Goal: Contribute content: Contribute content

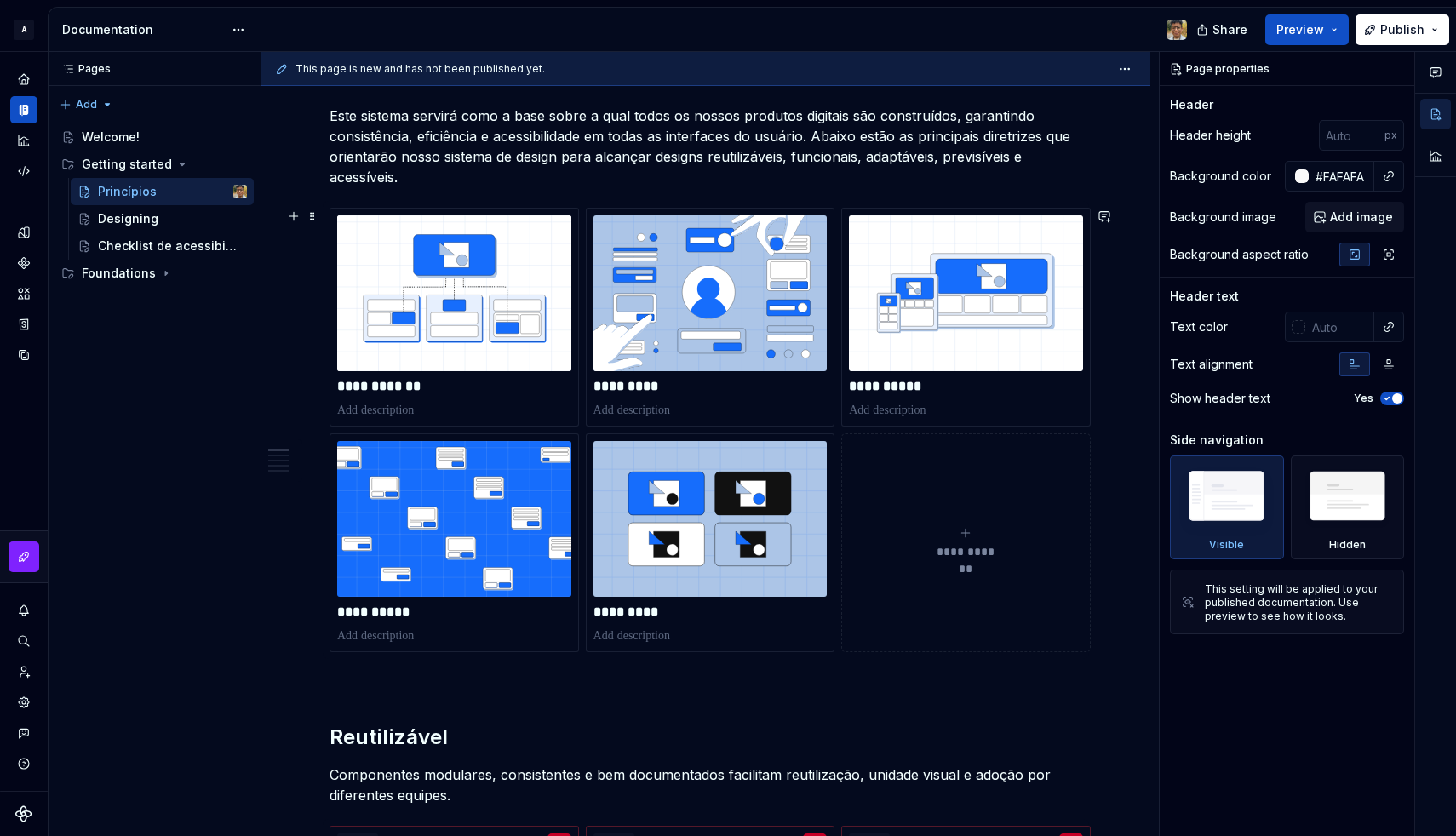
scroll to position [240, 0]
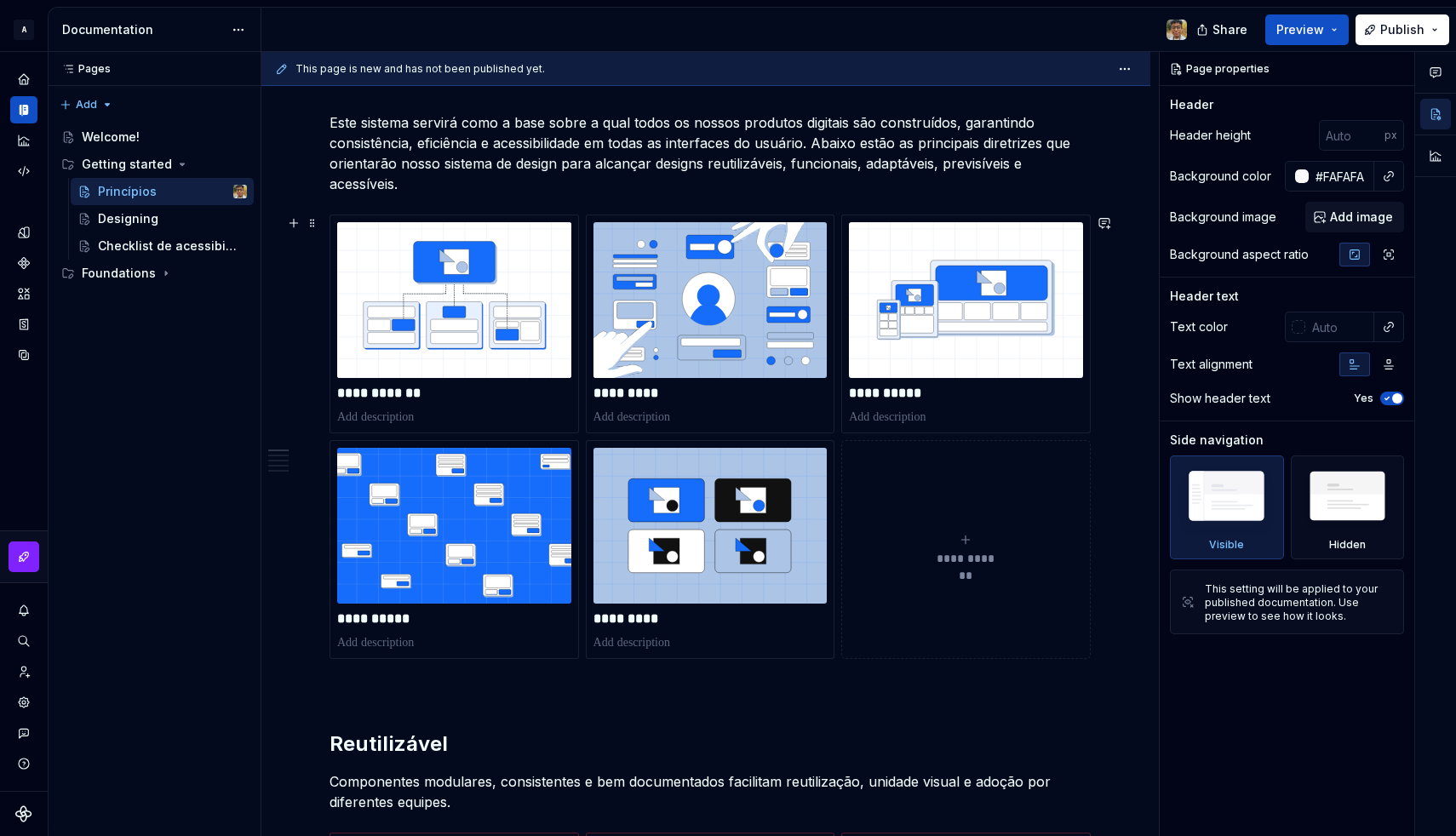
click at [820, 435] on div "**********" at bounding box center [705, 436] width 753 height 444
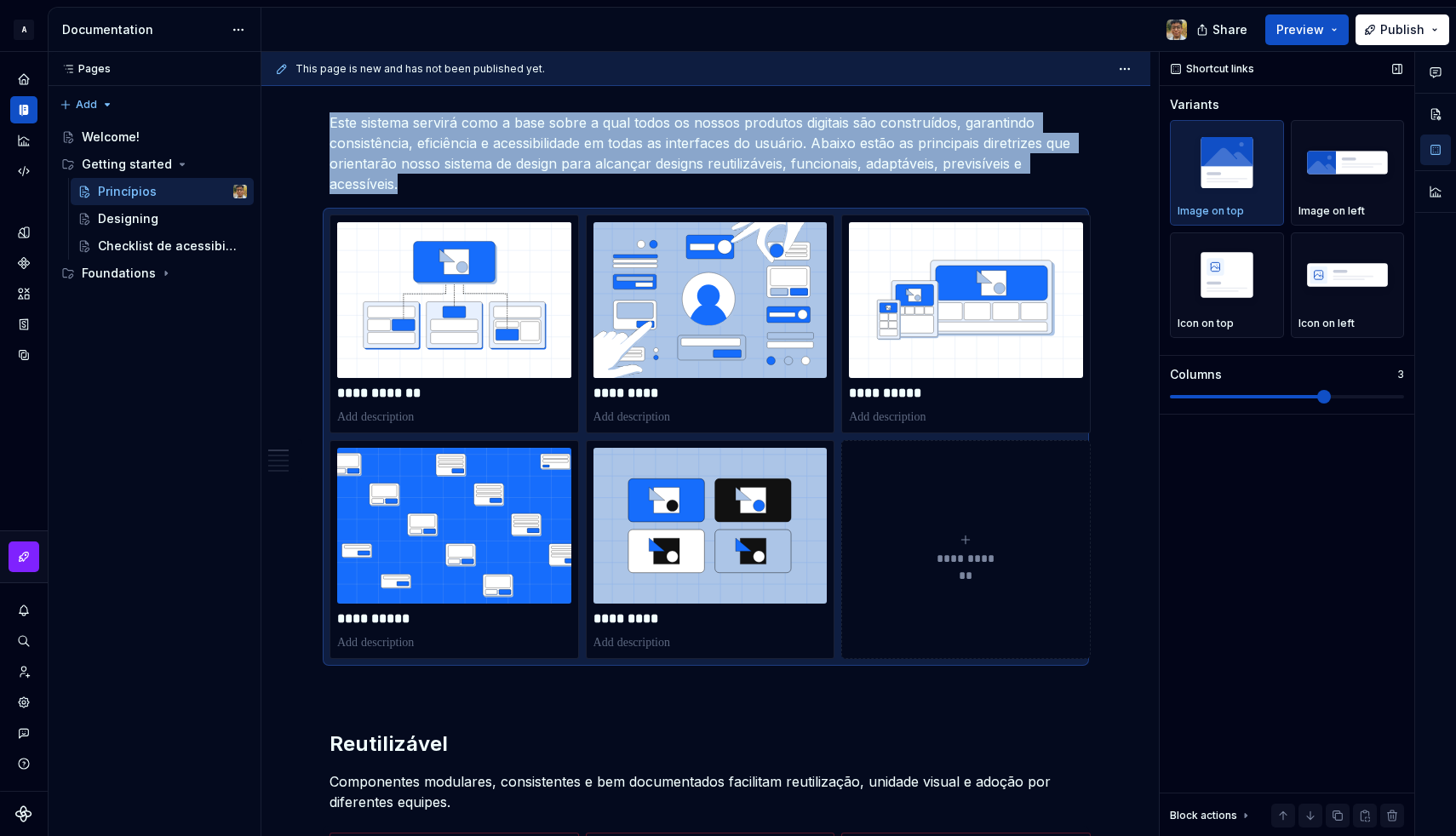
scroll to position [403, 0]
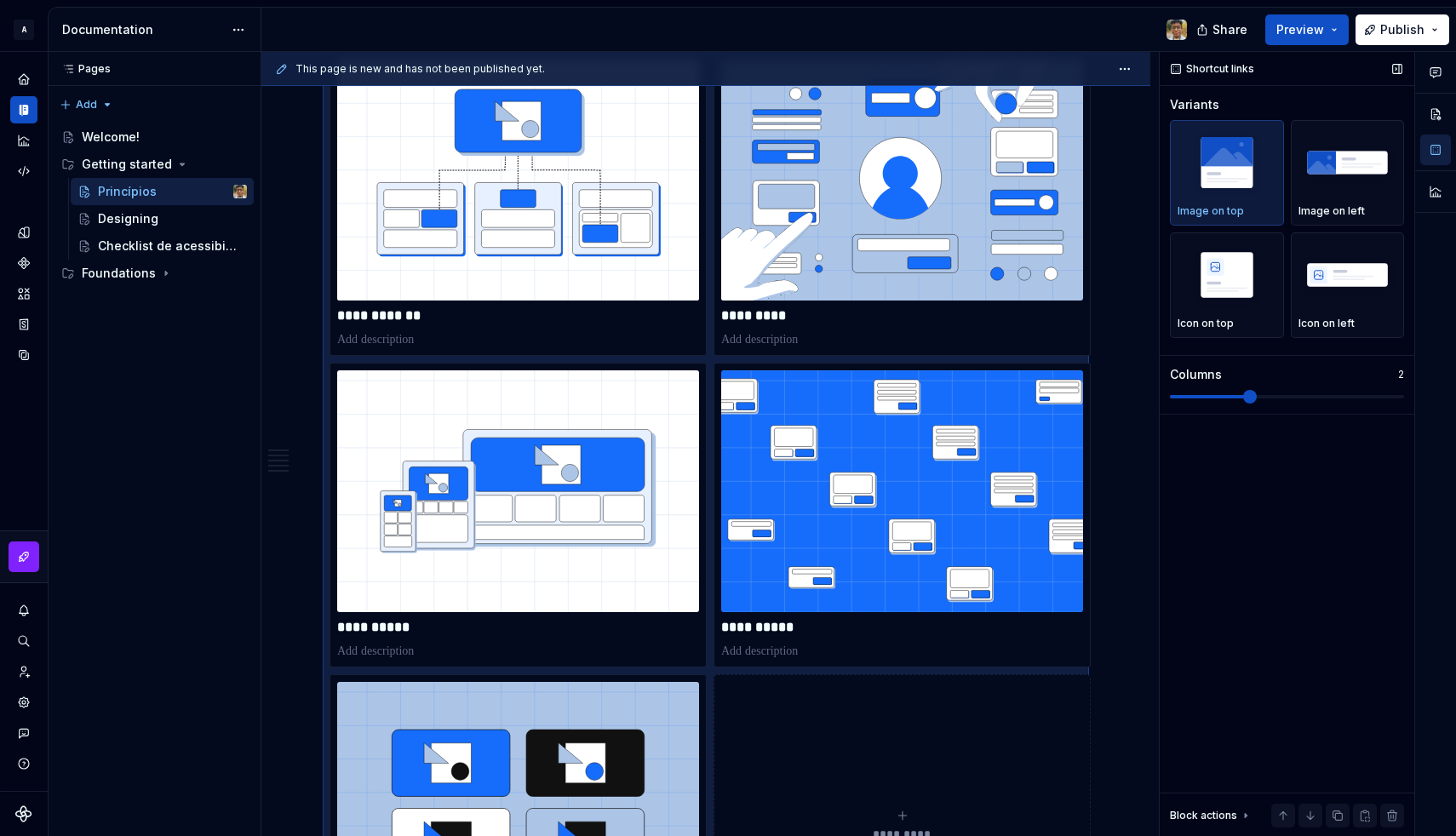
click at [1255, 387] on div "Columns 2" at bounding box center [1287, 385] width 234 height 37
click at [1335, 31] on button "Preview" at bounding box center [1307, 29] width 84 height 30
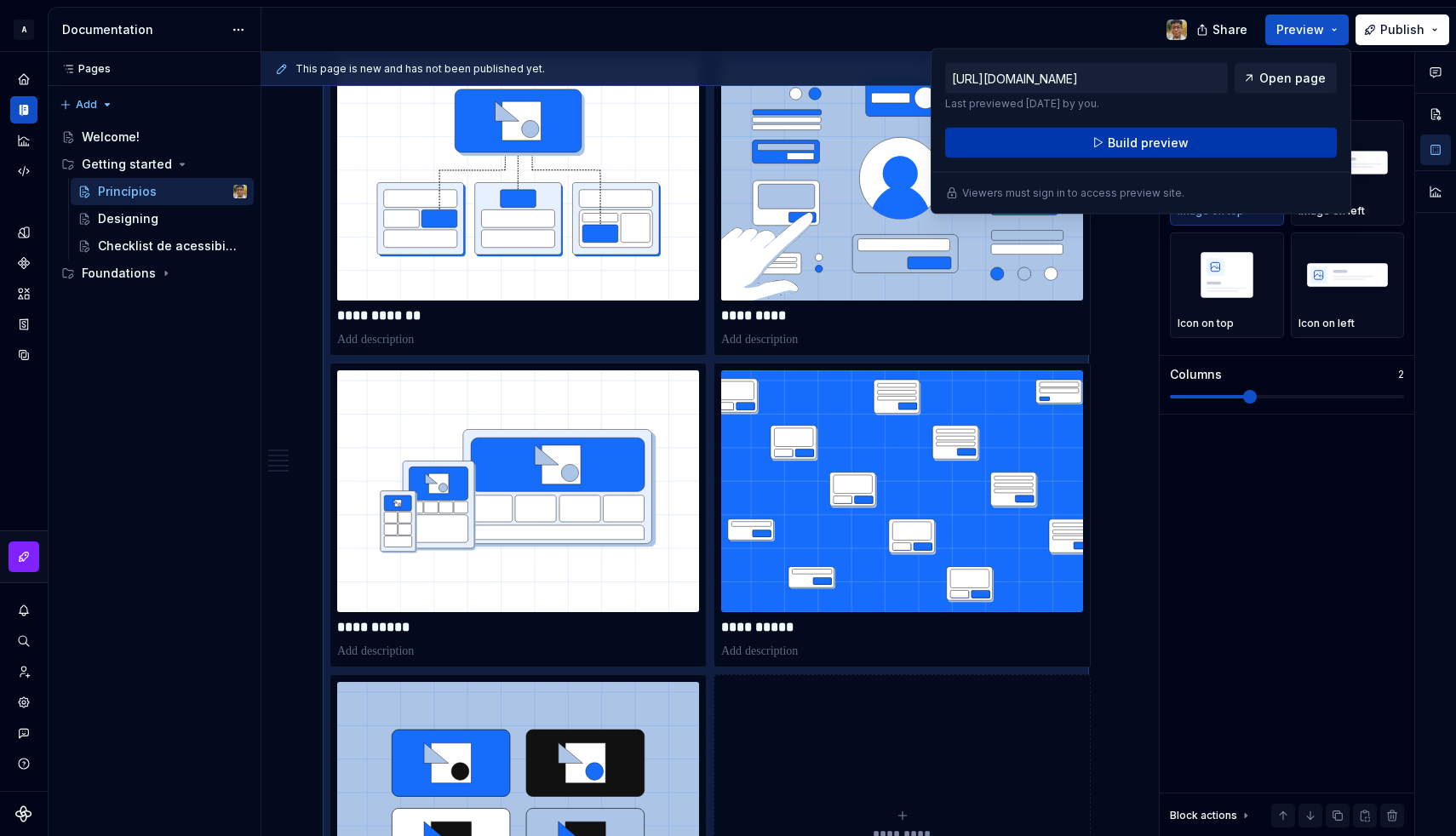
click at [1250, 144] on button "Build preview" at bounding box center [1141, 142] width 392 height 30
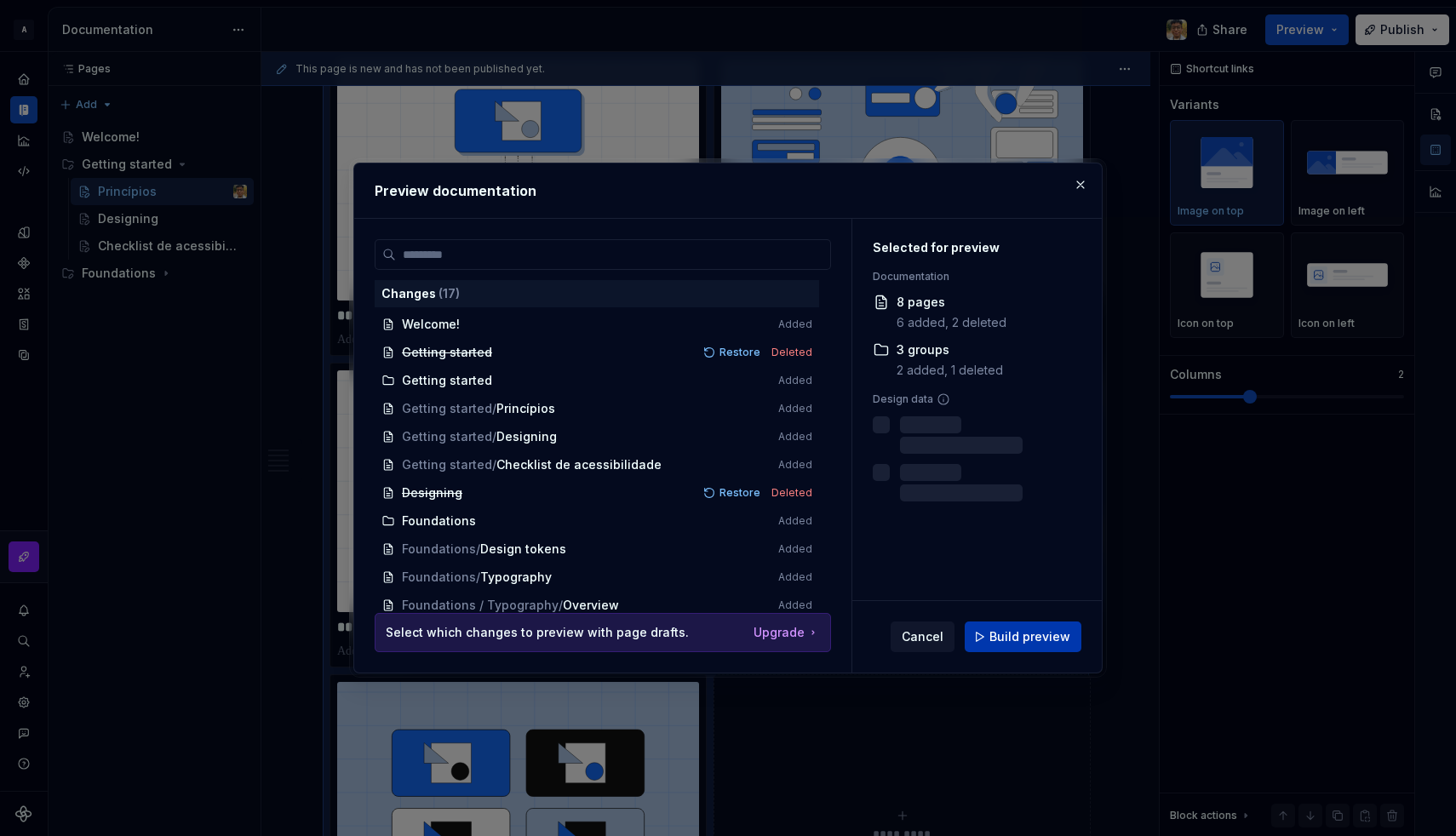
click at [1025, 638] on span "Build preview" at bounding box center [1030, 637] width 81 height 17
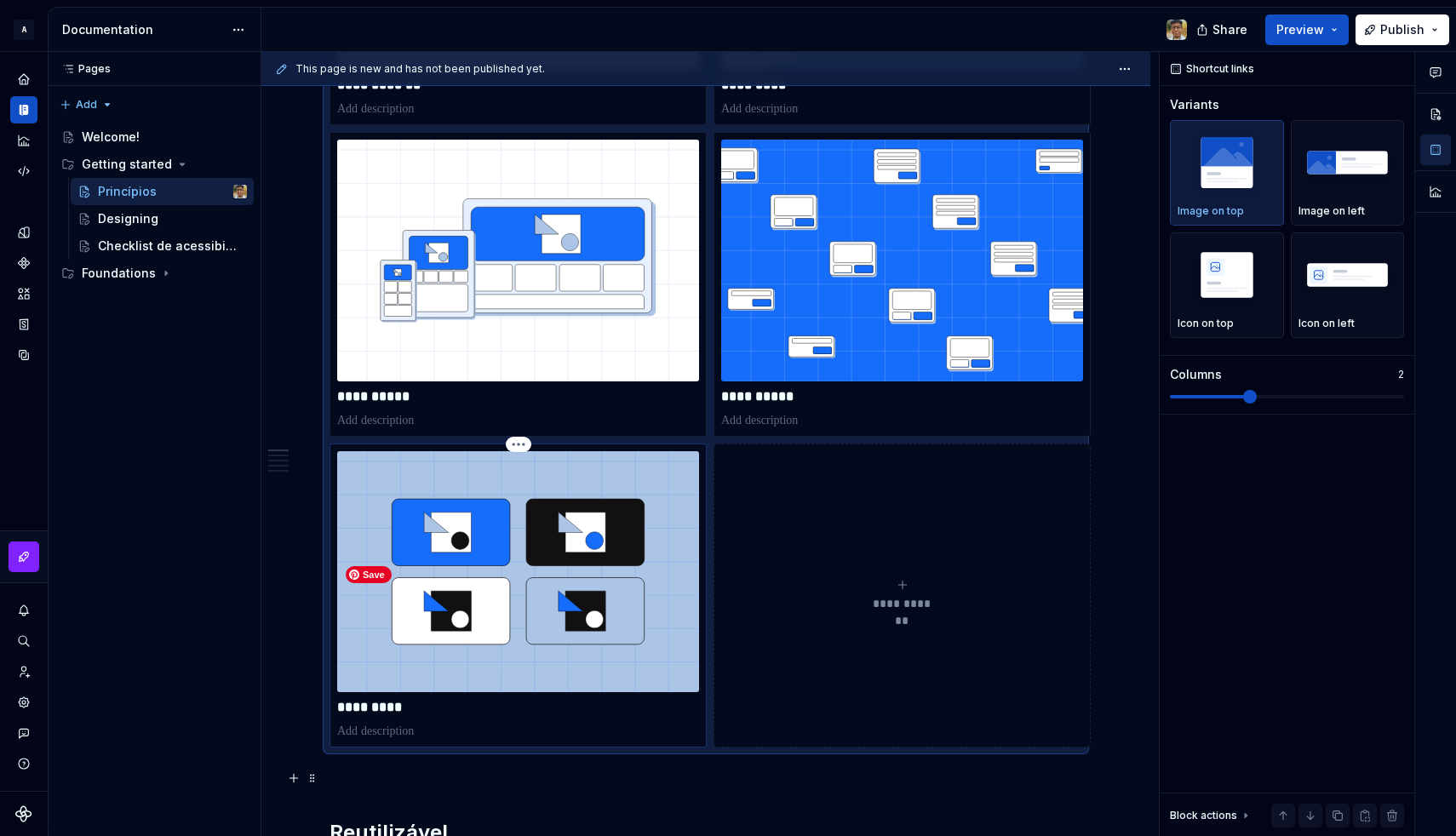
scroll to position [708, 0]
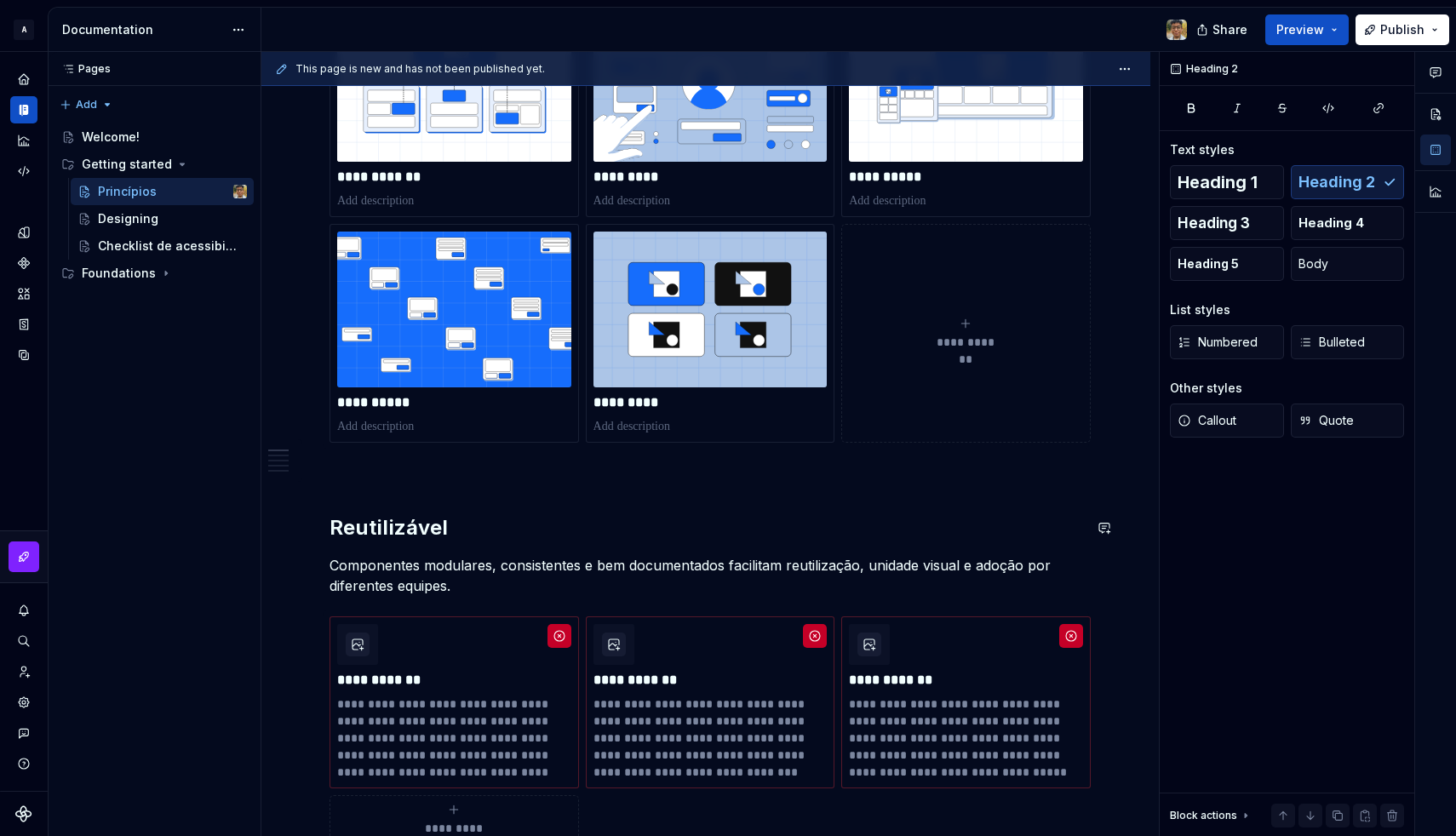
scroll to position [431, 0]
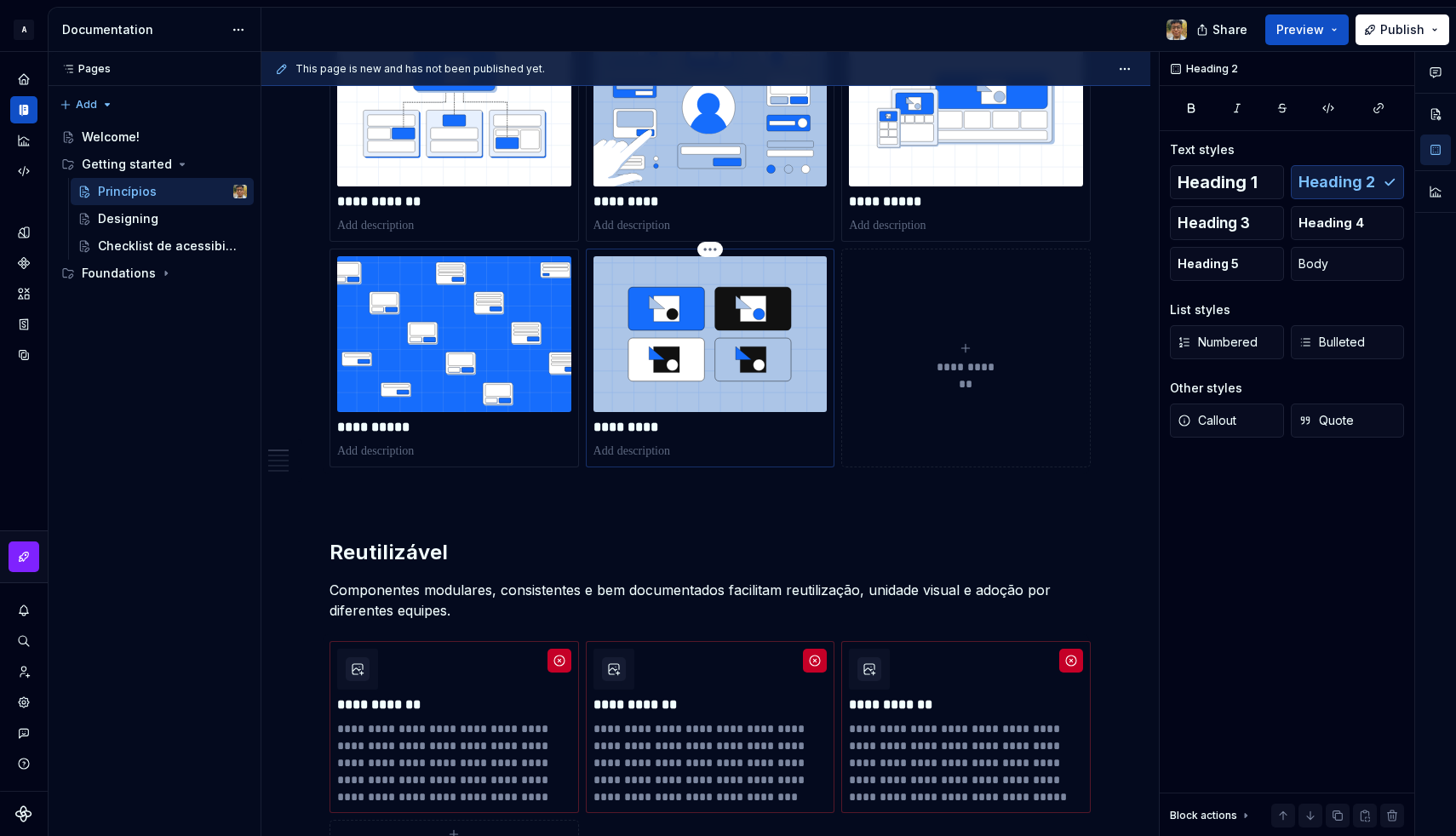
click at [646, 424] on p "*********" at bounding box center [710, 426] width 234 height 17
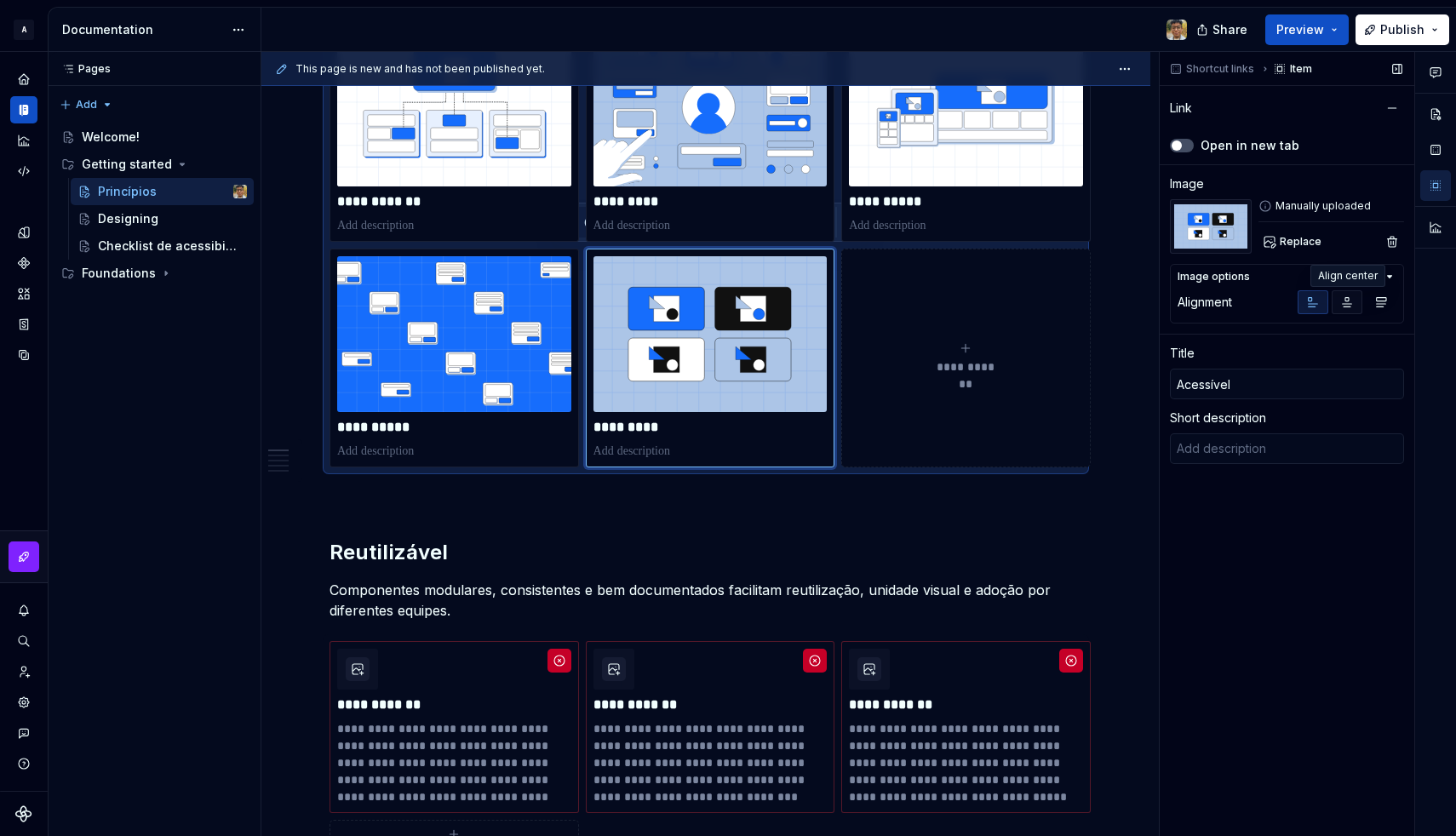
click at [1346, 304] on icon "button" at bounding box center [1348, 303] width 10 height 10
type textarea "*"
type input "Getting started / Princípios/ Acessível"
click at [700, 200] on p "*********" at bounding box center [710, 201] width 234 height 17
type textarea "*"
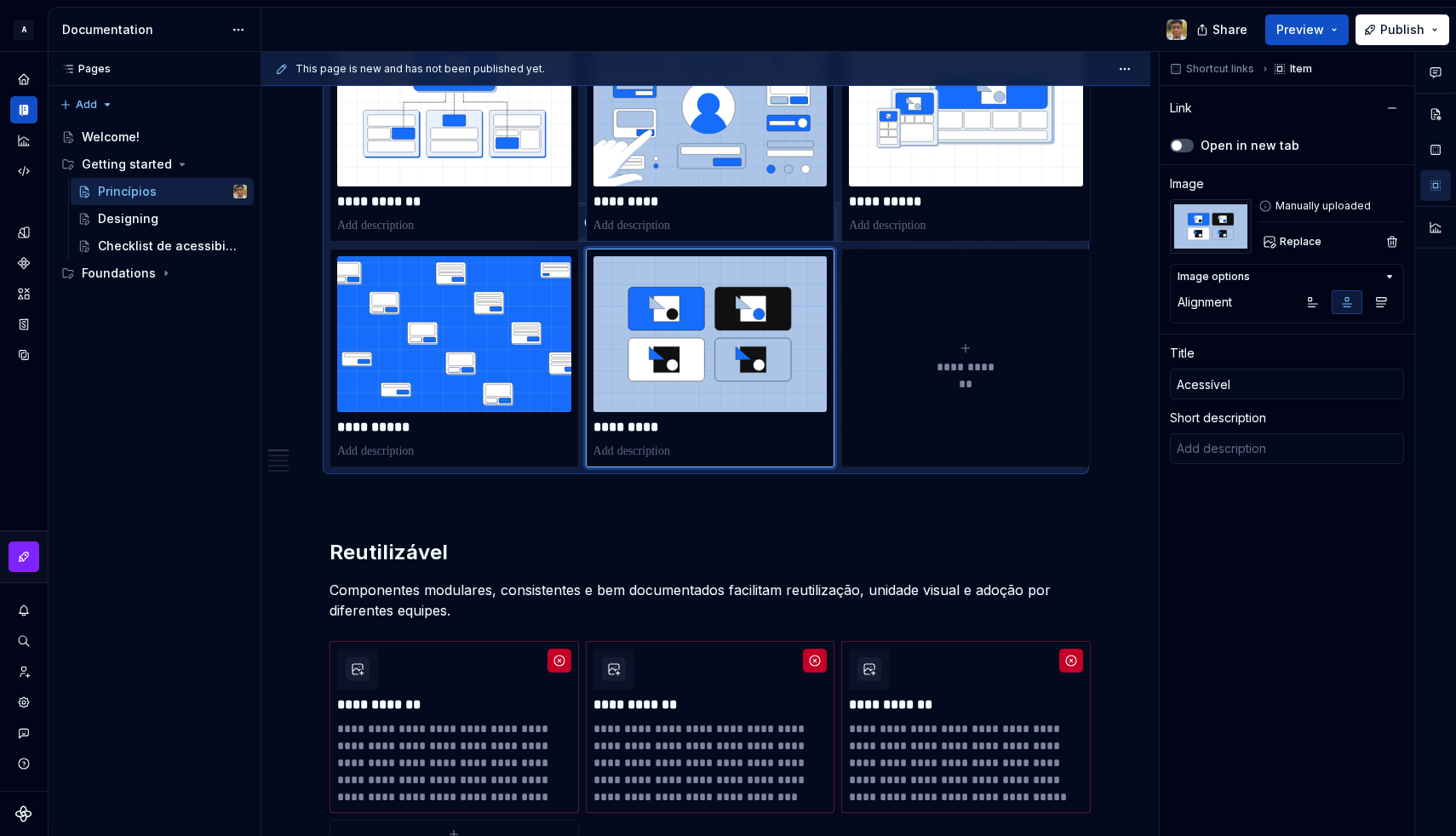
type input "Getting started / Princípios/ Funcional"
type input "Funcional"
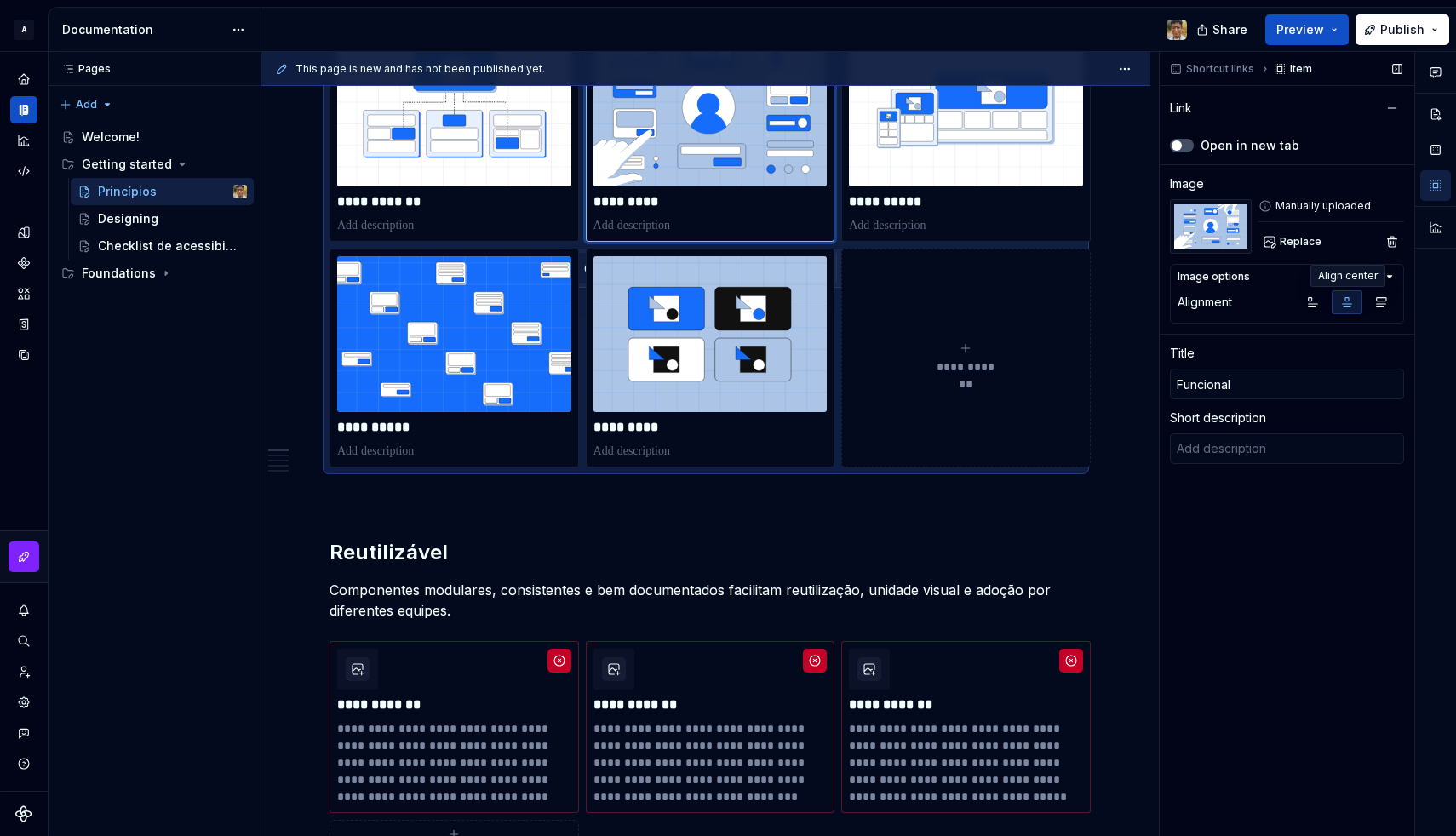
click at [1344, 310] on button "button" at bounding box center [1346, 303] width 30 height 24
click at [897, 200] on p "**********" at bounding box center [966, 201] width 234 height 17
type textarea "*"
type input "Getting started / Princípios"
type input "Adaptativo"
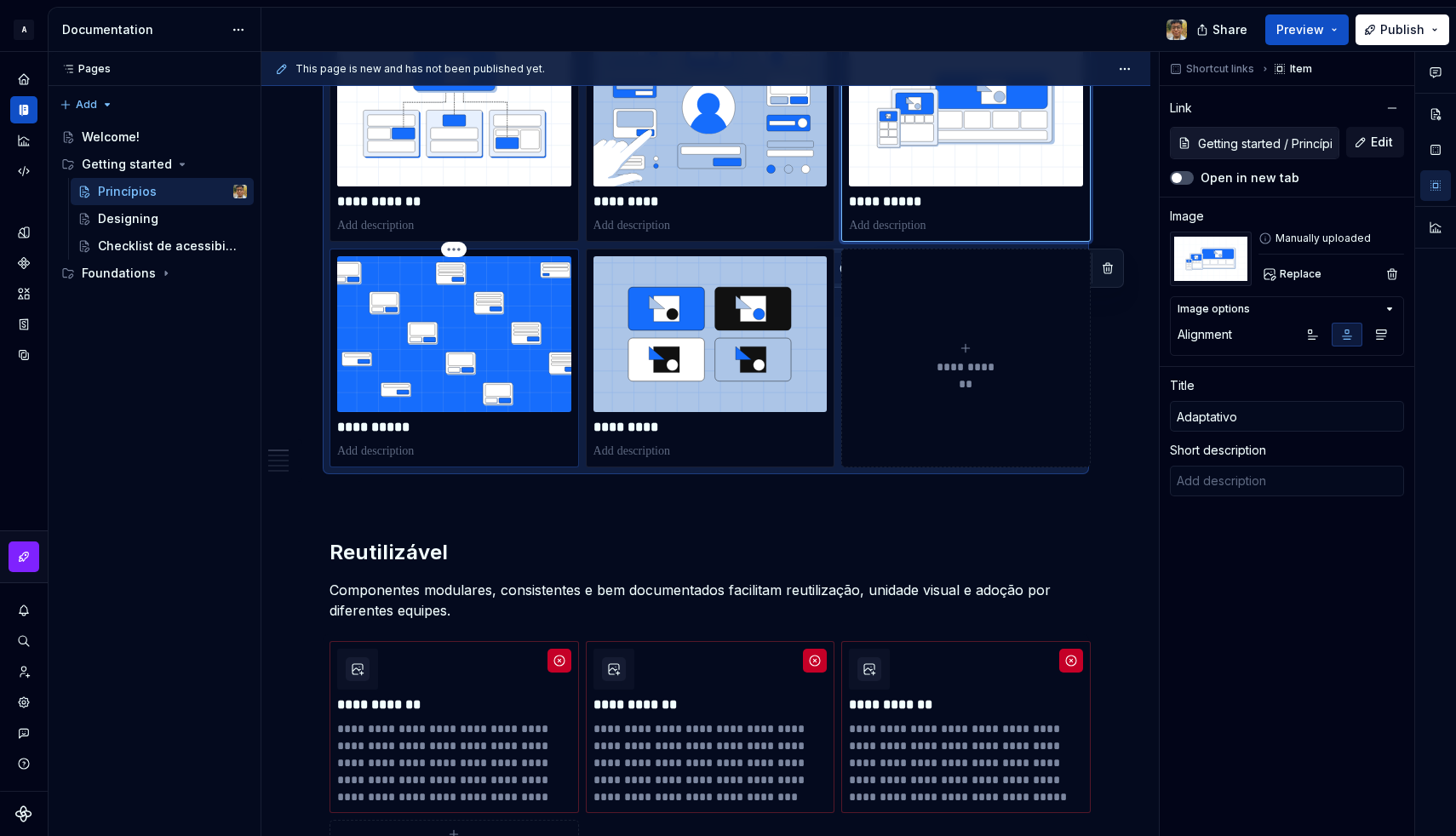
click at [444, 427] on p "**********" at bounding box center [454, 426] width 234 height 17
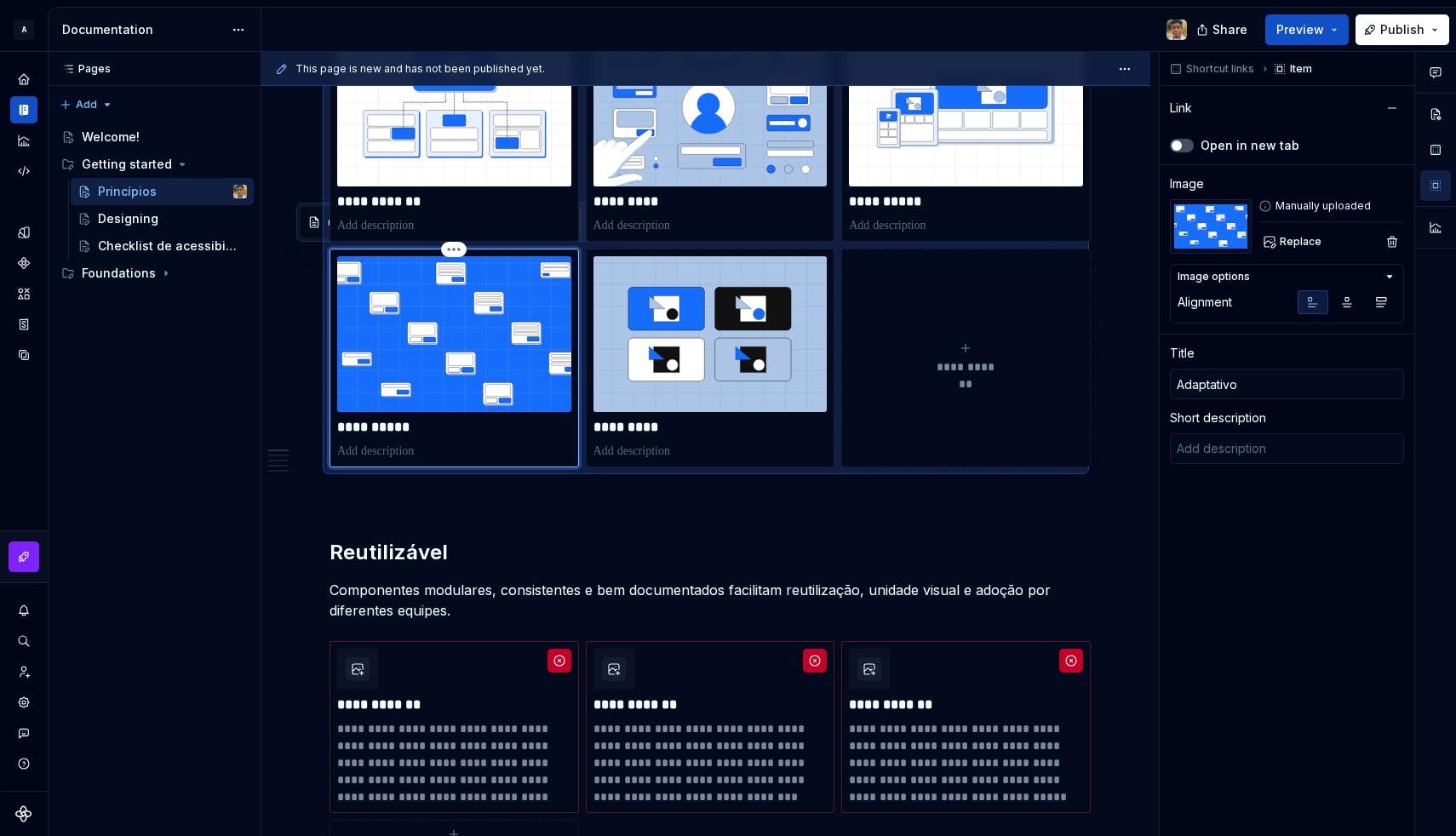
type textarea "*"
type input "Getting started / Princípios/ Previsível"
type input "Previsível"
click at [1388, 301] on button "button" at bounding box center [1380, 303] width 30 height 24
click at [1354, 304] on button "button" at bounding box center [1346, 303] width 30 height 24
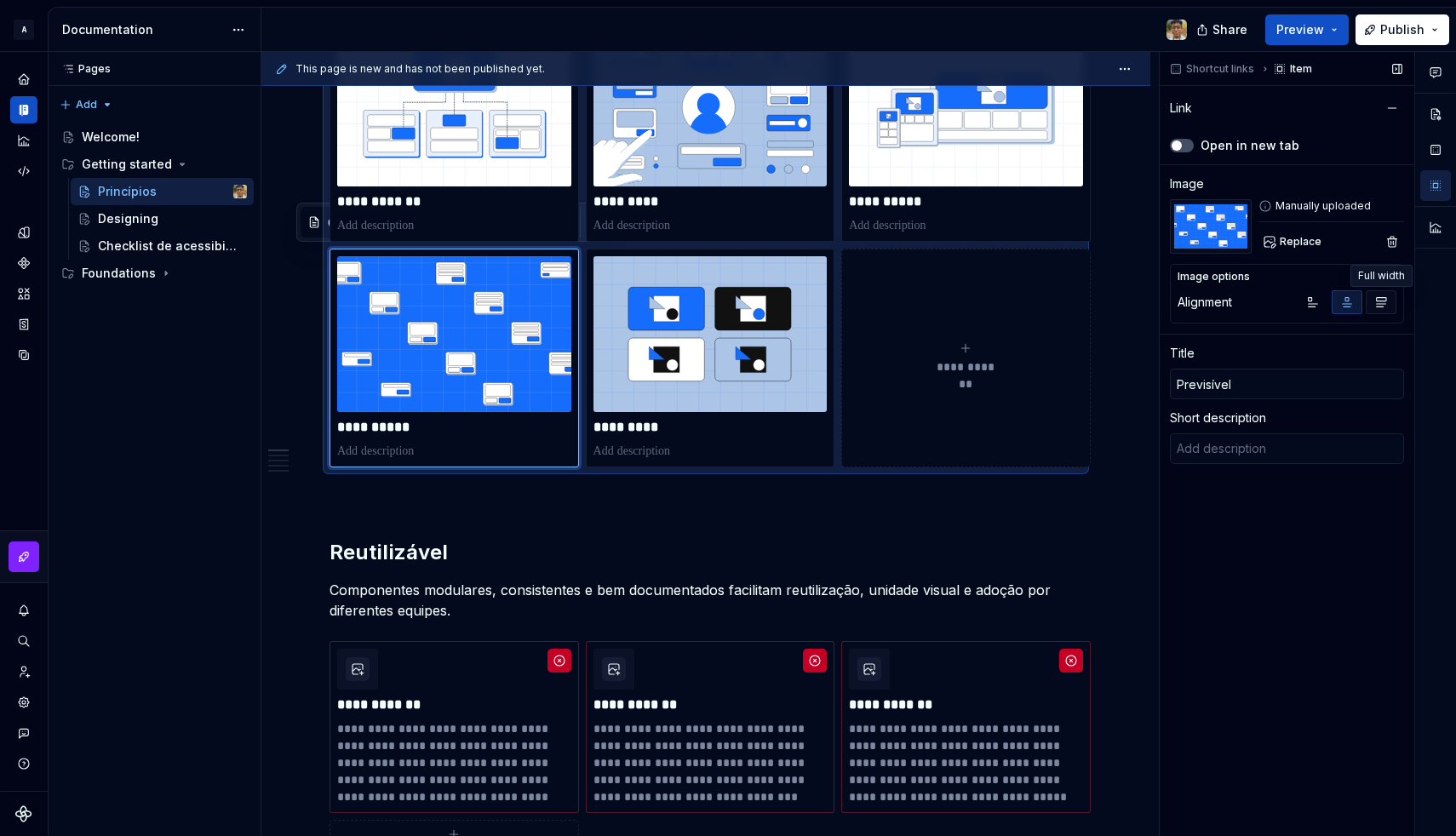
click at [1379, 304] on icon "button" at bounding box center [1381, 303] width 10 height 10
click at [659, 425] on p "*********" at bounding box center [710, 426] width 234 height 17
type textarea "*"
type input "Getting started / Princípios/ Acessível"
type input "Acessível"
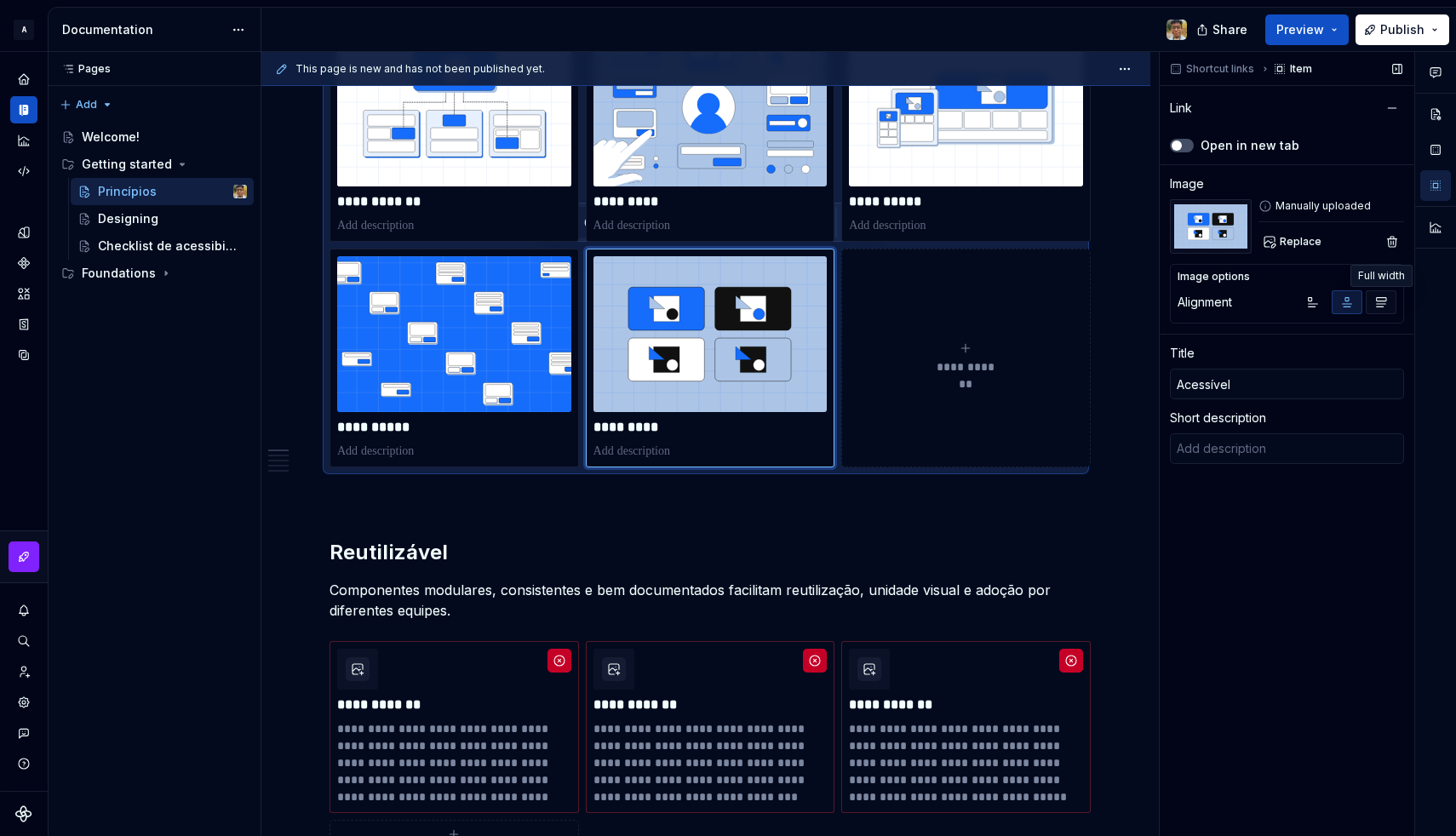
click at [1375, 308] on icon "button" at bounding box center [1381, 303] width 14 height 14
click at [637, 430] on p "*********" at bounding box center [710, 426] width 234 height 17
click at [634, 494] on p at bounding box center [705, 498] width 753 height 21
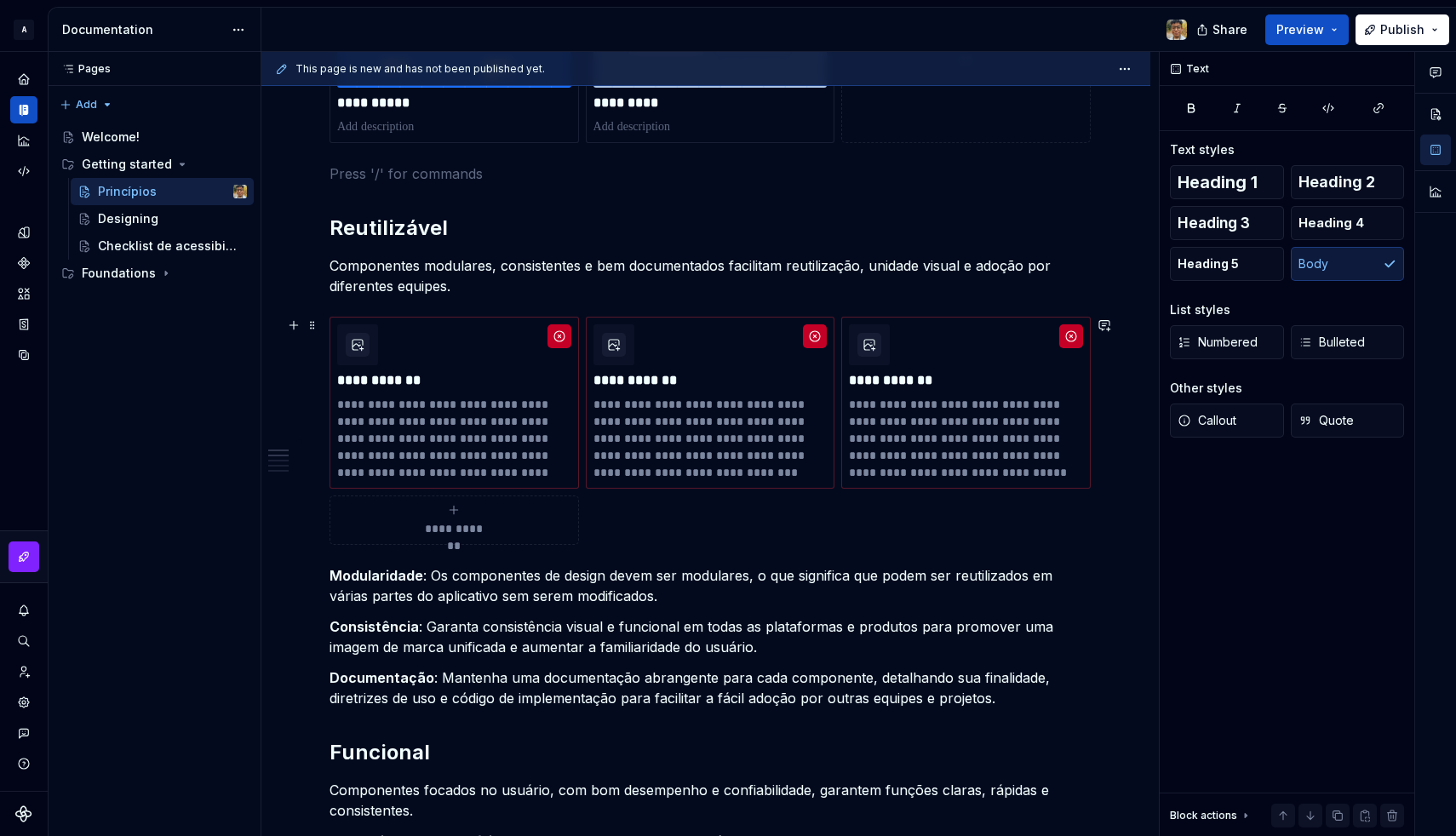
scroll to position [851, 0]
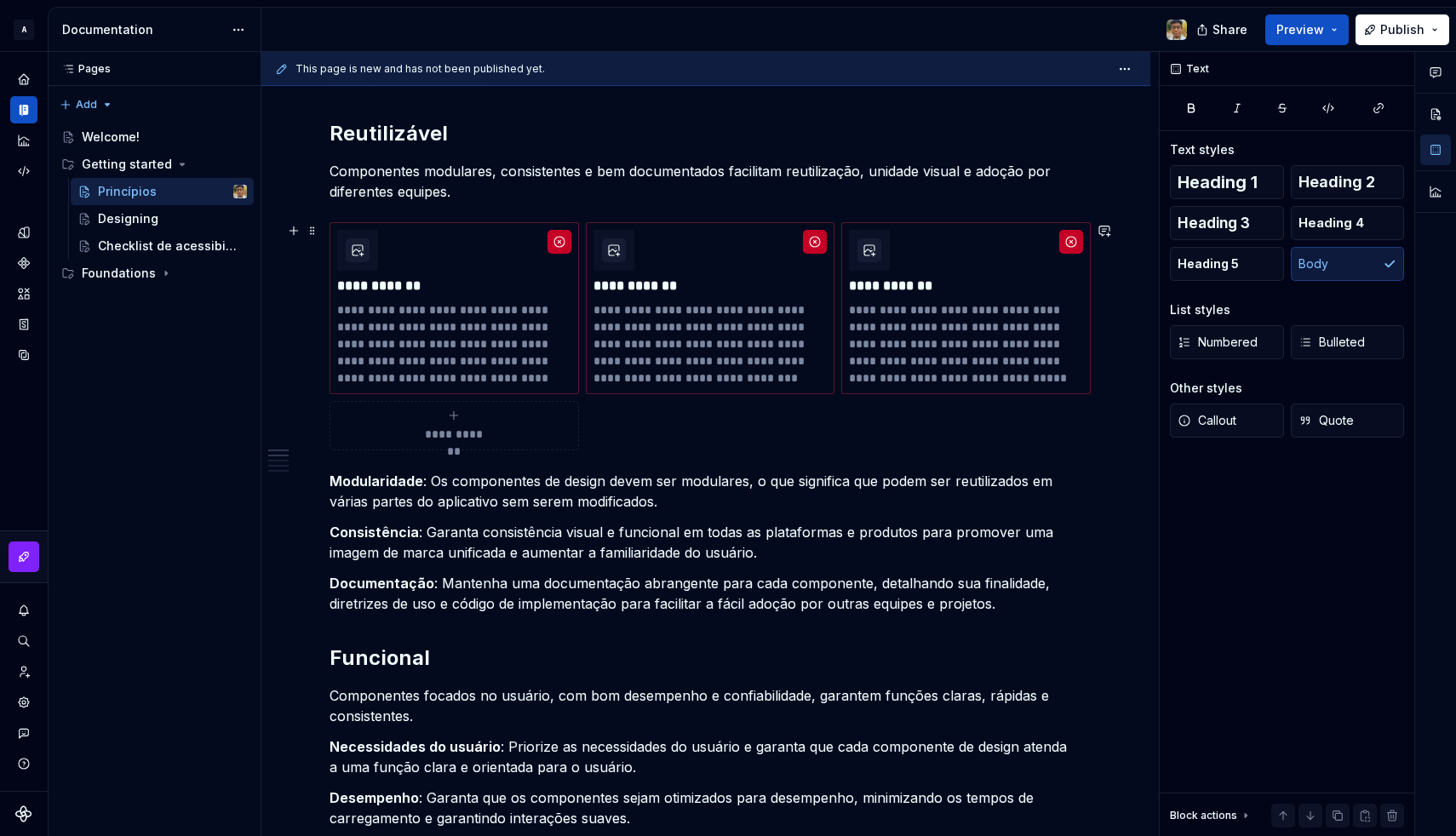
type textarea "*"
click at [233, 36] on html "A Design System Design system data Documentation Share Preview Publish Pages Pa…" at bounding box center [728, 418] width 1456 height 836
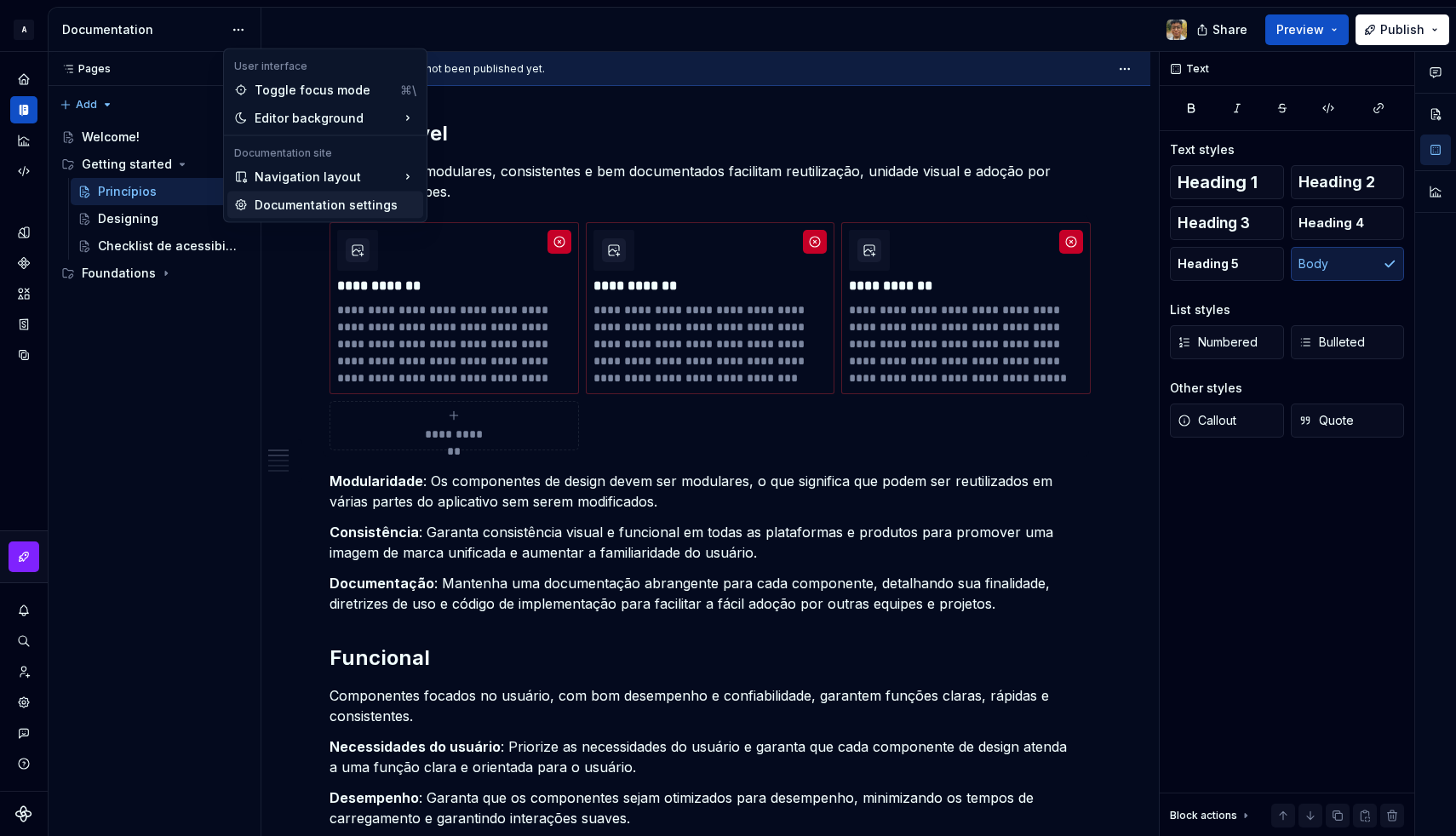
click at [269, 201] on div "Documentation settings" at bounding box center [335, 204] width 162 height 17
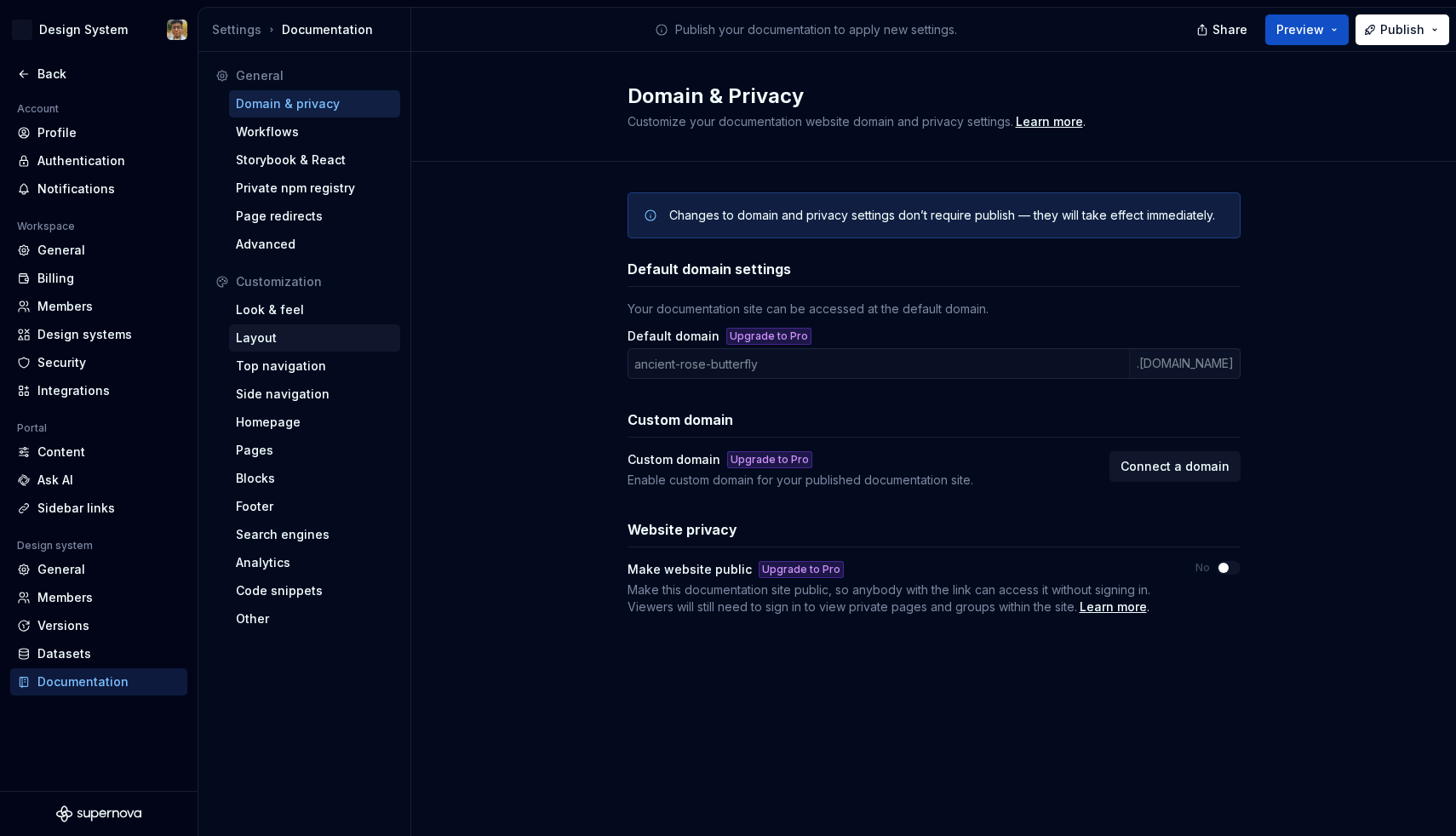
click at [278, 326] on div "Layout" at bounding box center [314, 338] width 171 height 28
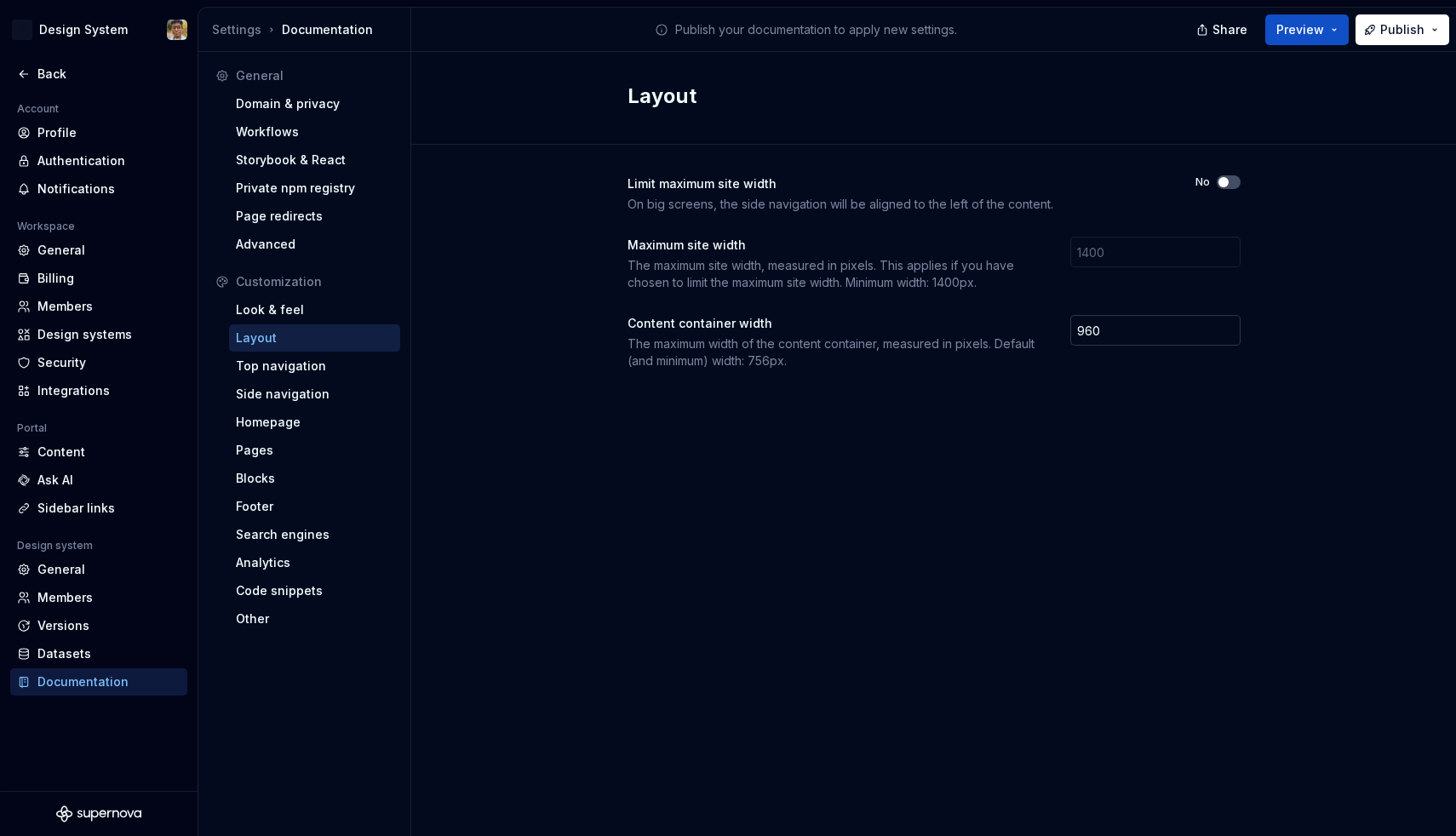
click at [1155, 339] on input "960" at bounding box center [1154, 330] width 170 height 30
type input "920"
click at [1340, 31] on button "Preview" at bounding box center [1307, 29] width 84 height 30
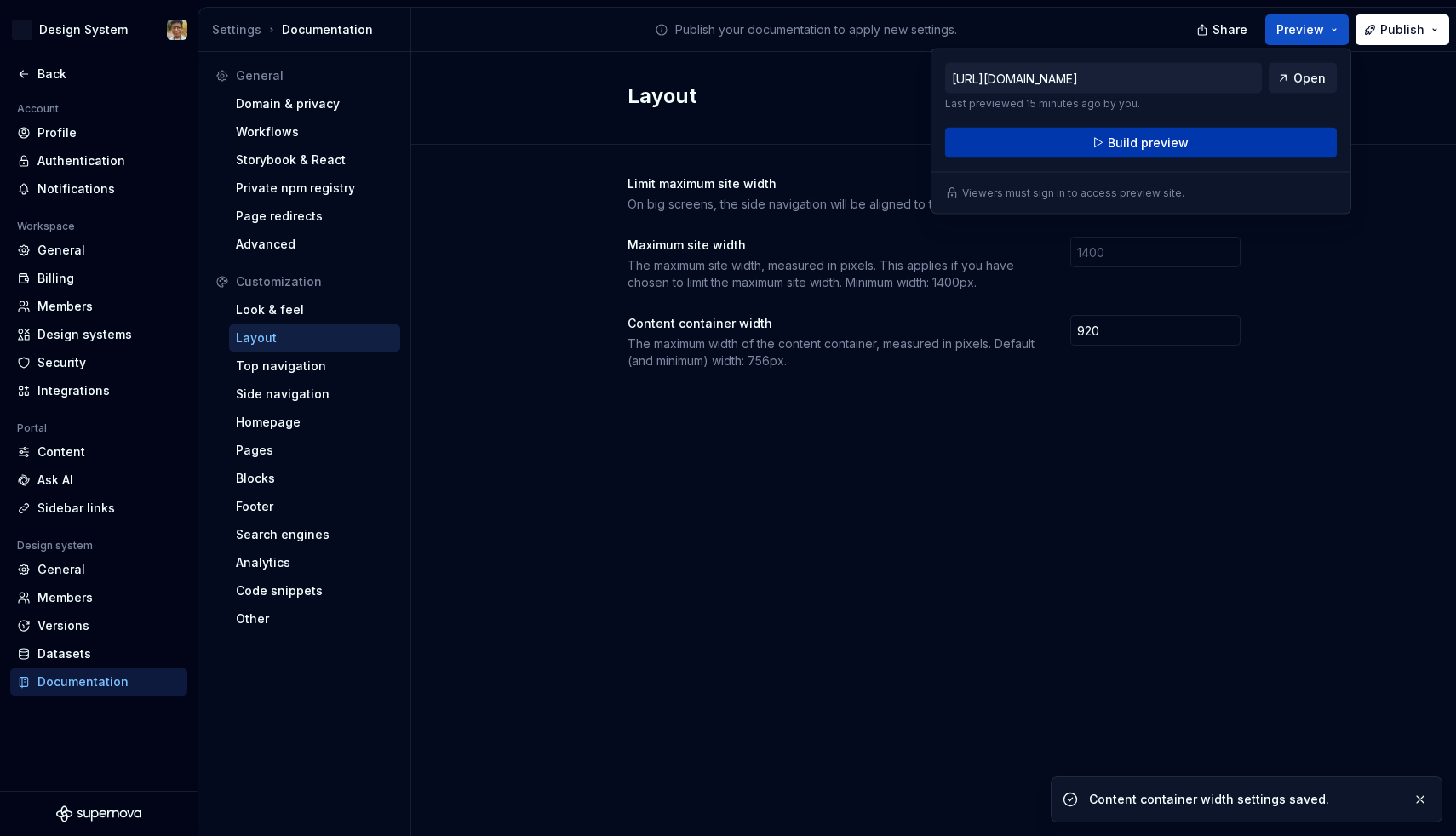
click at [1233, 136] on button "Build preview" at bounding box center [1141, 142] width 392 height 30
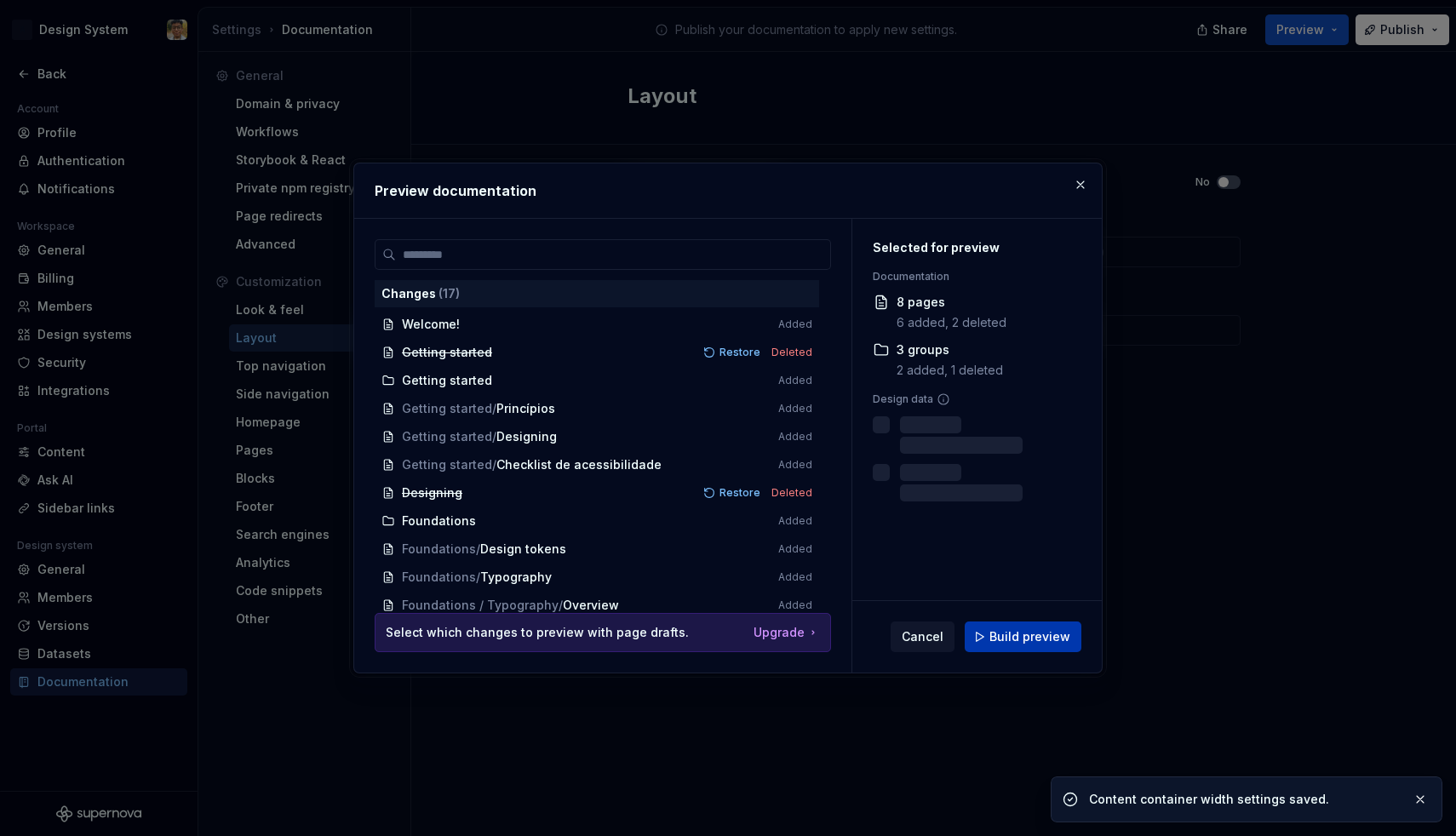
click at [1027, 629] on span "Build preview" at bounding box center [1030, 637] width 81 height 17
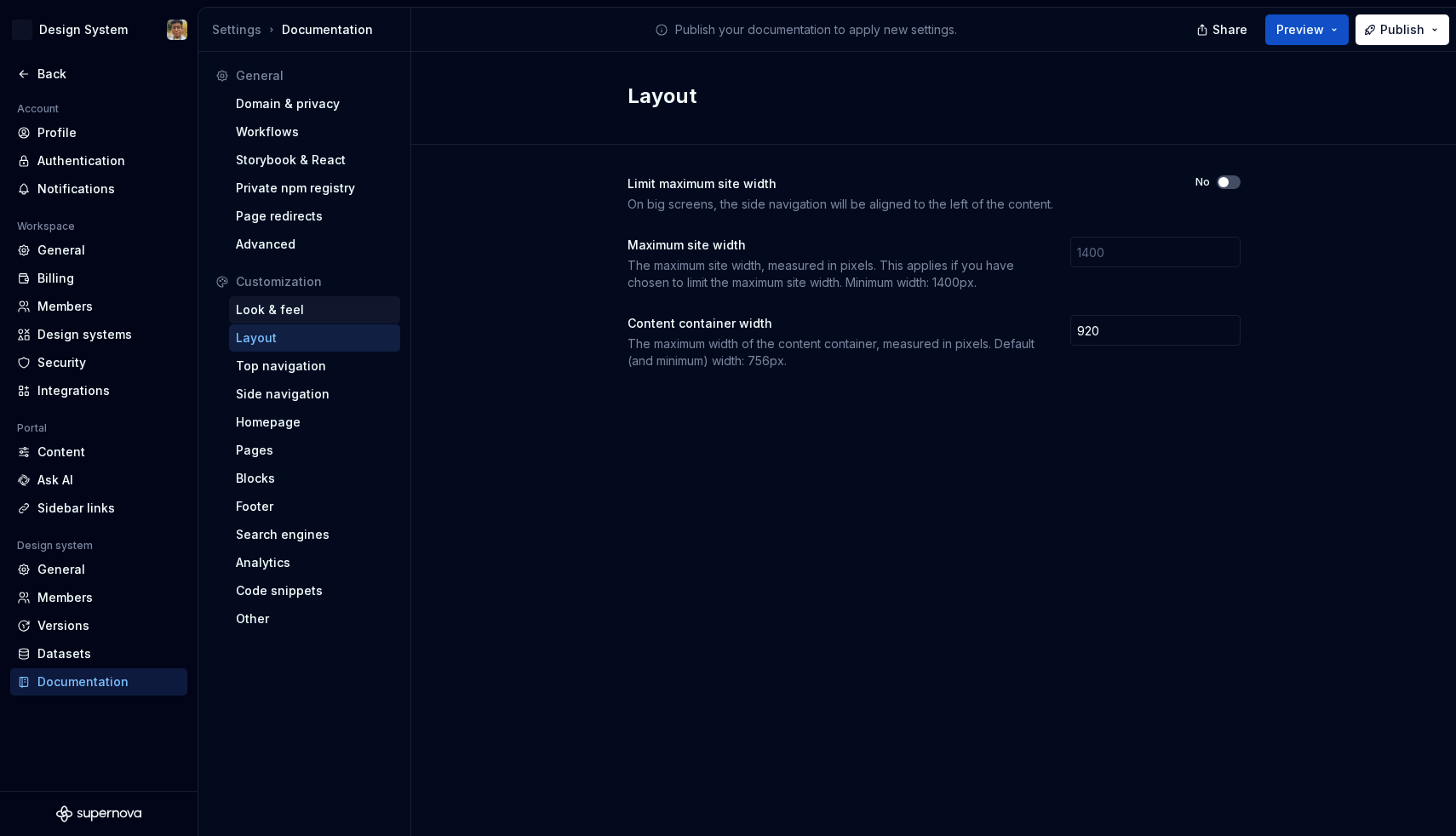
click at [271, 312] on div "Look & feel" at bounding box center [314, 309] width 157 height 17
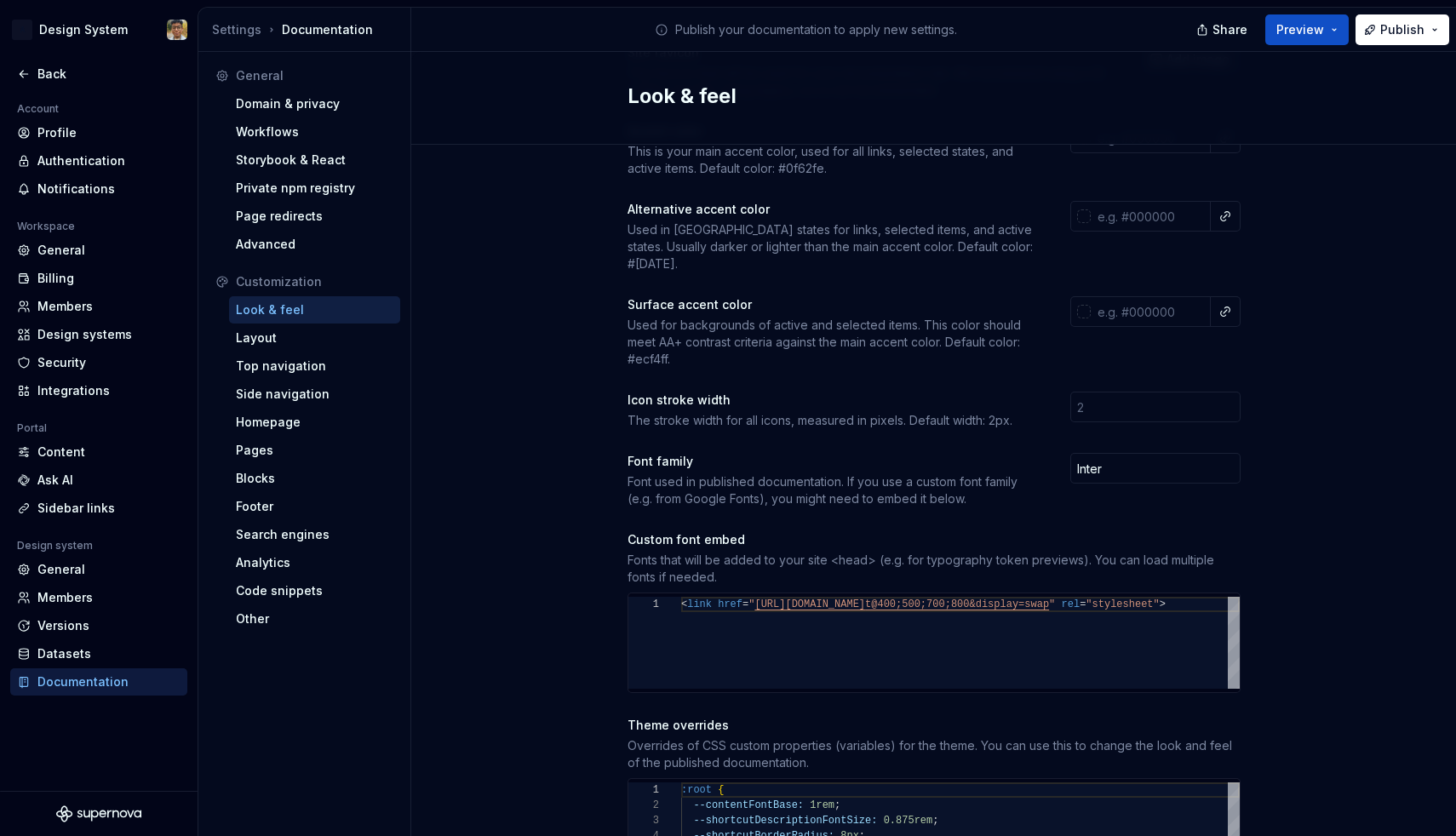
scroll to position [433, 0]
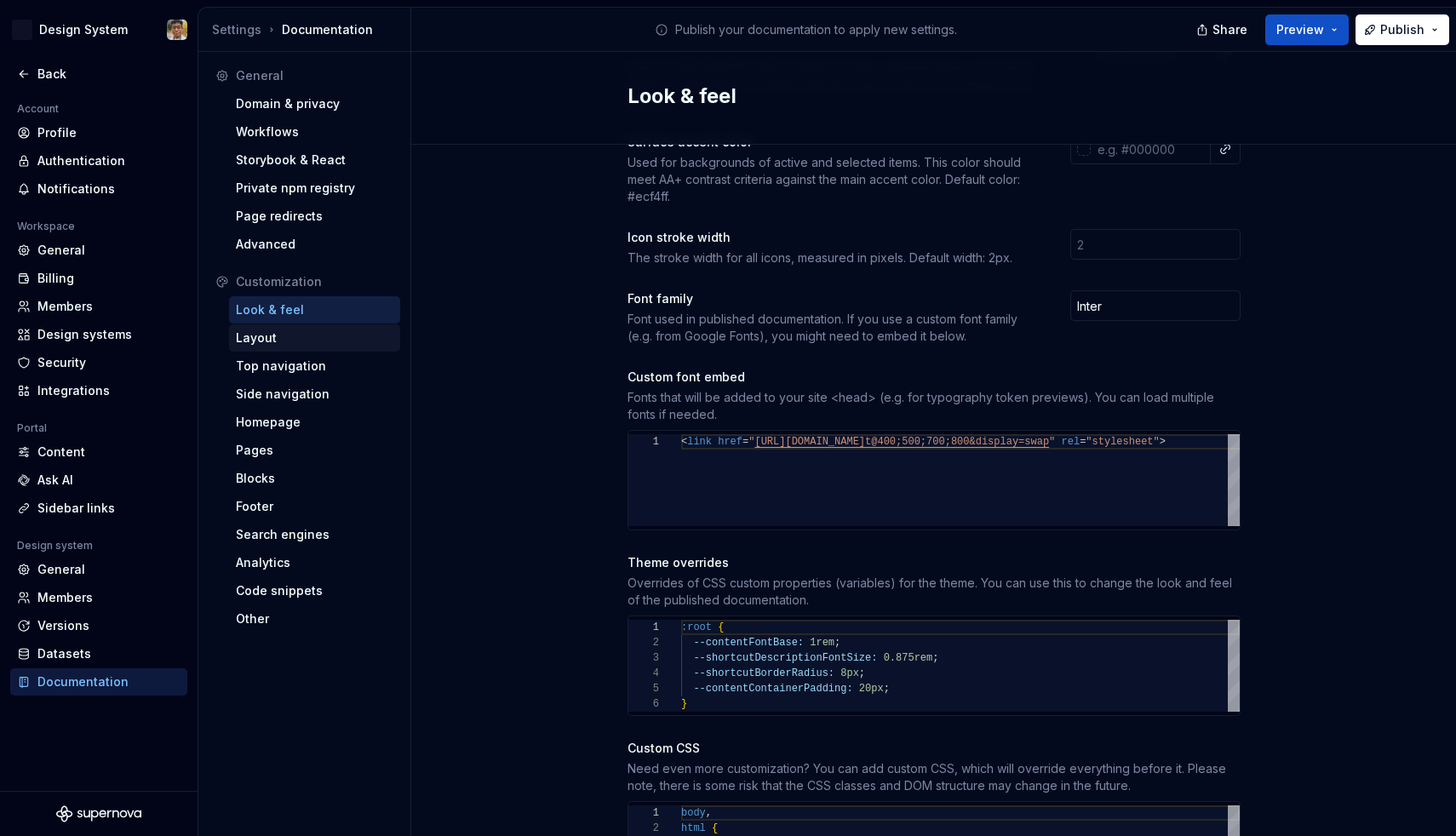
click at [280, 341] on div "Layout" at bounding box center [314, 337] width 157 height 17
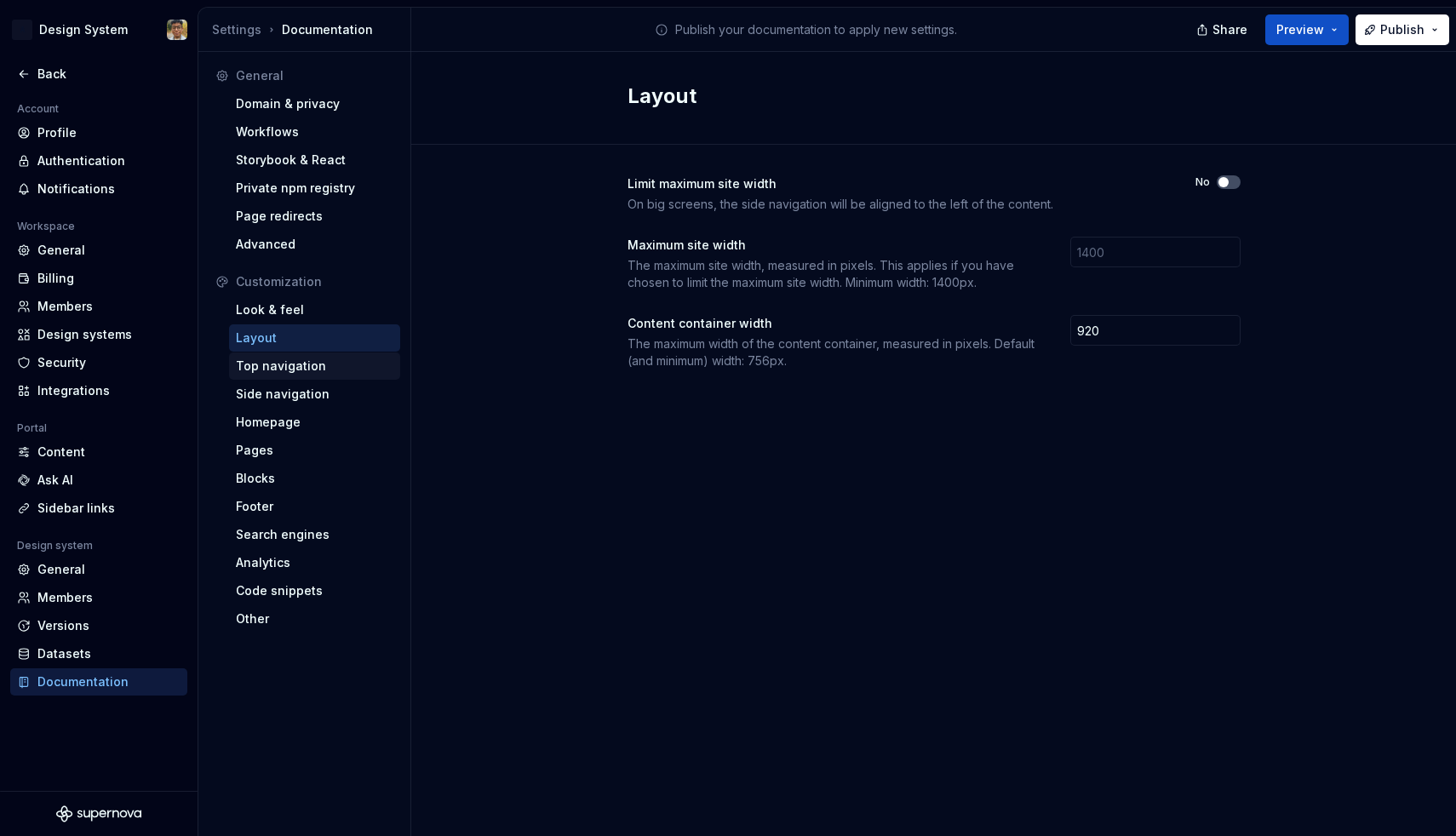
click at [290, 364] on div "Top navigation" at bounding box center [314, 365] width 157 height 17
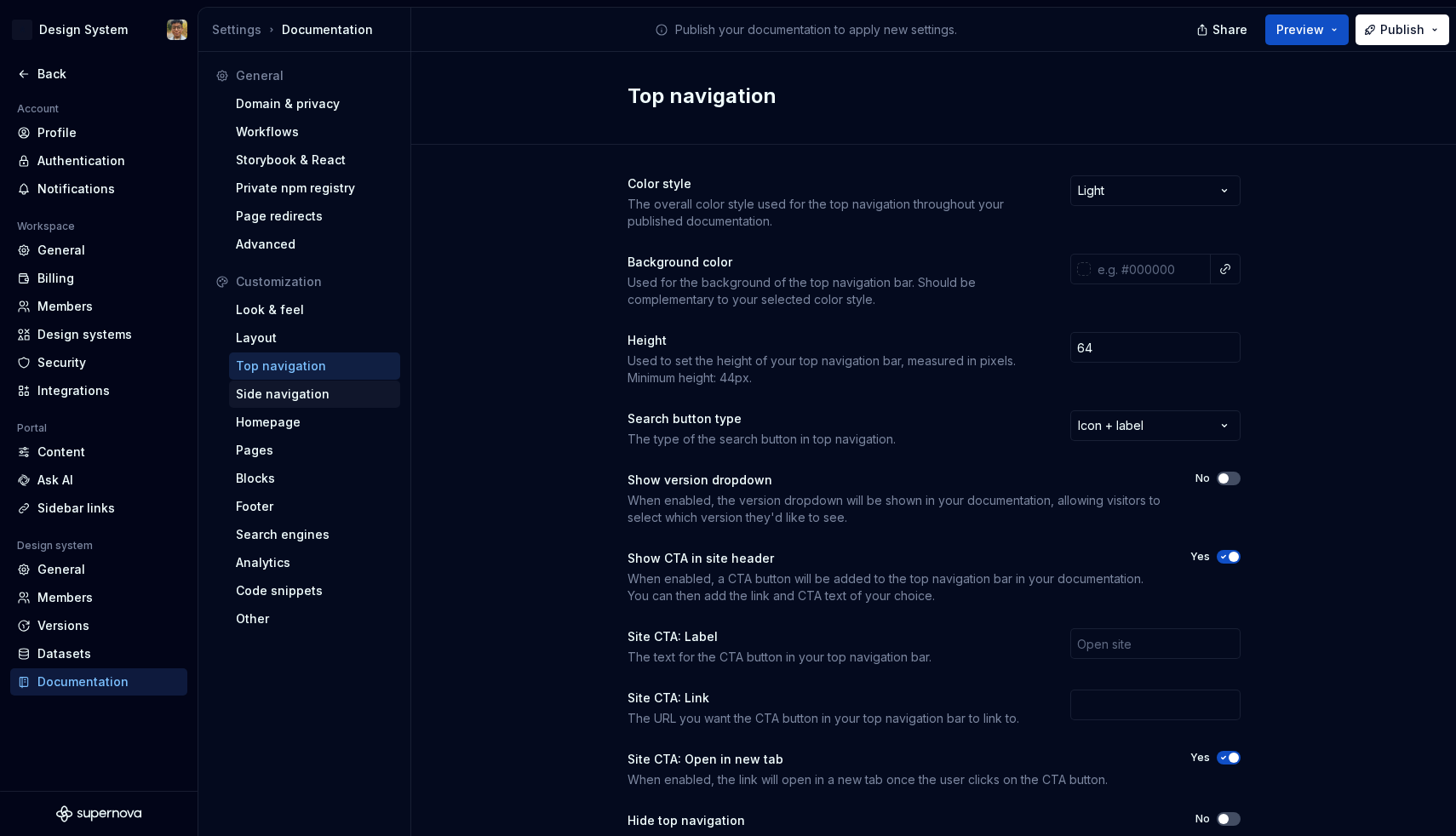
click at [297, 397] on div "Side navigation" at bounding box center [314, 394] width 157 height 17
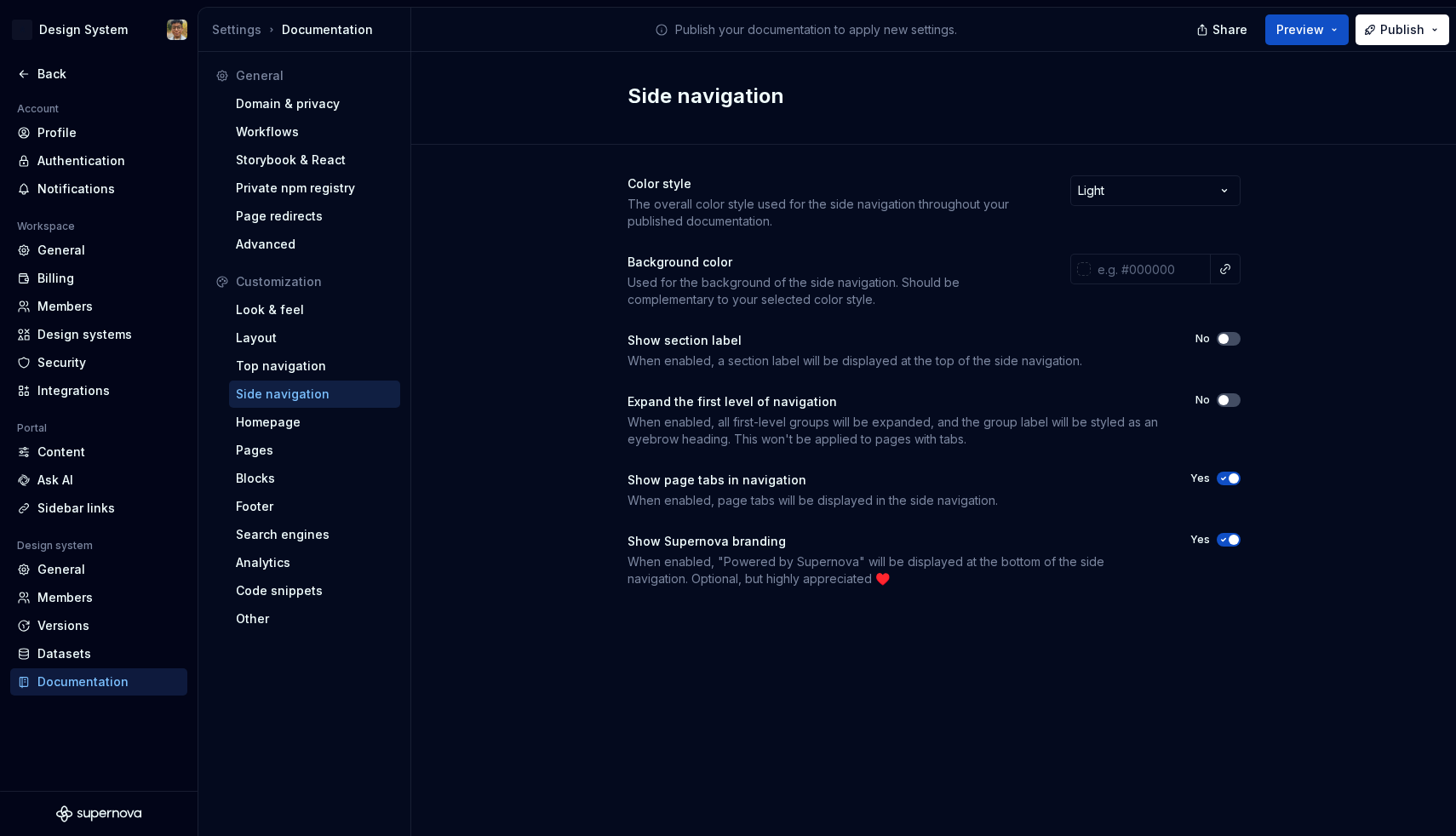
click at [1229, 545] on button "Yes" at bounding box center [1228, 539] width 24 height 14
click at [1338, 19] on button "Preview" at bounding box center [1307, 29] width 84 height 30
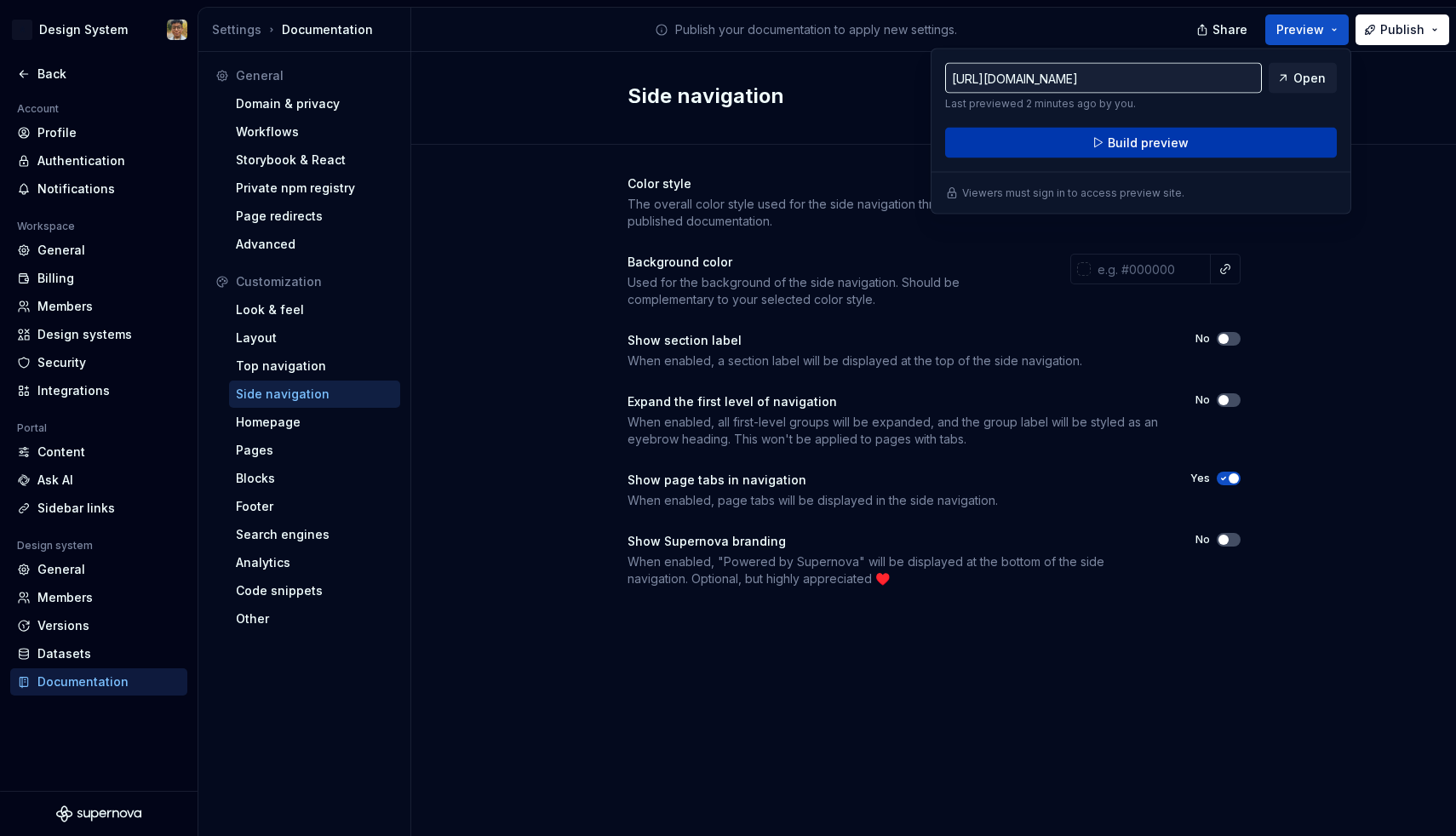
click at [1216, 128] on button "Build preview" at bounding box center [1141, 142] width 392 height 30
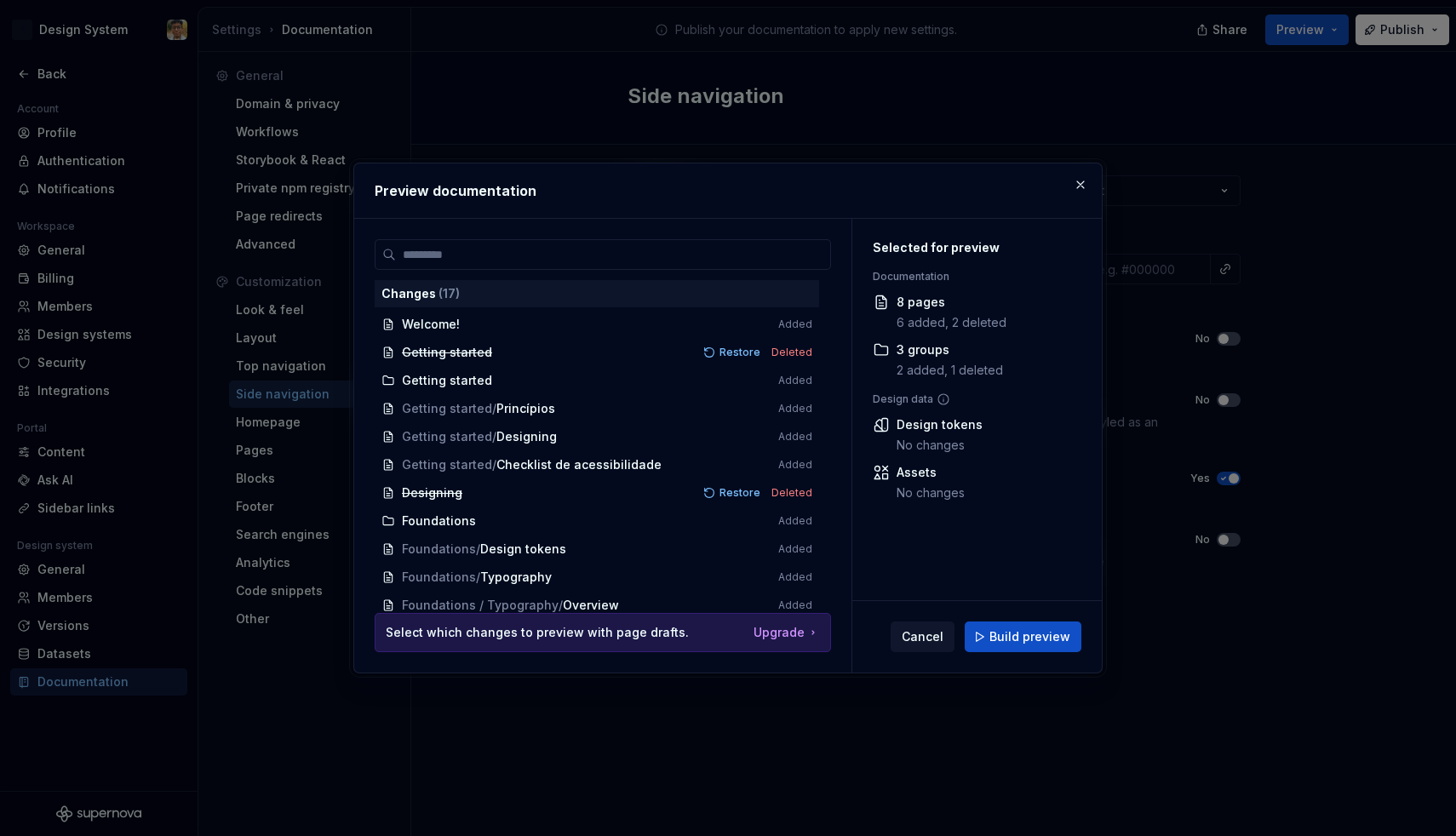
click at [1045, 621] on div "Cancel Build preview" at bounding box center [977, 637] width 250 height 72
click at [1049, 627] on button "Build preview" at bounding box center [1023, 637] width 117 height 30
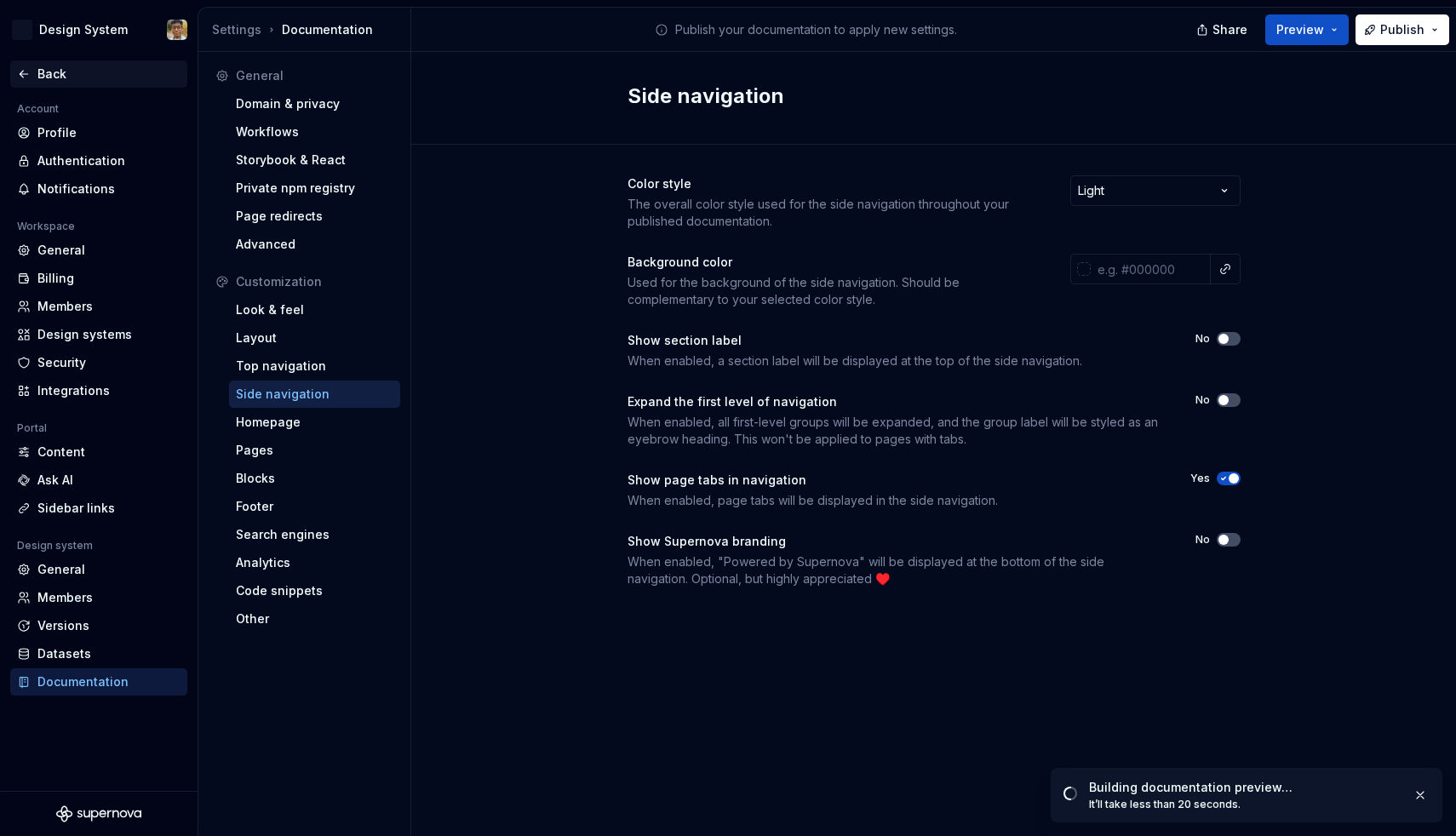
click at [23, 69] on icon at bounding box center [24, 74] width 14 height 14
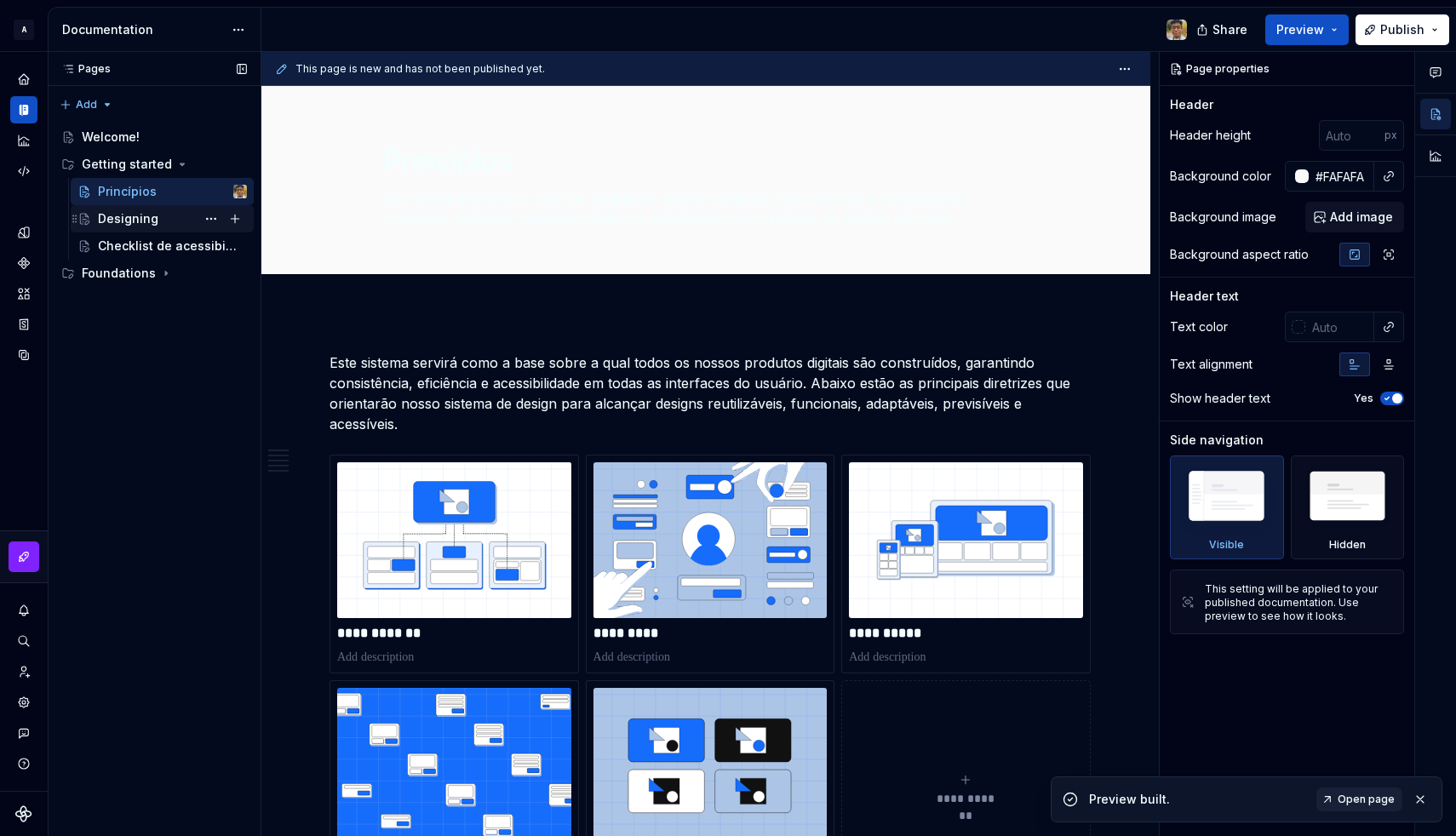
click at [130, 221] on div "Designing" at bounding box center [129, 218] width 61 height 17
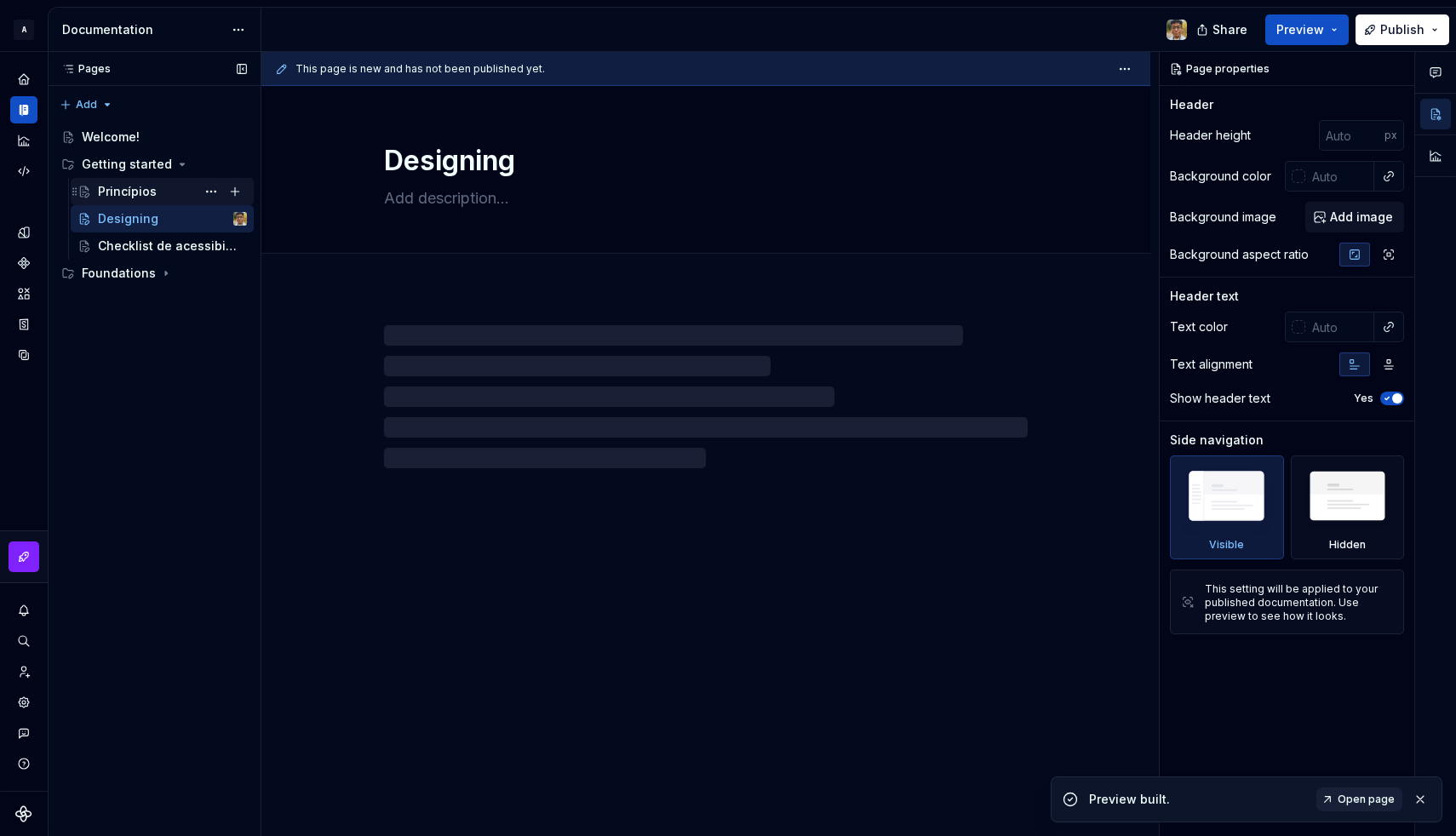
click at [125, 194] on div "Princípios" at bounding box center [128, 191] width 59 height 17
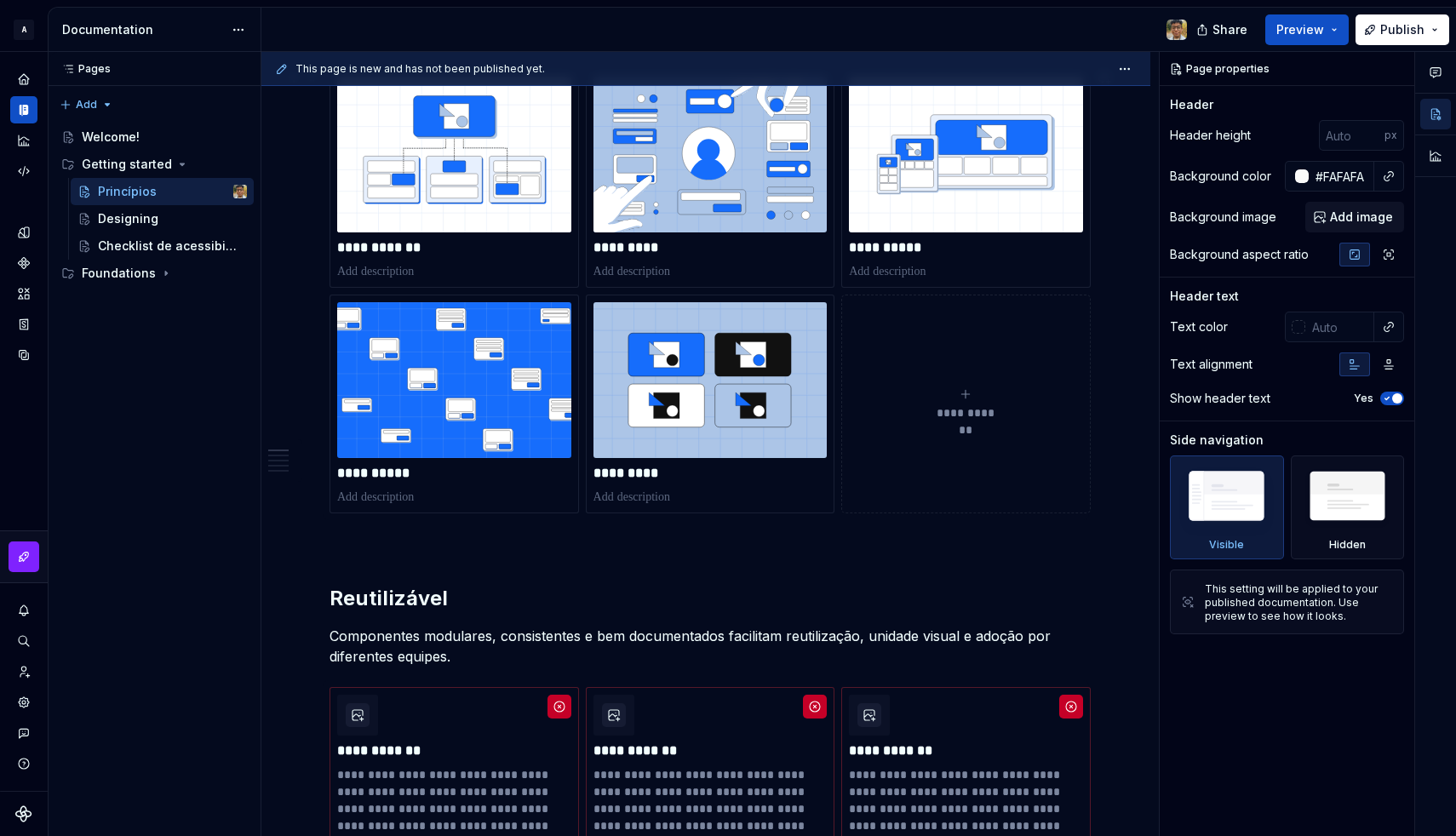
scroll to position [377, 0]
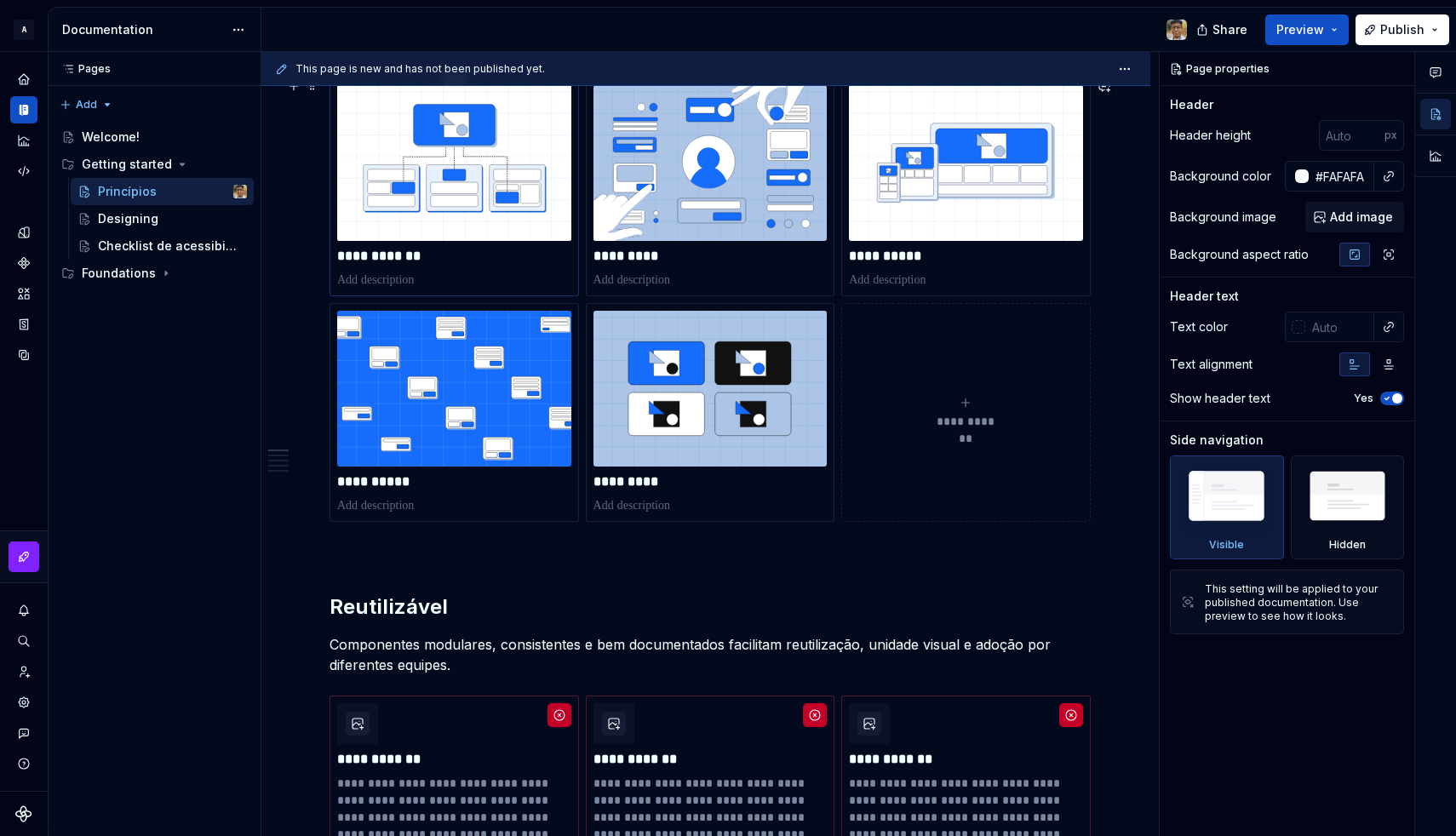
click at [575, 274] on div "**********" at bounding box center [454, 187] width 250 height 219
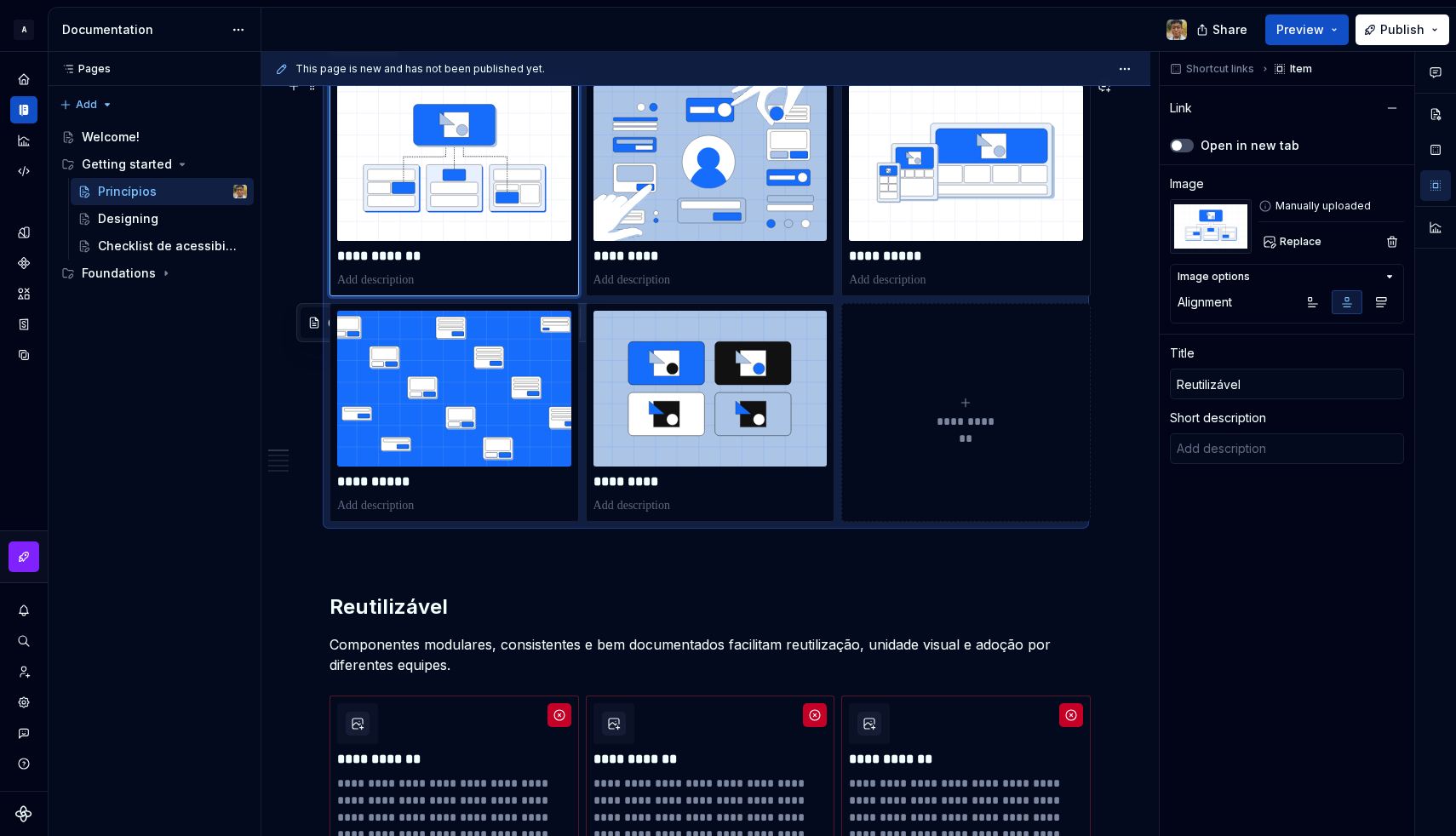
click at [586, 302] on div "**********" at bounding box center [705, 300] width 753 height 444
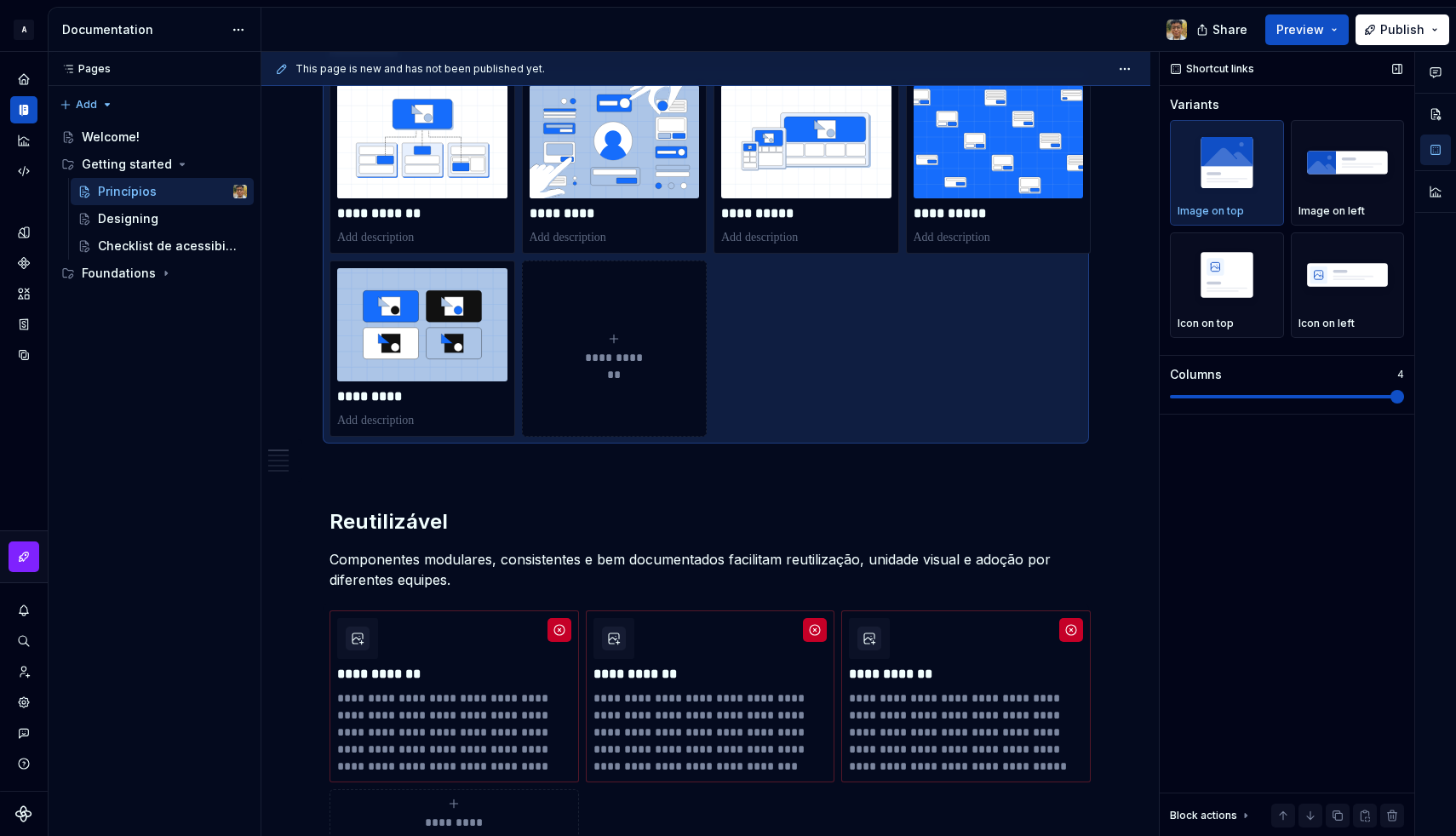
click at [1394, 397] on span at bounding box center [1397, 397] width 14 height 14
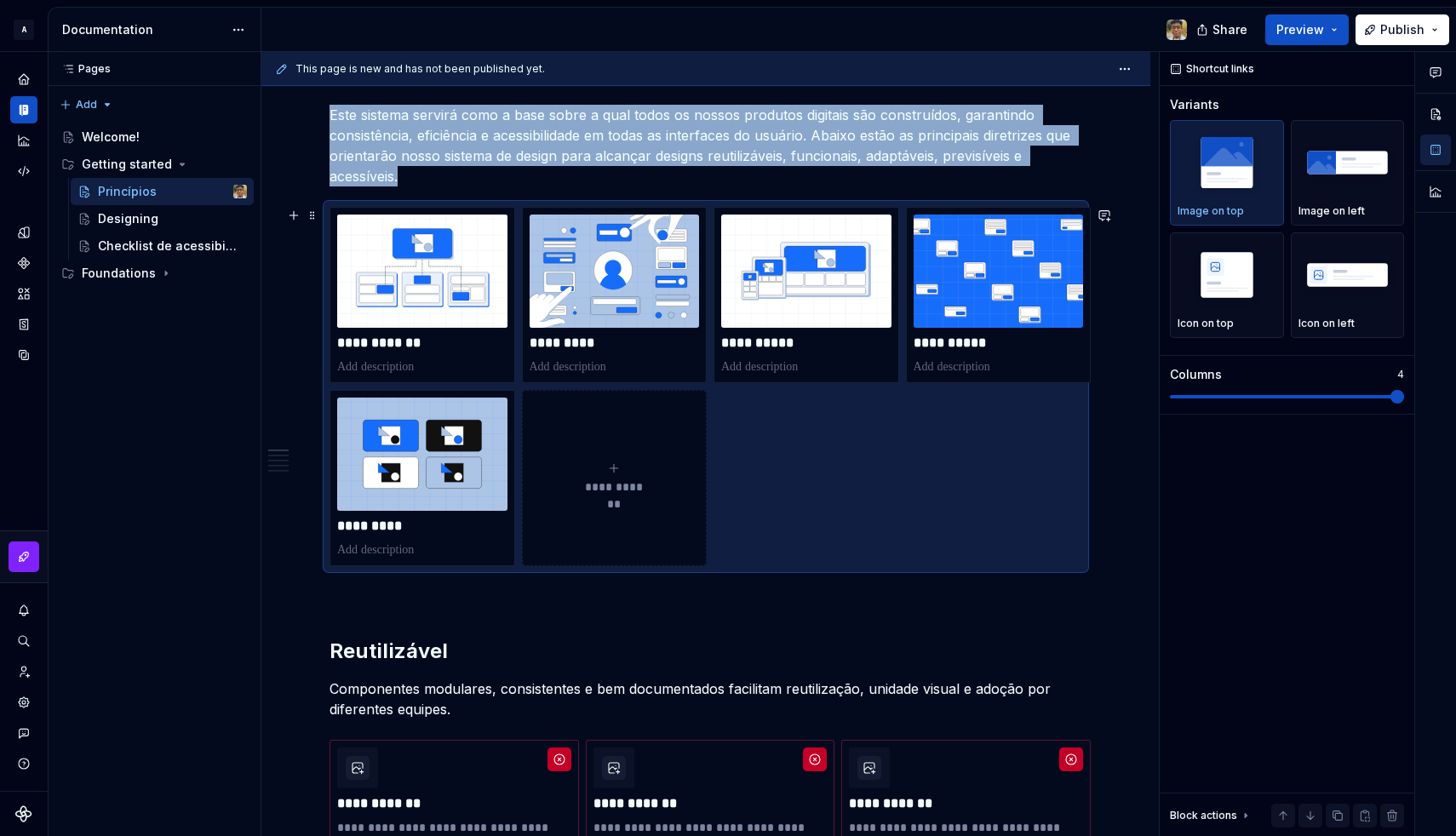
scroll to position [241, 0]
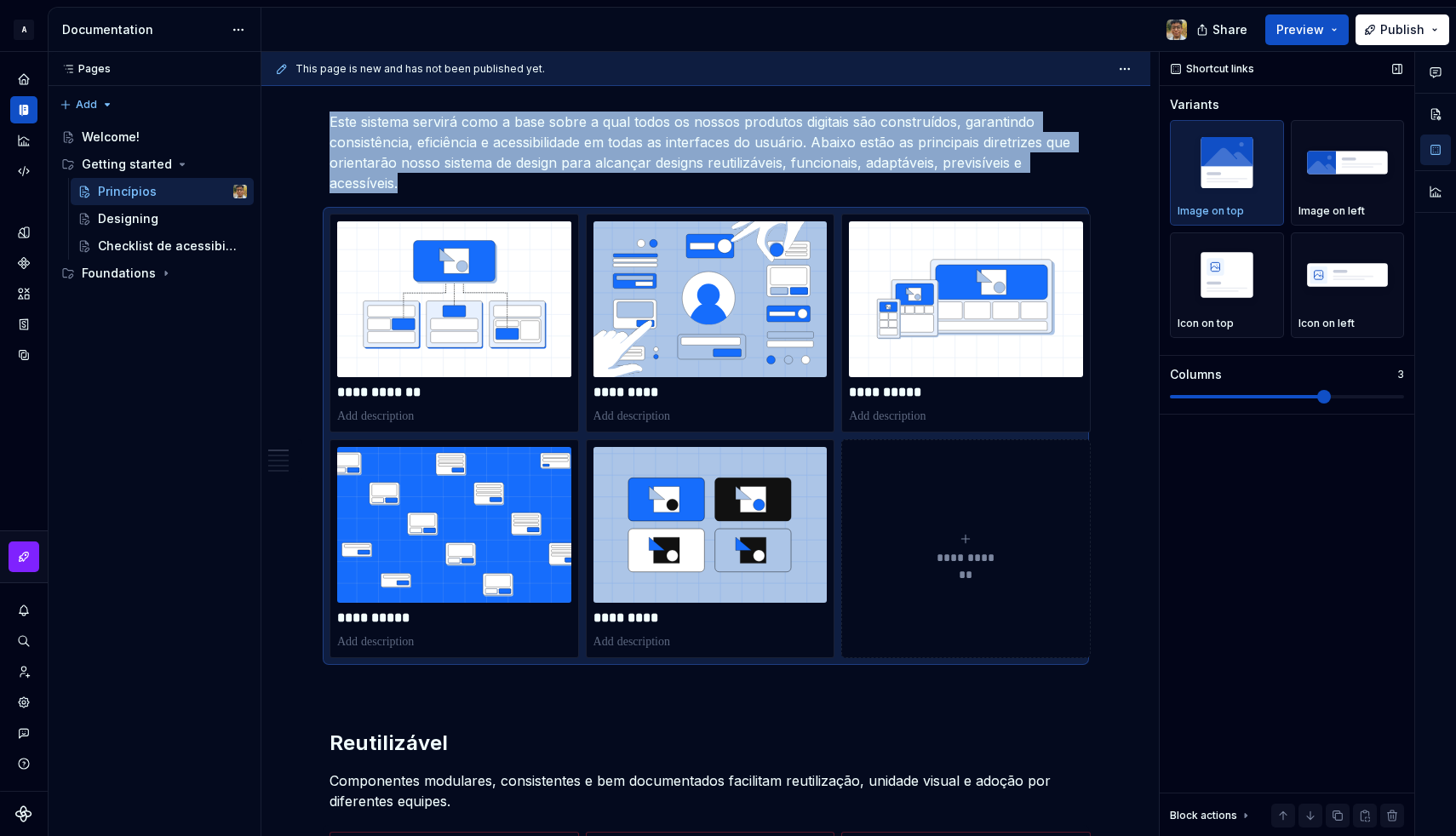
click at [1319, 399] on span at bounding box center [1324, 397] width 14 height 14
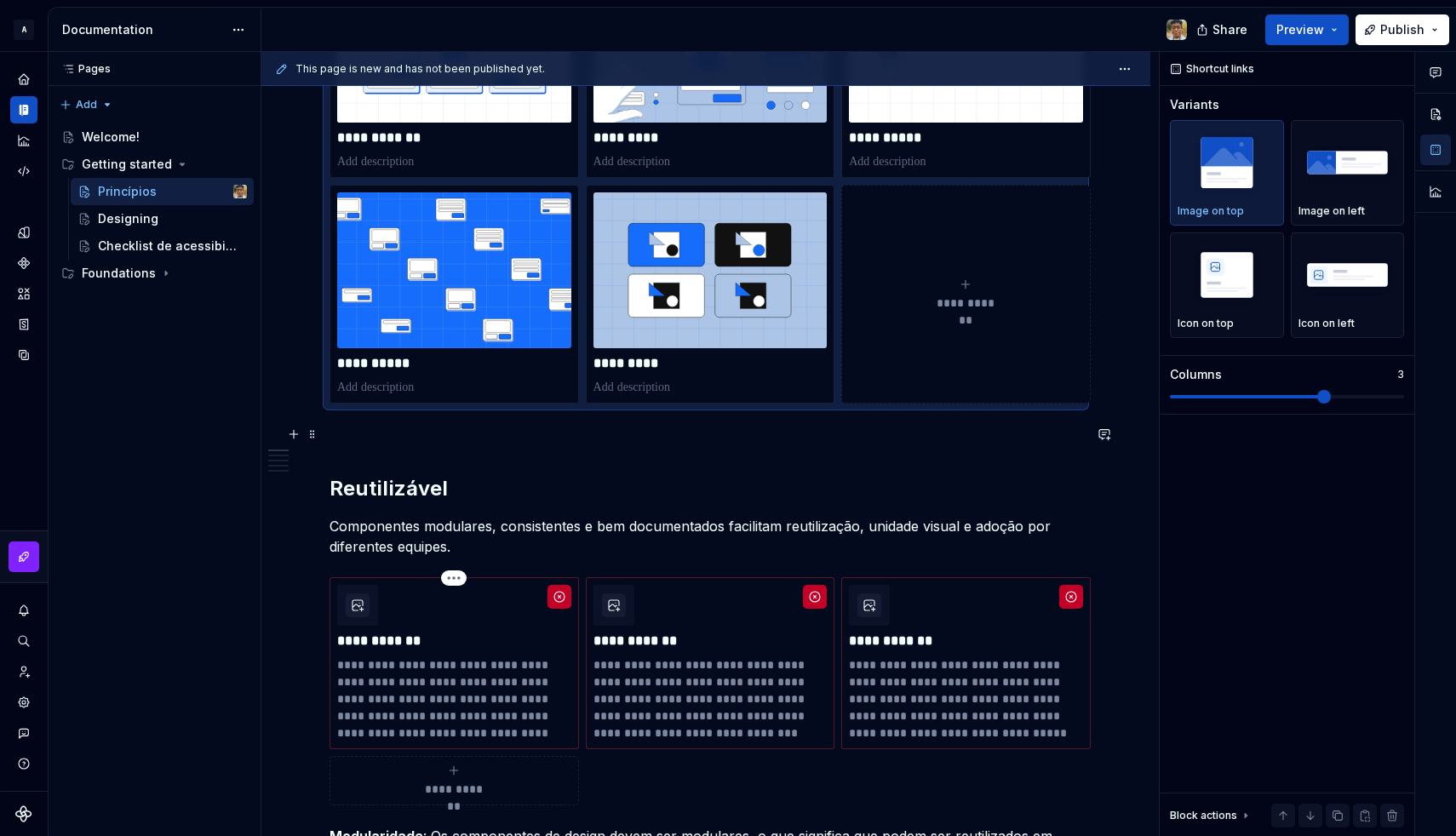
scroll to position [494, 0]
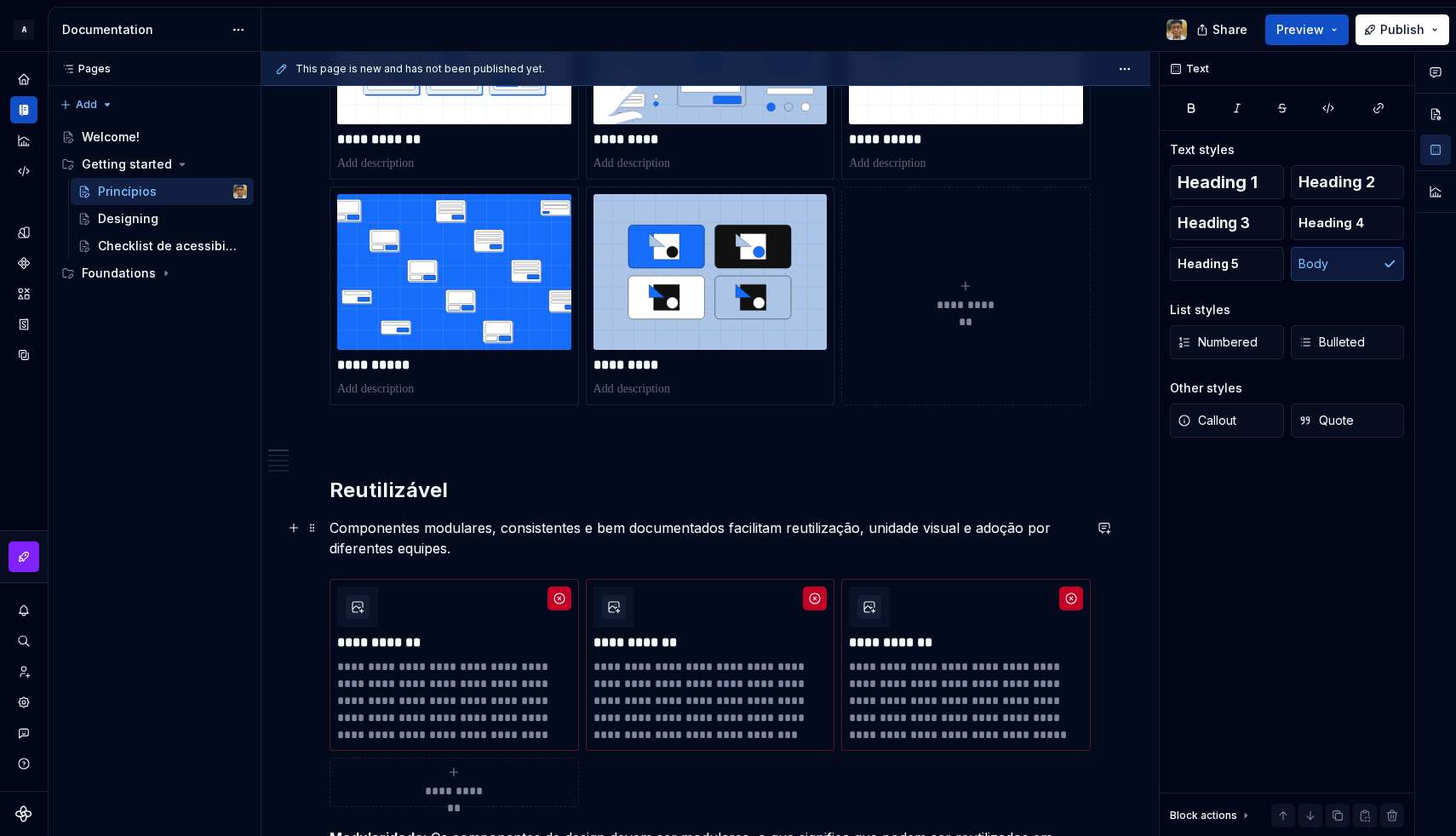
click at [396, 539] on p "Componentes modulares, consistentes e bem documentados facilitam reutilização, …" at bounding box center [705, 538] width 753 height 41
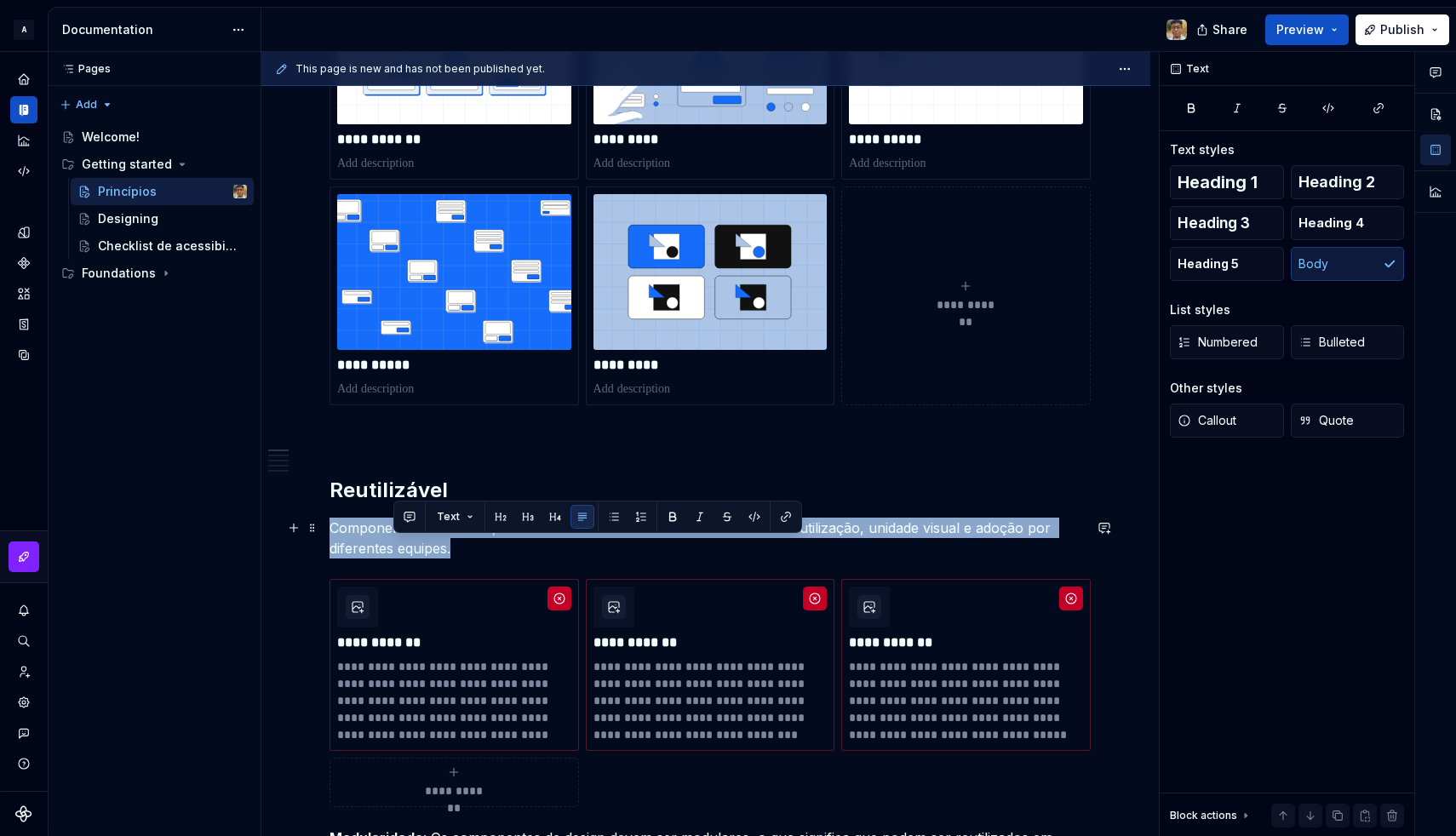
click at [396, 539] on p "Componentes modulares, consistentes e bem documentados facilitam reutilização, …" at bounding box center [705, 538] width 753 height 41
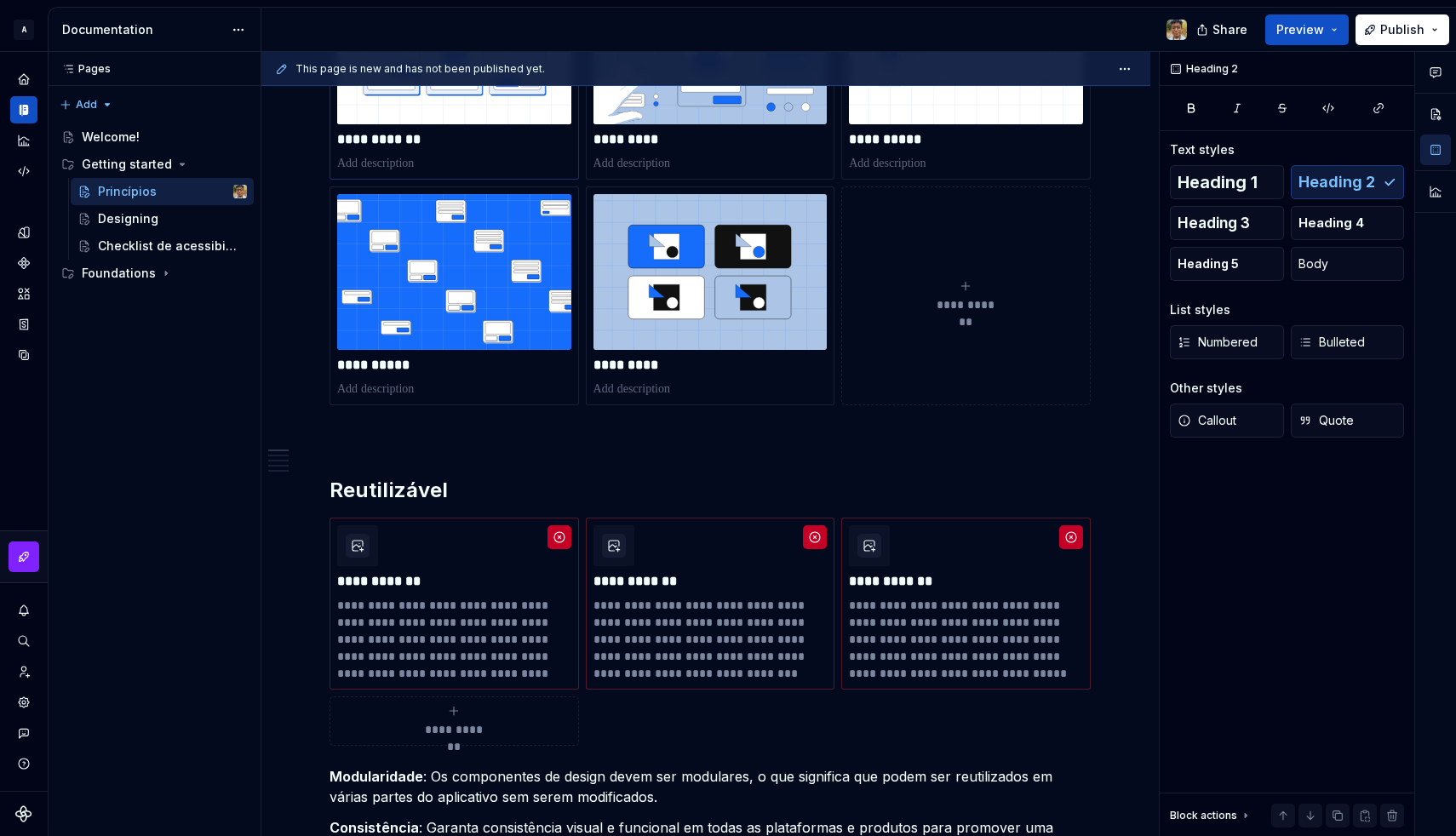
click at [405, 163] on p at bounding box center [454, 163] width 234 height 17
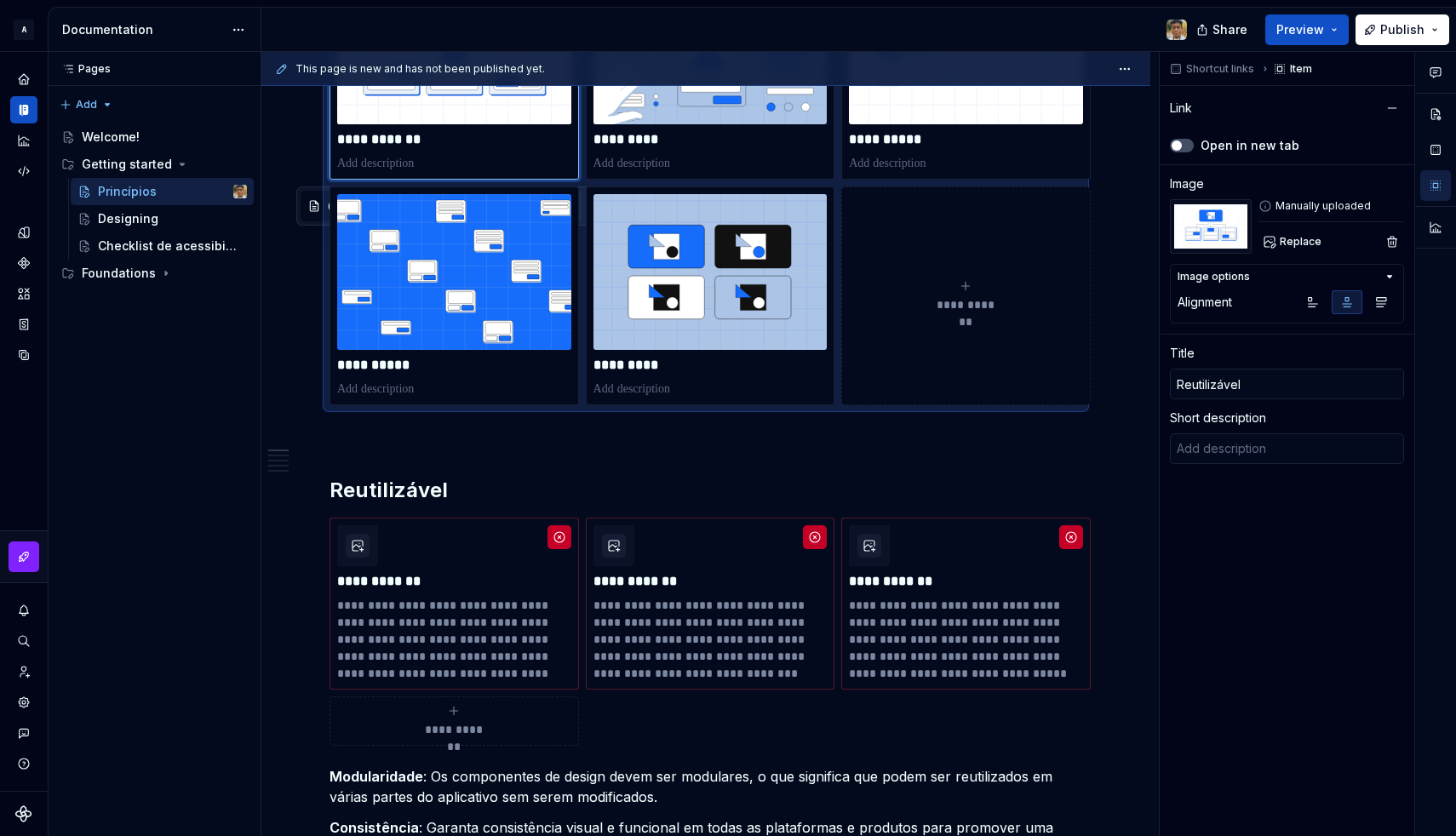
type textarea "*"
type textarea "Componentes modulares, consistentes e bem documentados facilitam reutilização, …"
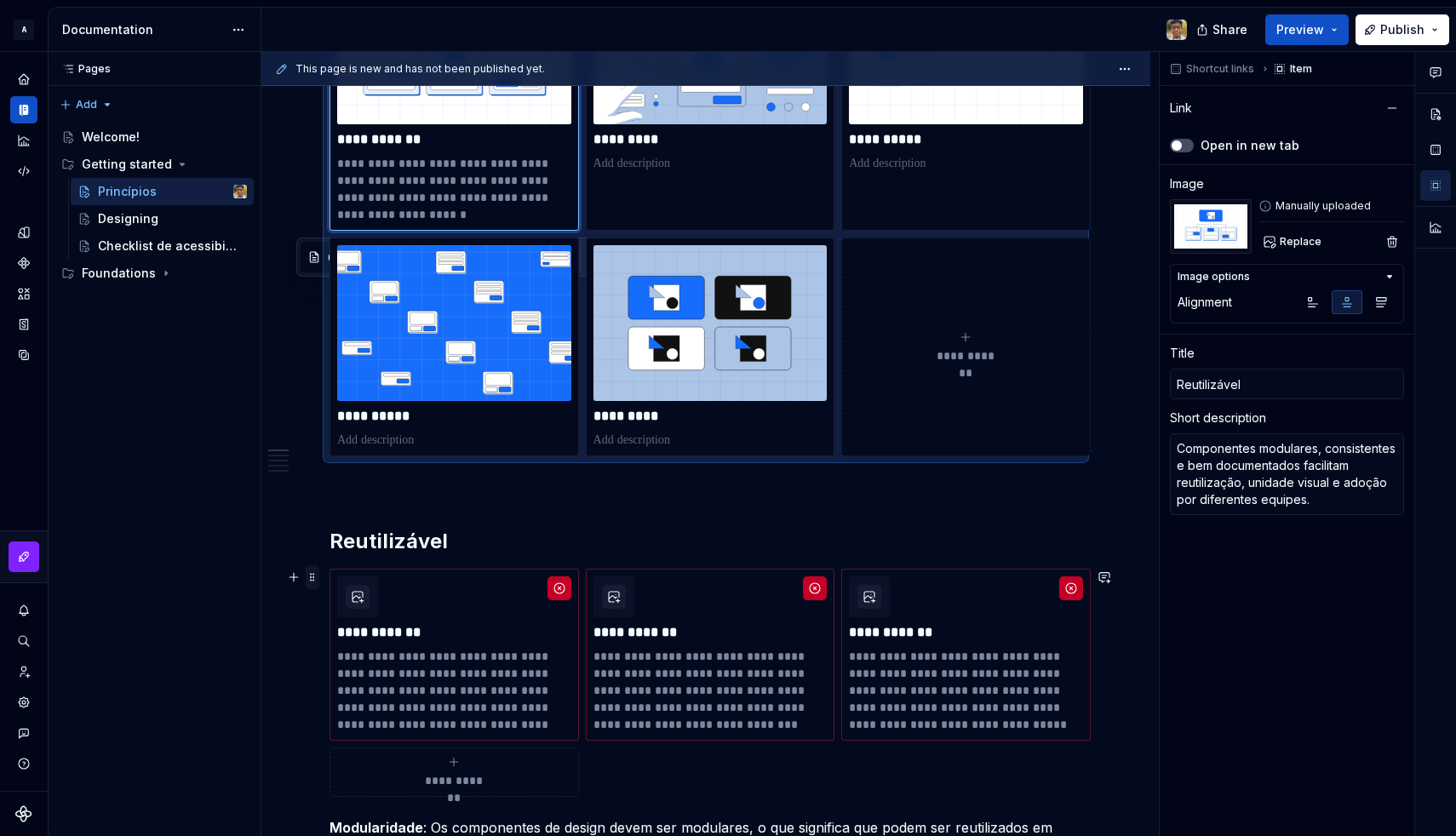
click at [311, 579] on span at bounding box center [312, 577] width 14 height 24
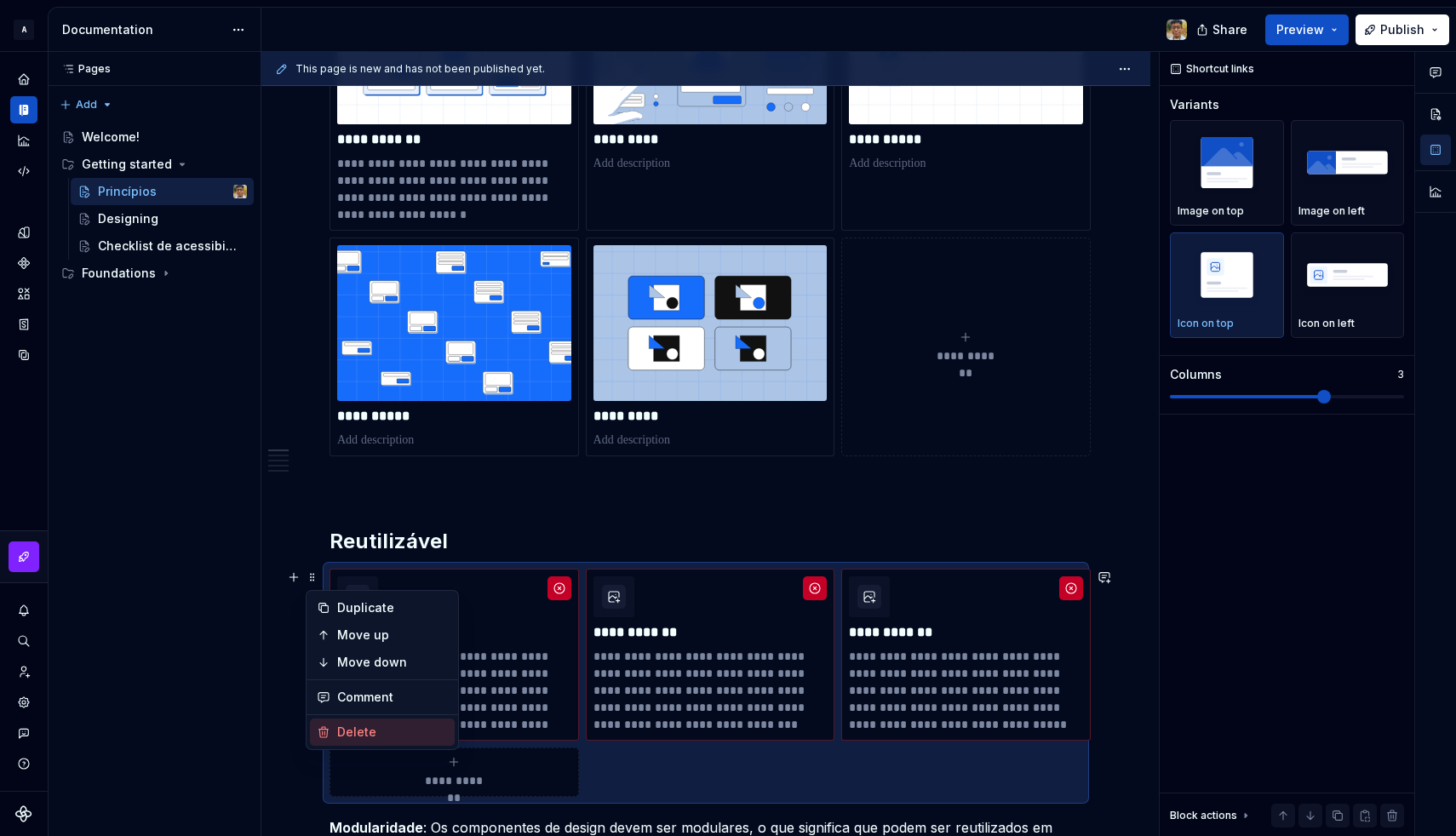
click at [348, 724] on div "Delete" at bounding box center [392, 732] width 111 height 17
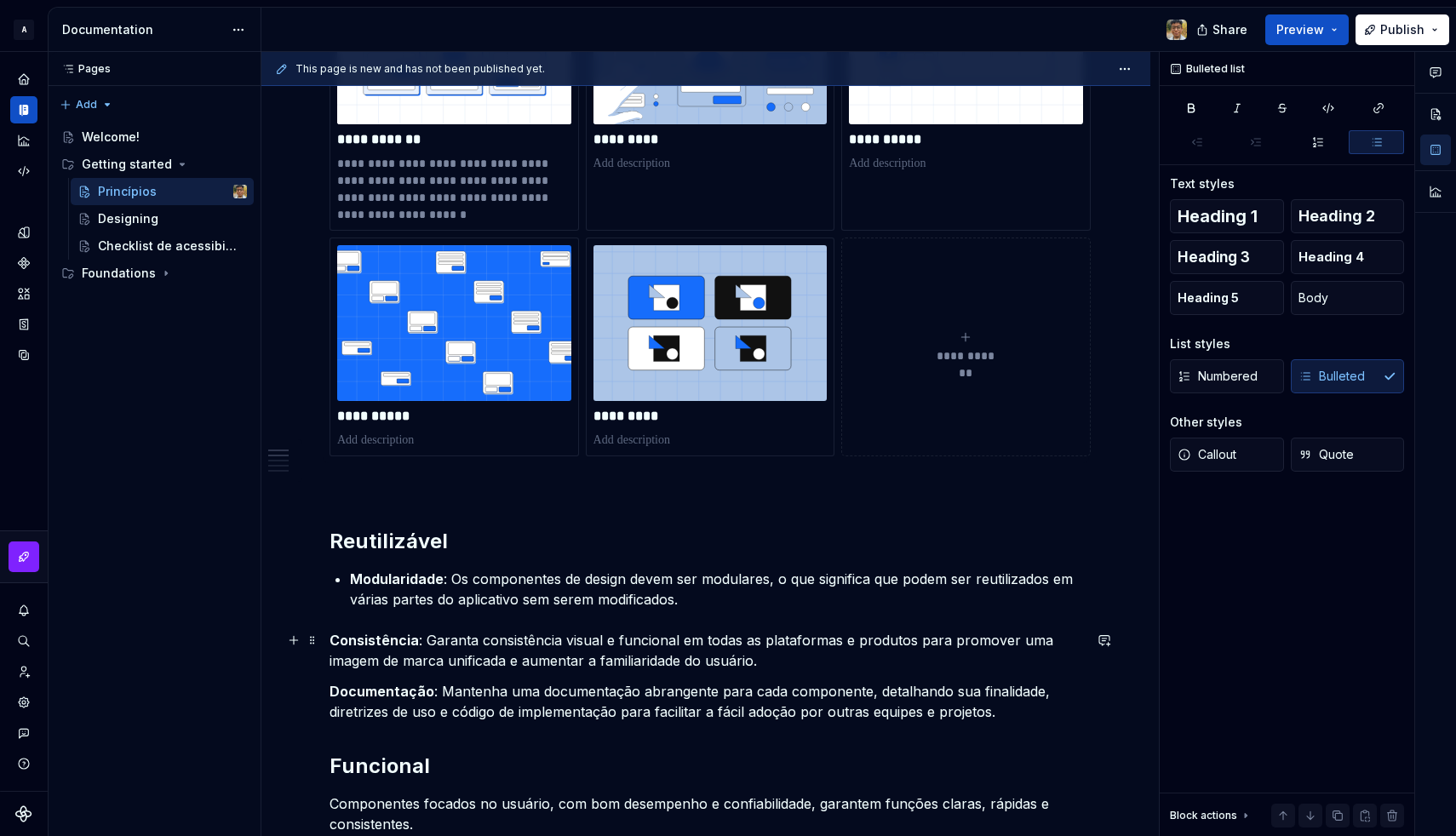
click at [329, 635] on strong "Consistência" at bounding box center [373, 640] width 89 height 17
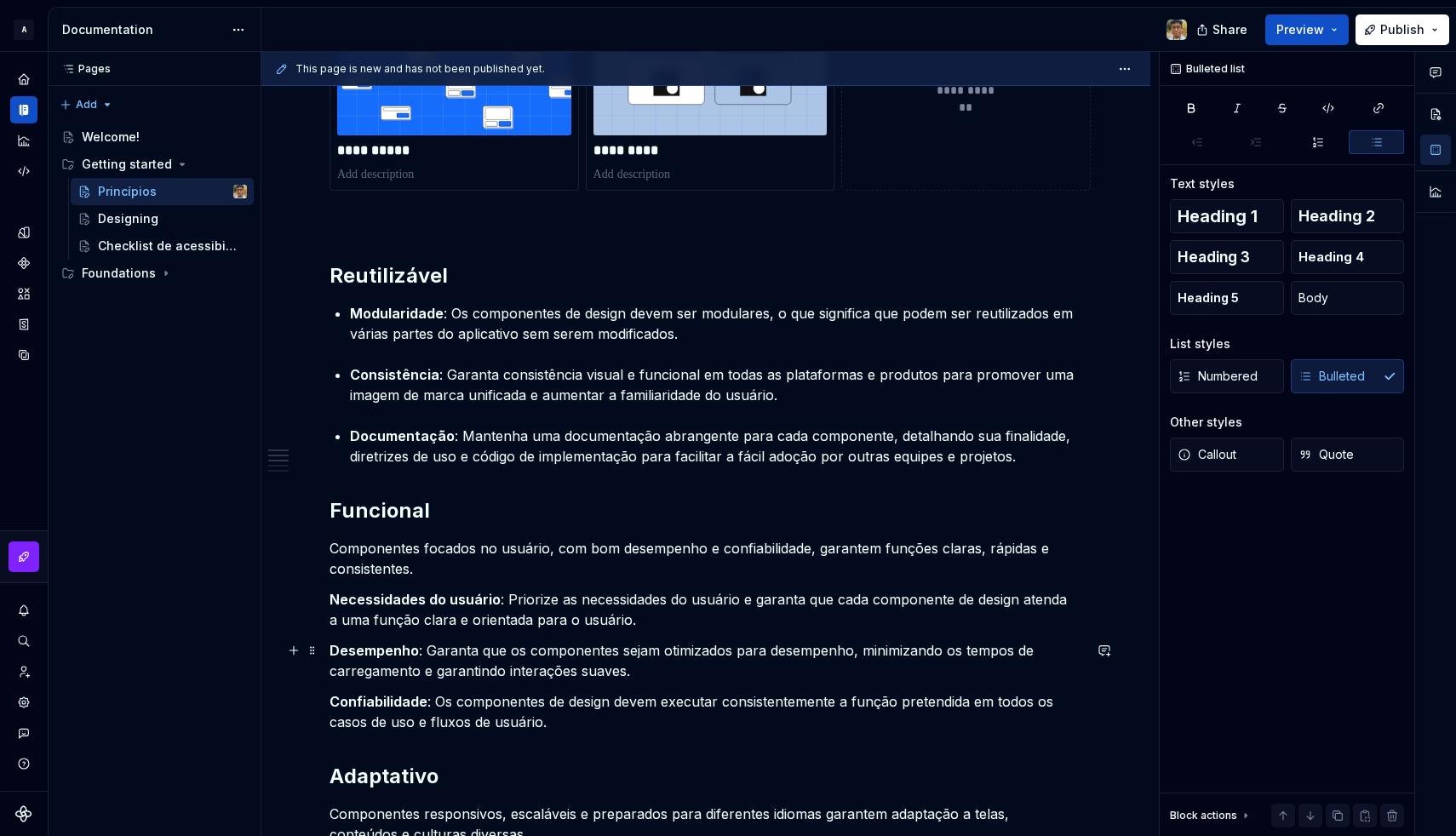
scroll to position [760, 0]
click at [350, 561] on p "Componentes focados no usuário, com bom desempenho e confiabilidade, garantem f…" at bounding box center [705, 558] width 753 height 41
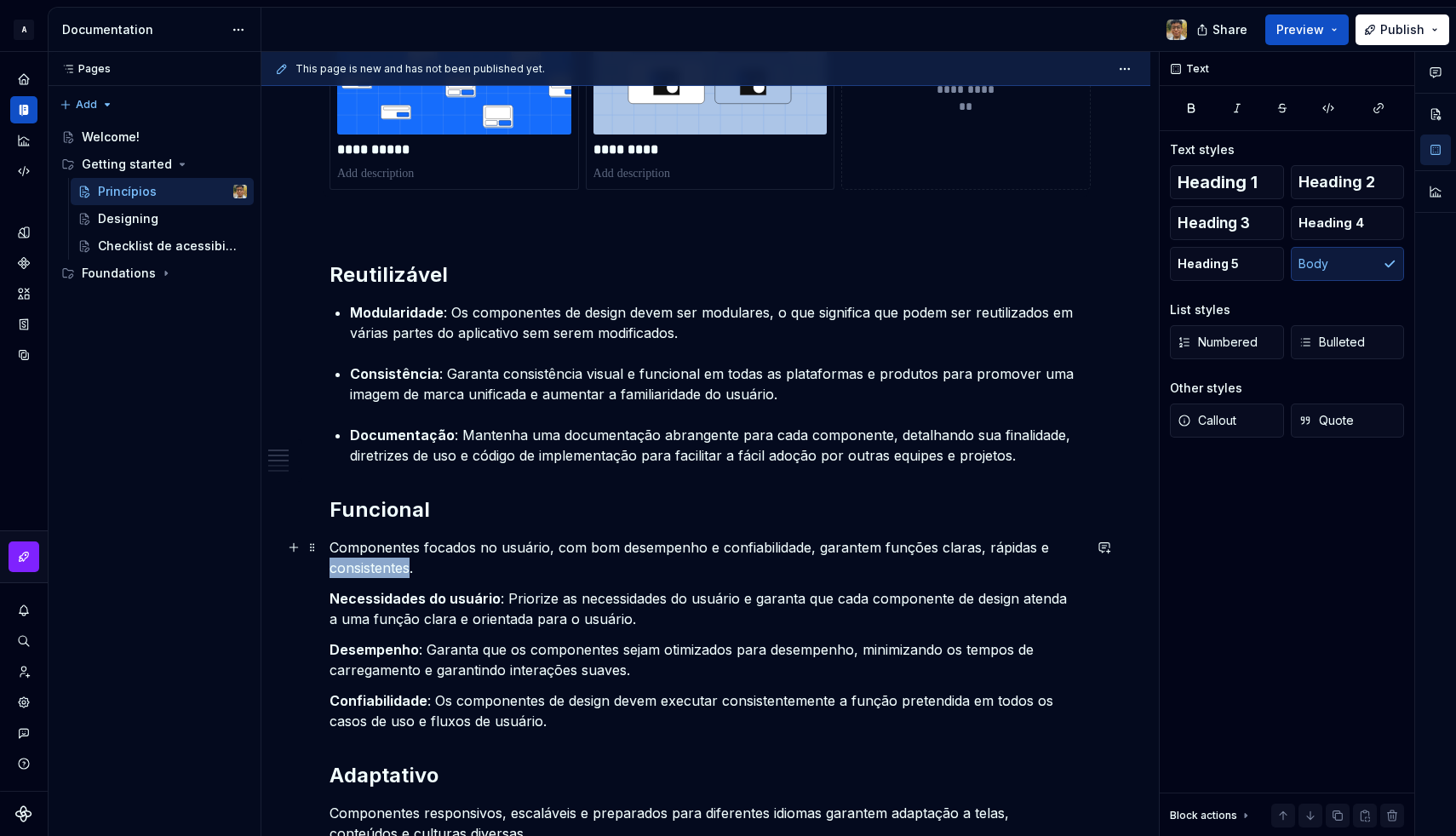
click at [350, 561] on p "Componentes focados no usuário, com bom desempenho e confiabilidade, garantem f…" at bounding box center [705, 558] width 753 height 41
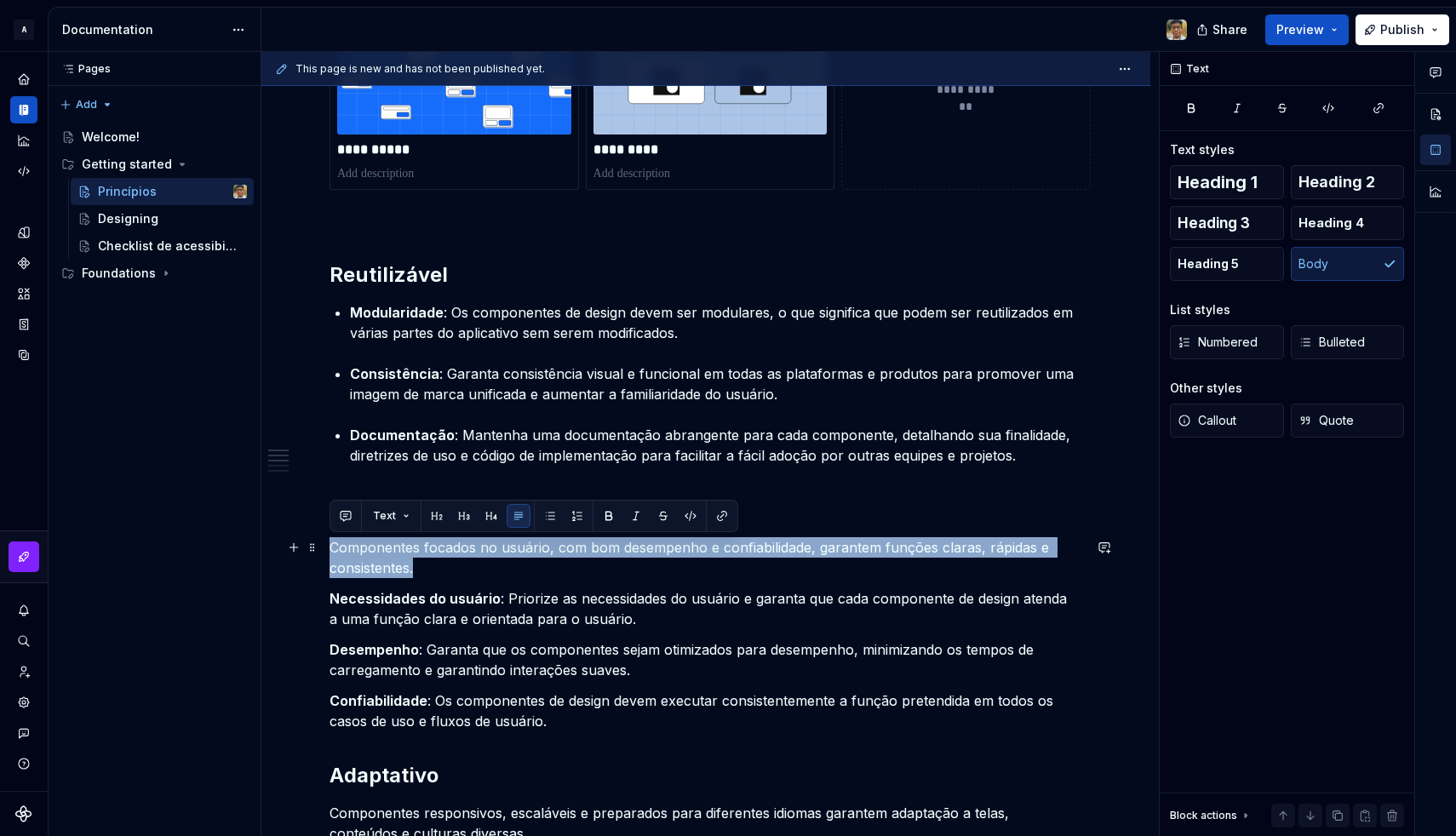
click at [350, 561] on p "Componentes focados no usuário, com bom desempenho e confiabilidade, garantem f…" at bounding box center [705, 558] width 753 height 41
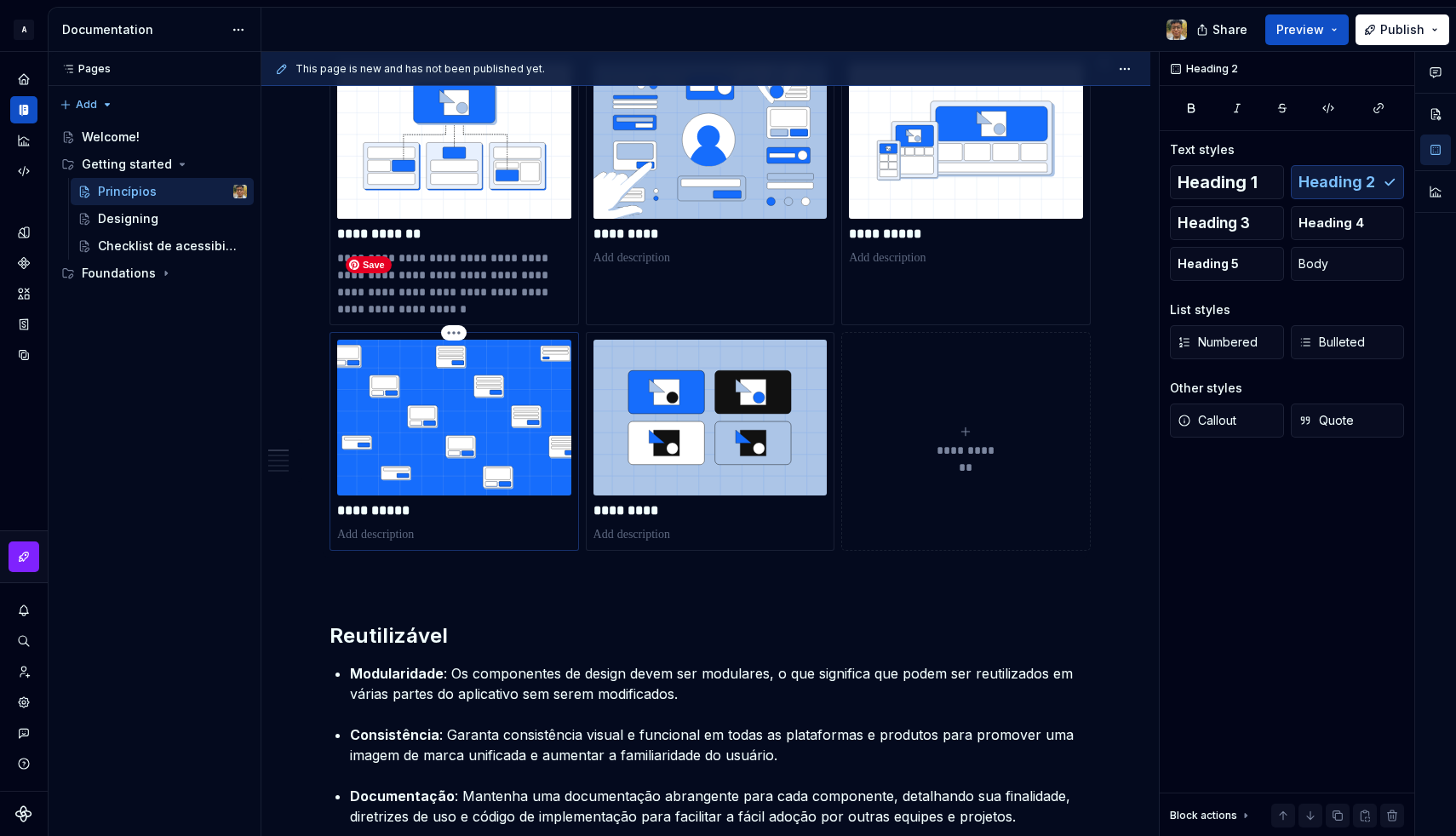
scroll to position [386, 0]
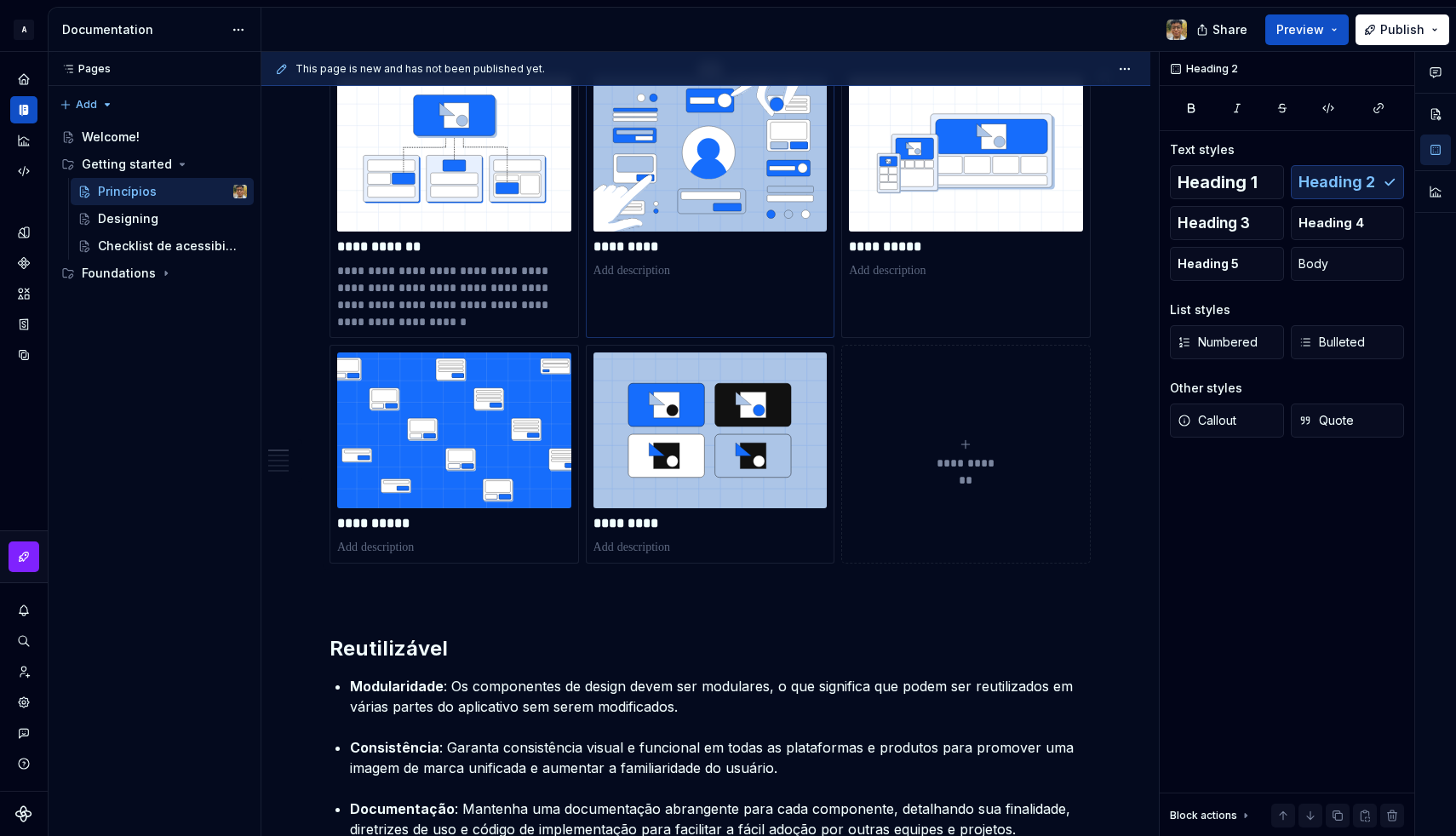
click at [630, 270] on p at bounding box center [710, 270] width 234 height 17
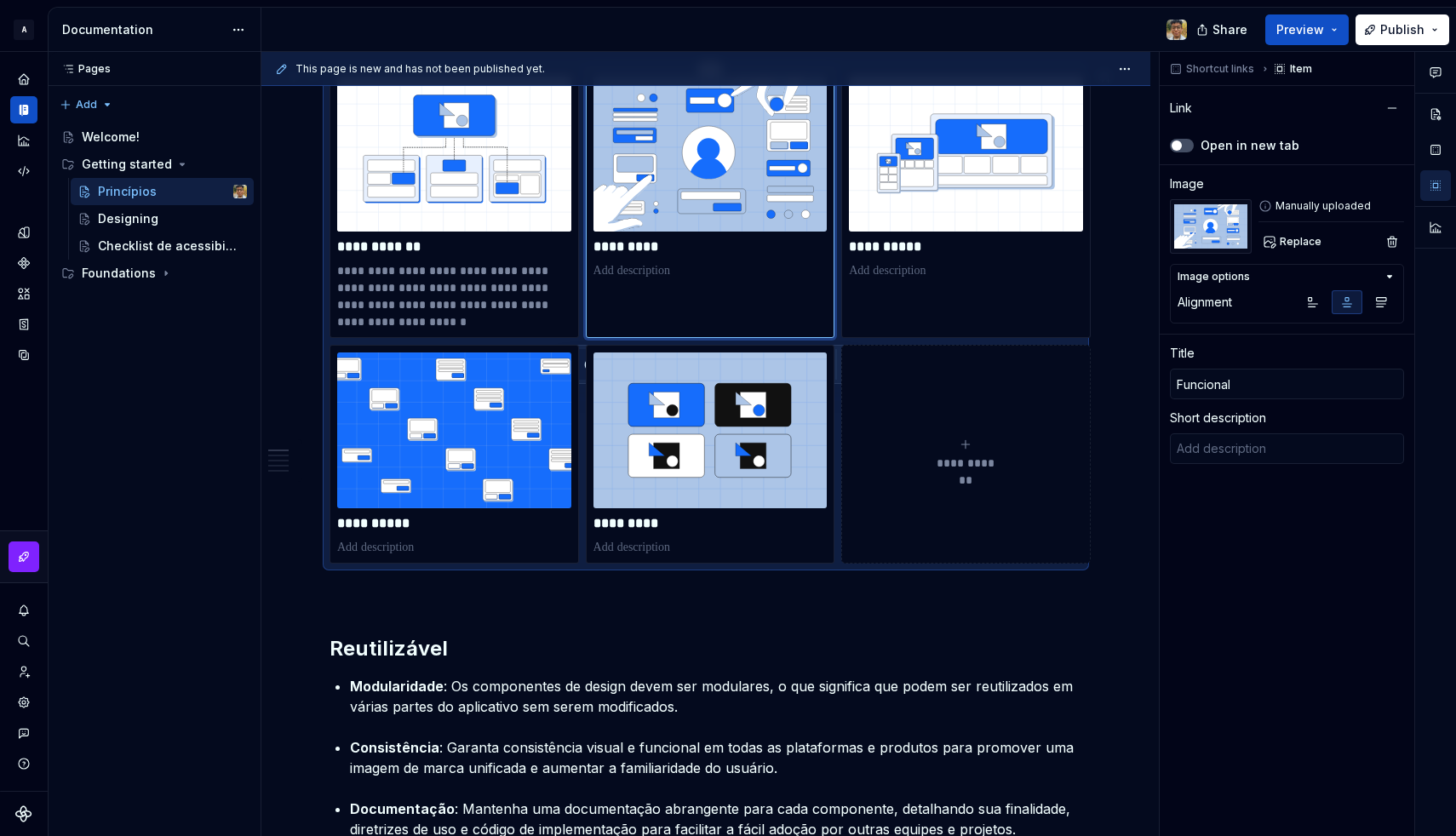
type textarea "*"
type textarea "Componentes focados no usuário, com bom desempenho e confiabilidade, garantem f…"
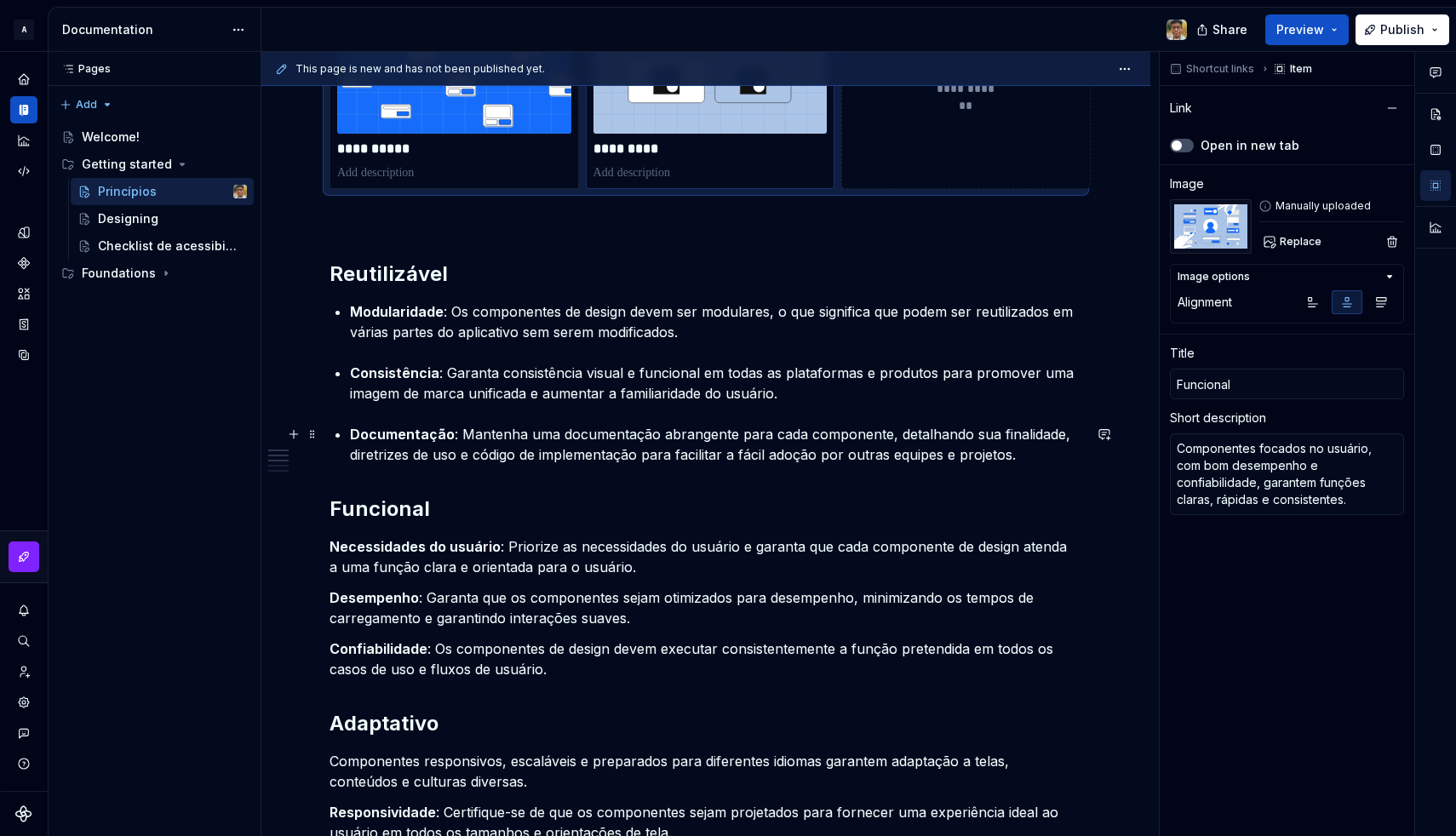
scroll to position [762, 0]
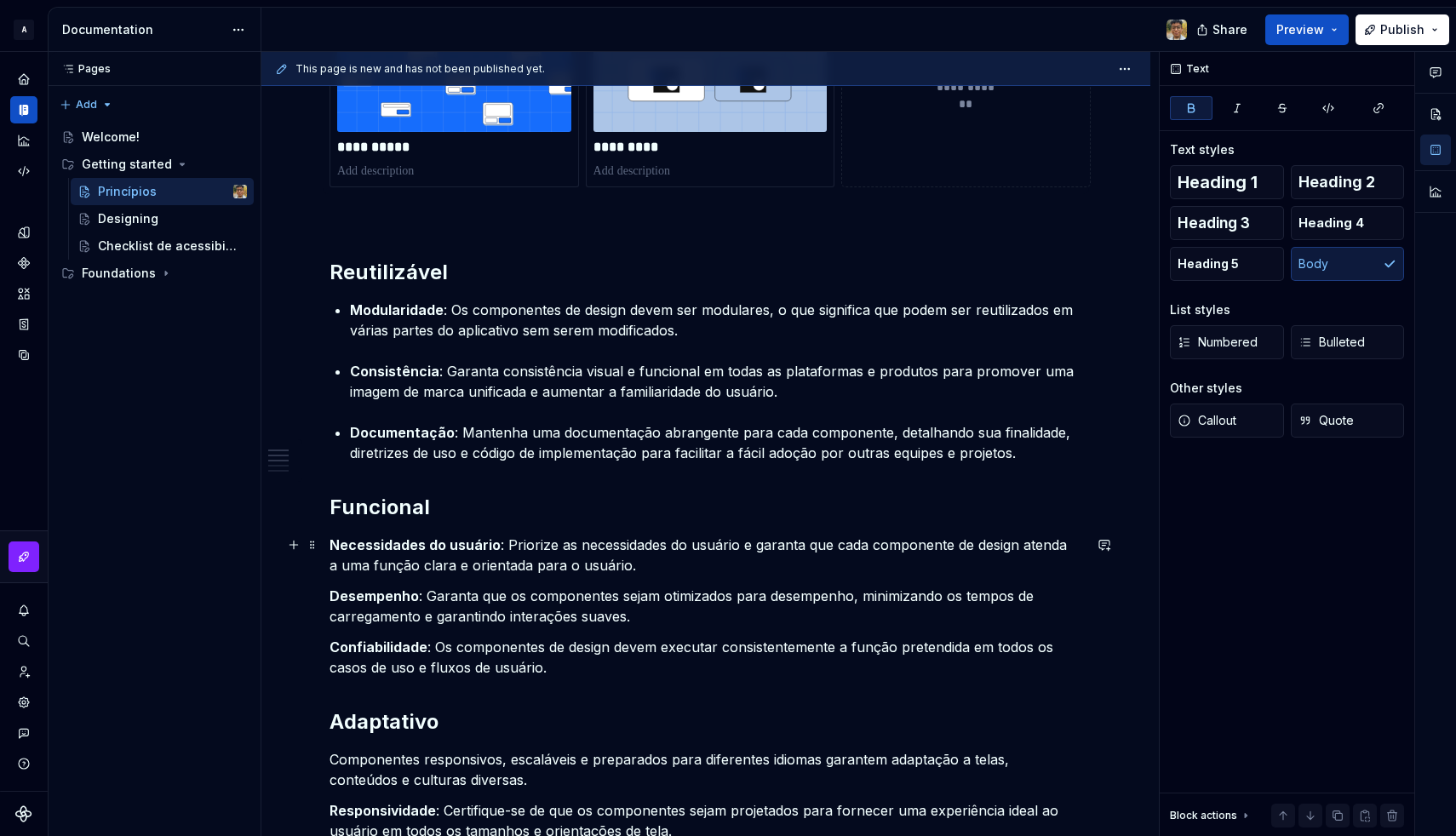
click at [331, 546] on strong "Necessidades do usuário" at bounding box center [415, 544] width 171 height 17
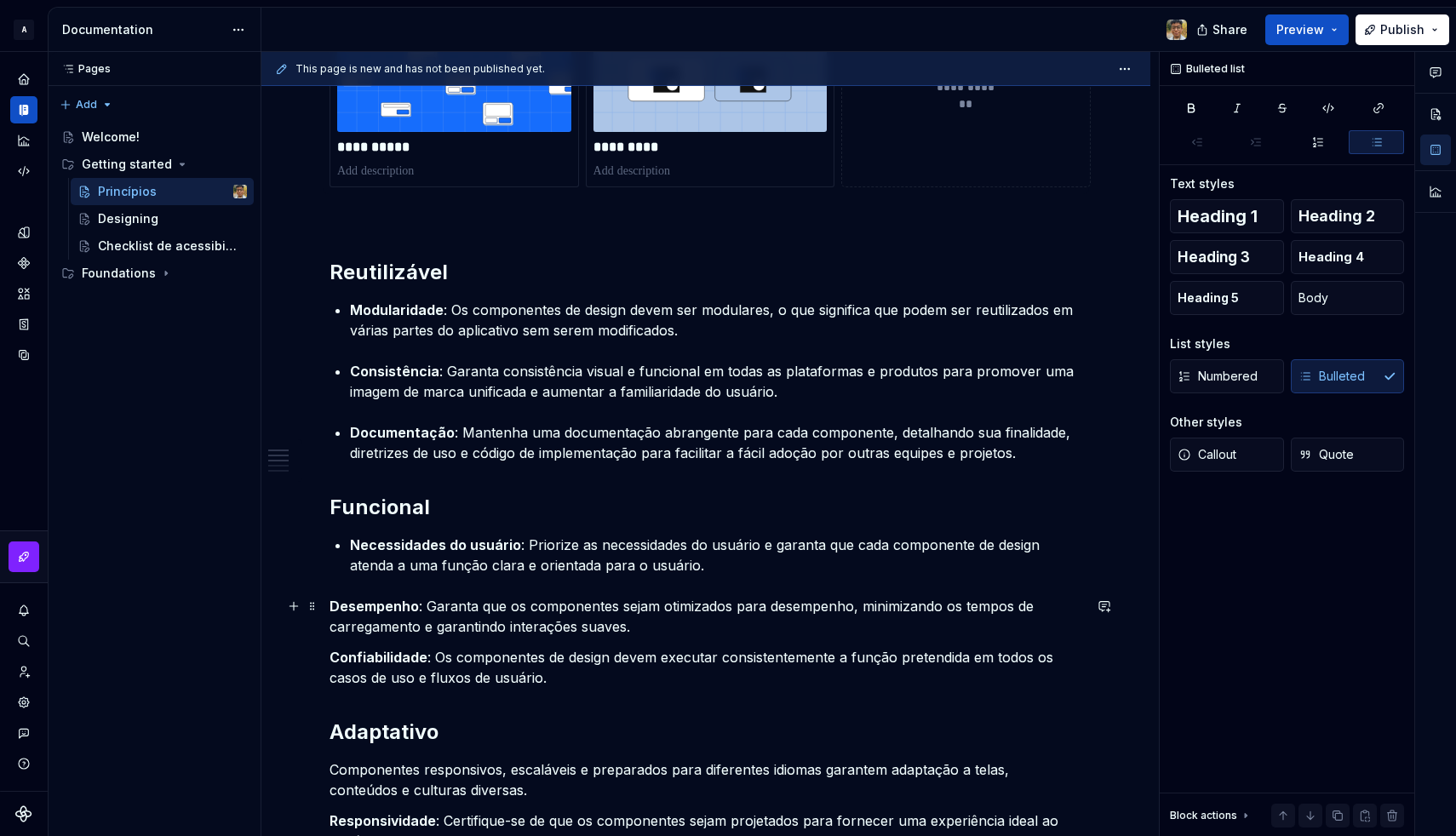
click at [326, 603] on div "**********" at bounding box center [705, 745] width 889 height 2392
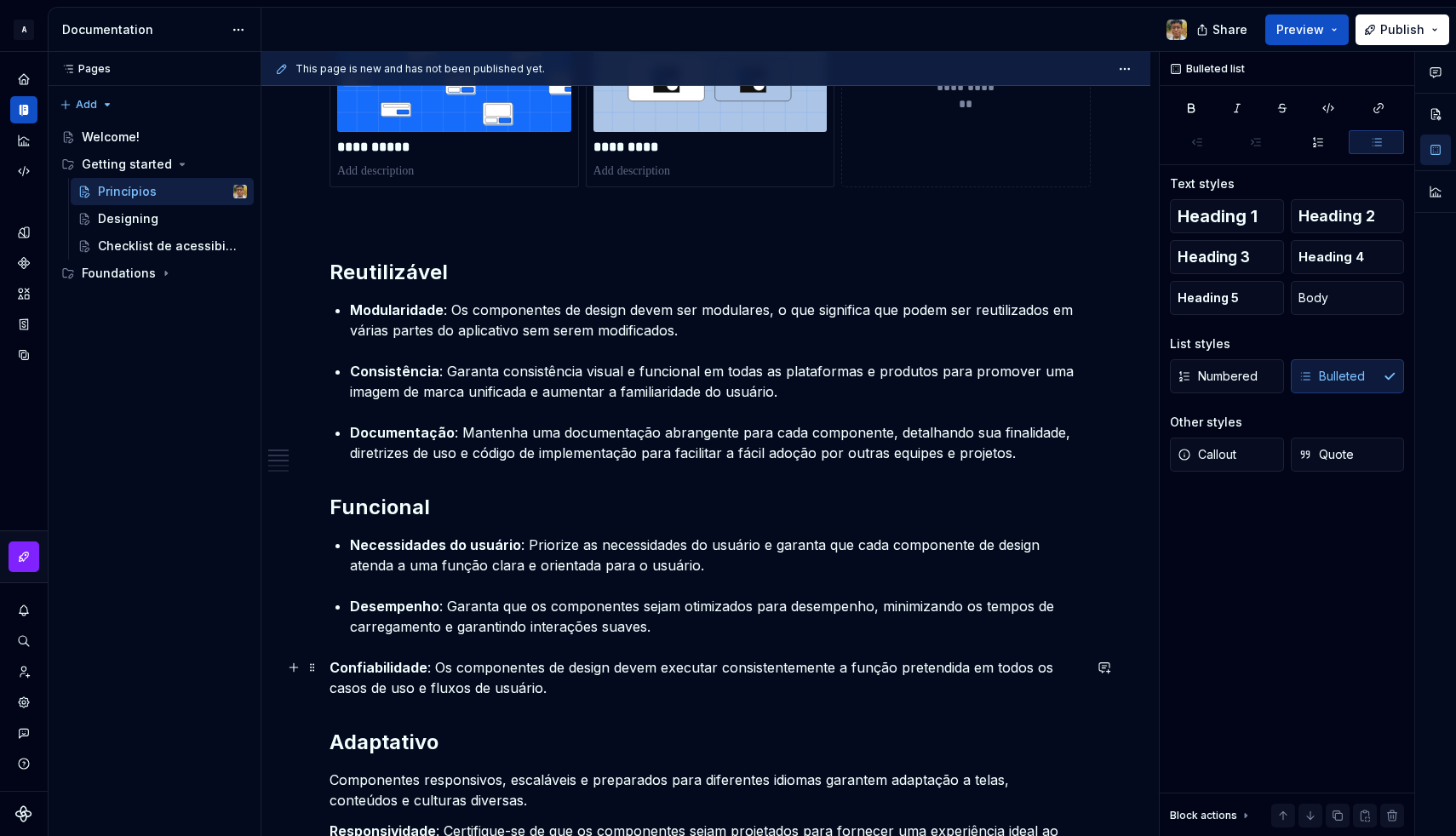
click at [329, 666] on strong "Confiabilidade" at bounding box center [378, 667] width 98 height 17
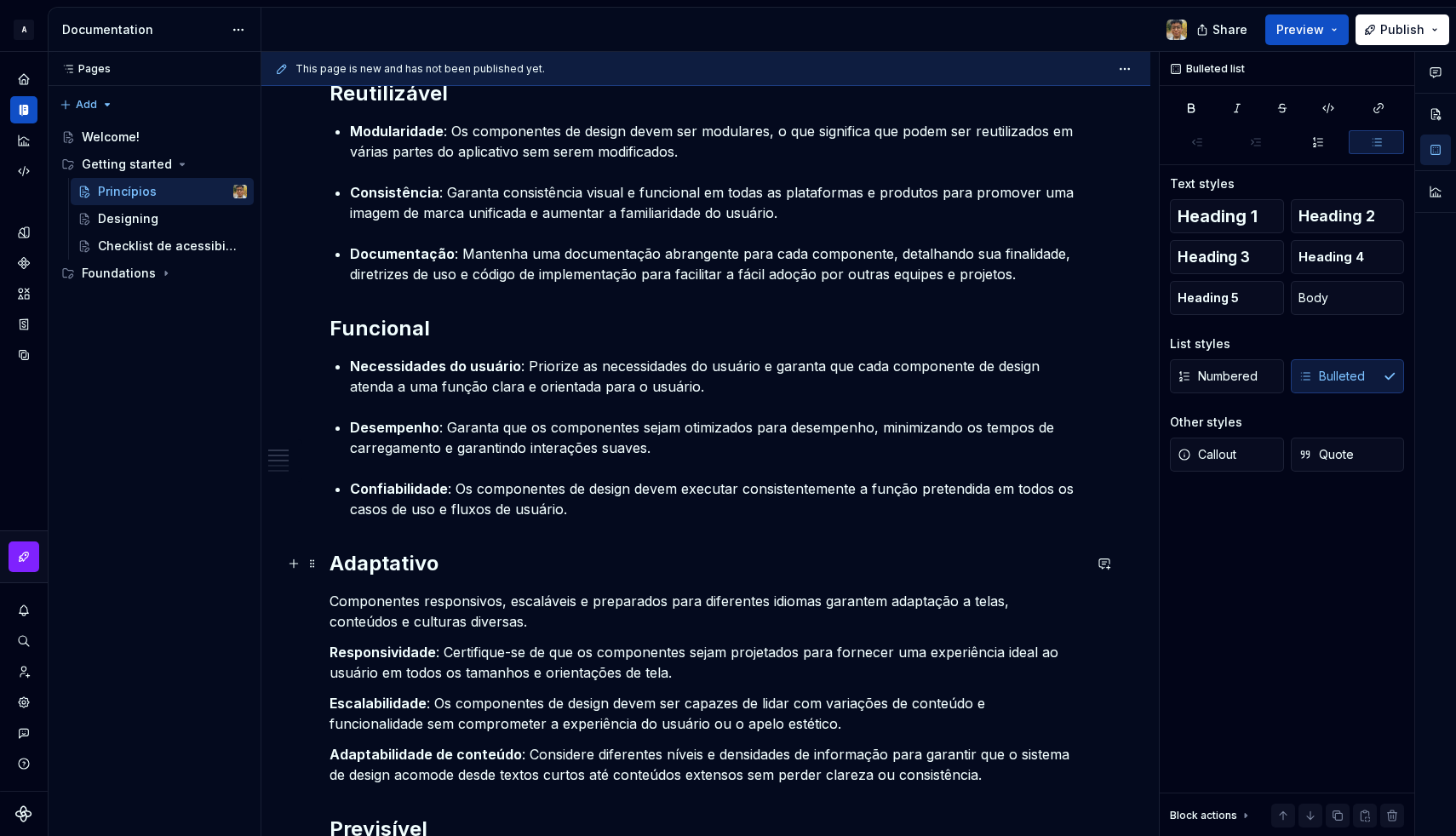
scroll to position [949, 0]
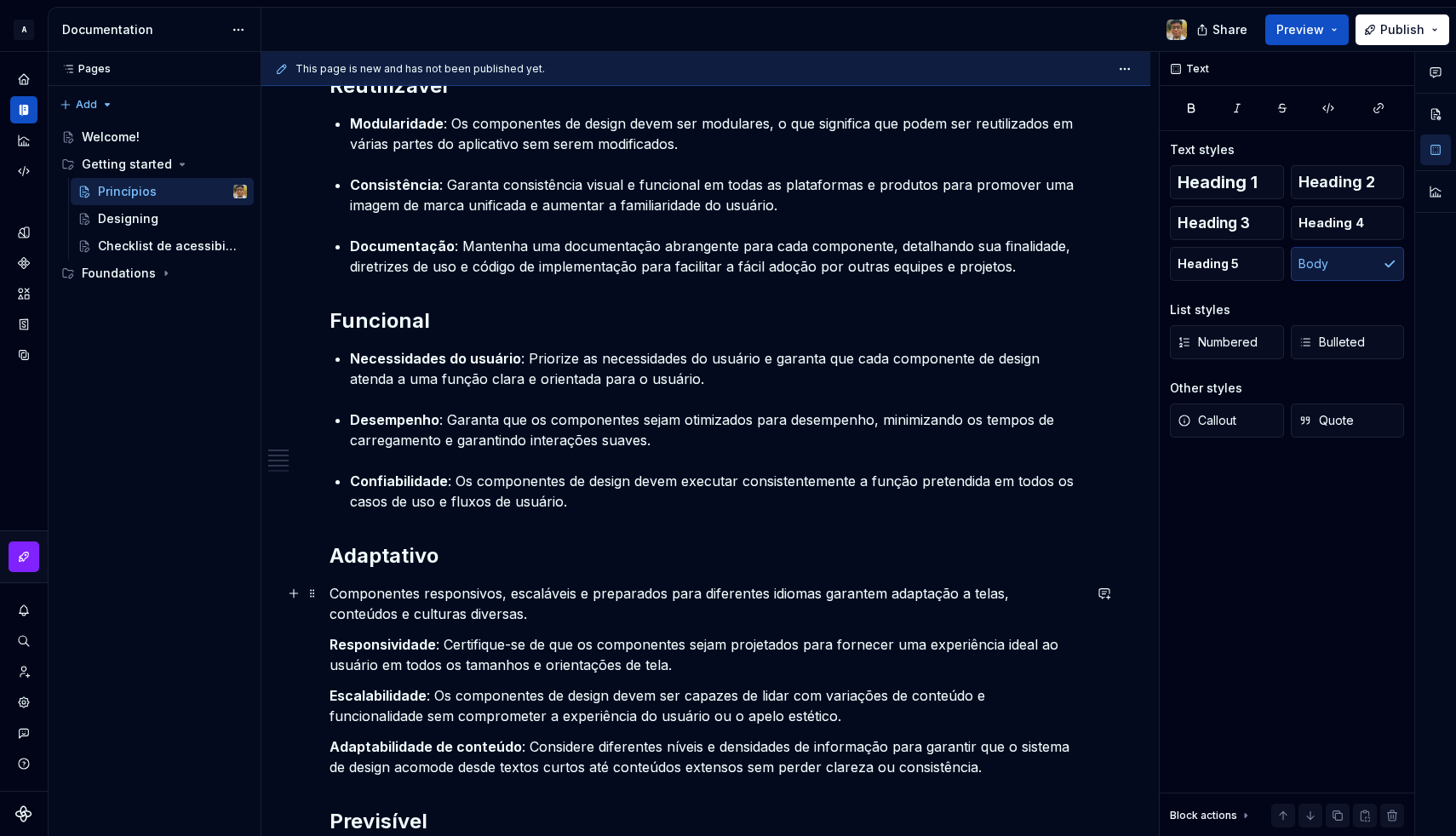
click at [411, 603] on p "Componentes responsivos, escaláveis e preparados para diferentes idiomas garant…" at bounding box center [705, 604] width 753 height 41
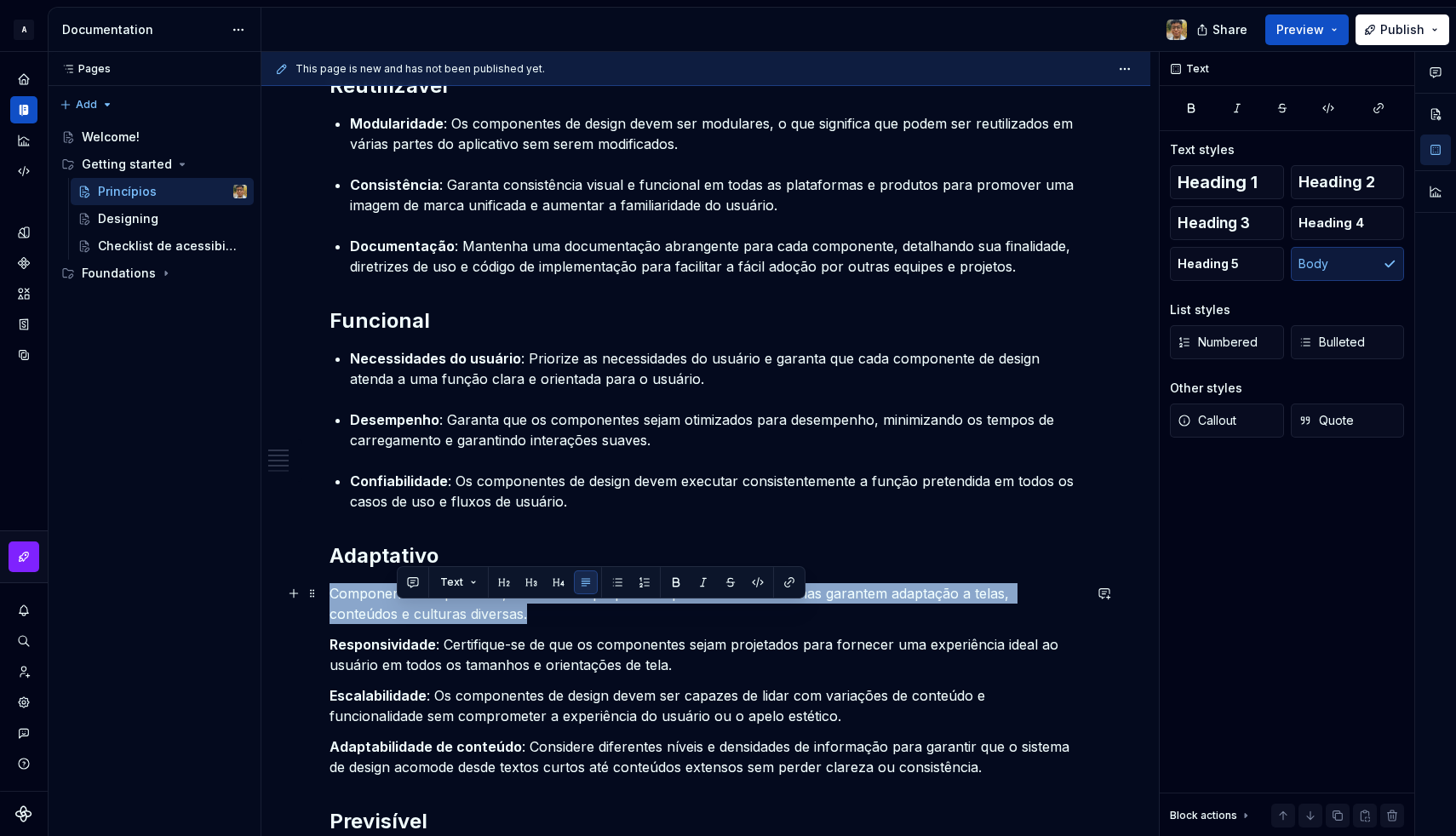
click at [411, 603] on p "Componentes responsivos, escaláveis e preparados para diferentes idiomas garant…" at bounding box center [705, 604] width 753 height 41
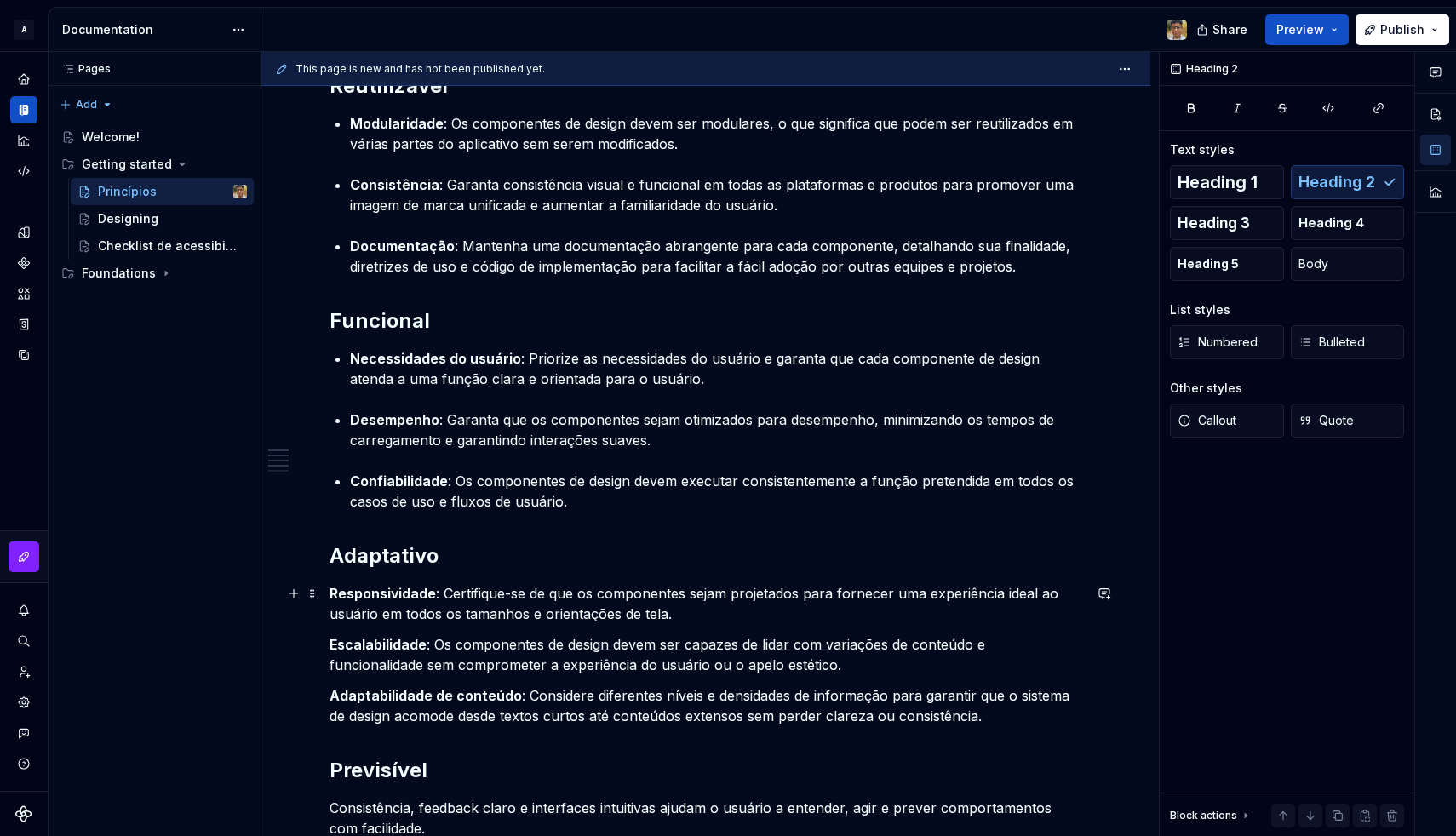
click at [329, 596] on div "**********" at bounding box center [705, 538] width 889 height 2352
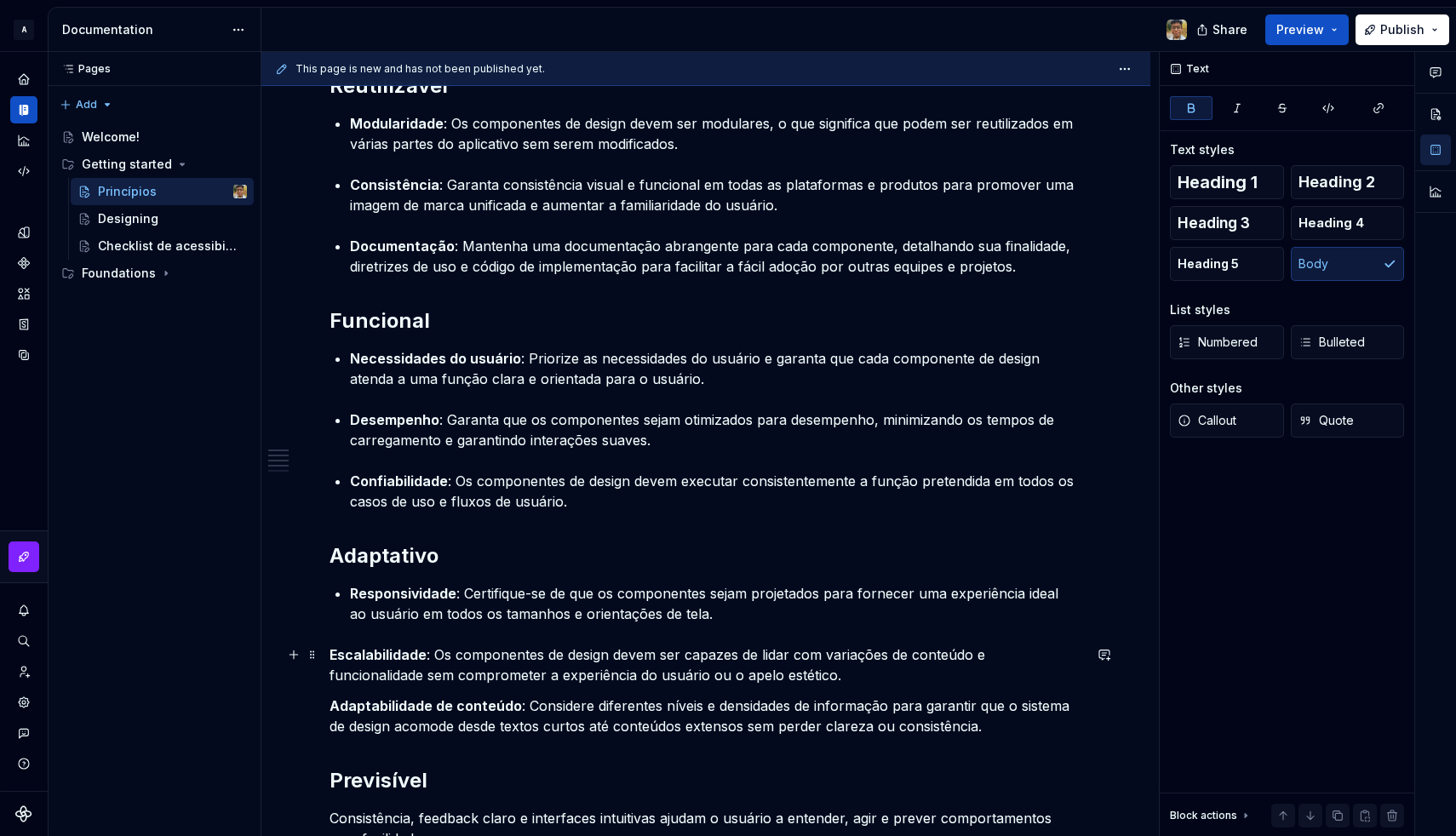
click at [331, 651] on strong "Escalabilidade" at bounding box center [377, 654] width 97 height 17
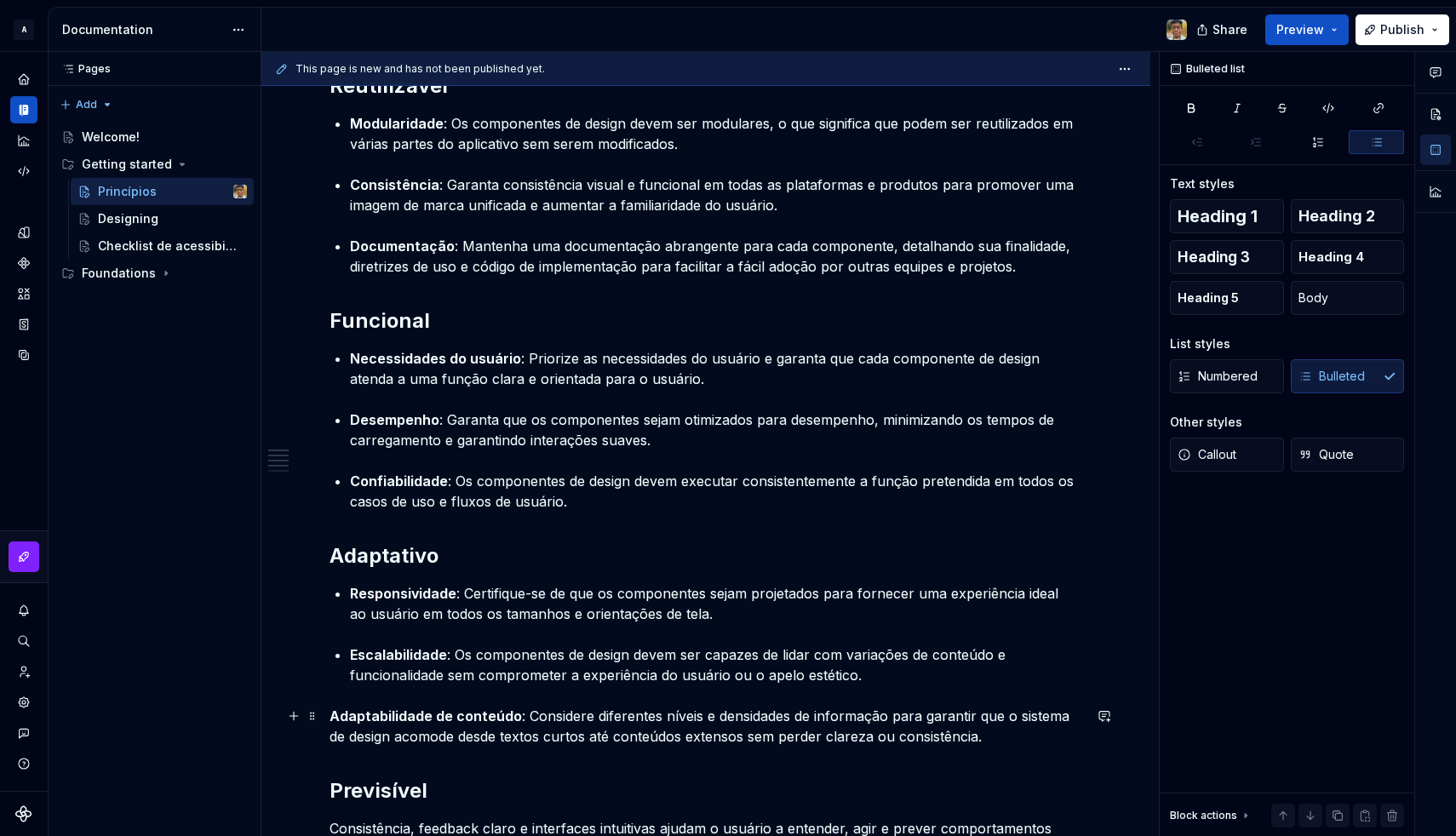
click at [329, 717] on strong "Adaptabilidade de conteúdo" at bounding box center [425, 715] width 193 height 17
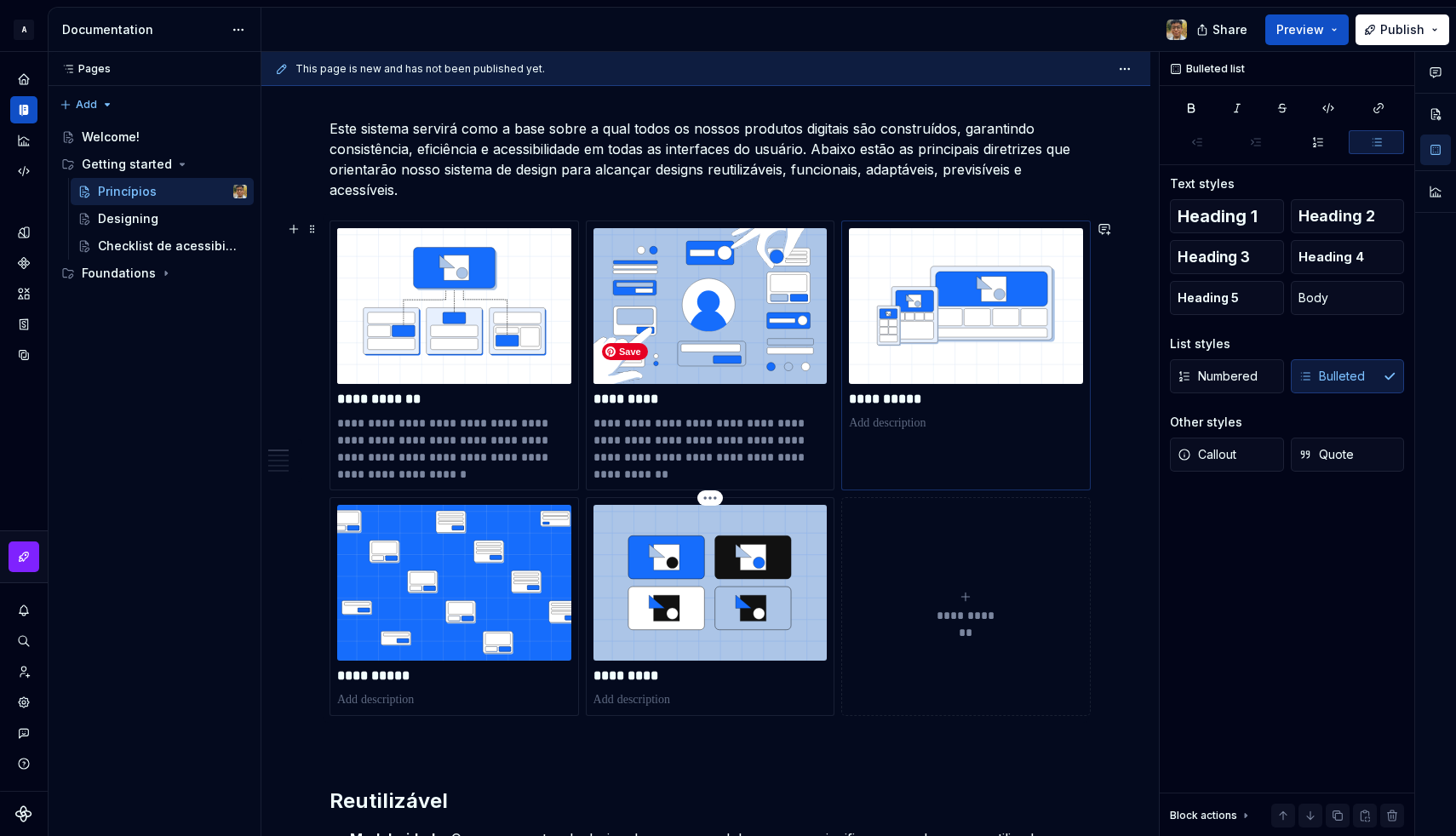
scroll to position [222, 0]
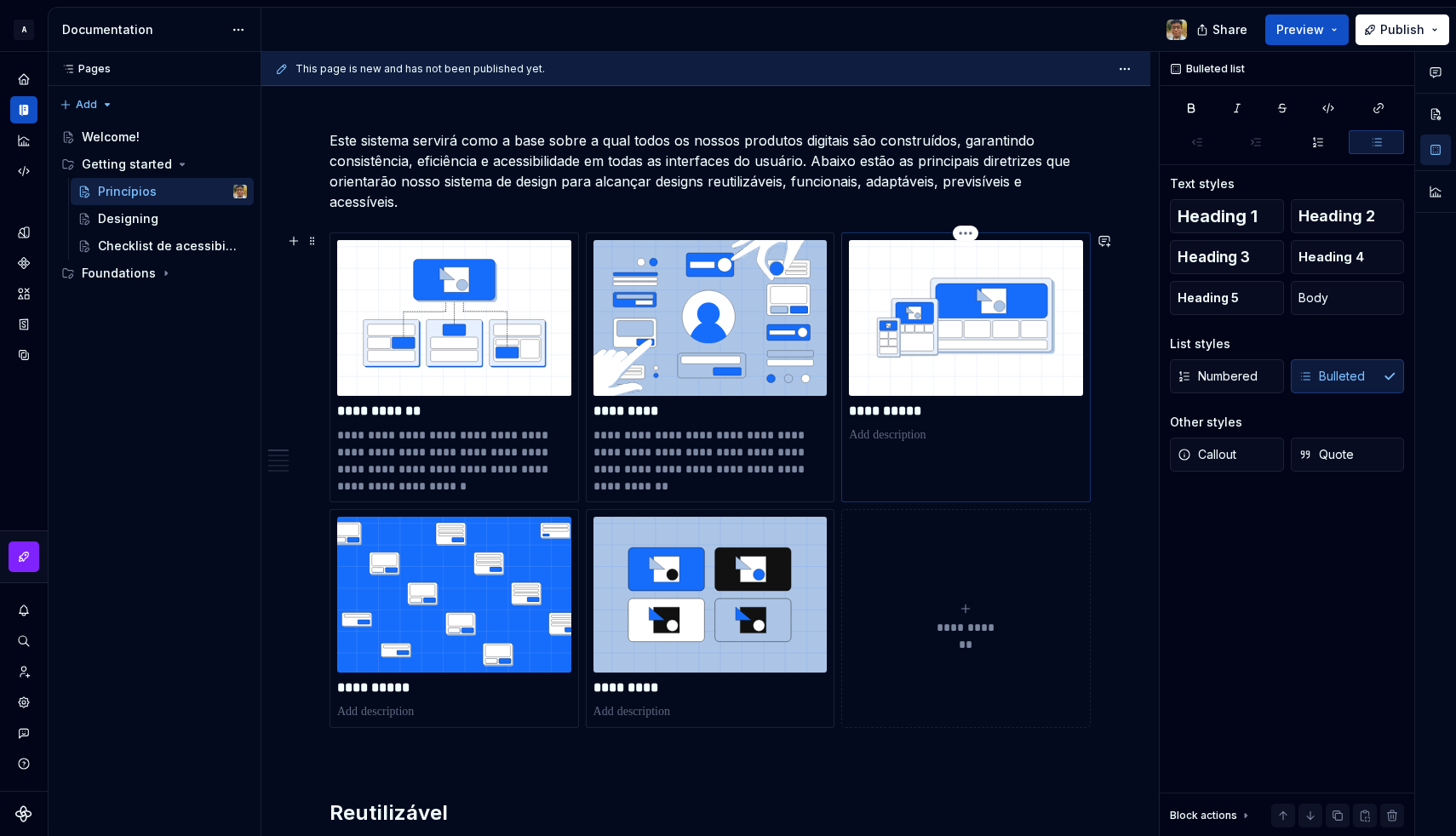
click at [896, 440] on p at bounding box center [966, 434] width 234 height 17
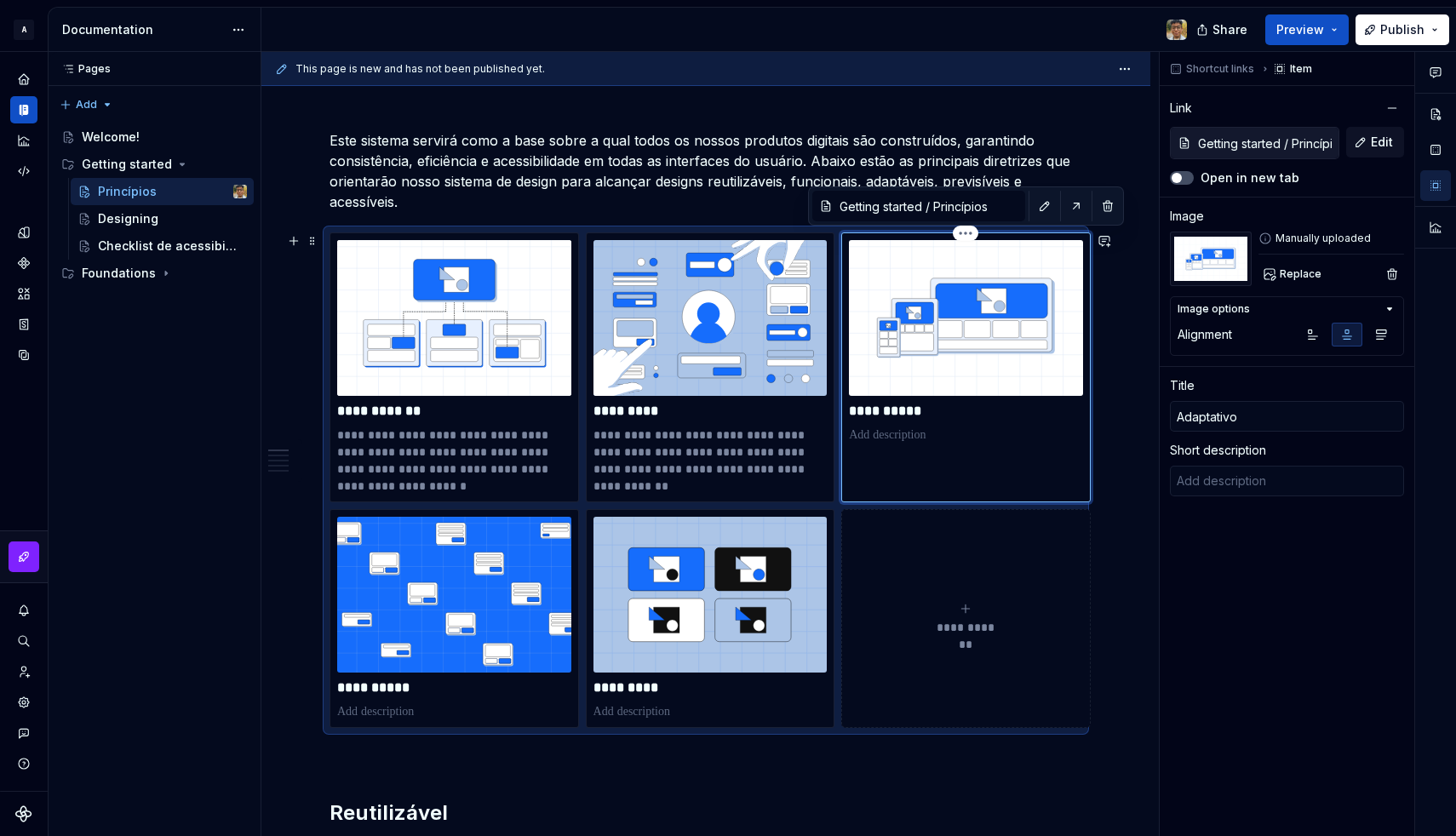
type textarea "*"
type textarea "Componentes responsivos, escaláveis e preparados para diferentes idiomas garant…"
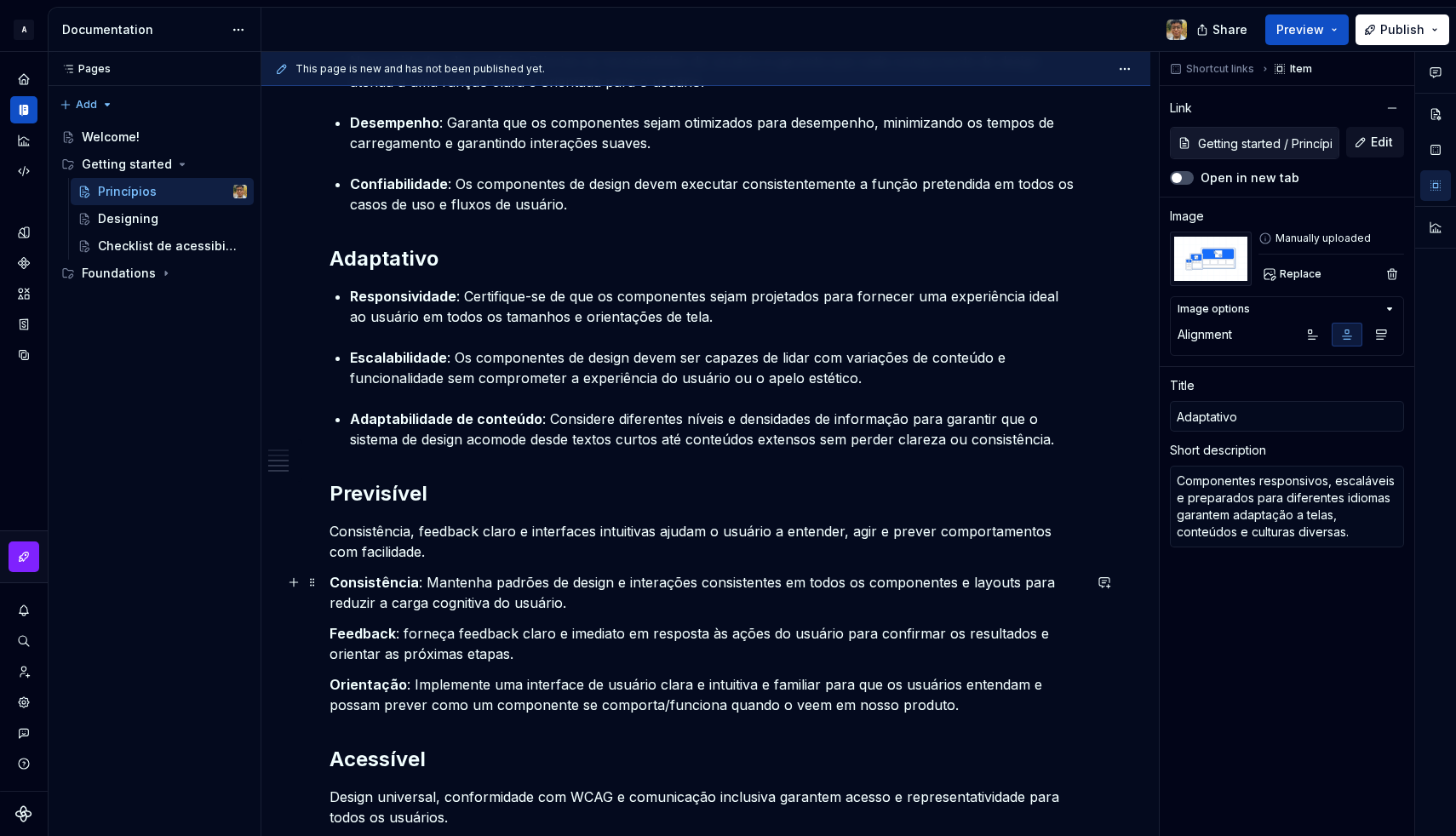
scroll to position [1248, 0]
click at [355, 540] on p "Consistência, feedback claro e interfaces intuitivas ajudam o usuário a entende…" at bounding box center [705, 540] width 753 height 41
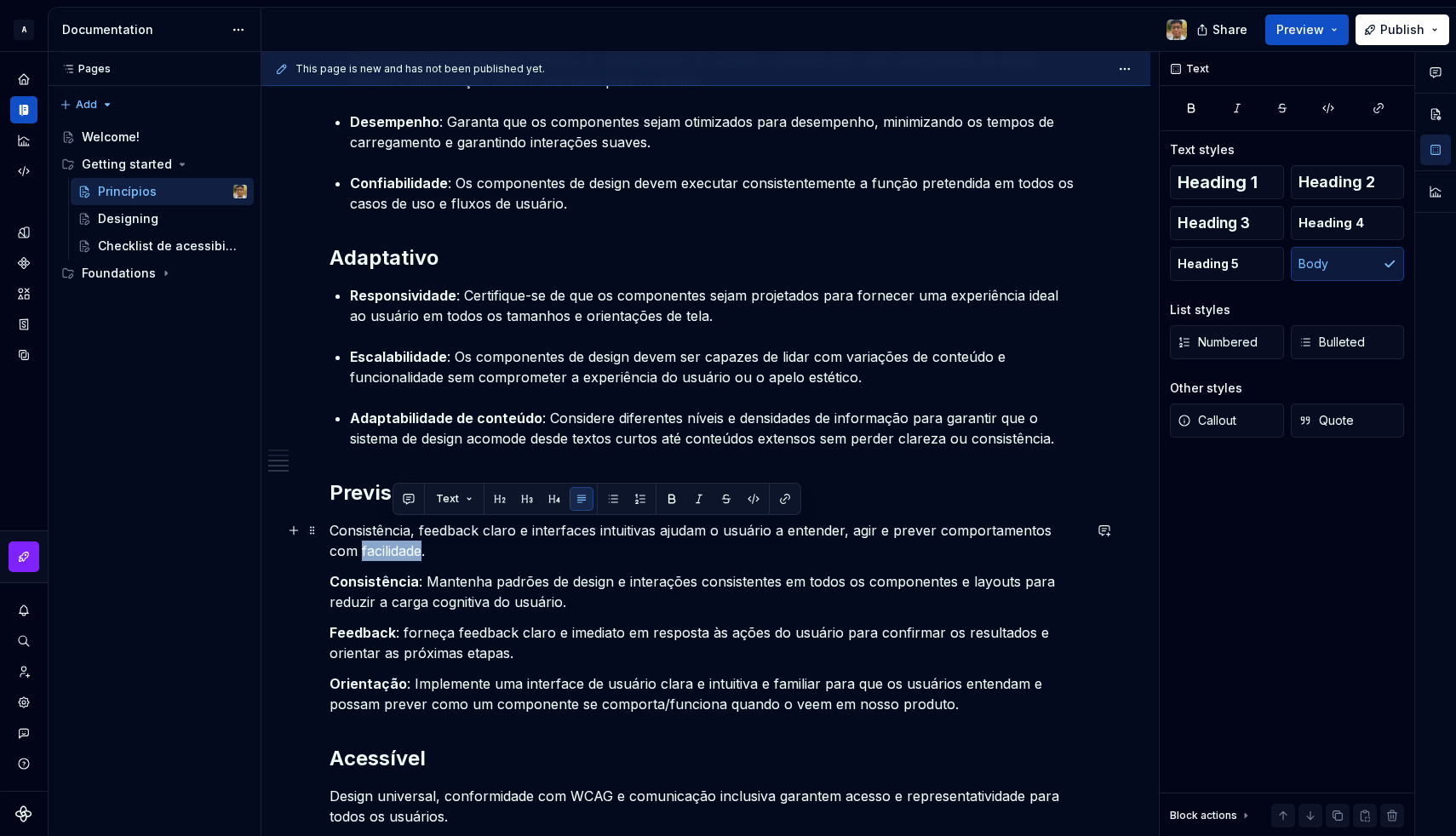
click at [355, 540] on p "Consistência, feedback claro e interfaces intuitivas ajudam o usuário a entende…" at bounding box center [705, 540] width 753 height 41
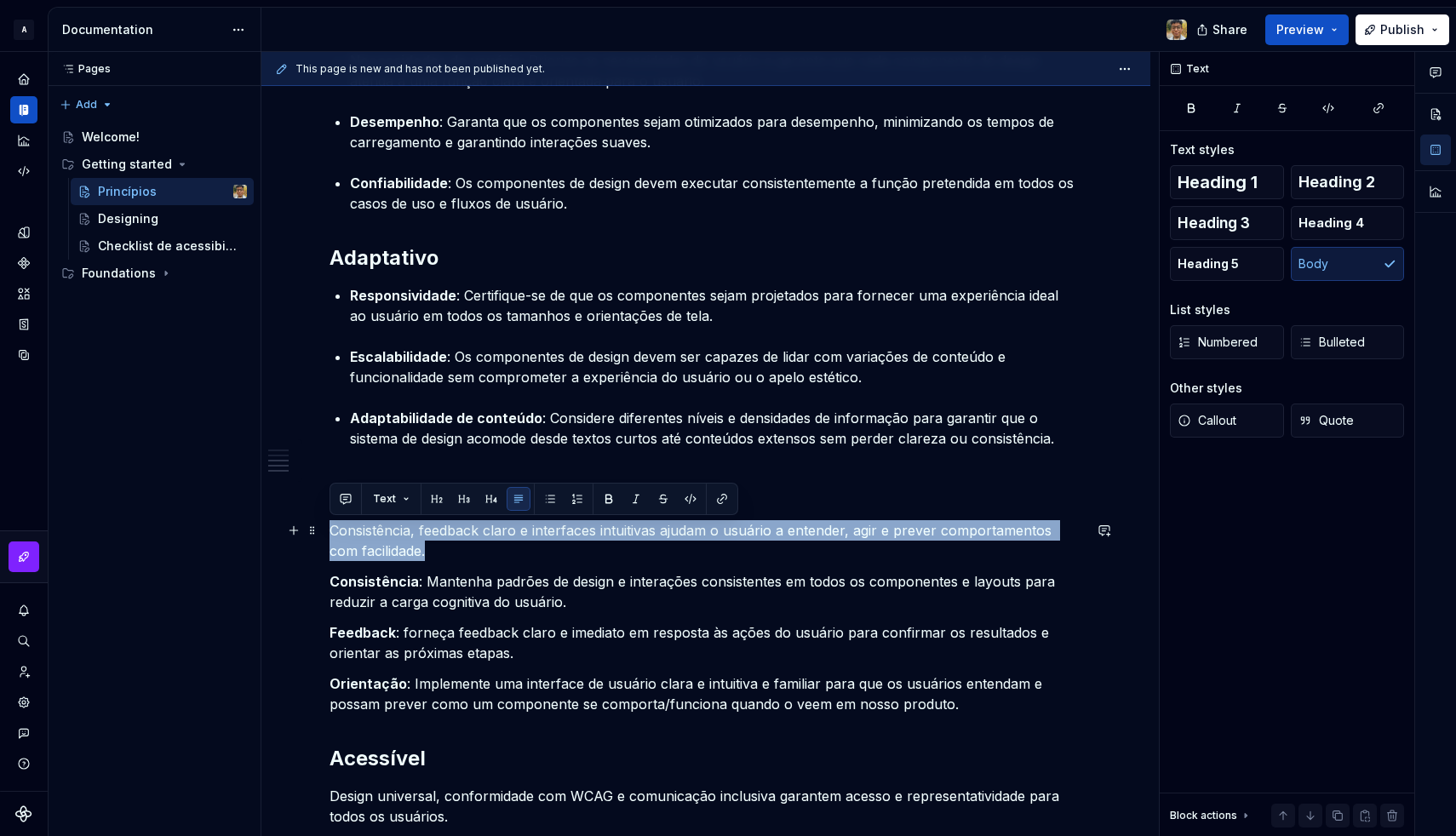
click at [355, 540] on p "Consistência, feedback claro e interfaces intuitivas ajudam o usuário a entende…" at bounding box center [705, 540] width 753 height 41
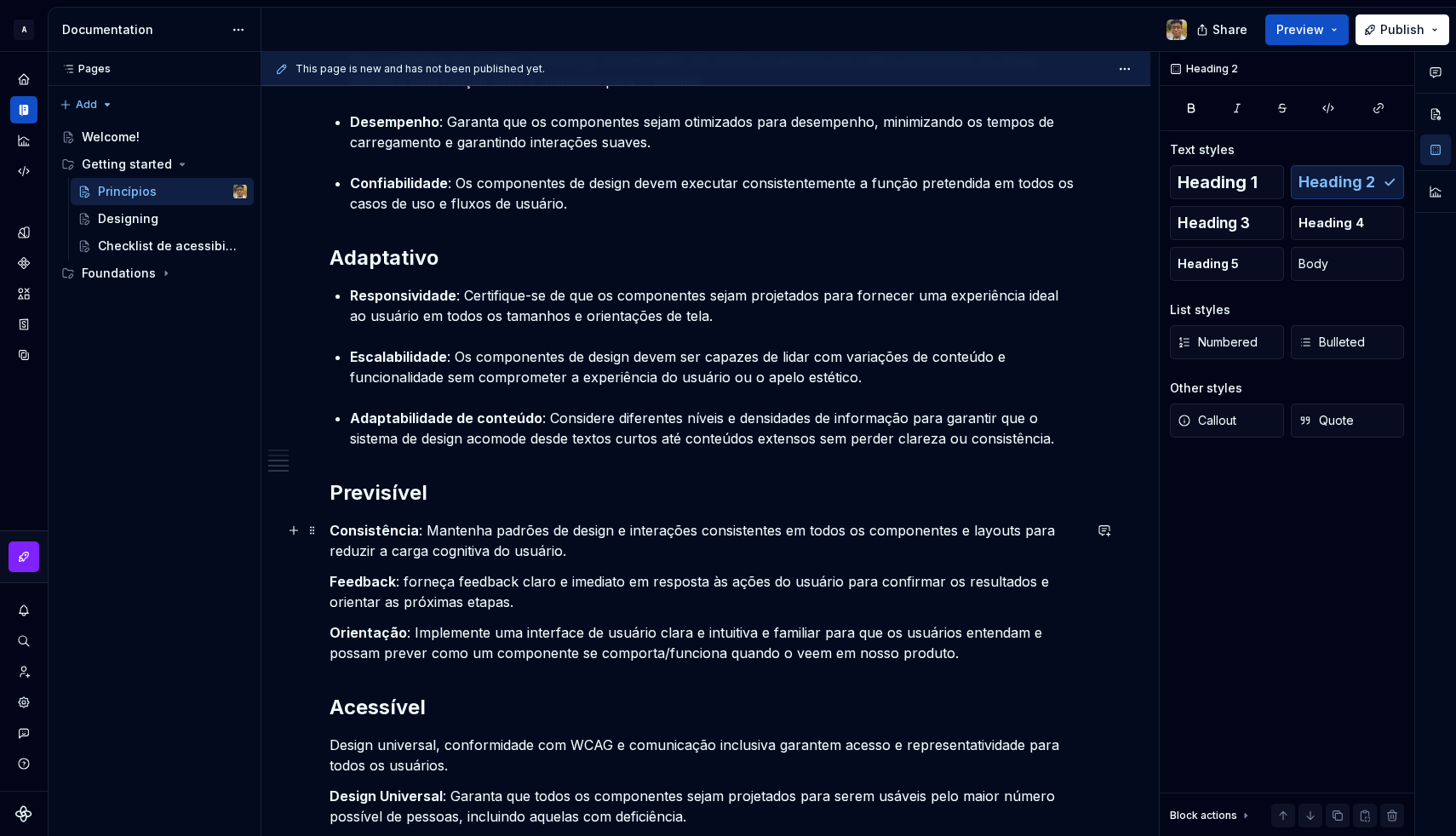
click at [330, 529] on strong "Consistência" at bounding box center [373, 529] width 89 height 17
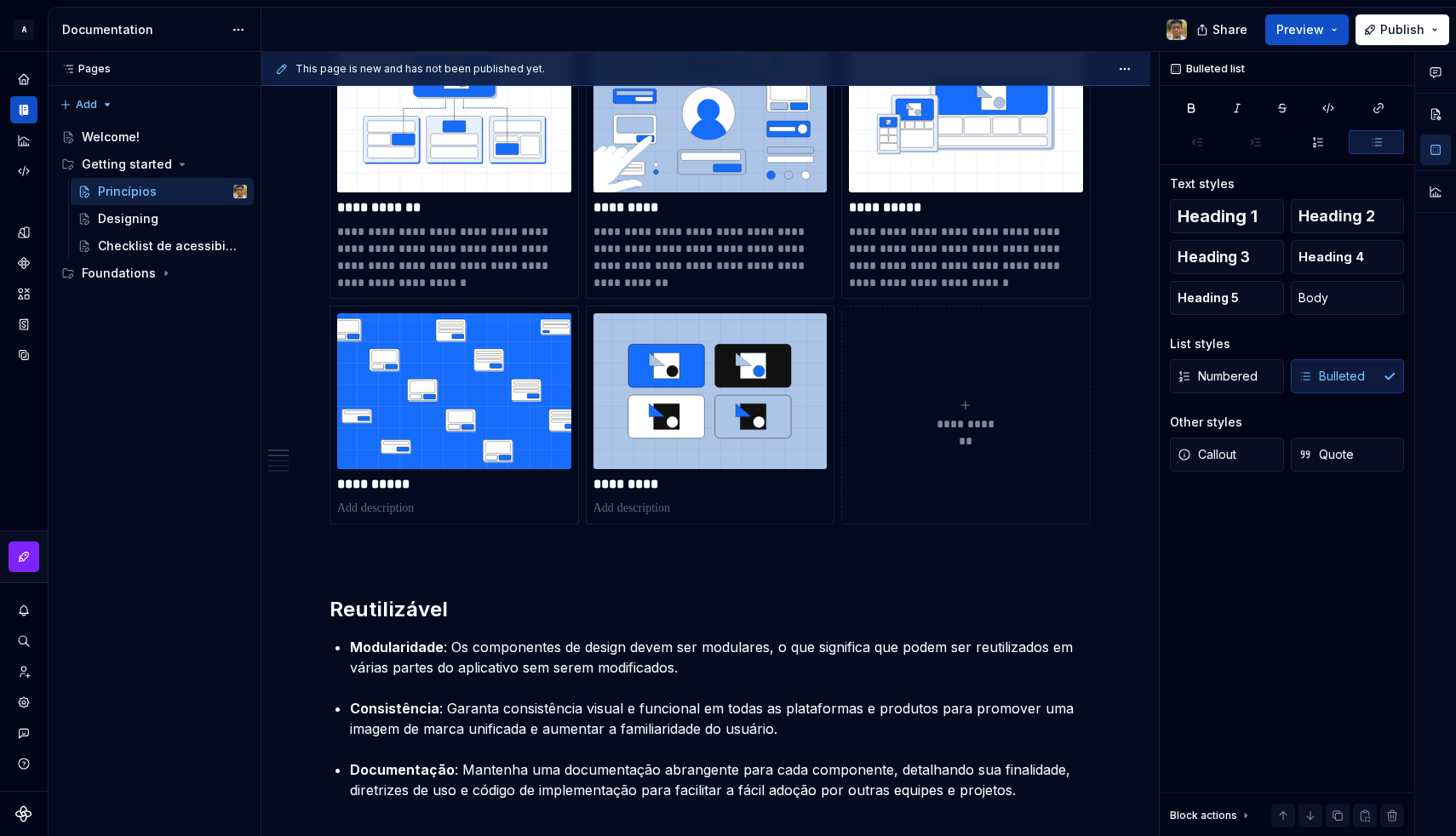
scroll to position [419, 0]
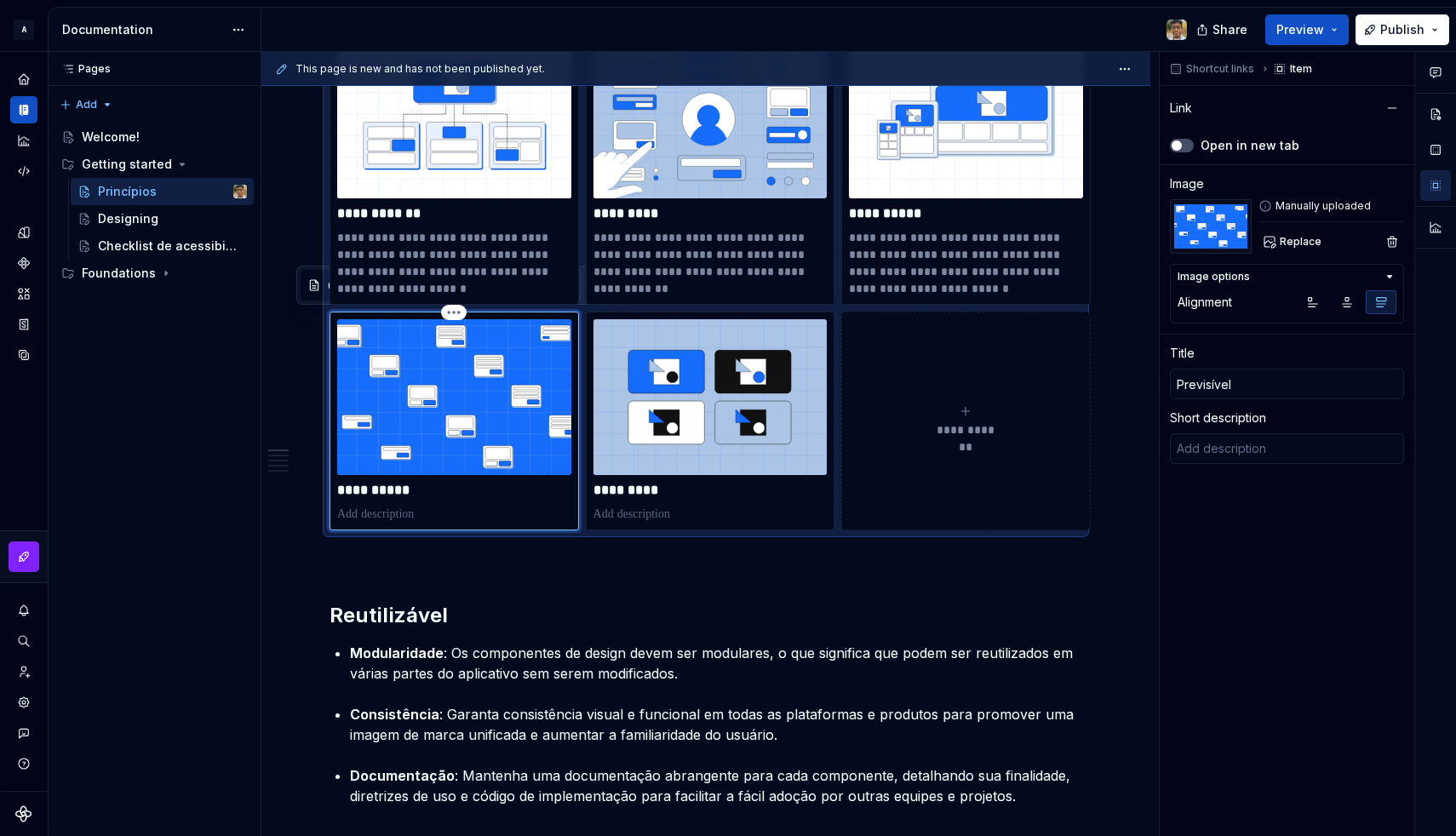
click at [385, 525] on div "**********" at bounding box center [454, 420] width 250 height 219
click at [380, 514] on p at bounding box center [454, 514] width 234 height 17
type textarea "*"
type textarea "Consistência, feedback claro e interfaces intuitivas ajudam o usuário a entende…"
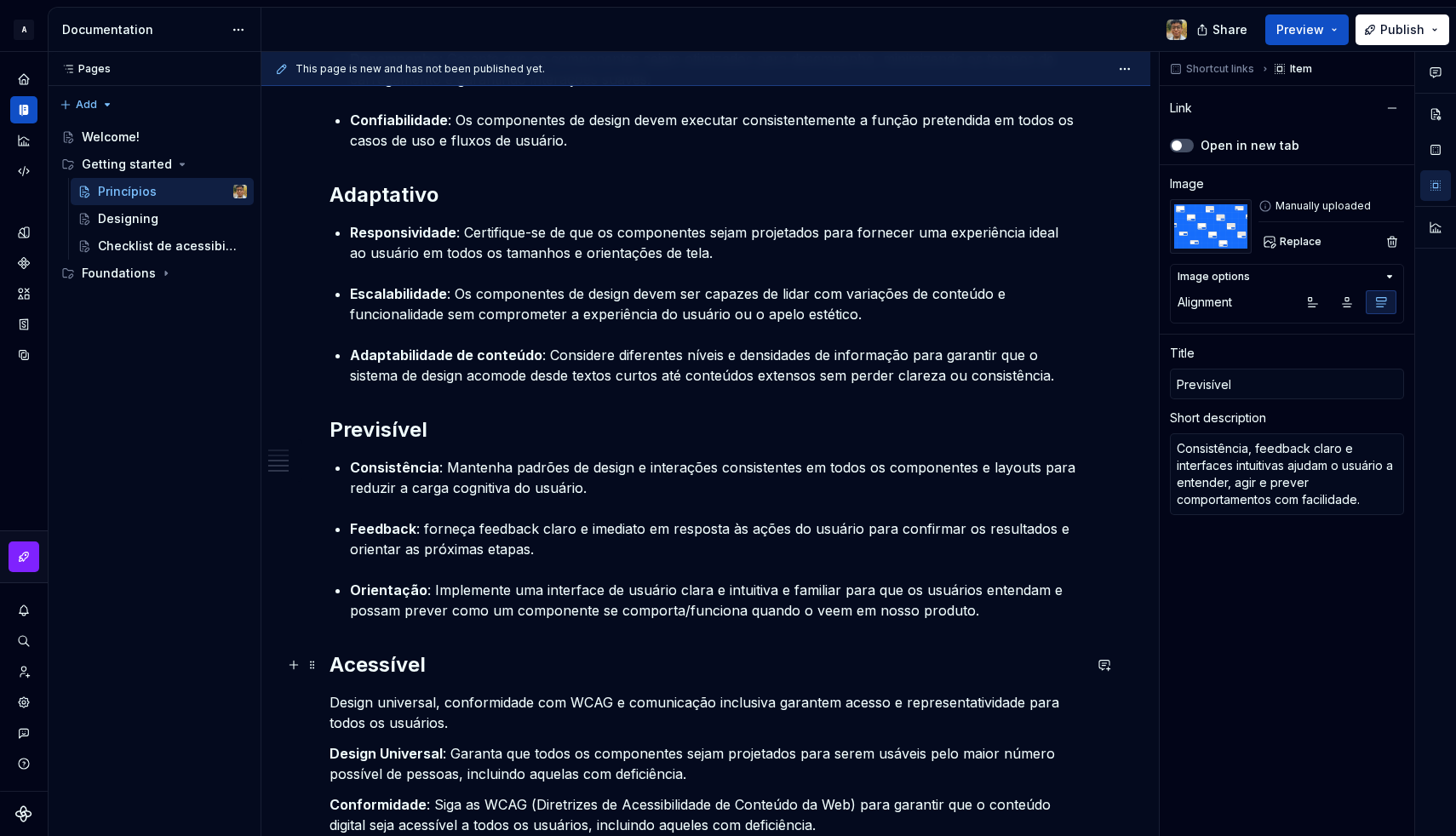
scroll to position [1401, 0]
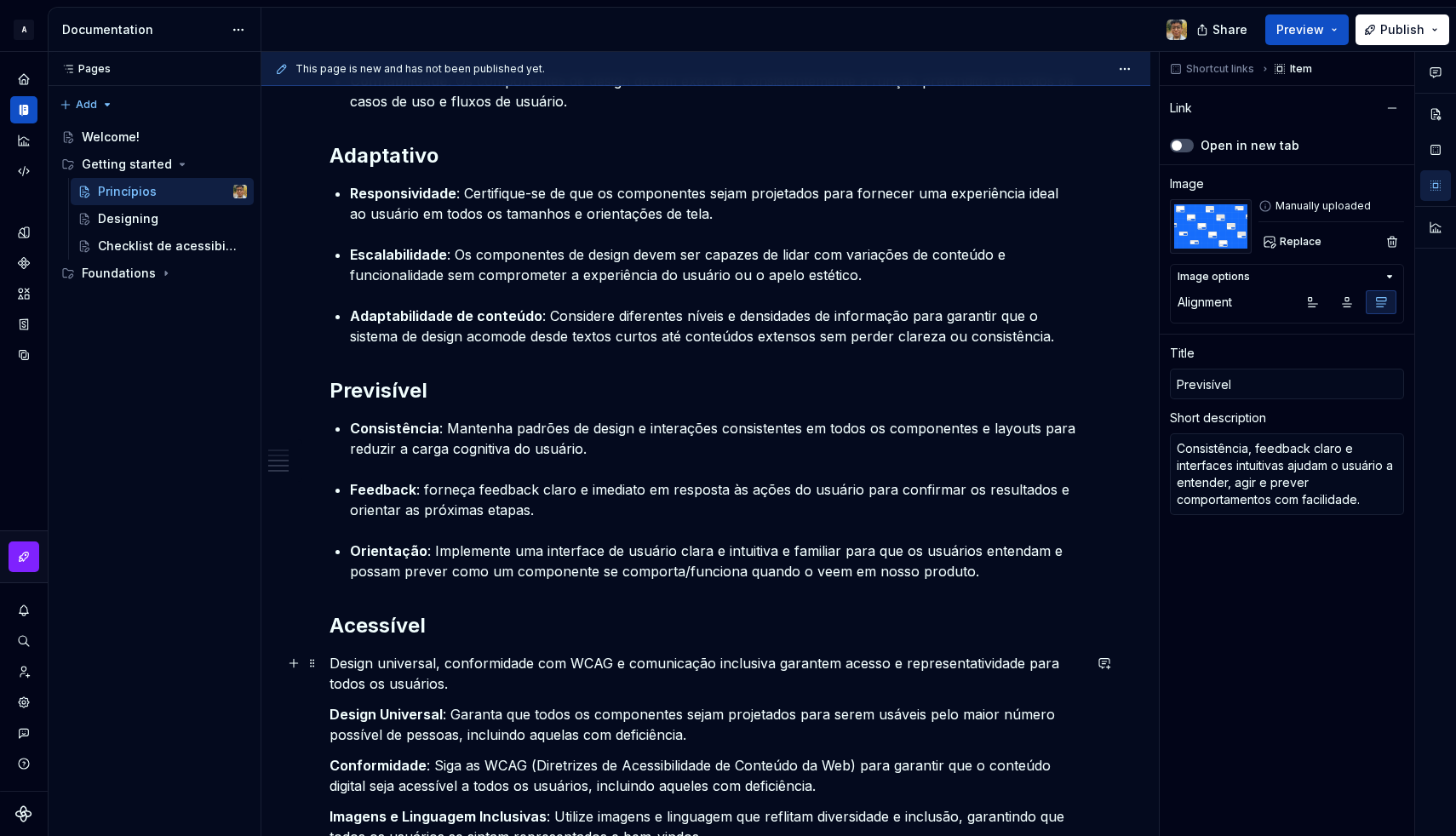
click at [377, 672] on p "Design universal, conformidade com WCAG e comunicação inclusiva garantem acesso…" at bounding box center [705, 674] width 753 height 41
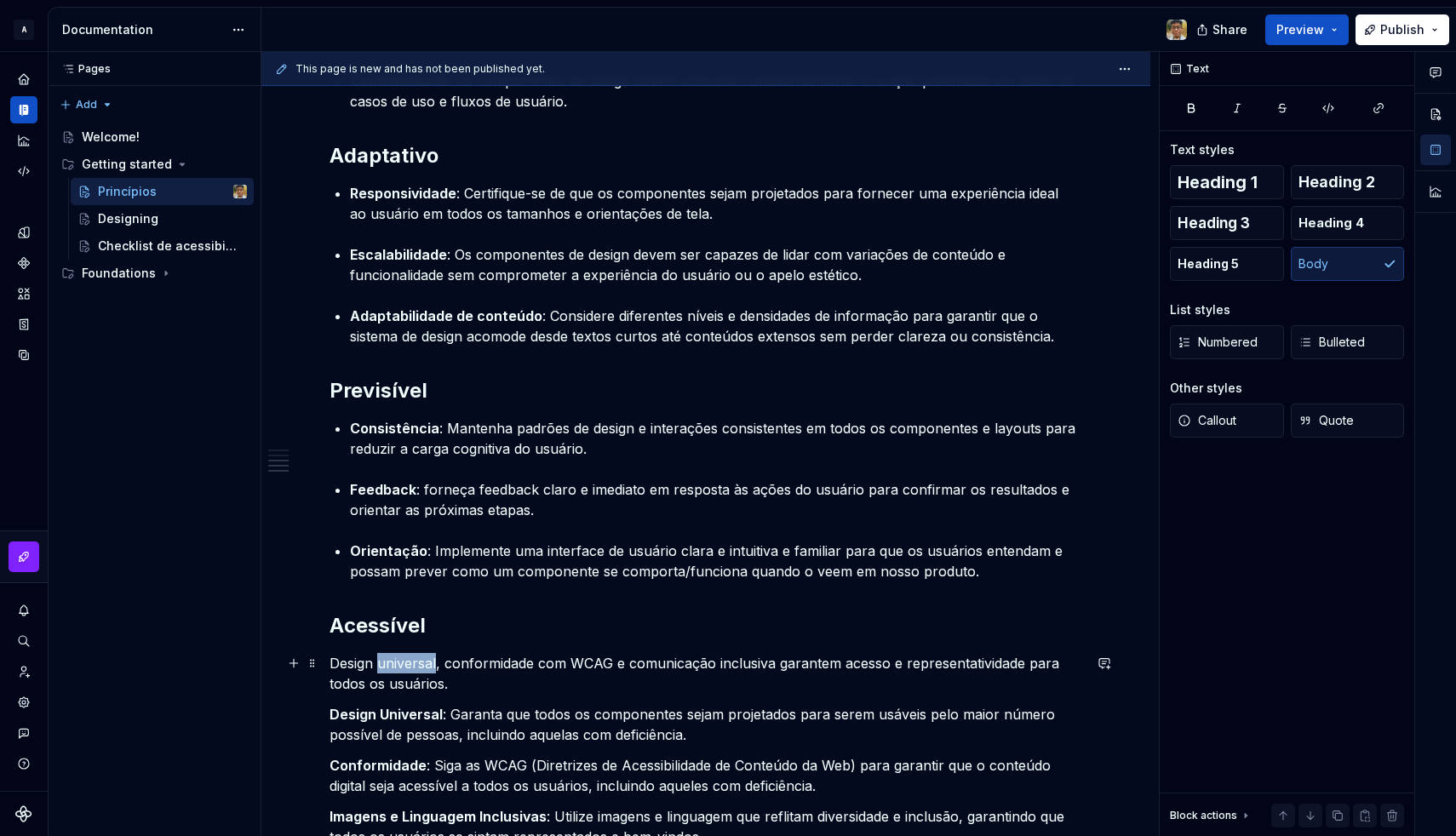
click at [377, 672] on p "Design universal, conformidade com WCAG e comunicação inclusiva garantem acesso…" at bounding box center [705, 674] width 753 height 41
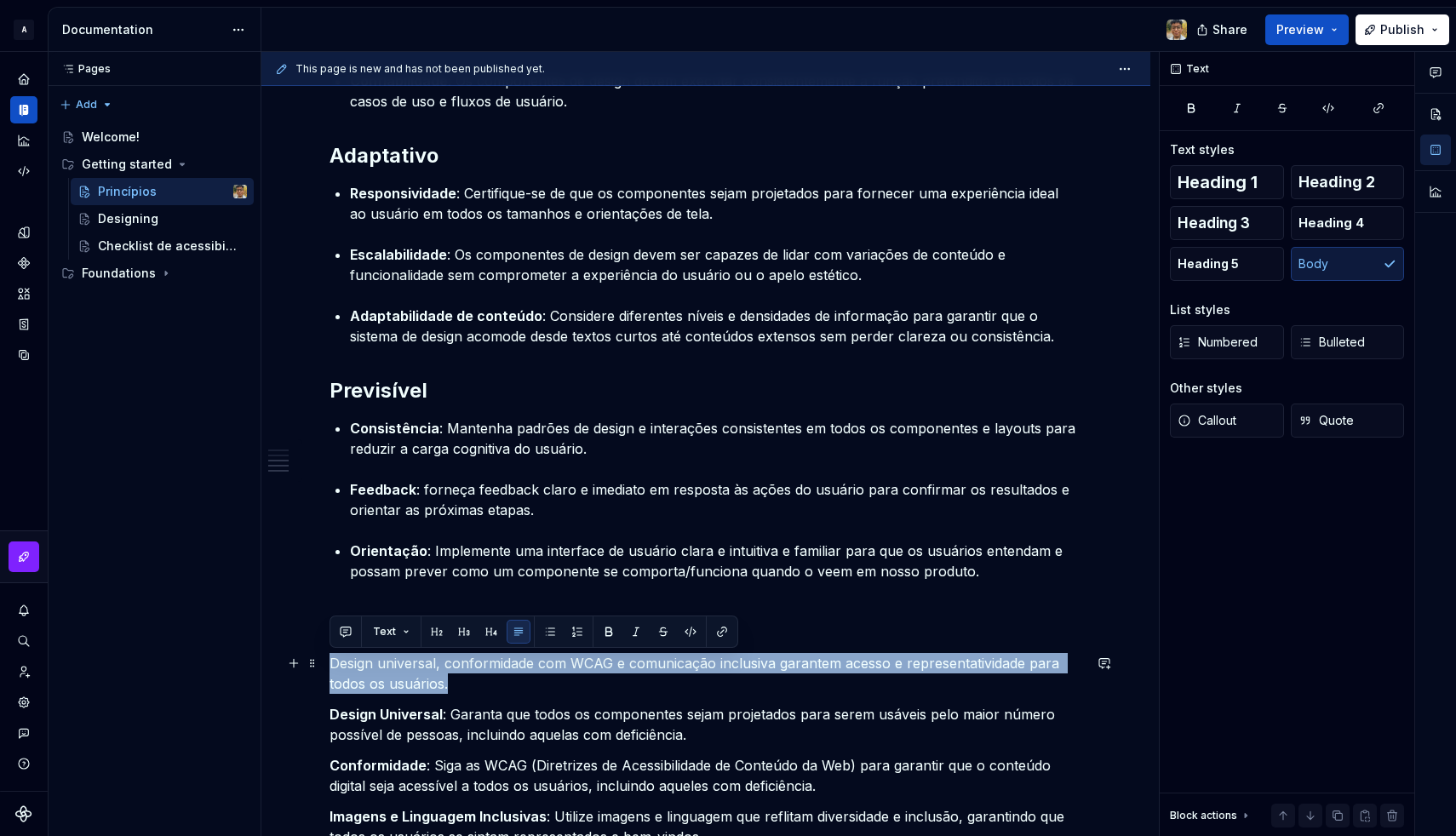
click at [377, 672] on p "Design universal, conformidade com WCAG e comunicação inclusiva garantem acesso…" at bounding box center [705, 674] width 753 height 41
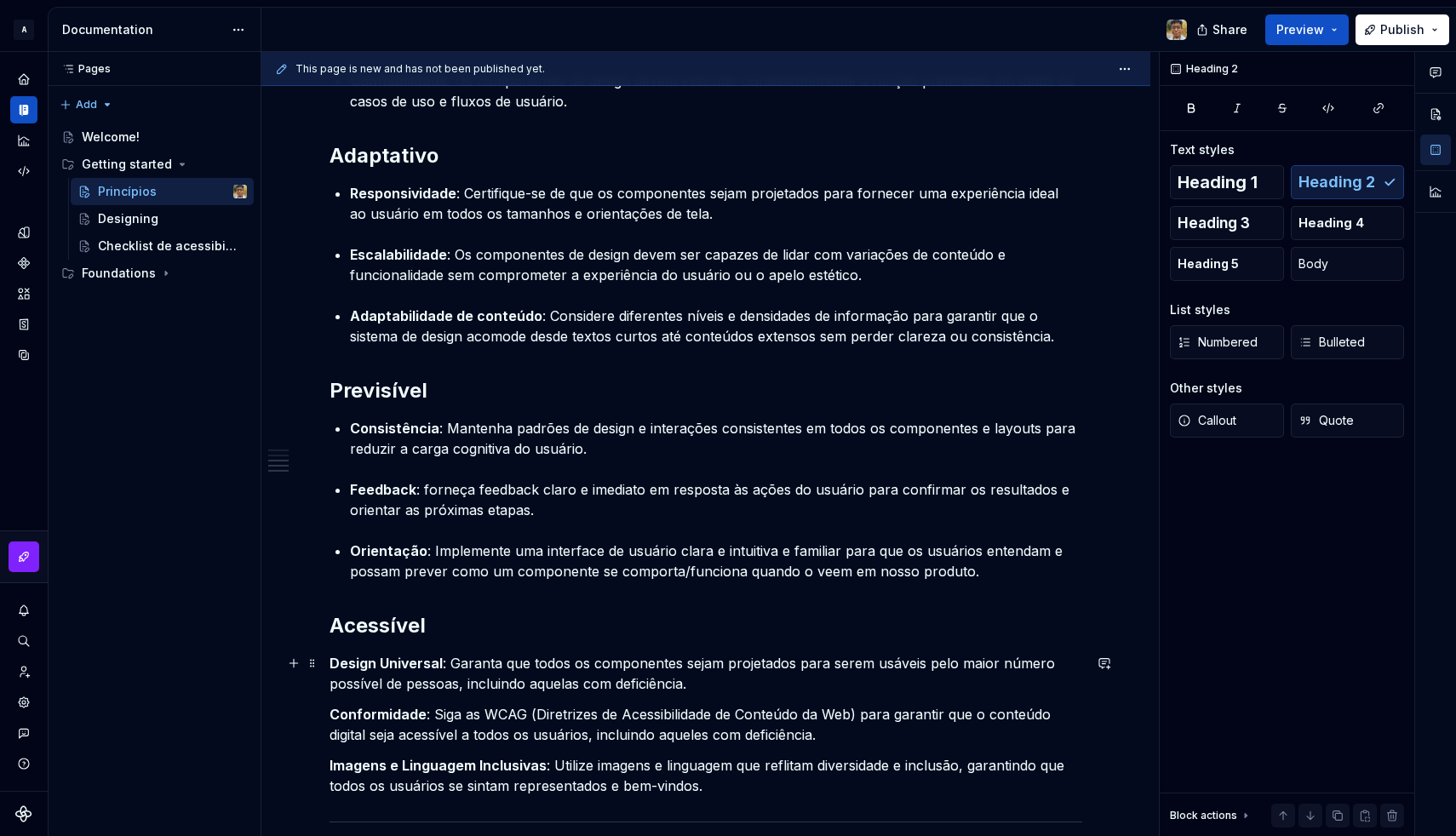
click at [334, 663] on strong "Design Universal" at bounding box center [385, 662] width 113 height 17
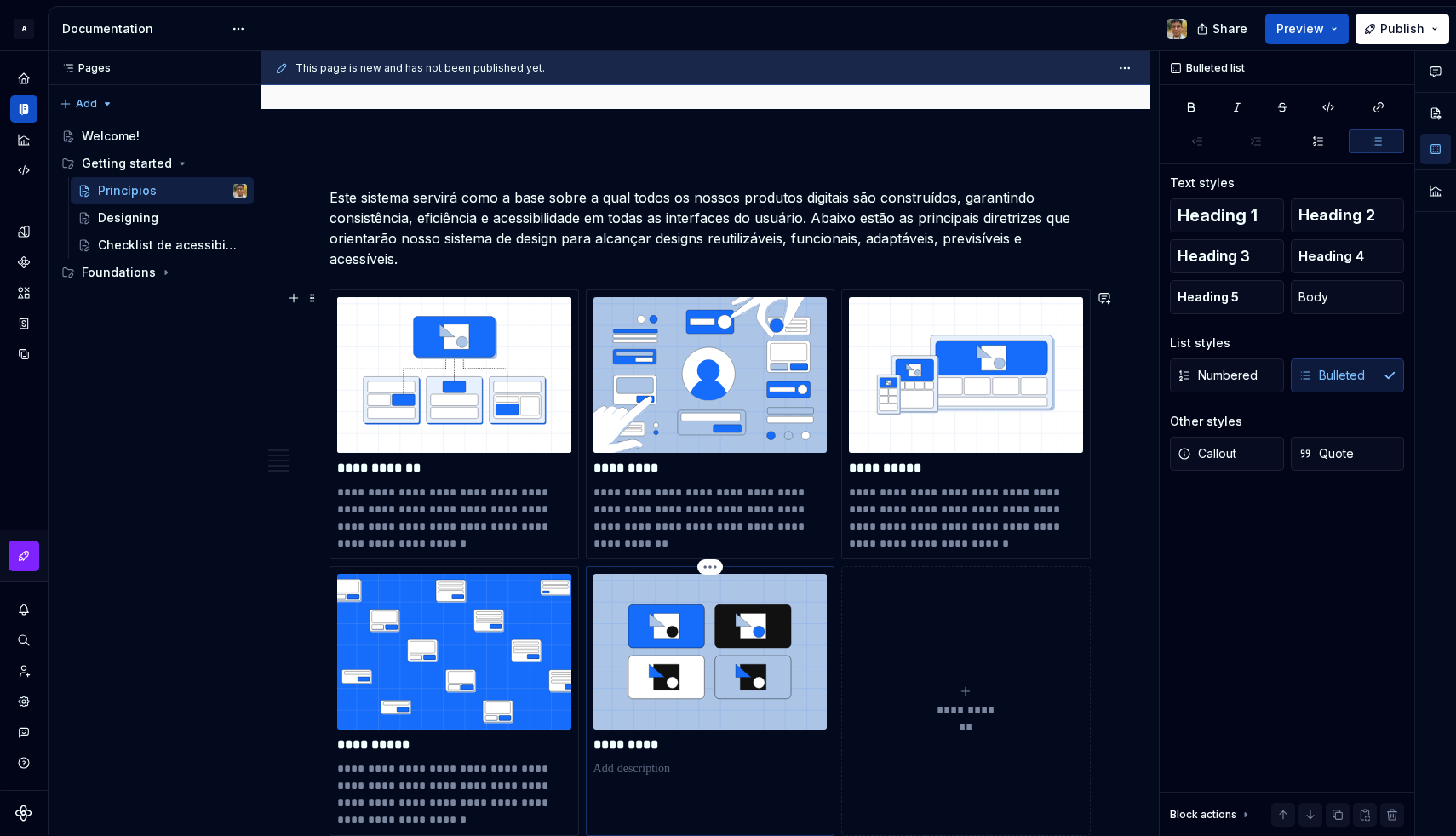
scroll to position [215, 0]
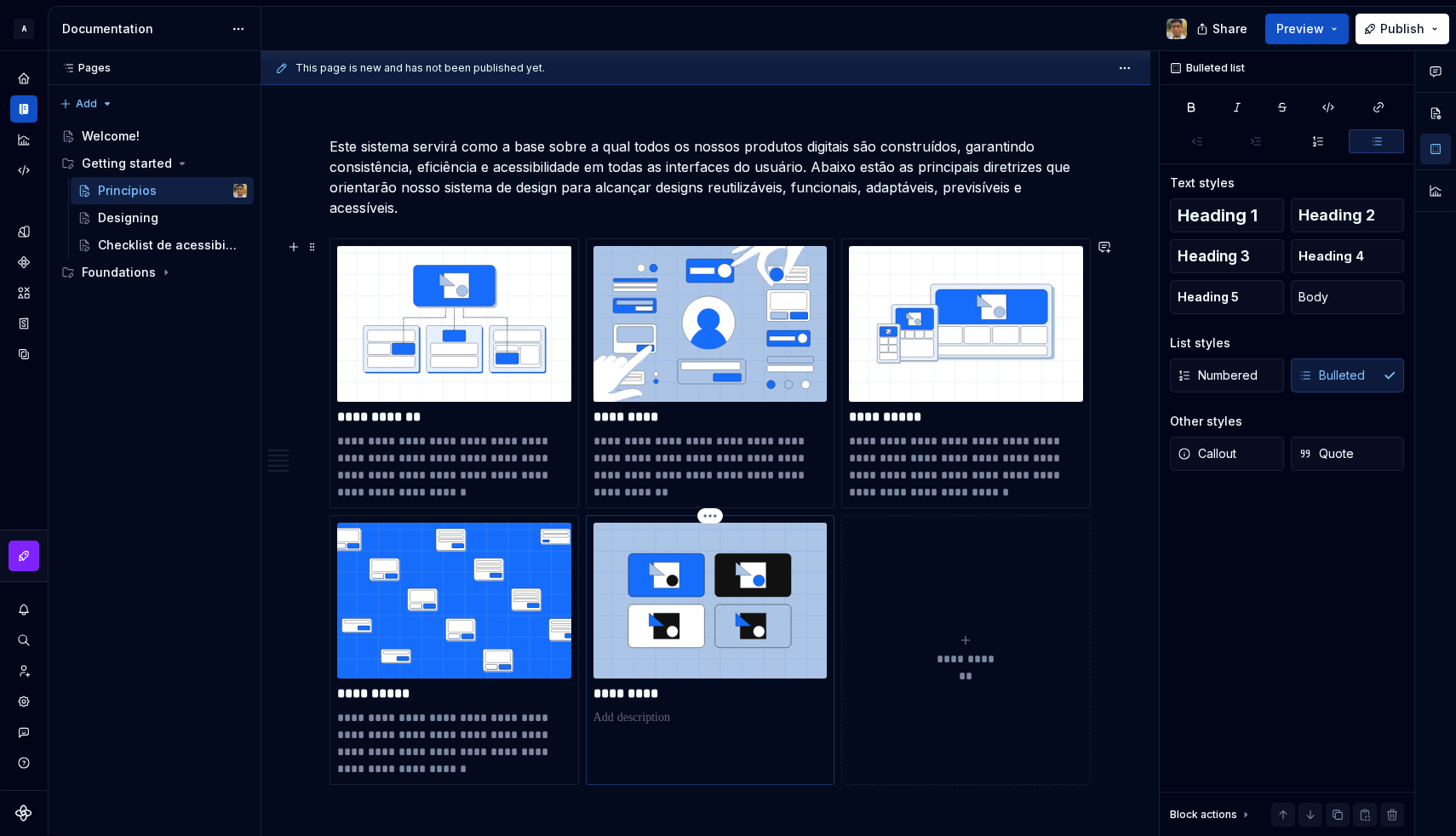
click at [640, 775] on div "*********" at bounding box center [710, 649] width 250 height 270
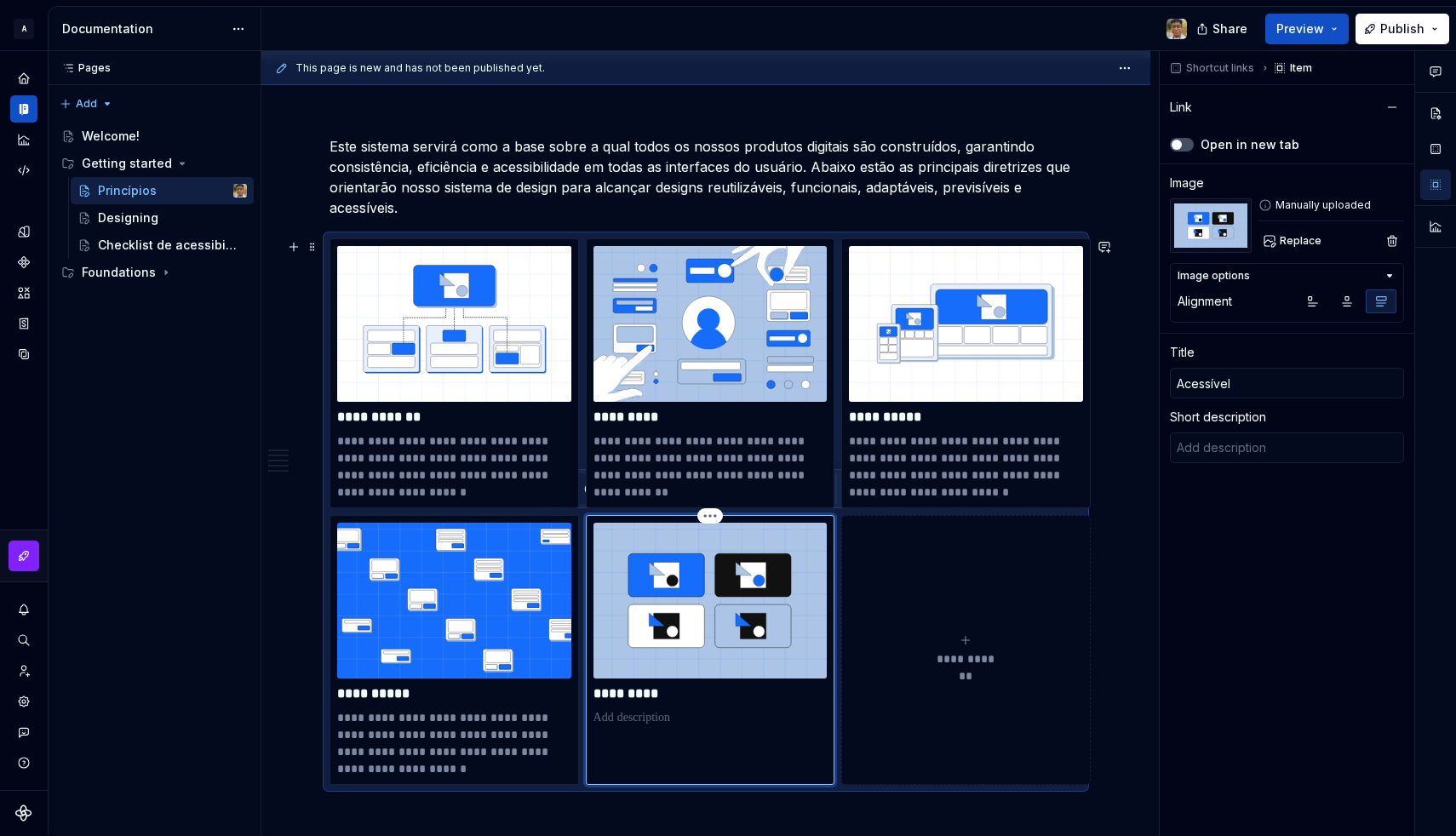
type textarea "*"
type textarea "Design universal, conformidade com WCAG e comunicação inclusiva garantem acesso…"
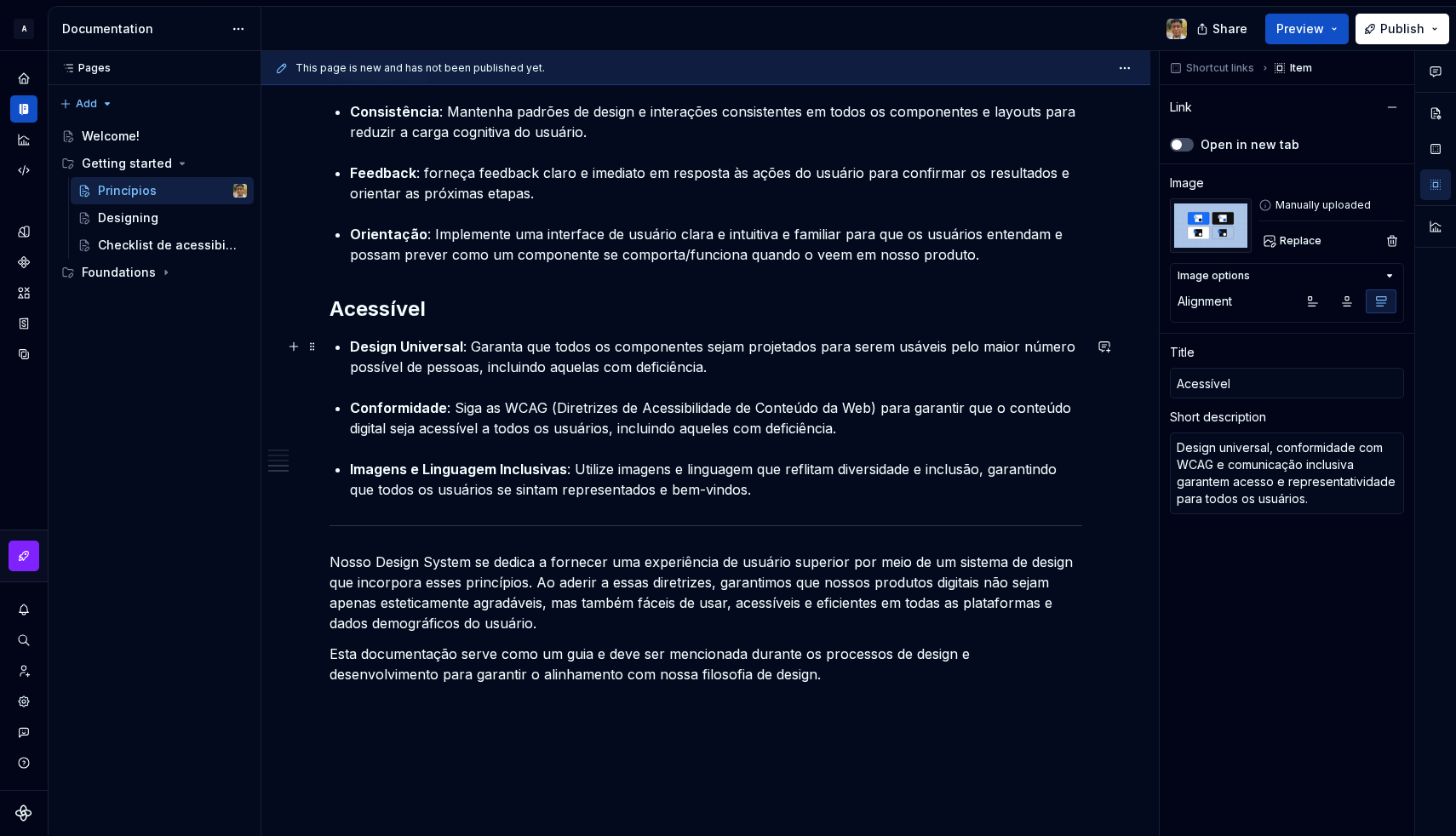
scroll to position [1678, 0]
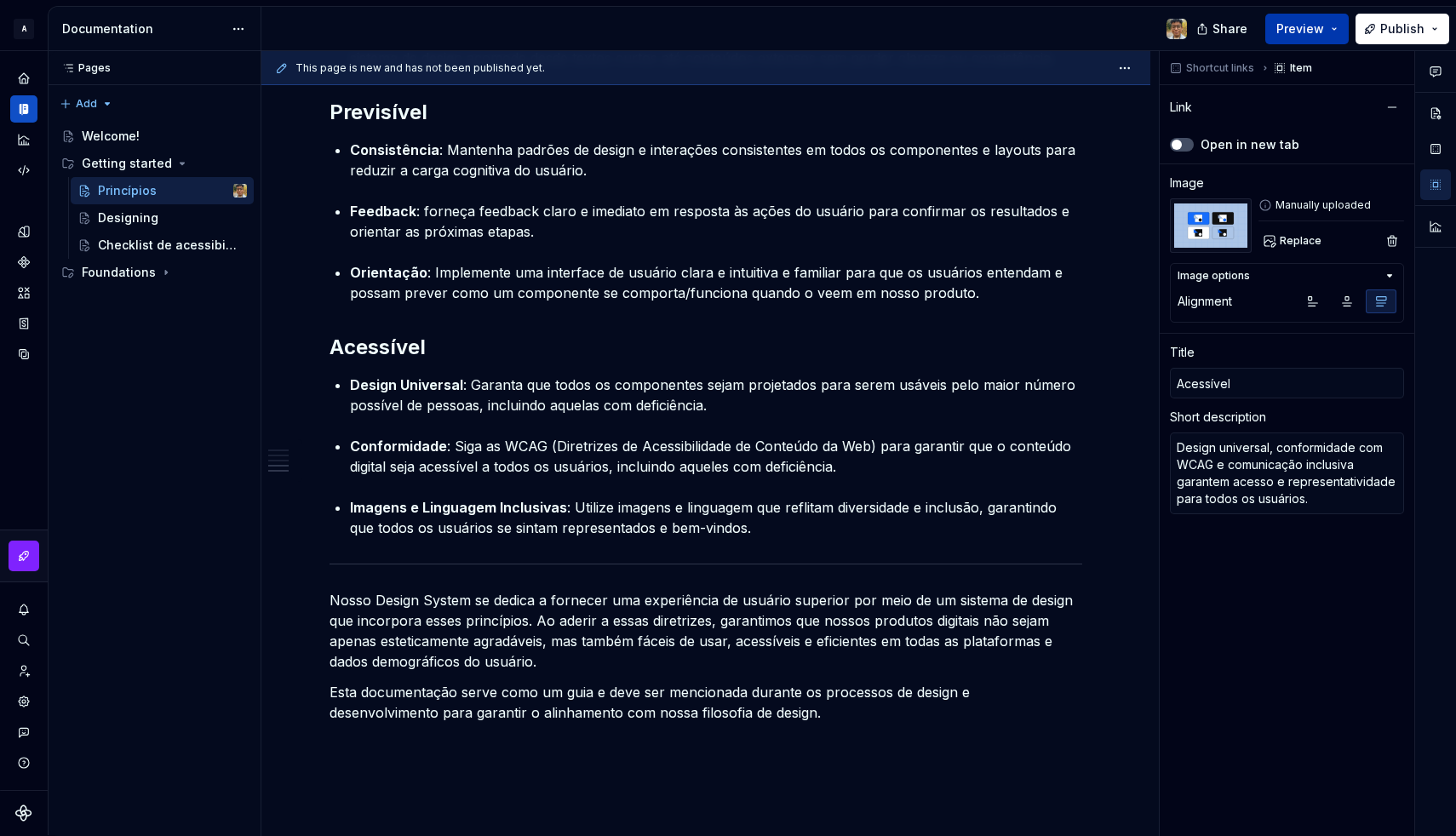
click at [1329, 35] on button "Preview" at bounding box center [1307, 28] width 84 height 30
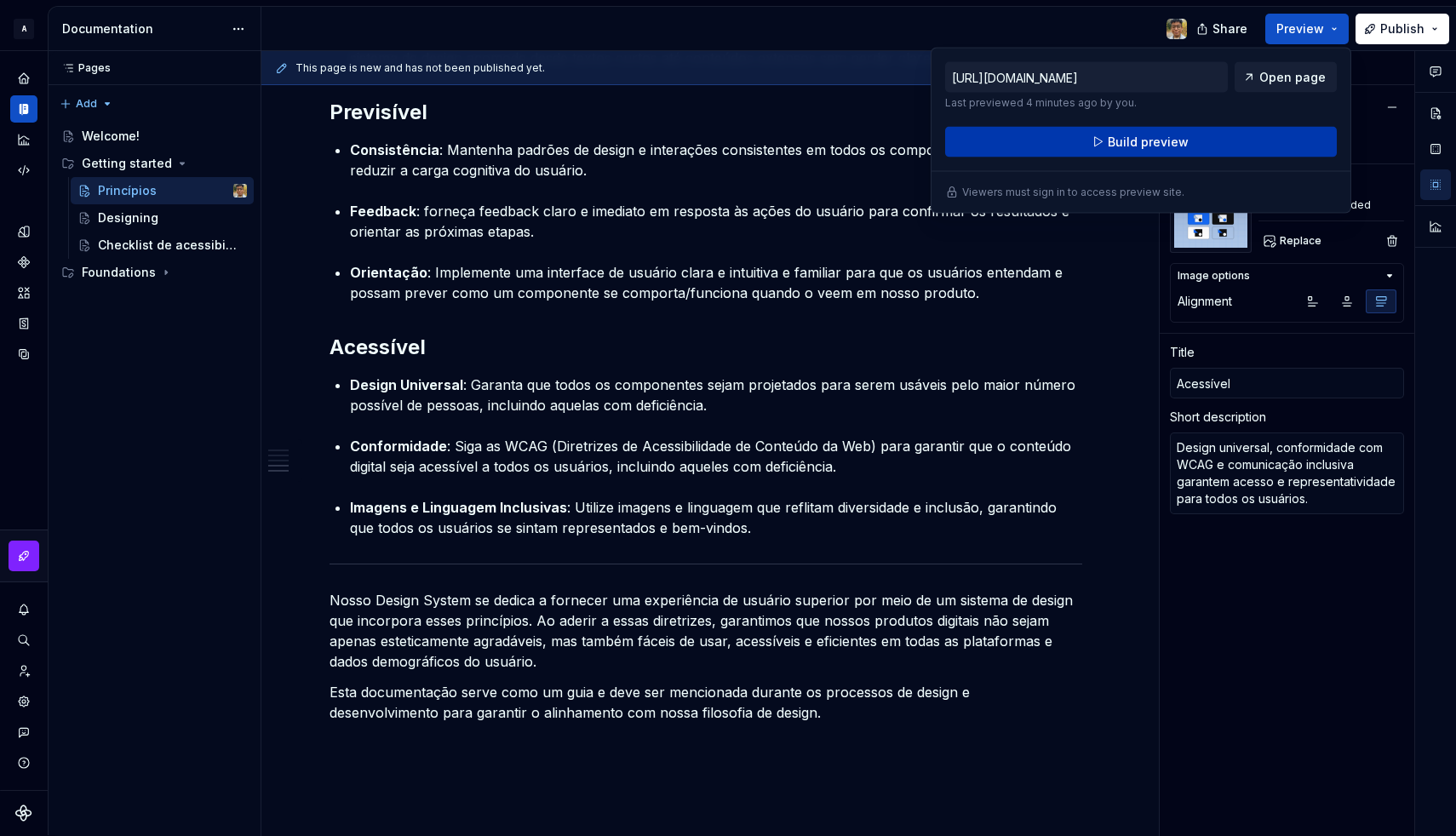
click at [1200, 148] on button "Build preview" at bounding box center [1141, 141] width 392 height 30
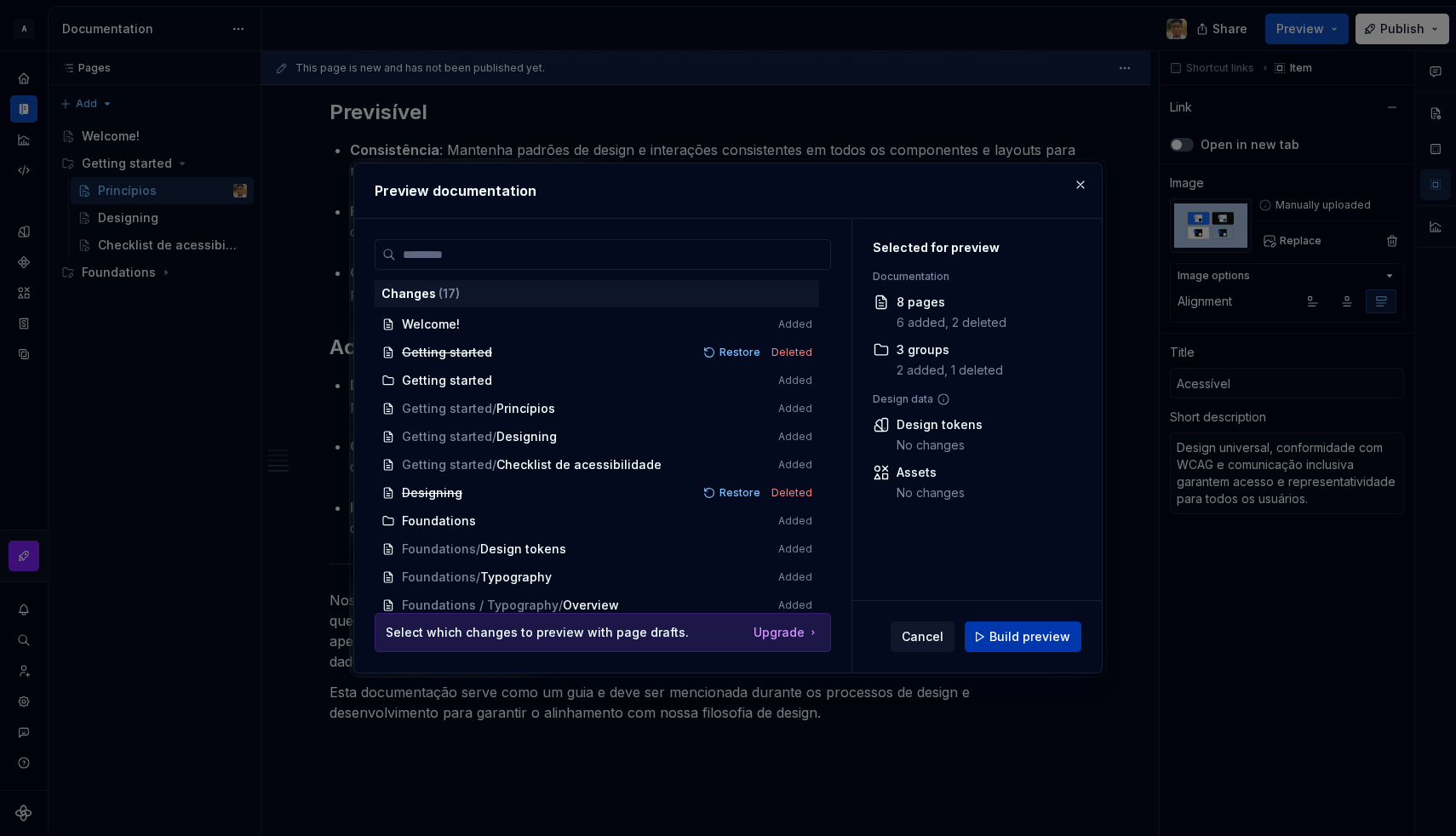
click at [996, 624] on button "Build preview" at bounding box center [1023, 637] width 117 height 30
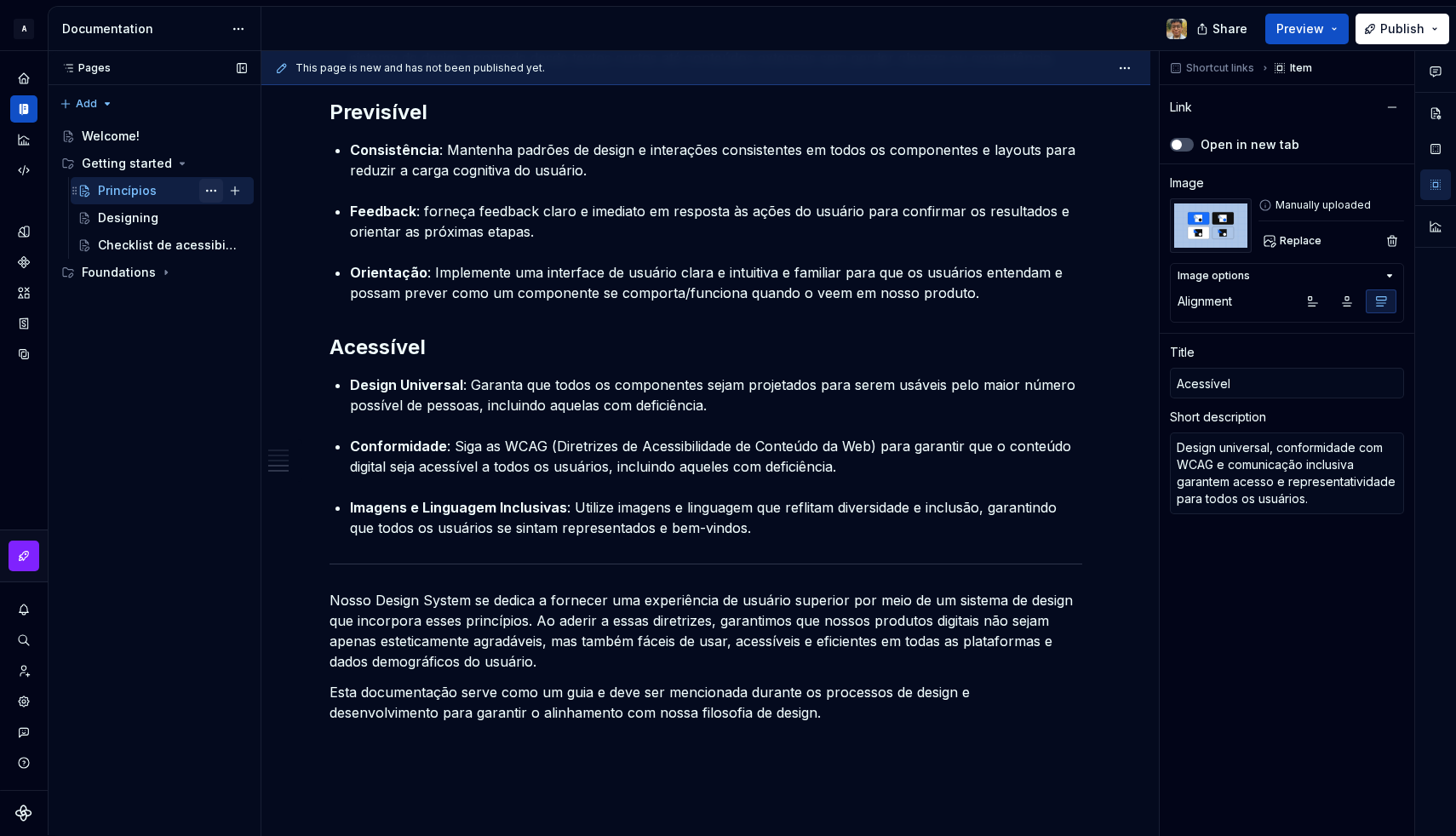
click at [208, 195] on button "Page tree" at bounding box center [211, 191] width 24 height 24
type textarea "*"
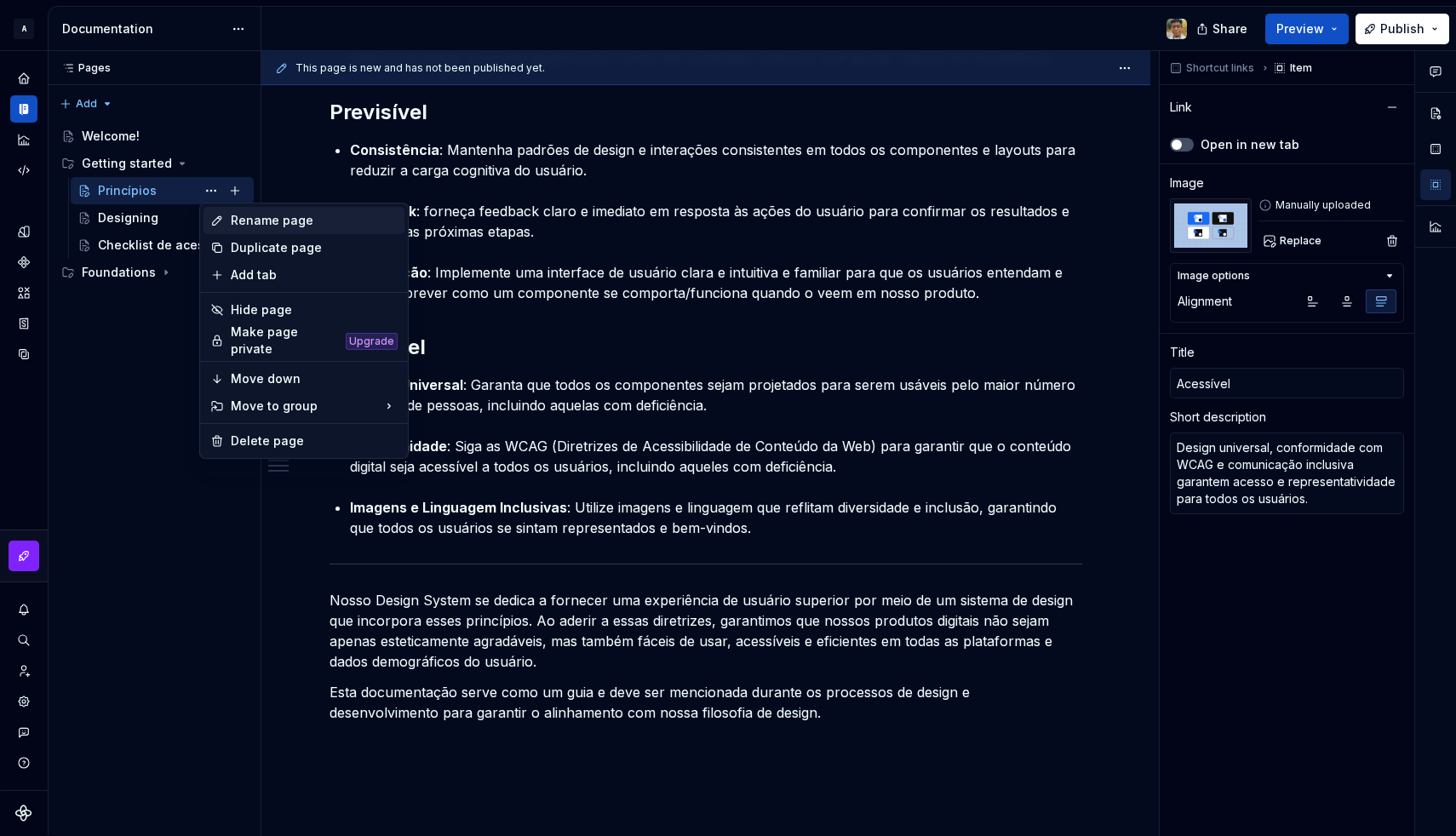
click at [220, 220] on icon at bounding box center [217, 220] width 9 height 9
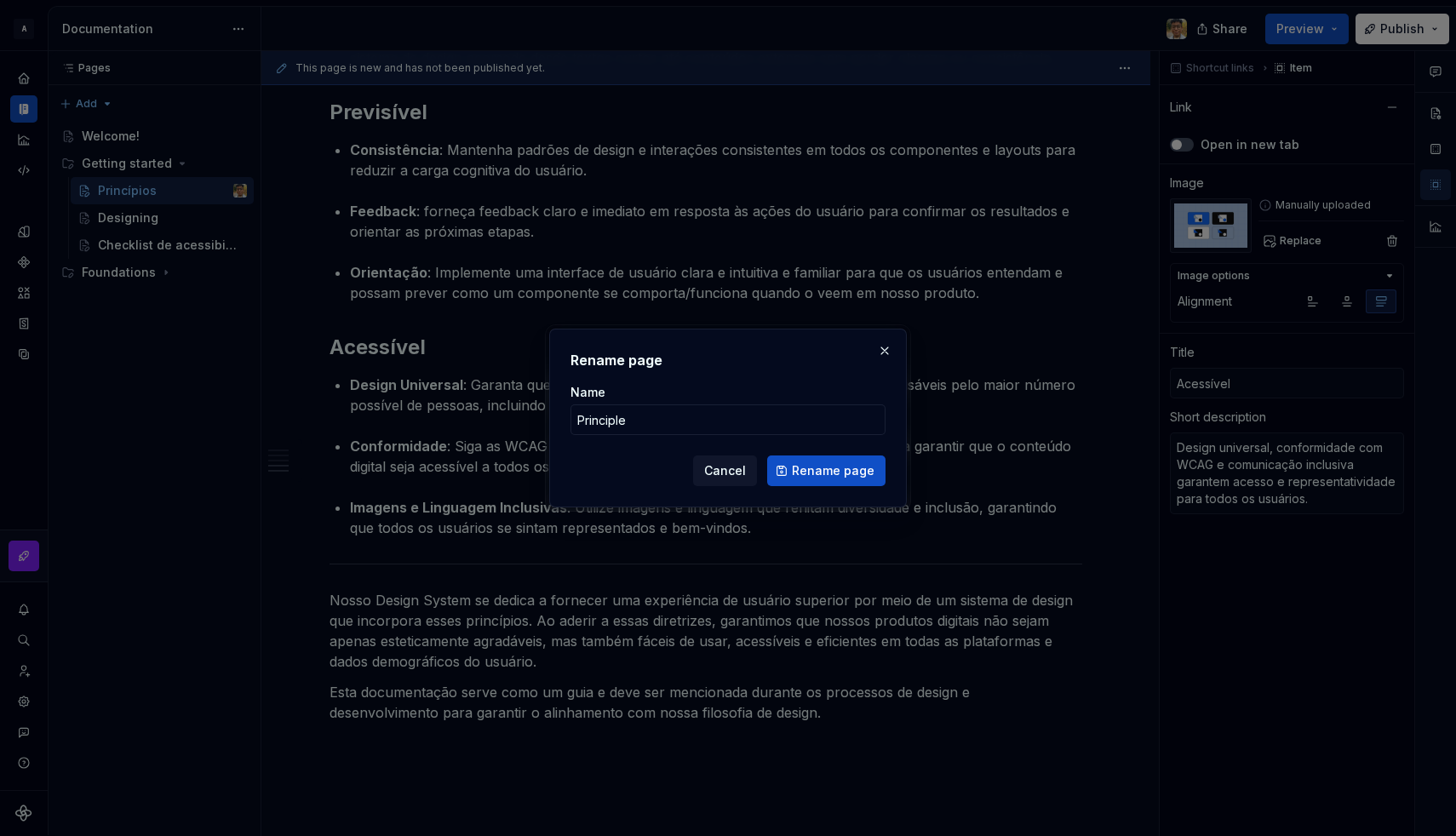
type input "Principles"
type textarea "*"
type input "Principles"
click at [831, 464] on span "Rename page" at bounding box center [833, 471] width 83 height 17
type textarea "*"
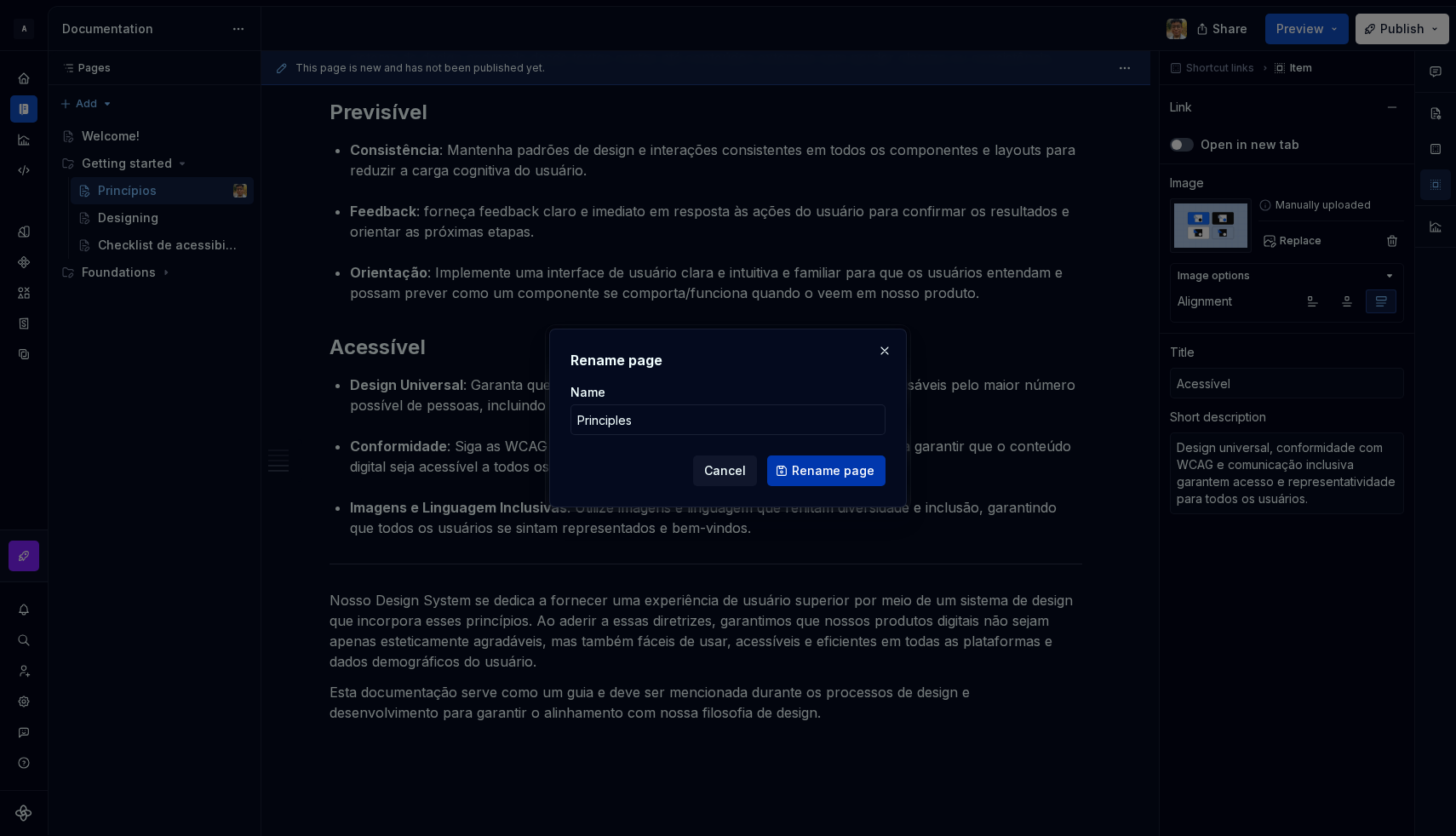
type textarea "Principles"
type input "Getting started / Principles/ Acessível"
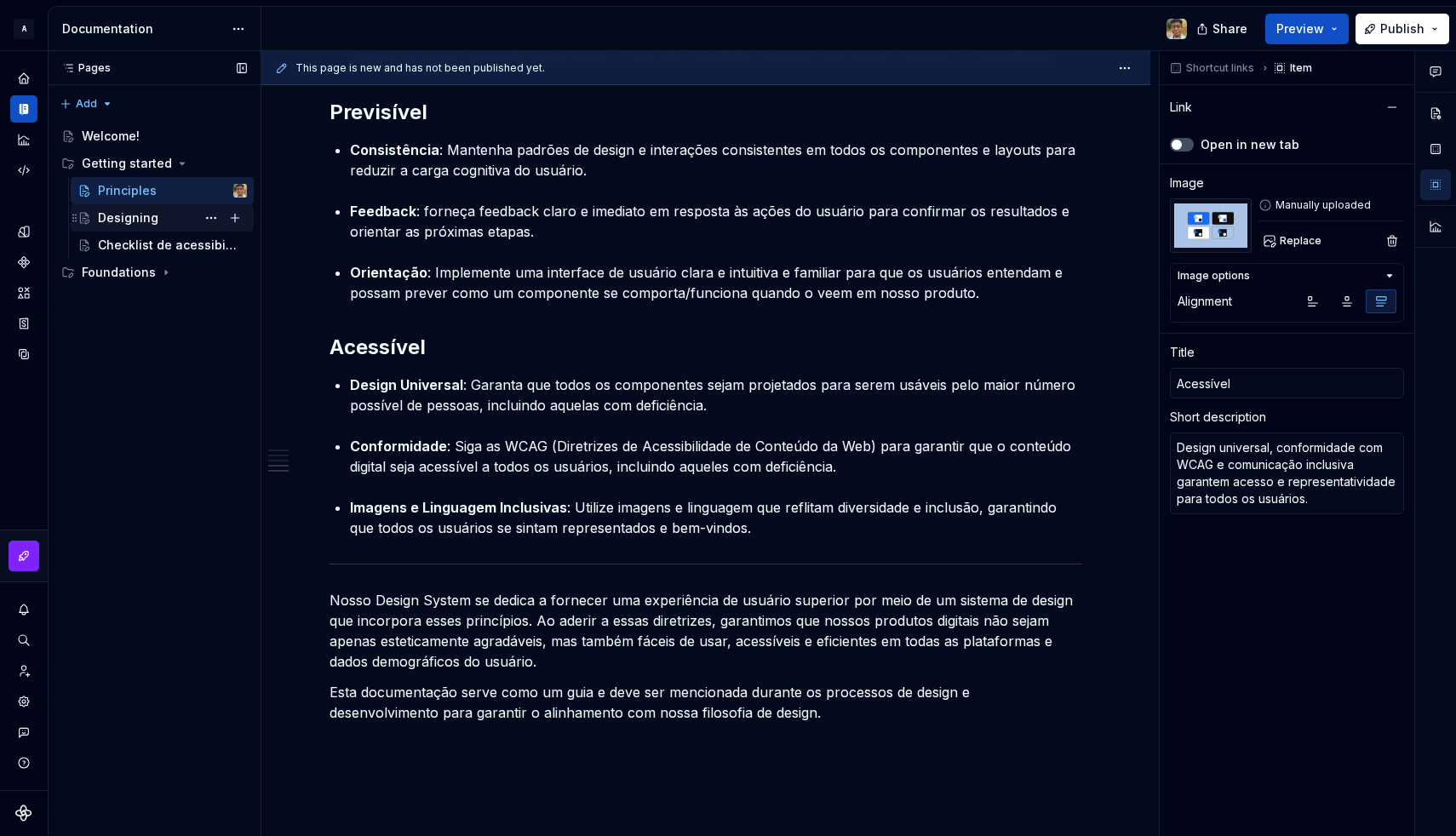
click at [150, 214] on div "Designing" at bounding box center [129, 217] width 61 height 17
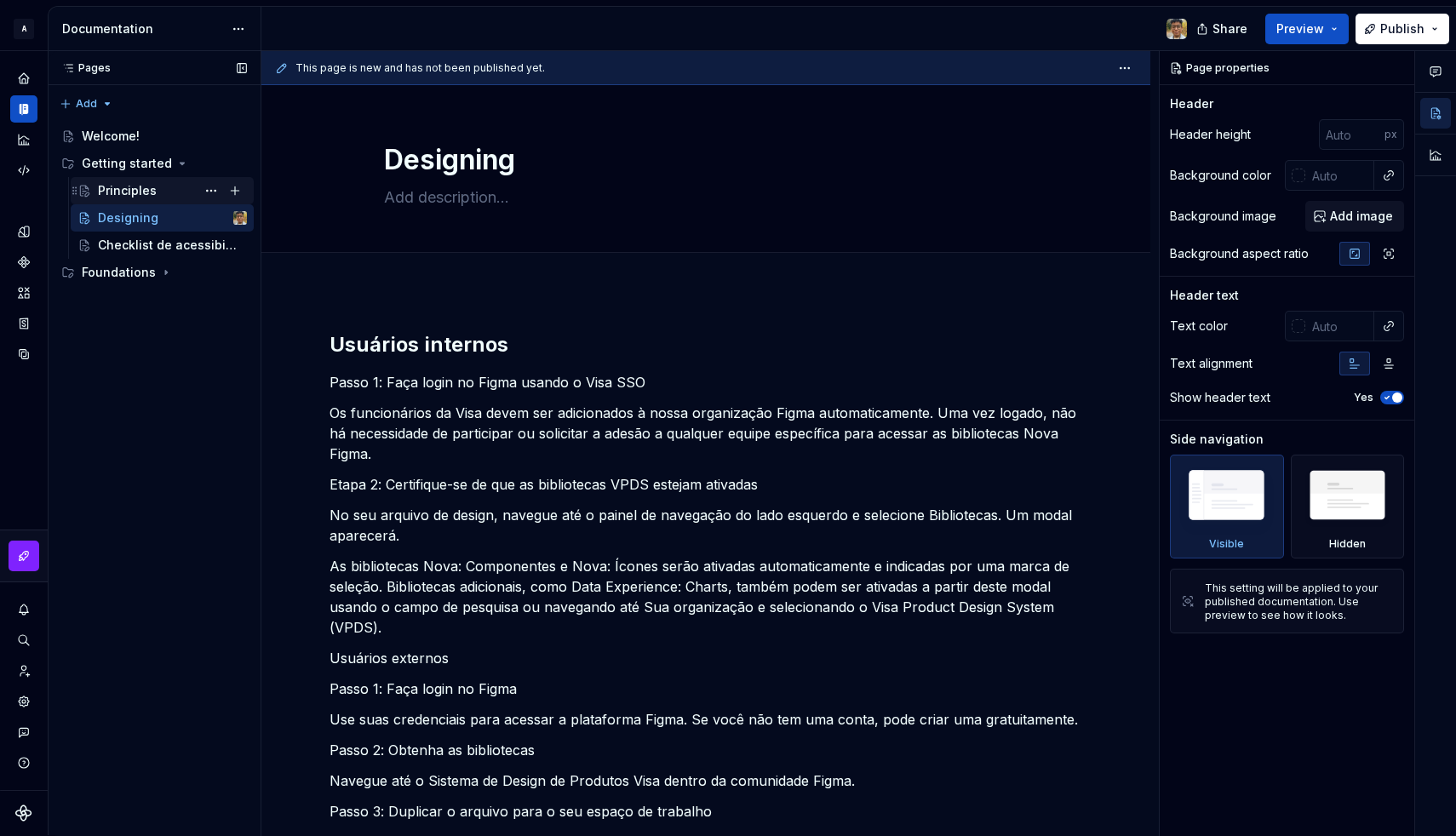
click at [131, 187] on div "Principles" at bounding box center [128, 190] width 59 height 17
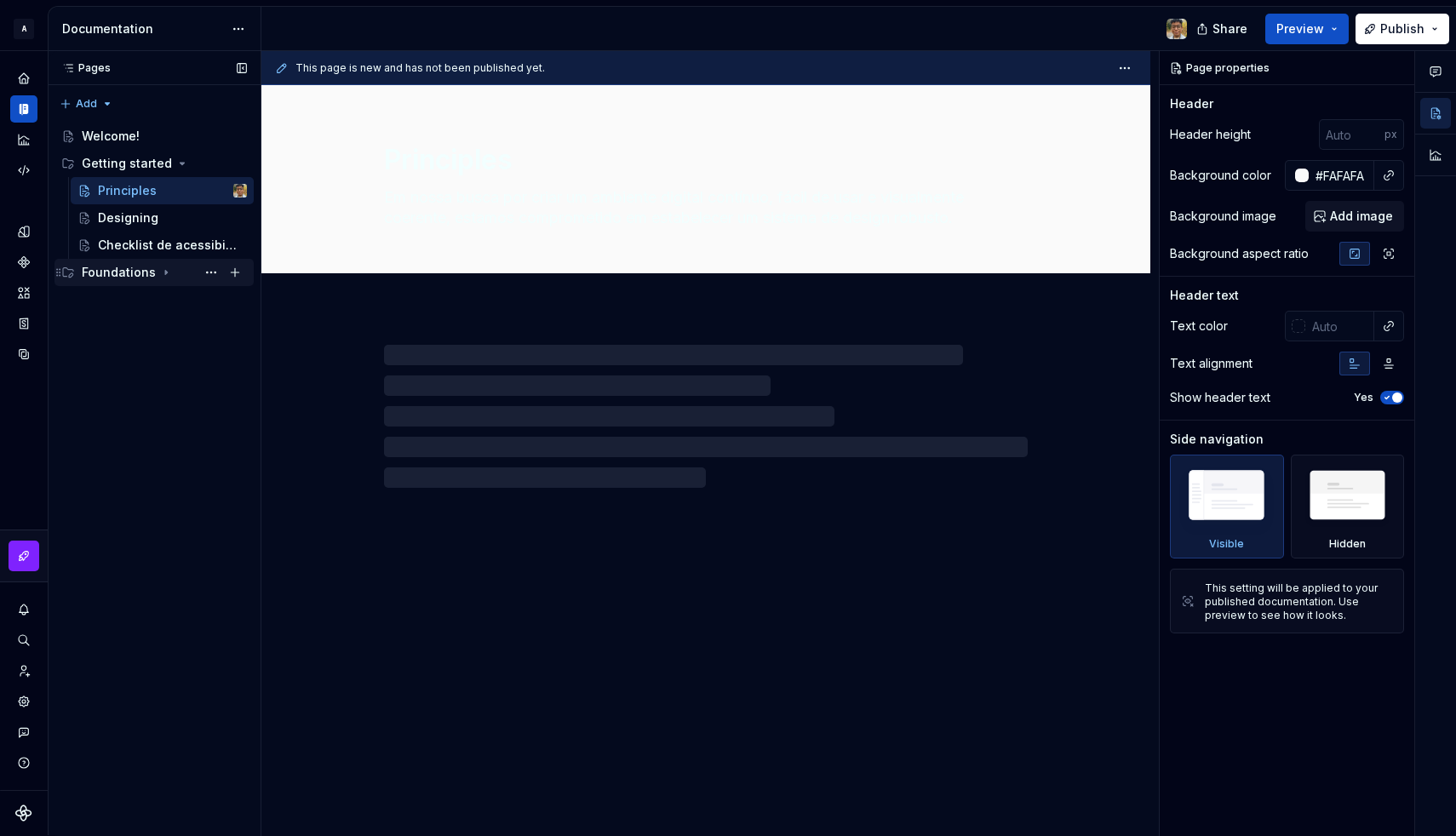
click at [166, 271] on icon "Page tree" at bounding box center [166, 272] width 14 height 14
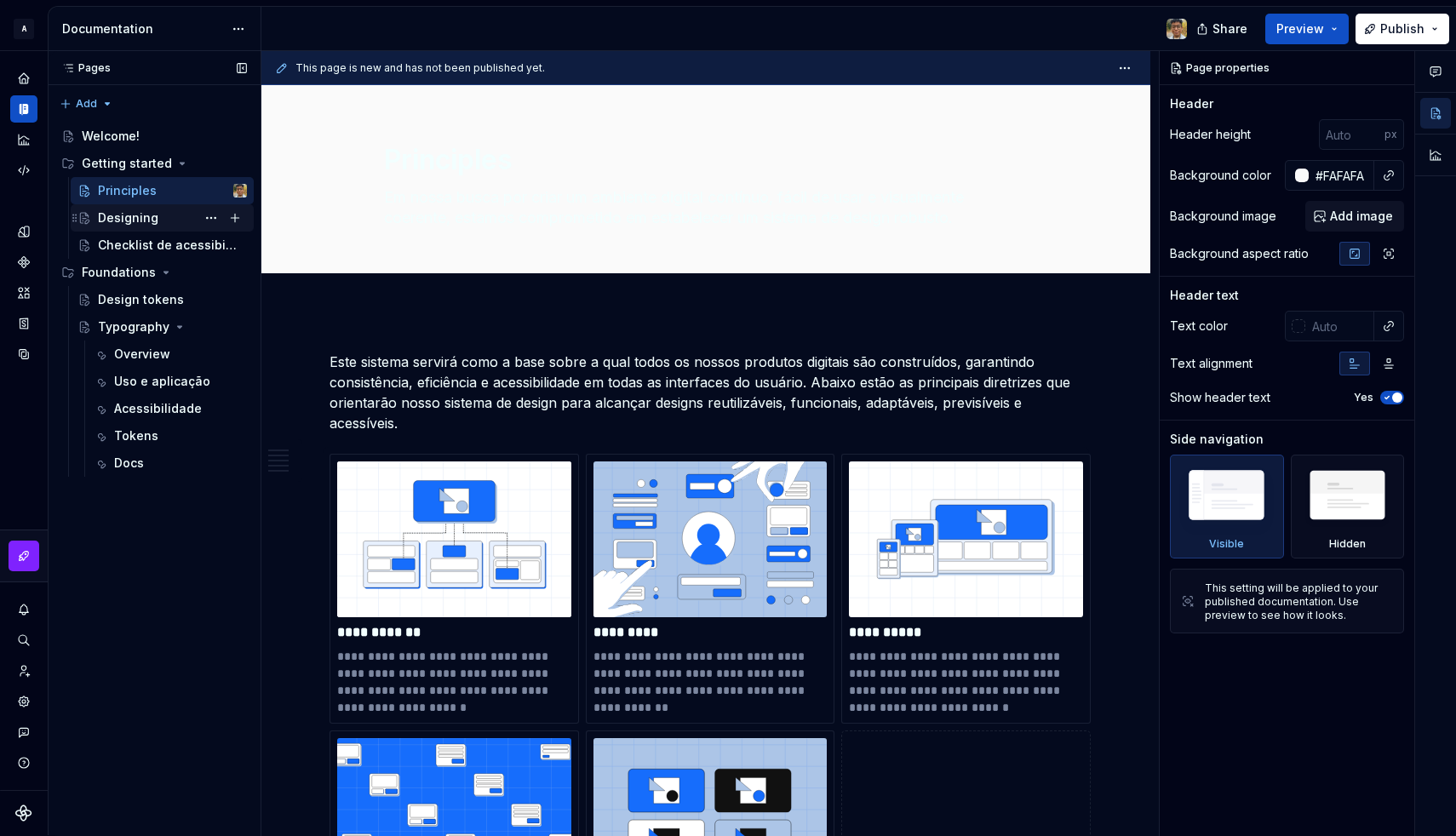
click at [129, 221] on div "Designing" at bounding box center [129, 217] width 61 height 17
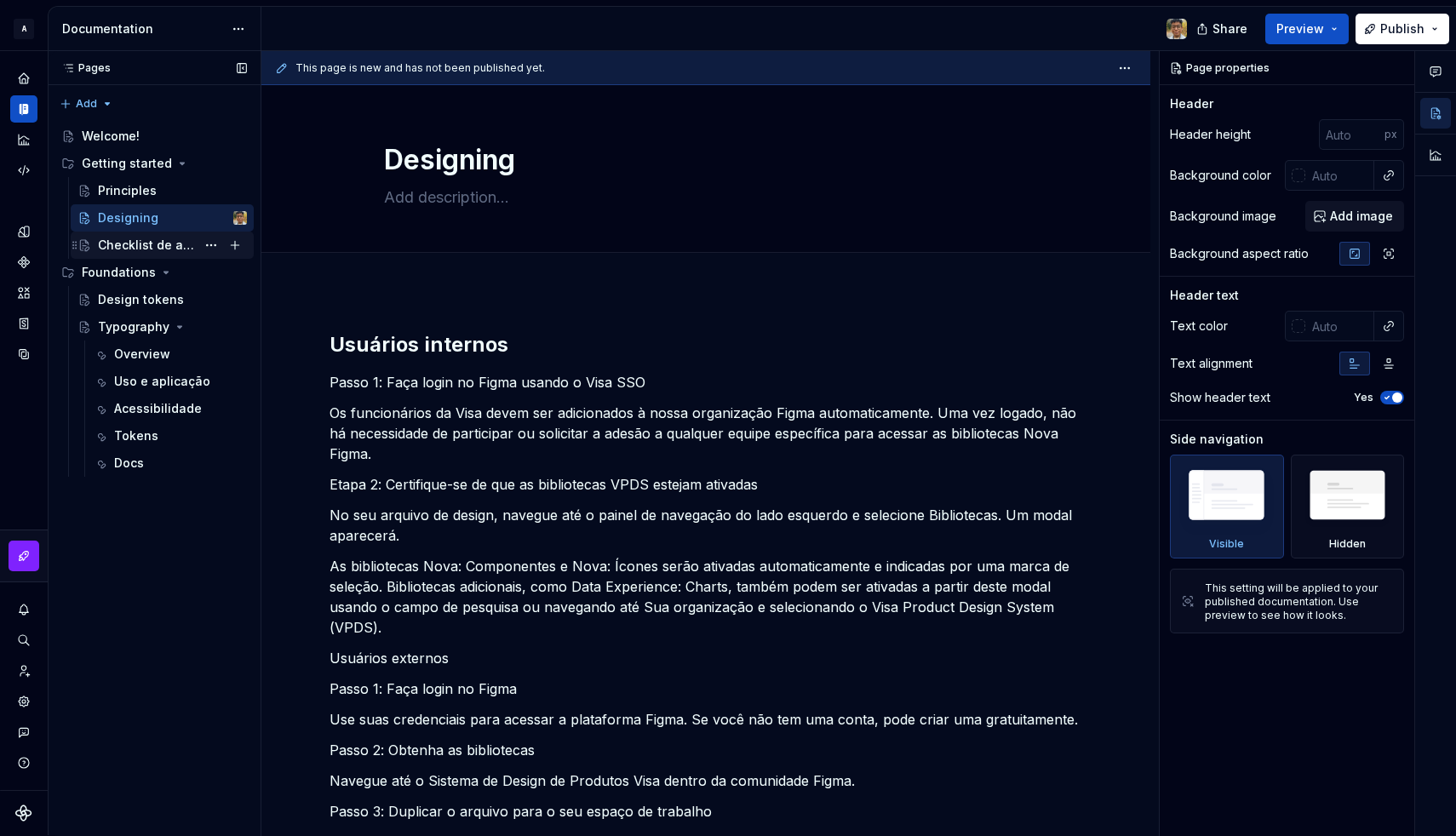
click at [128, 247] on div "Checklist de acessibilidade" at bounding box center [147, 245] width 98 height 17
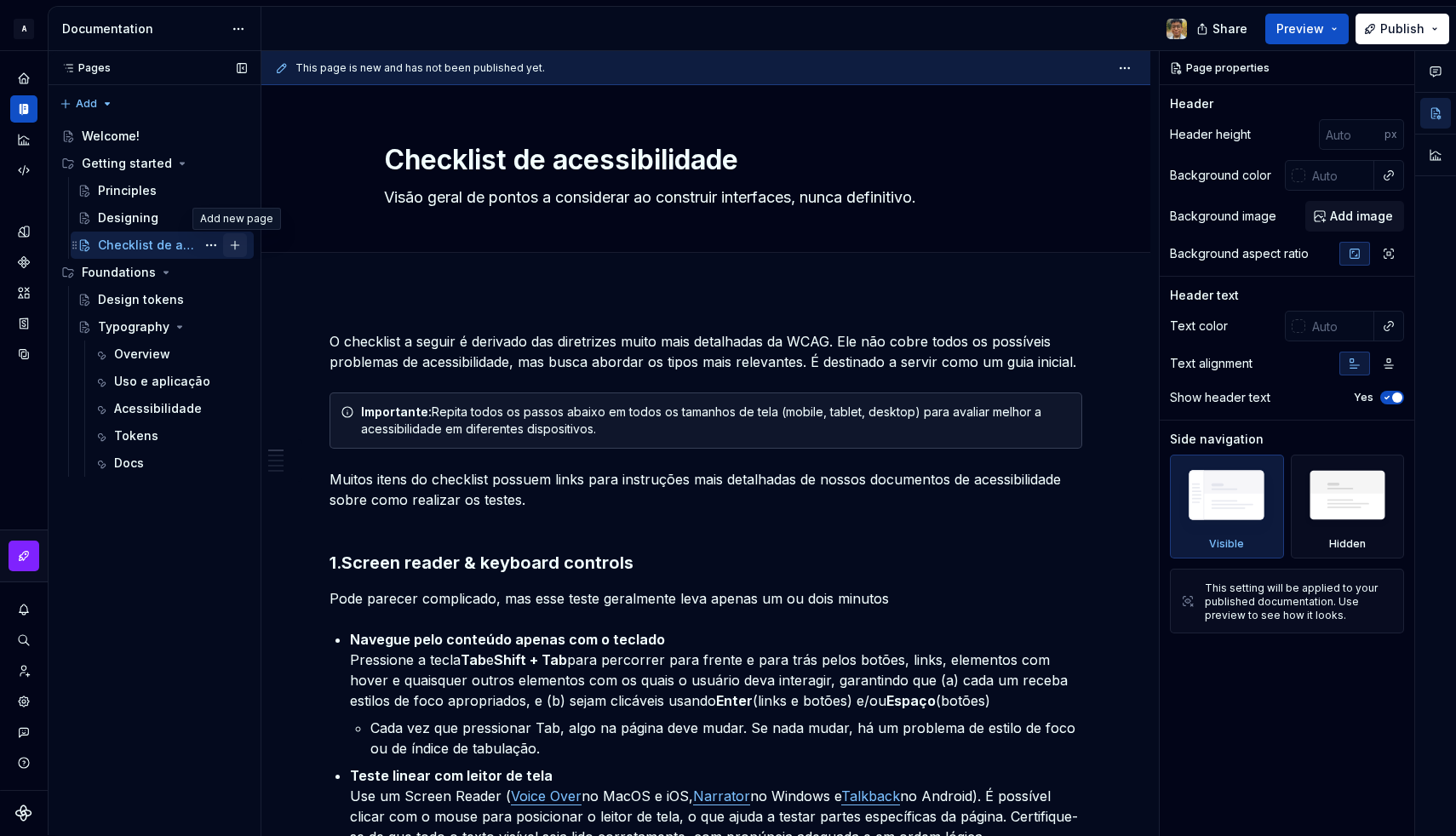
click at [239, 242] on button "Page tree" at bounding box center [235, 245] width 24 height 24
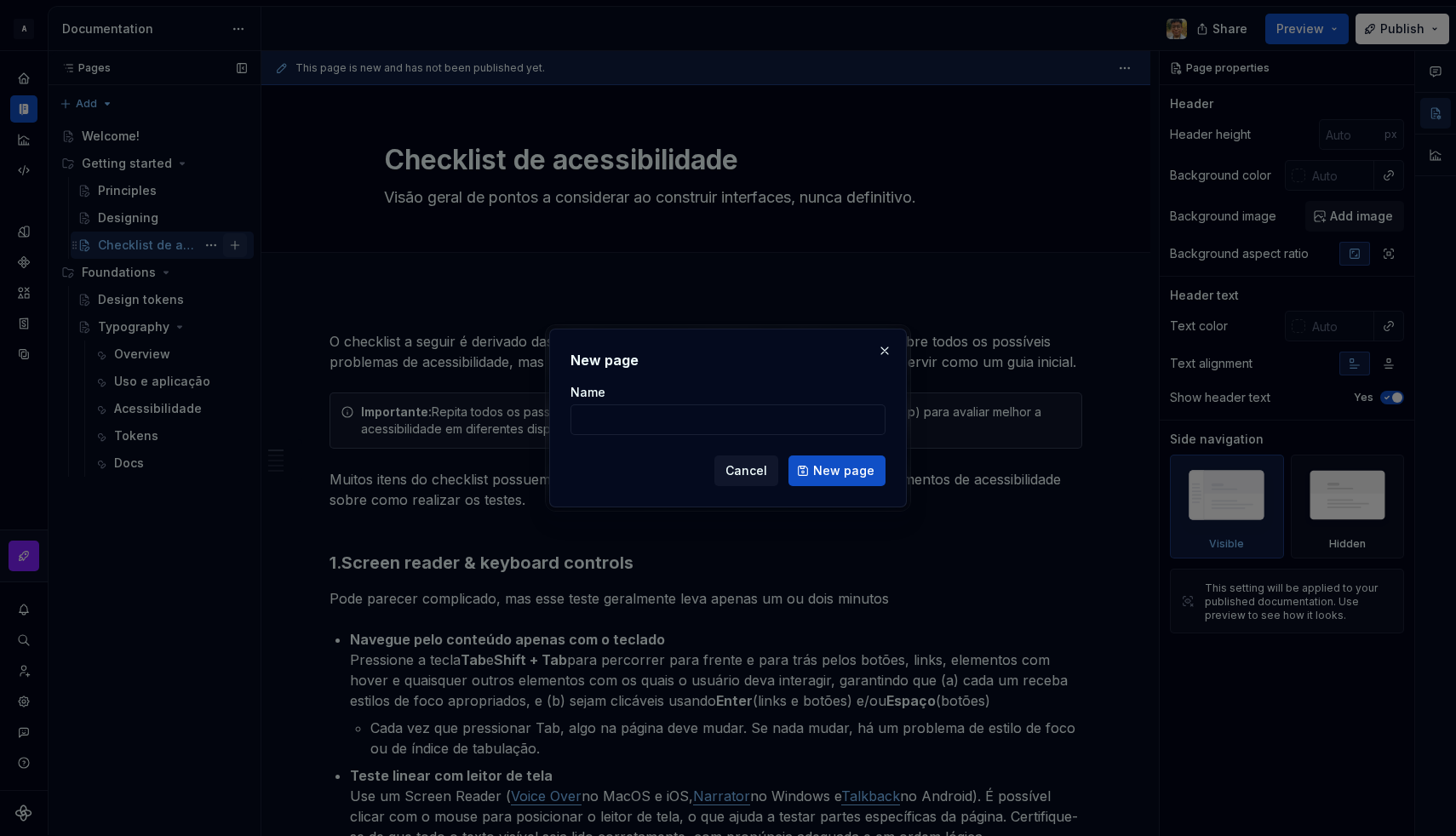
type textarea "*"
type input "Acessibilidade"
click at [838, 471] on span "New page" at bounding box center [844, 471] width 61 height 17
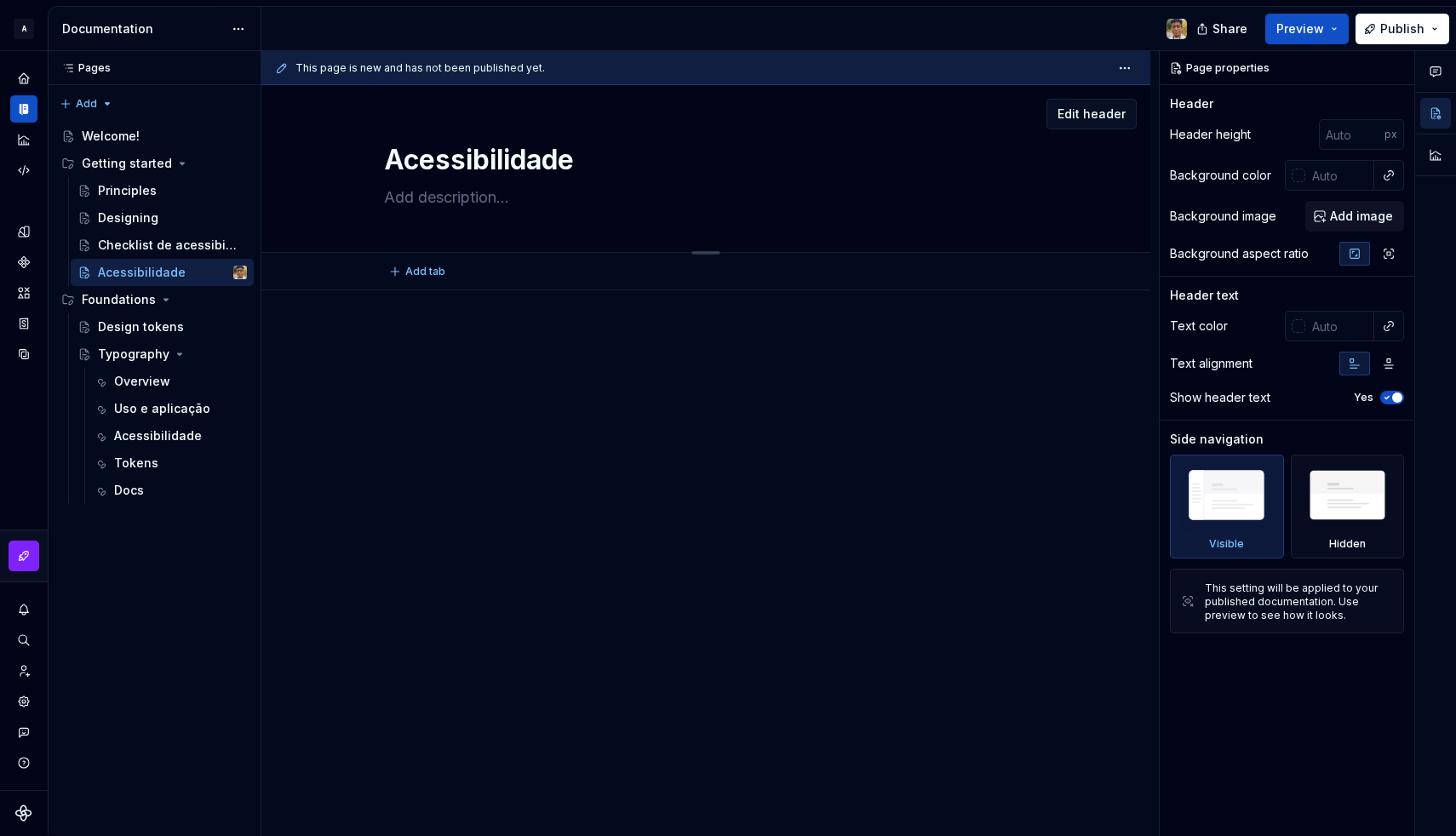
click at [413, 197] on textarea at bounding box center [701, 197] width 644 height 28
paste textarea "O design acessível permite que pessoas de todas as habilidades interajam, enten…"
type textarea "*"
type textarea "O design acessível permite que pessoas de todas as habilidades interajam, enten…"
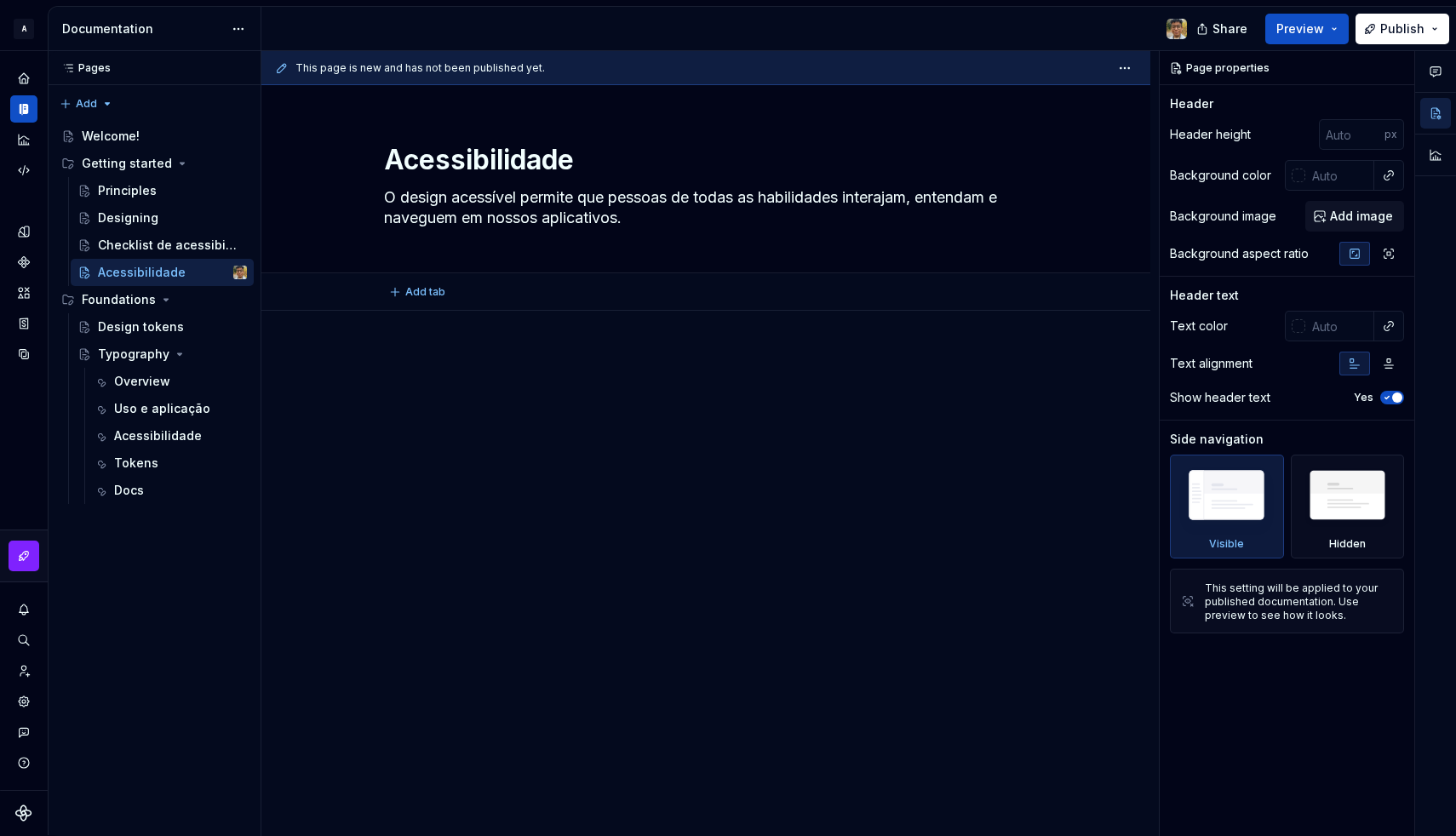
type textarea "*"
type textarea "O design acessível permite que pessoas de todas as habilidades interajam, enten…"
click at [442, 332] on div at bounding box center [705, 499] width 889 height 377
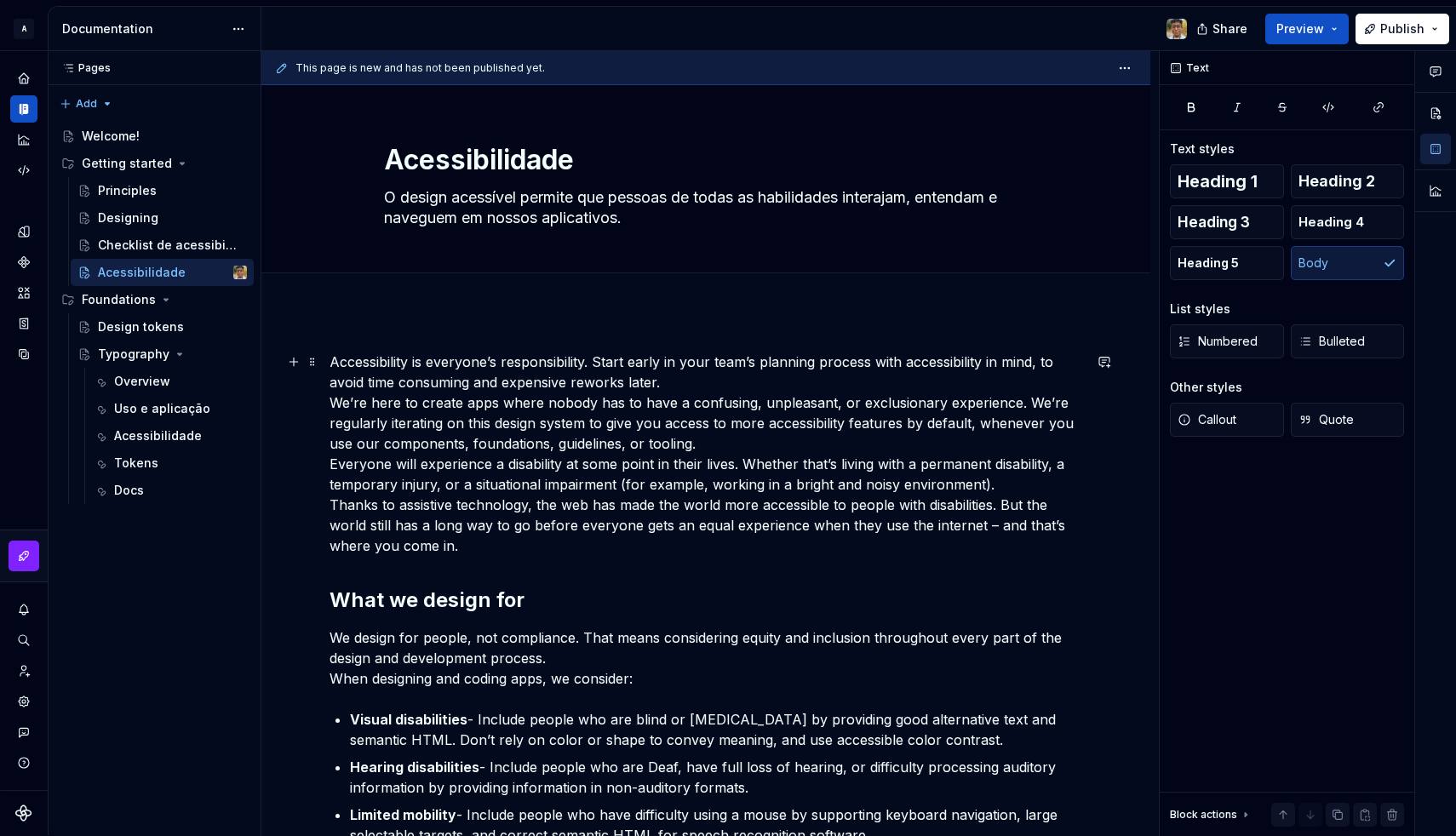
click at [448, 431] on p "Accessibility is everyone’s responsibility. Start early in your team’s planning…" at bounding box center [705, 454] width 753 height 204
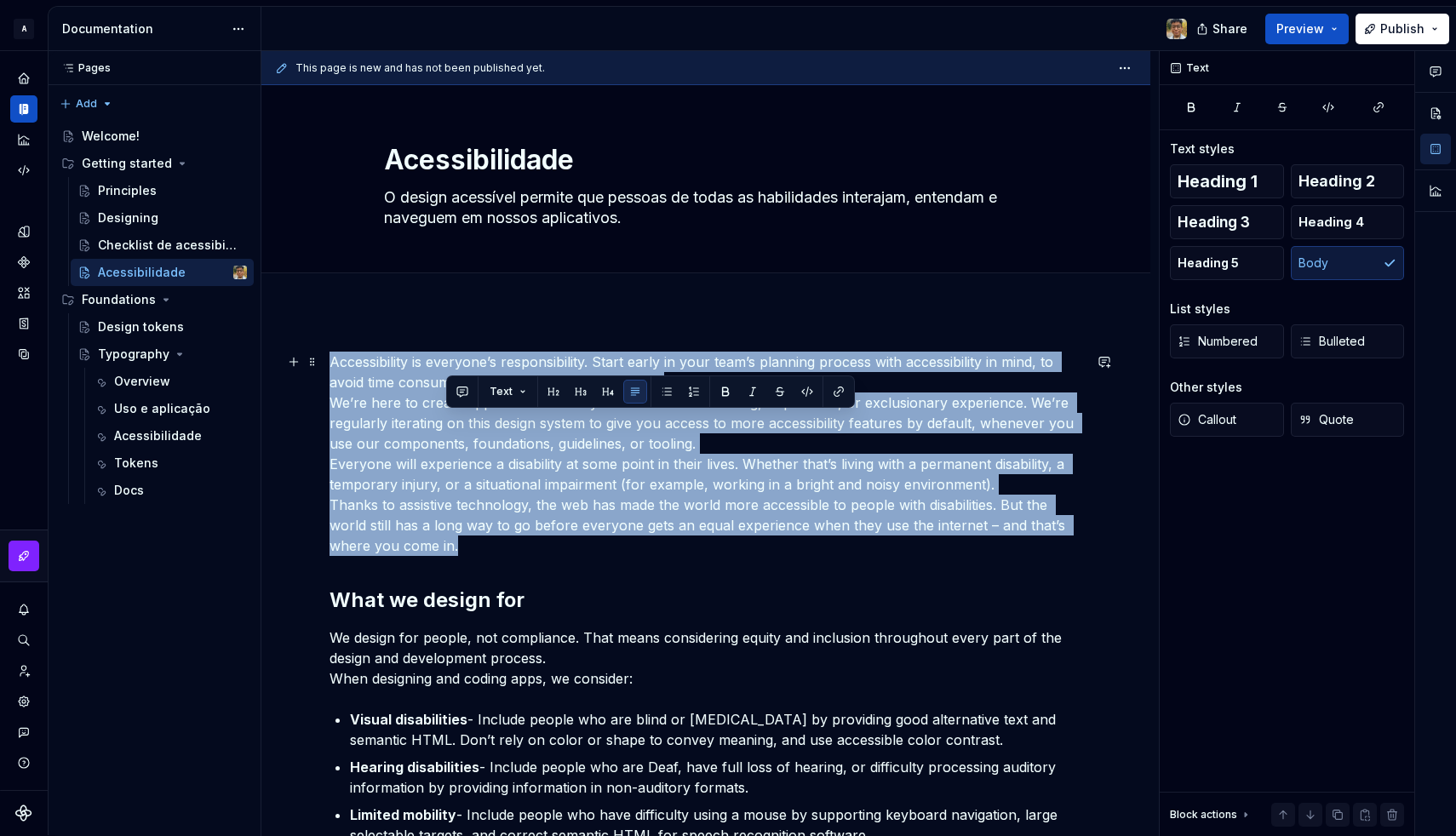
click at [448, 431] on p "Accessibility is everyone’s responsibility. Start early in your team’s planning…" at bounding box center [705, 454] width 753 height 204
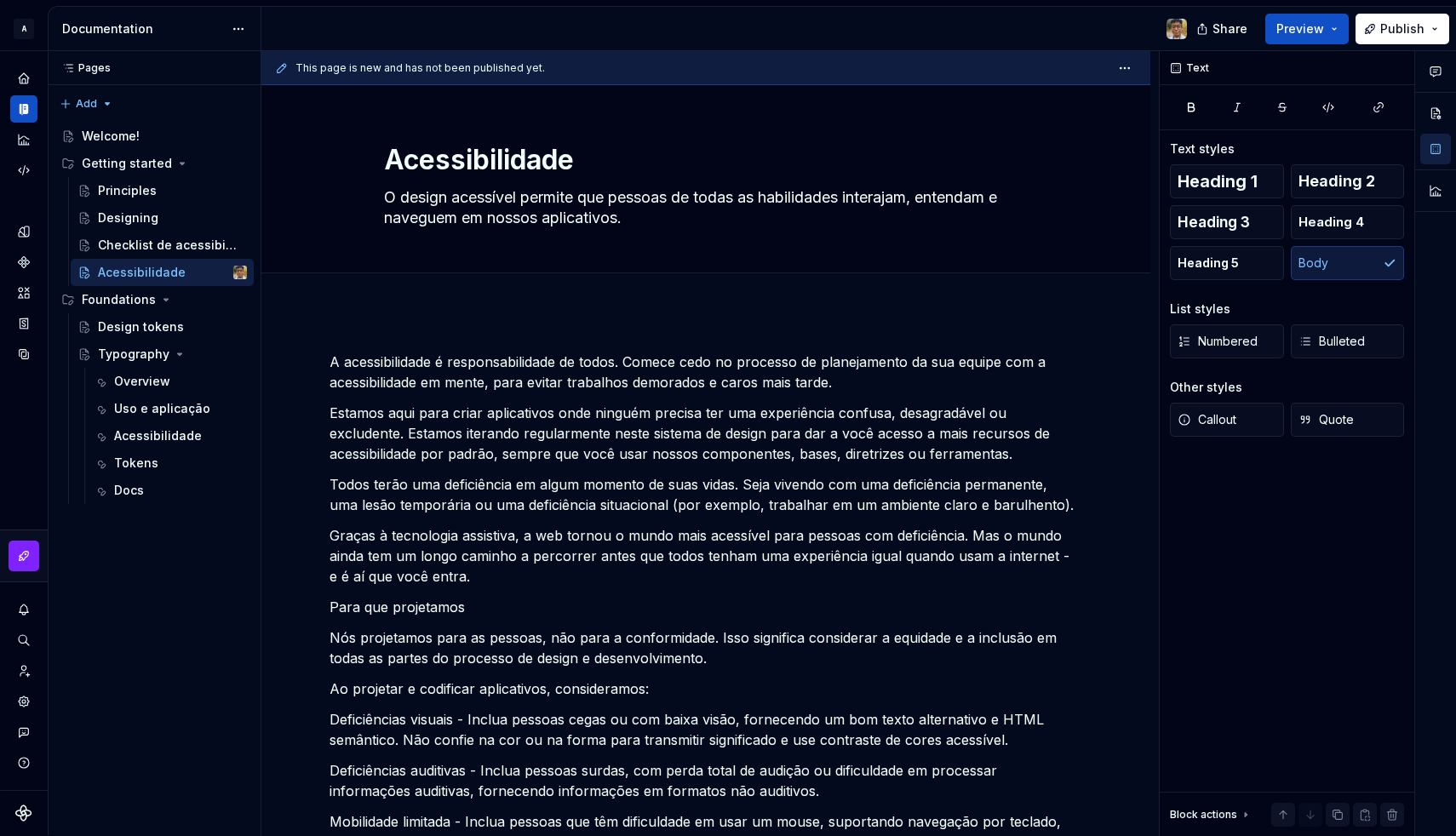
type textarea "*"
click at [512, 411] on p "Estamos aqui para criar aplicativos onde ninguém precisa ter uma experiência co…" at bounding box center [705, 433] width 753 height 61
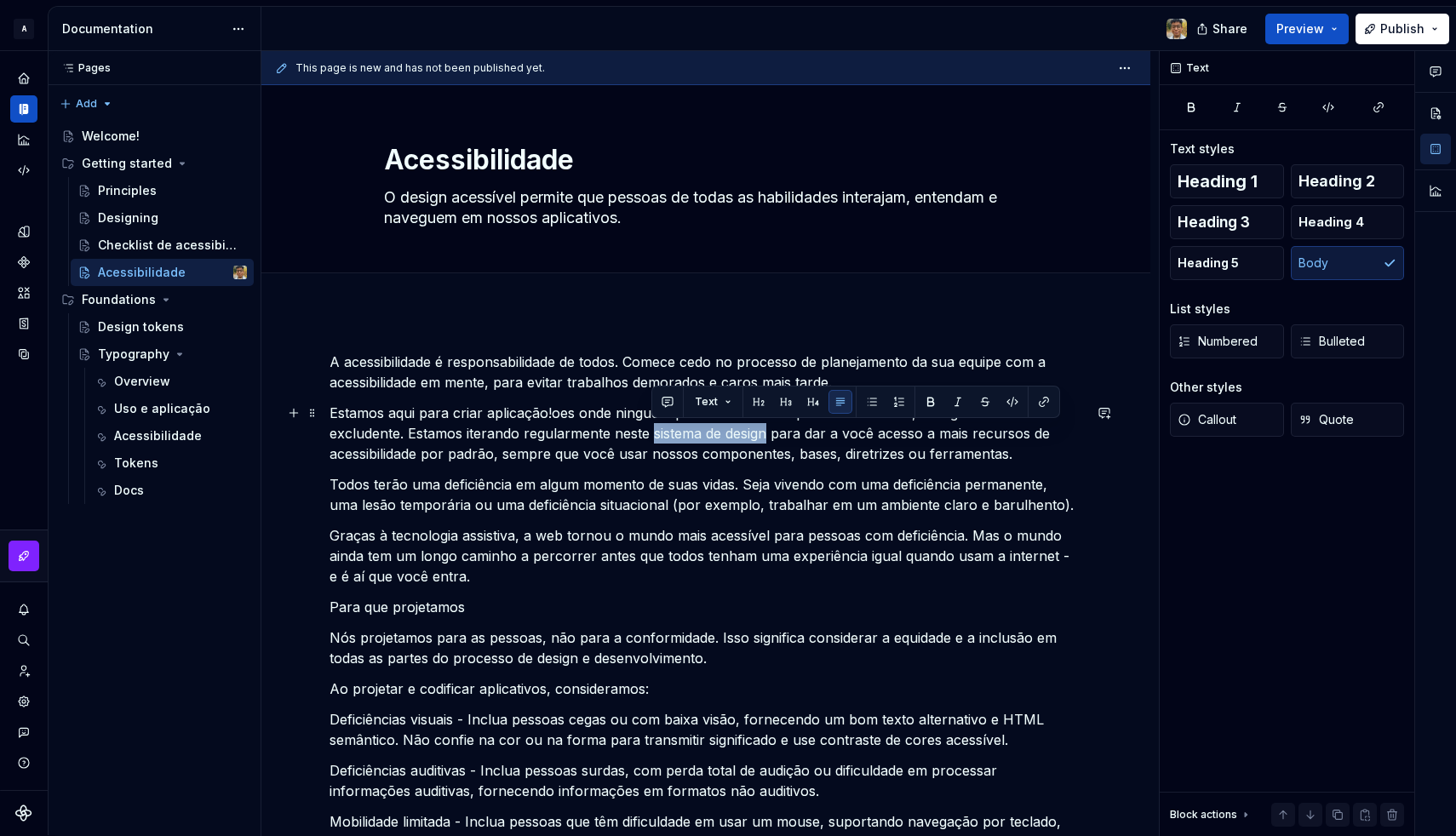
drag, startPoint x: 650, startPoint y: 432, endPoint x: 765, endPoint y: 440, distance: 115.3
click at [765, 440] on p "Estamos aqui para criar aplicação!oes onde ninguém precisa ter uma experiência …" at bounding box center [705, 433] width 753 height 61
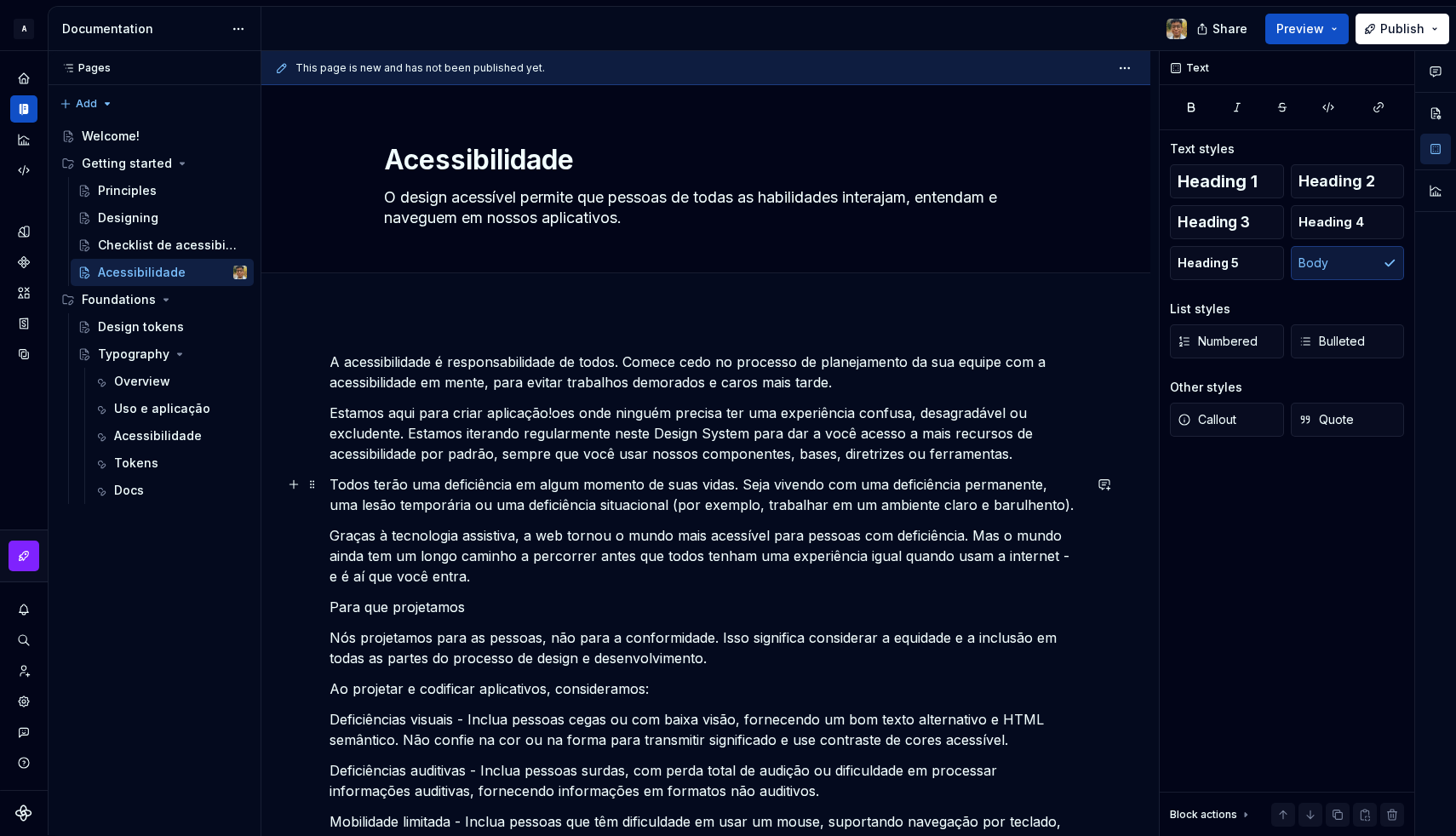
click at [576, 493] on p "Todos terão uma deficiência em algum momento de suas vidas. Seja vivendo com um…" at bounding box center [705, 495] width 753 height 41
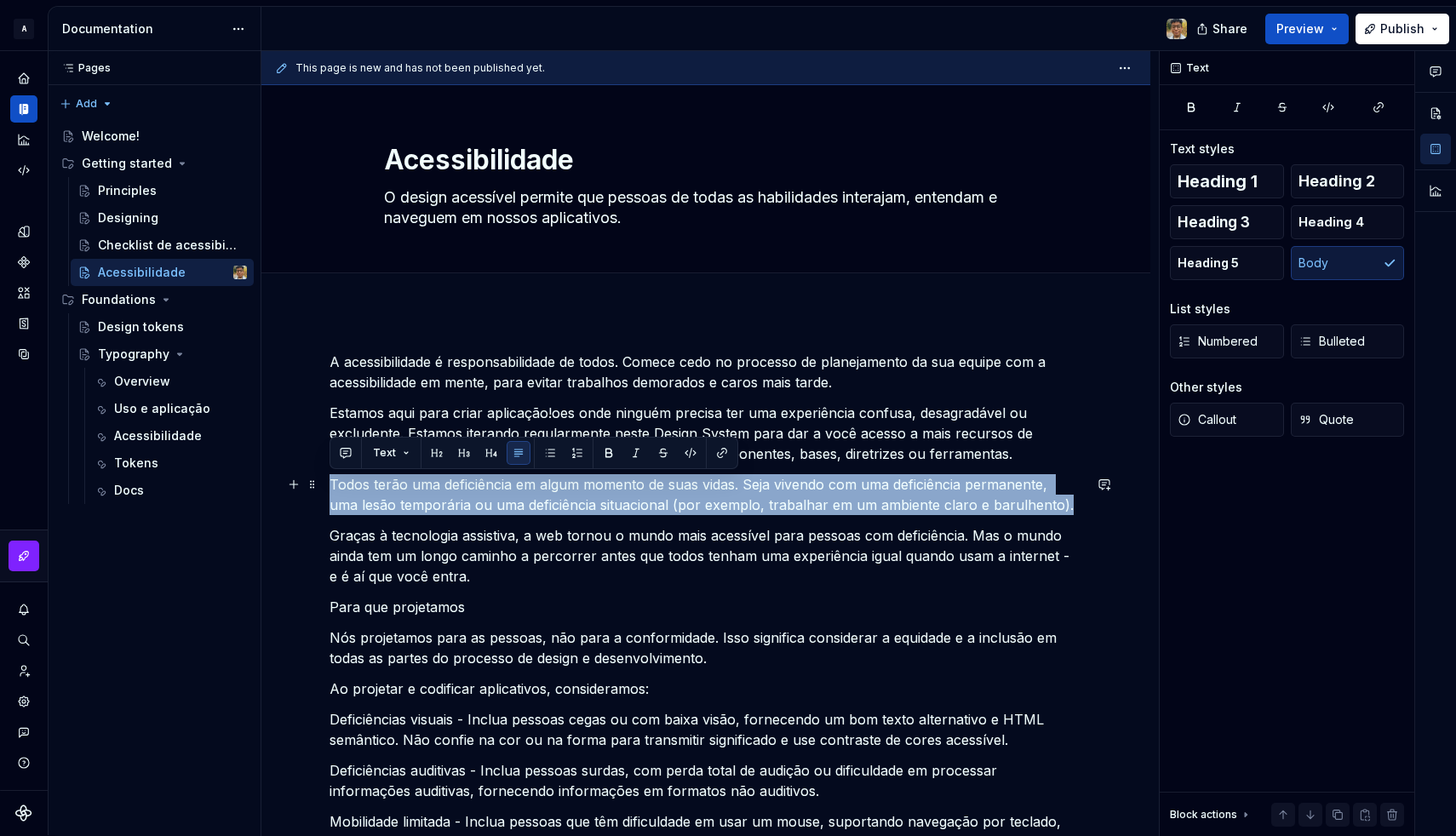
click at [576, 493] on p "Todos terão uma deficiência em algum momento de suas vidas. Seja vivendo com um…" at bounding box center [705, 495] width 753 height 41
click at [1224, 418] on span "Callout" at bounding box center [1207, 419] width 59 height 17
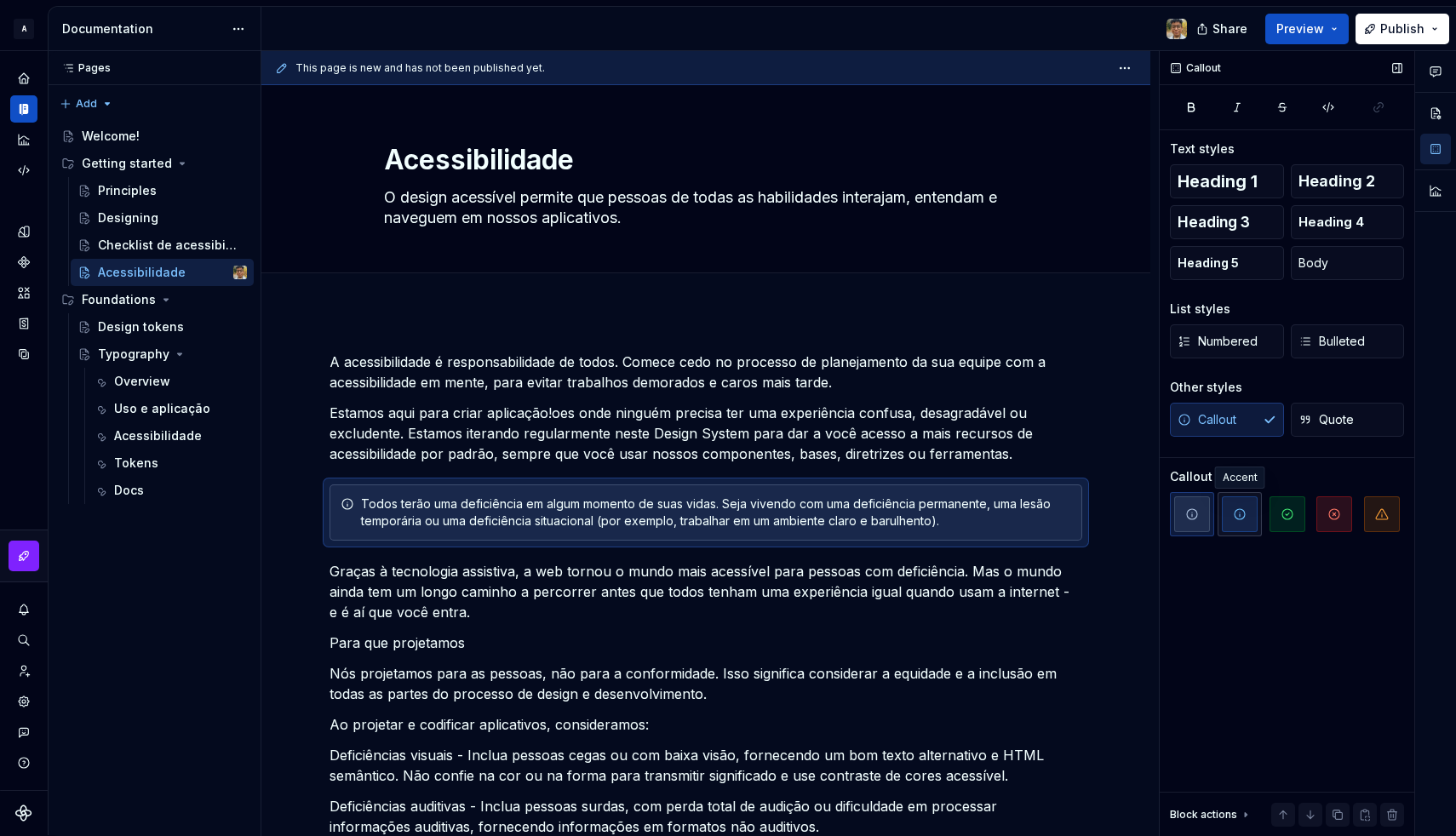
click at [1228, 507] on span "button" at bounding box center [1240, 514] width 35 height 35
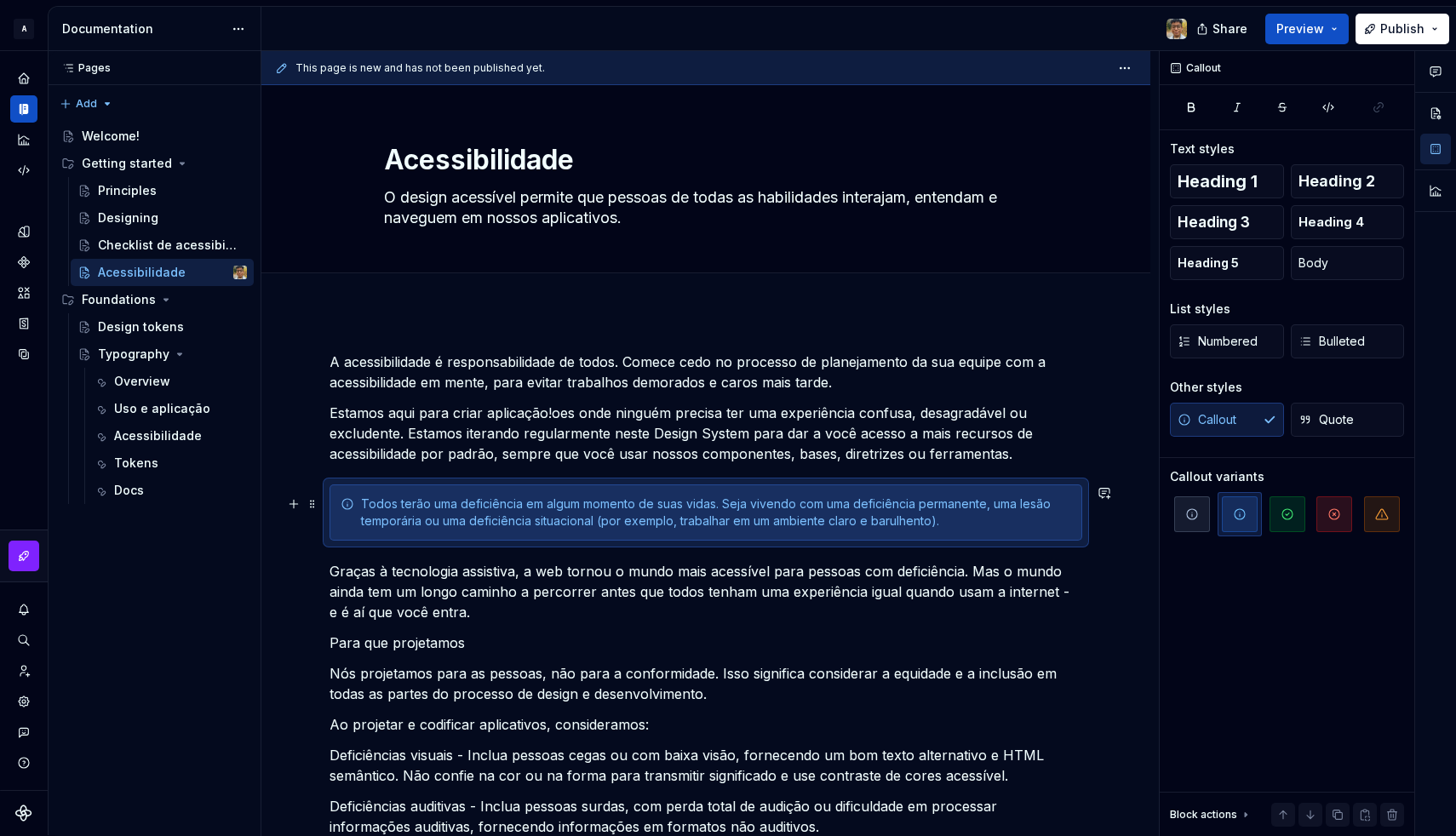
click at [486, 514] on div "Todos terão uma deficiência em algum momento de suas vidas. Seja vivendo com um…" at bounding box center [715, 512] width 710 height 34
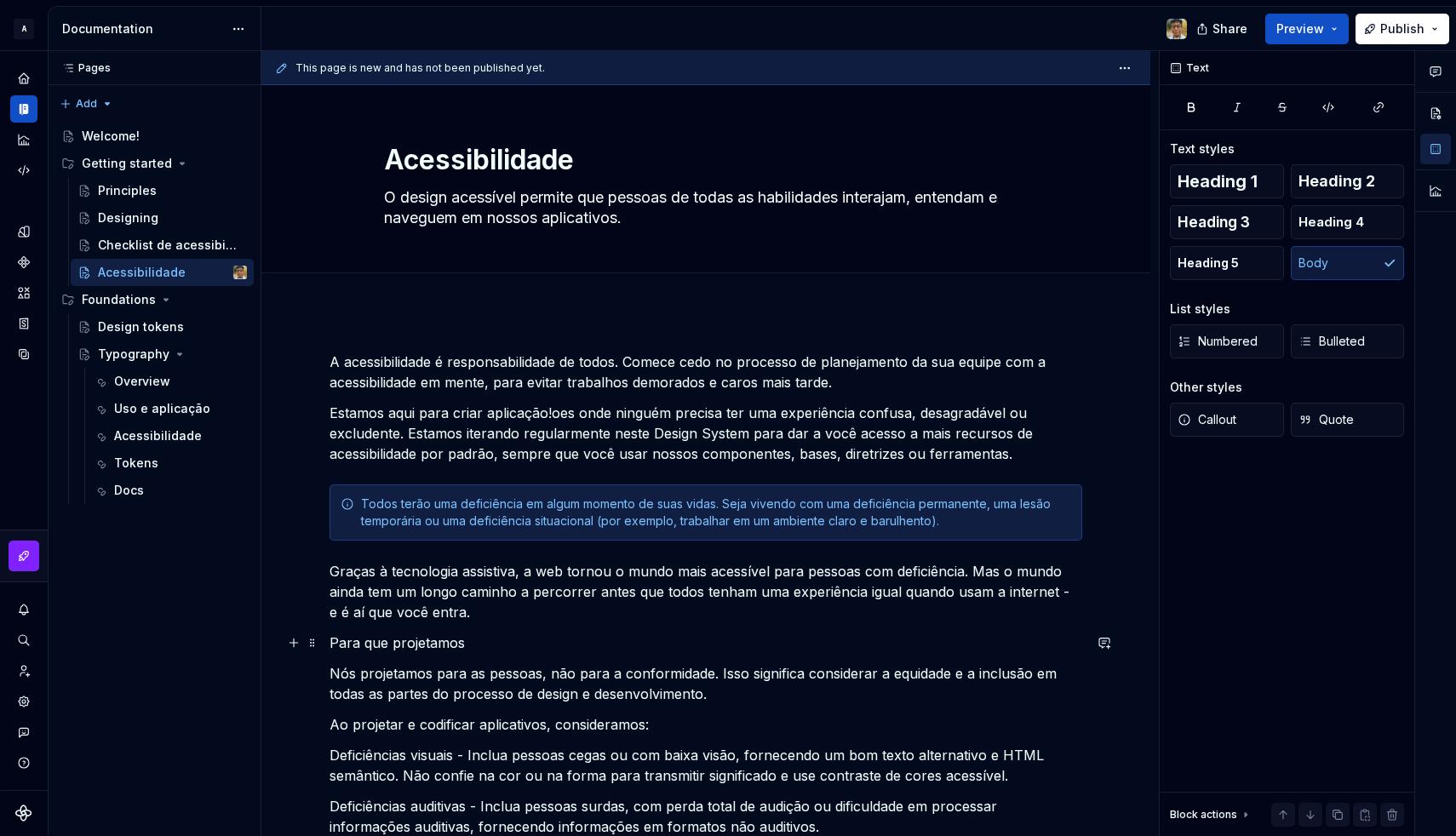
click at [334, 641] on p "Para que projetamos" at bounding box center [705, 642] width 753 height 21
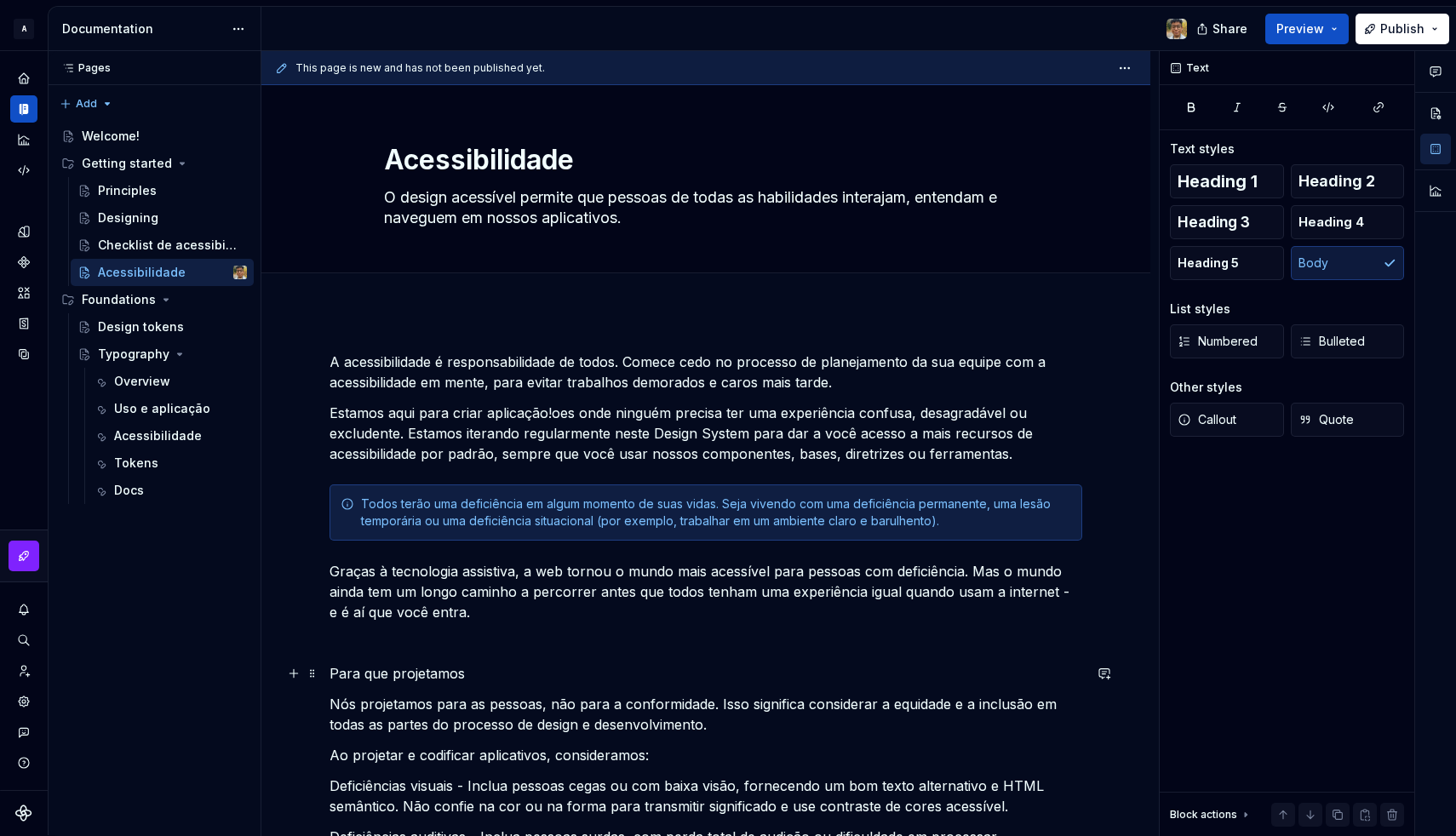
click at [378, 674] on p "Para que projetamos" at bounding box center [705, 673] width 753 height 21
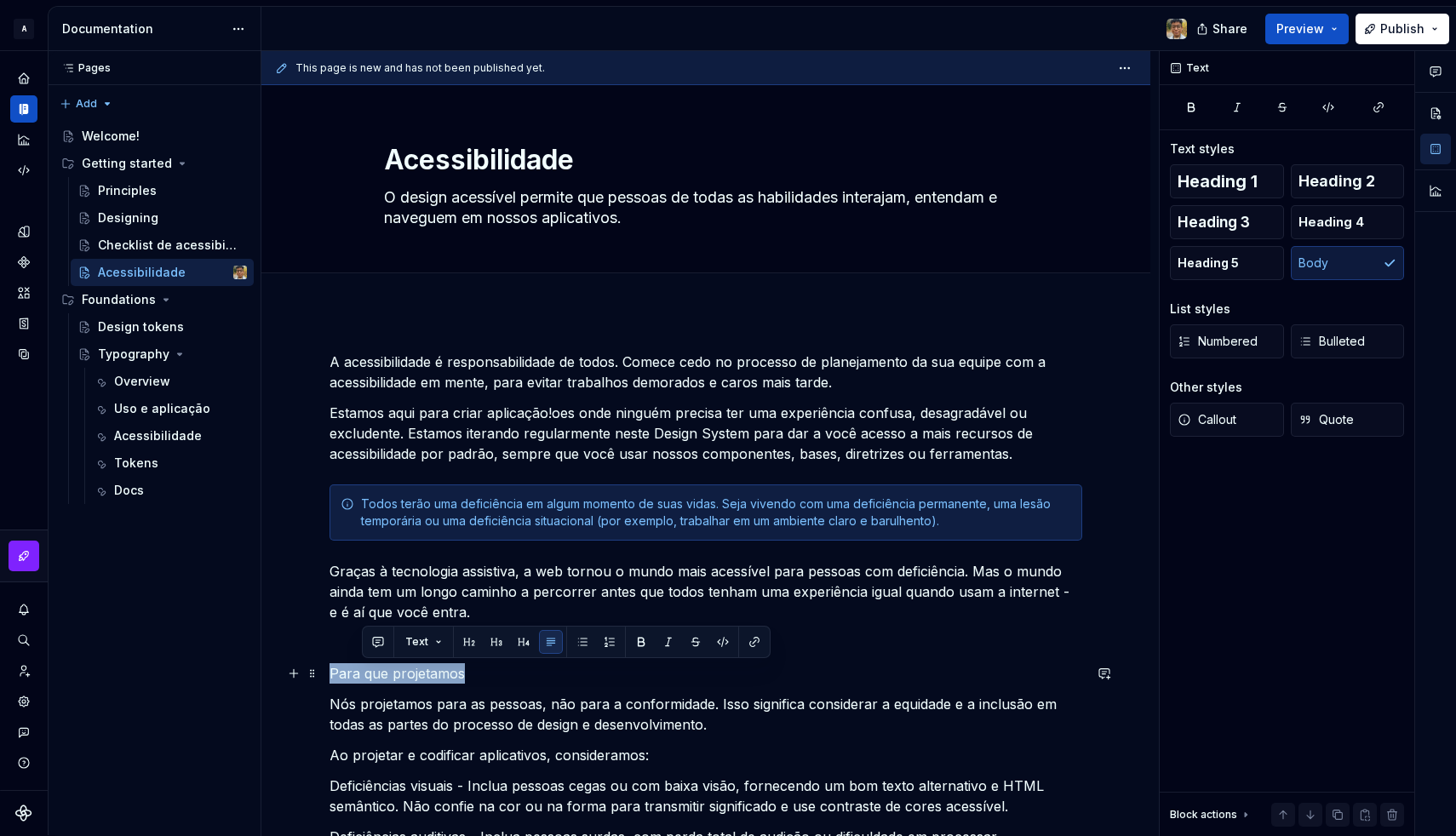
click at [378, 674] on p "Para que projetamos" at bounding box center [705, 673] width 753 height 21
click at [463, 639] on button "button" at bounding box center [464, 641] width 24 height 24
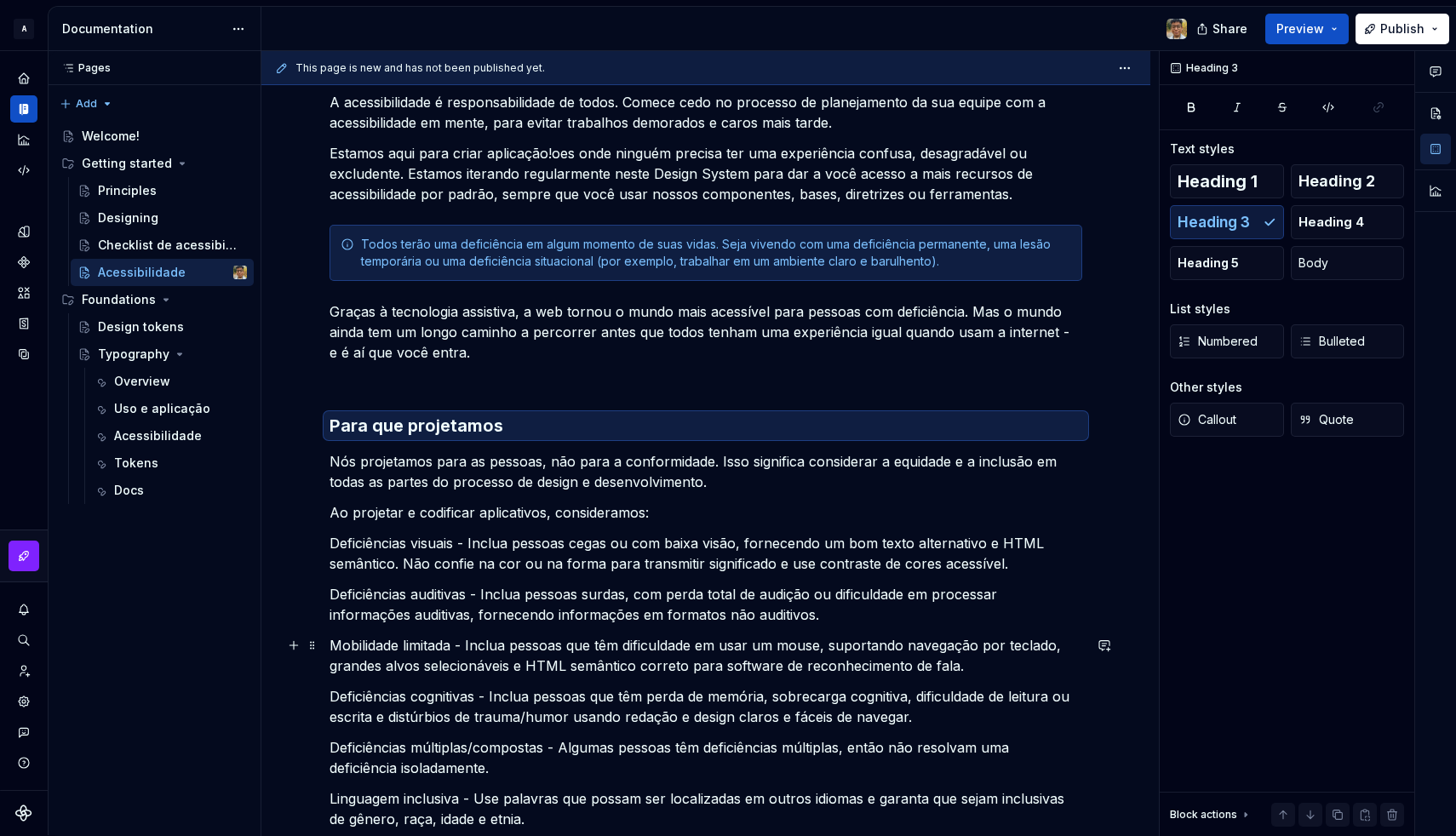
scroll to position [315, 0]
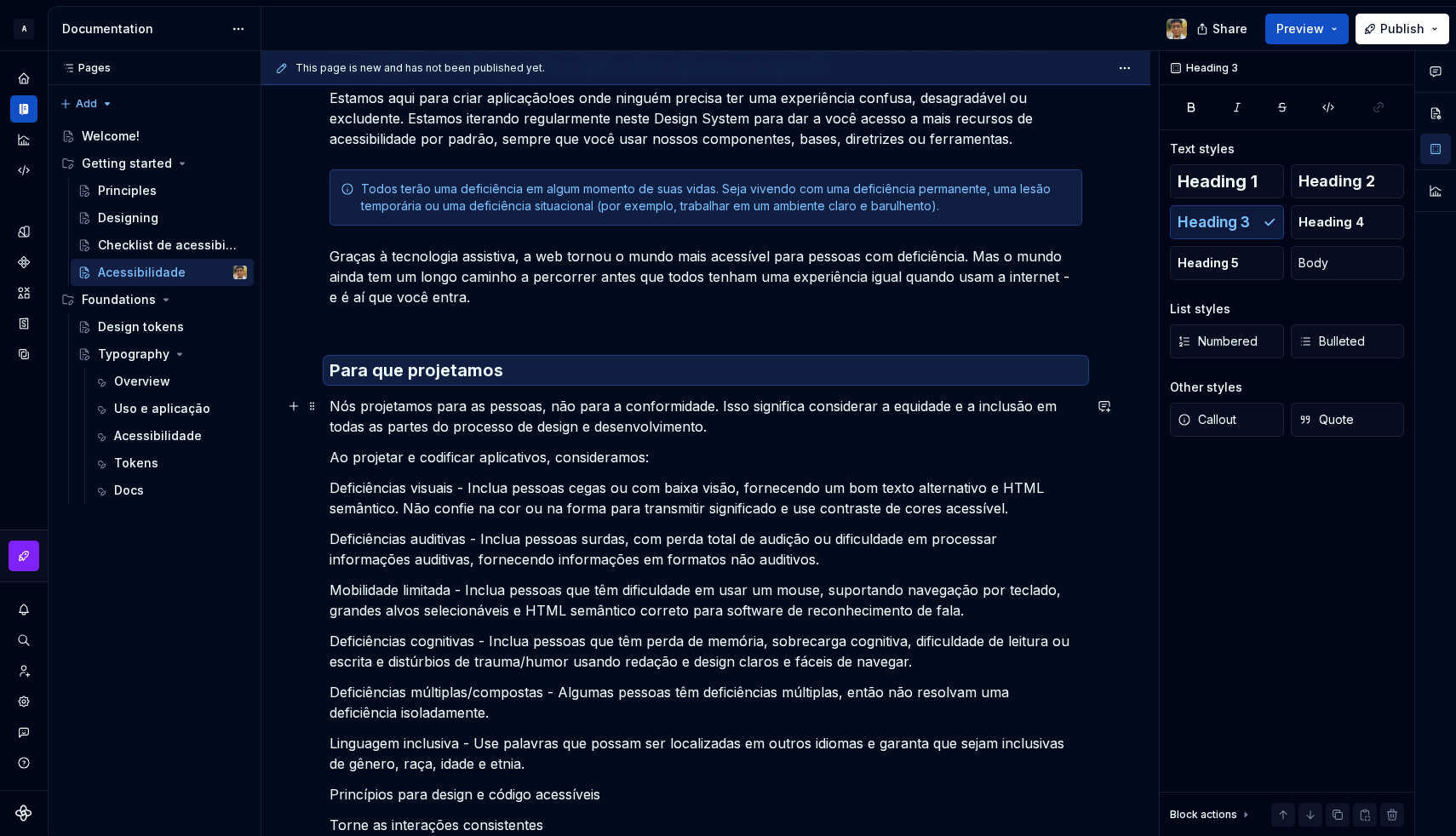
click at [641, 415] on p "Nós projetamos para as pessoas, não para a conformidade. Isso significa conside…" at bounding box center [705, 417] width 753 height 41
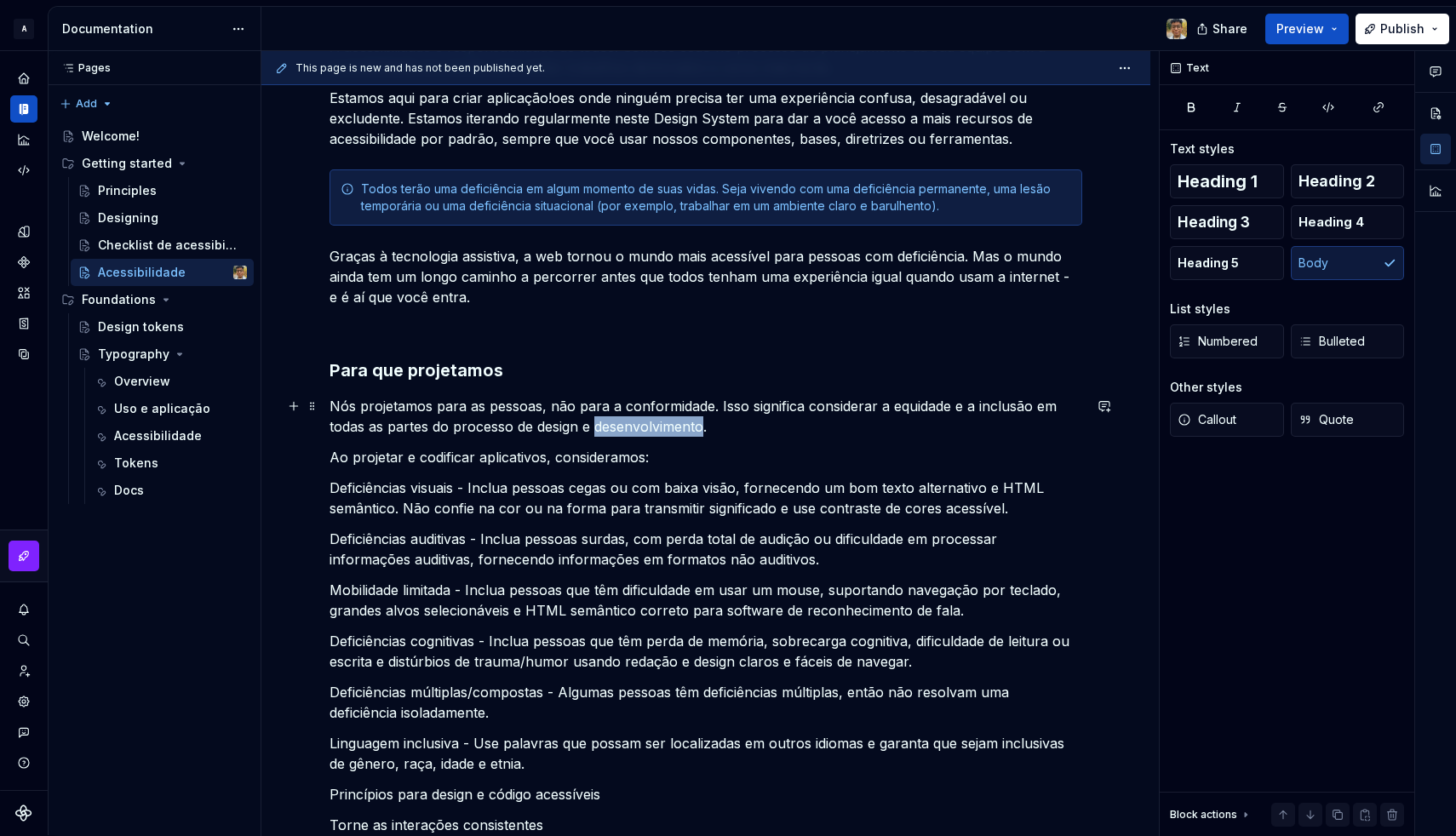
click at [641, 415] on p "Nós projetamos para as pessoas, não para a conformidade. Isso significa conside…" at bounding box center [705, 417] width 753 height 41
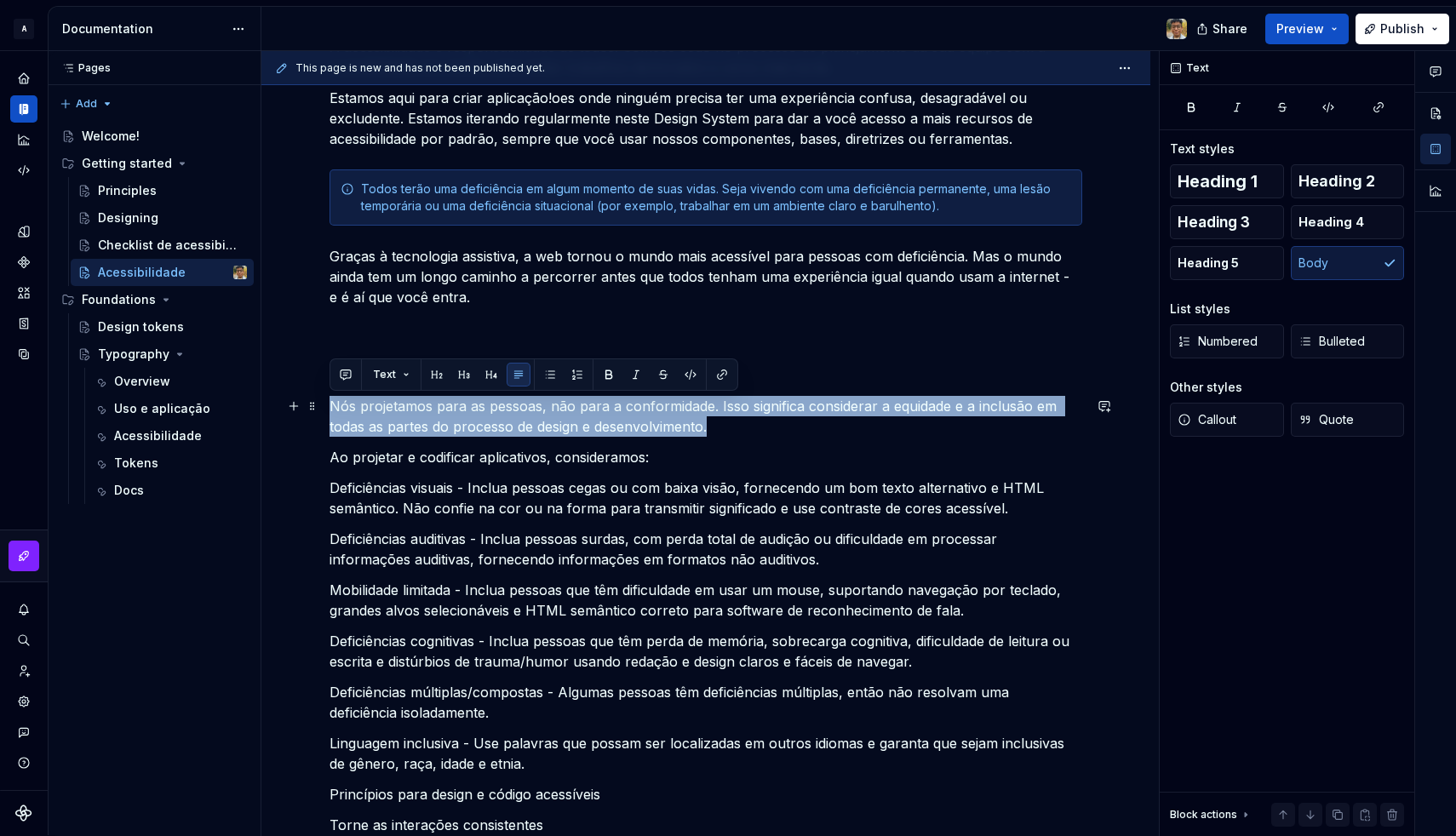
click at [641, 415] on p "Nós projetamos para as pessoas, não para a conformidade. Isso significa conside…" at bounding box center [705, 417] width 753 height 41
copy p "Nós projetamos para as pessoas, não para a conformidade. Isso significa conside…"
click at [641, 414] on p "Nós projetamos para as pessoas, não para a conformidade. Isso significa conside…" at bounding box center [705, 417] width 753 height 41
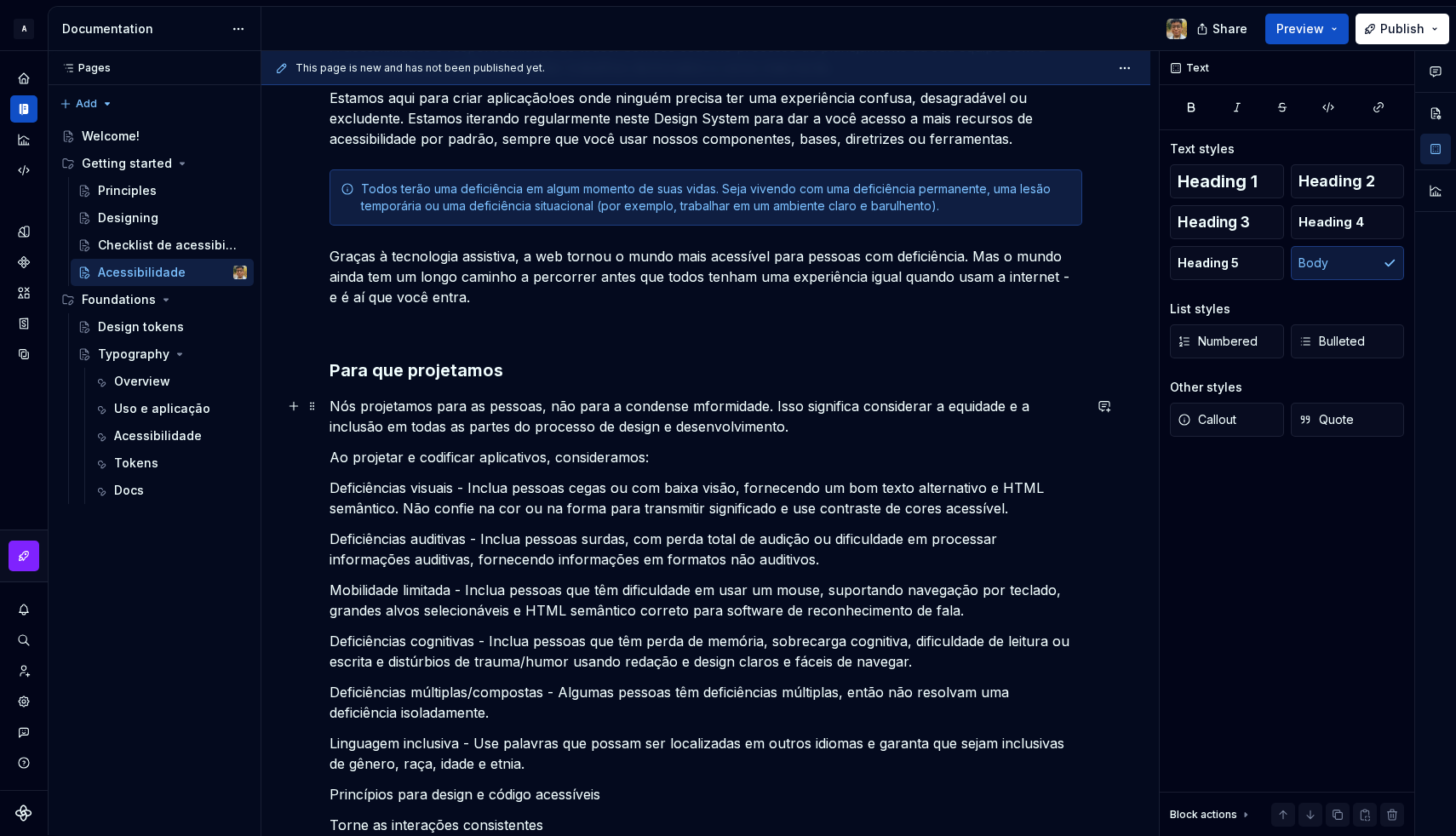
click at [462, 432] on p "Nós projetamos para as pessoas, não para a condense mformidade. Isso significa …" at bounding box center [705, 417] width 753 height 41
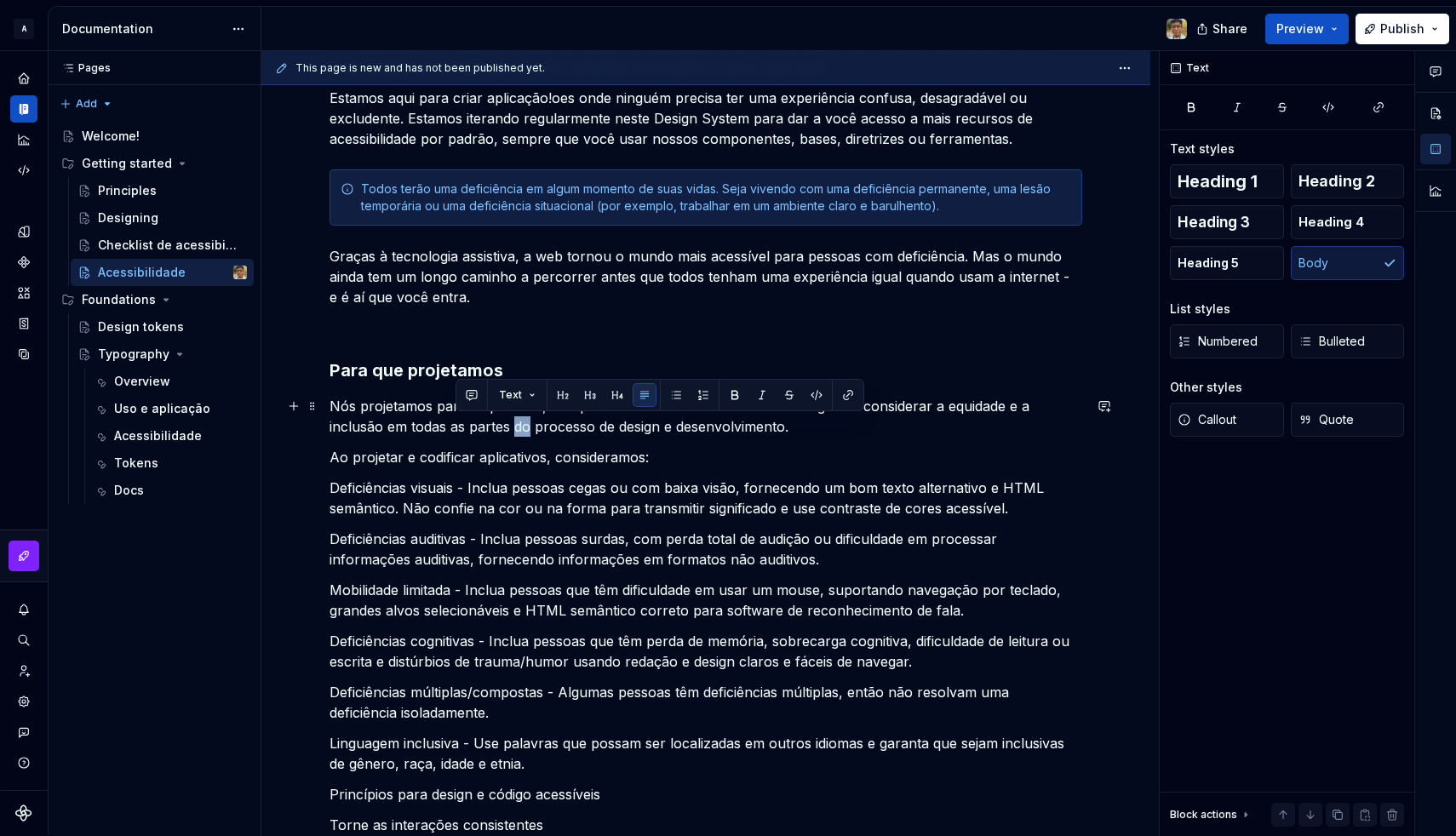
click at [462, 432] on p "Nós projetamos para as pessoas, não para a condense mformidade. Isso significa …" at bounding box center [705, 417] width 753 height 41
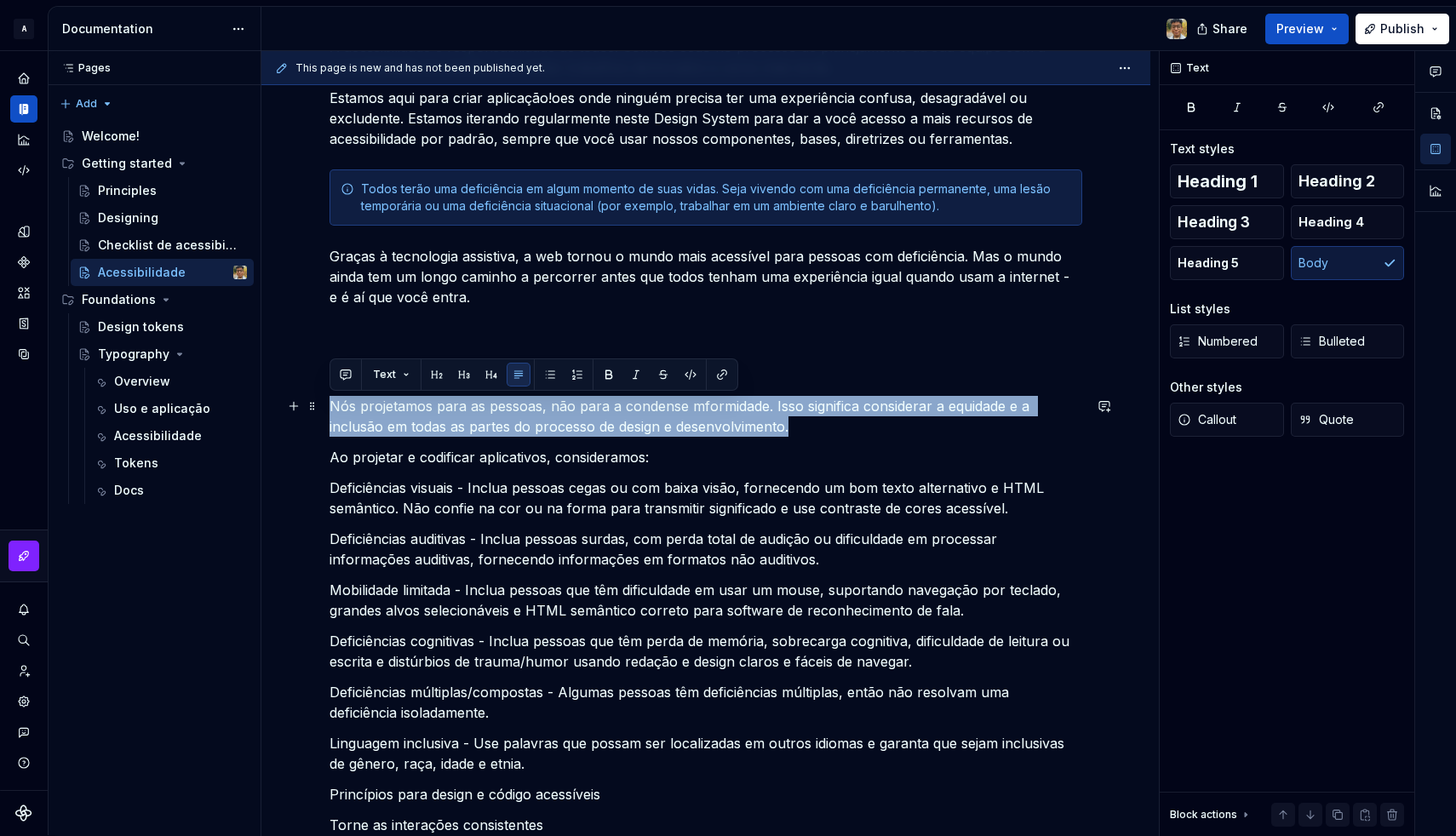
click at [462, 432] on p "Nós projetamos para as pessoas, não para a condense mformidade. Isso significa …" at bounding box center [705, 417] width 753 height 41
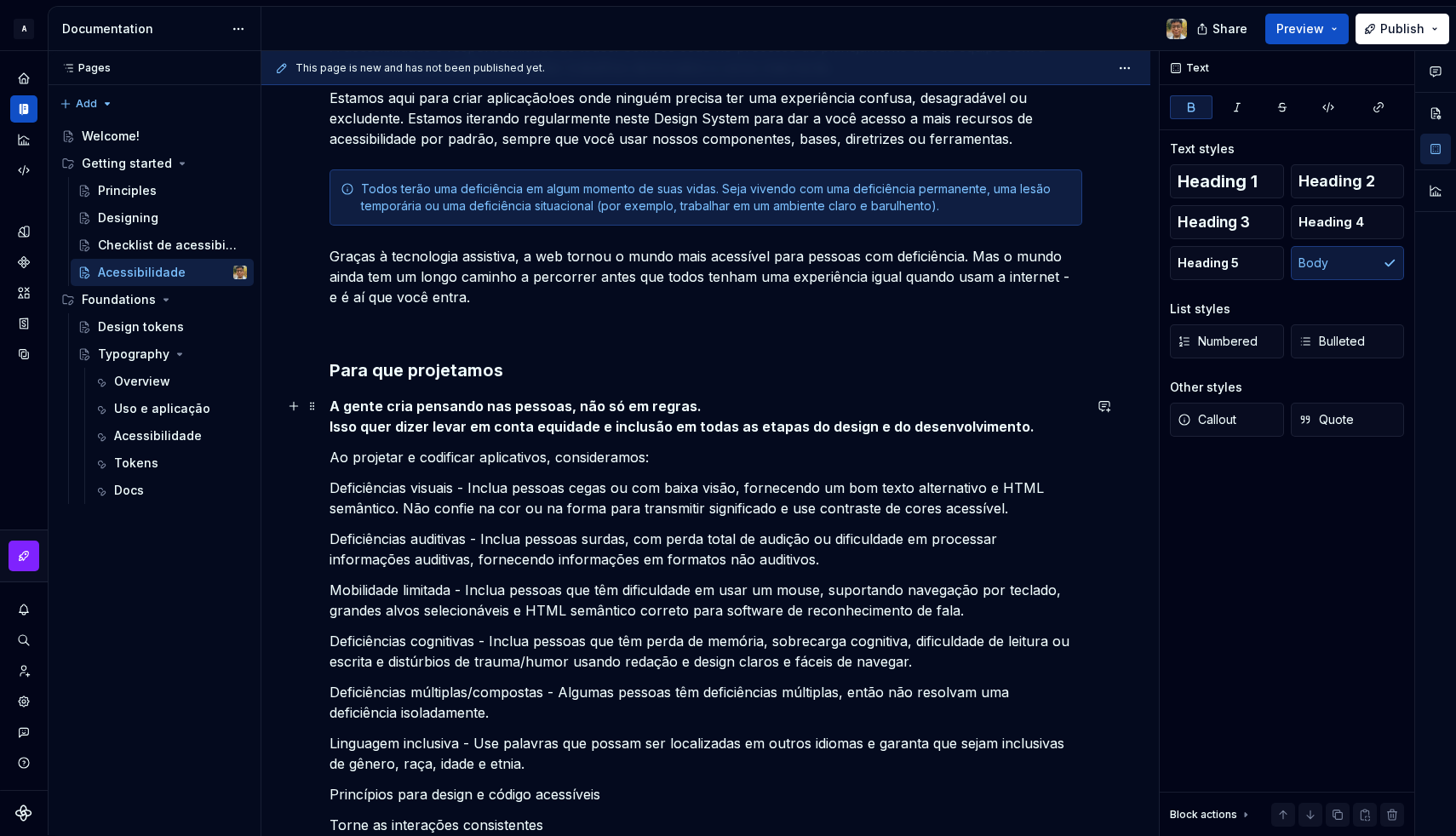
click at [462, 421] on strong "Isso quer dizer levar em conta equidade e inclusão em todas as etapas do design…" at bounding box center [682, 426] width 705 height 17
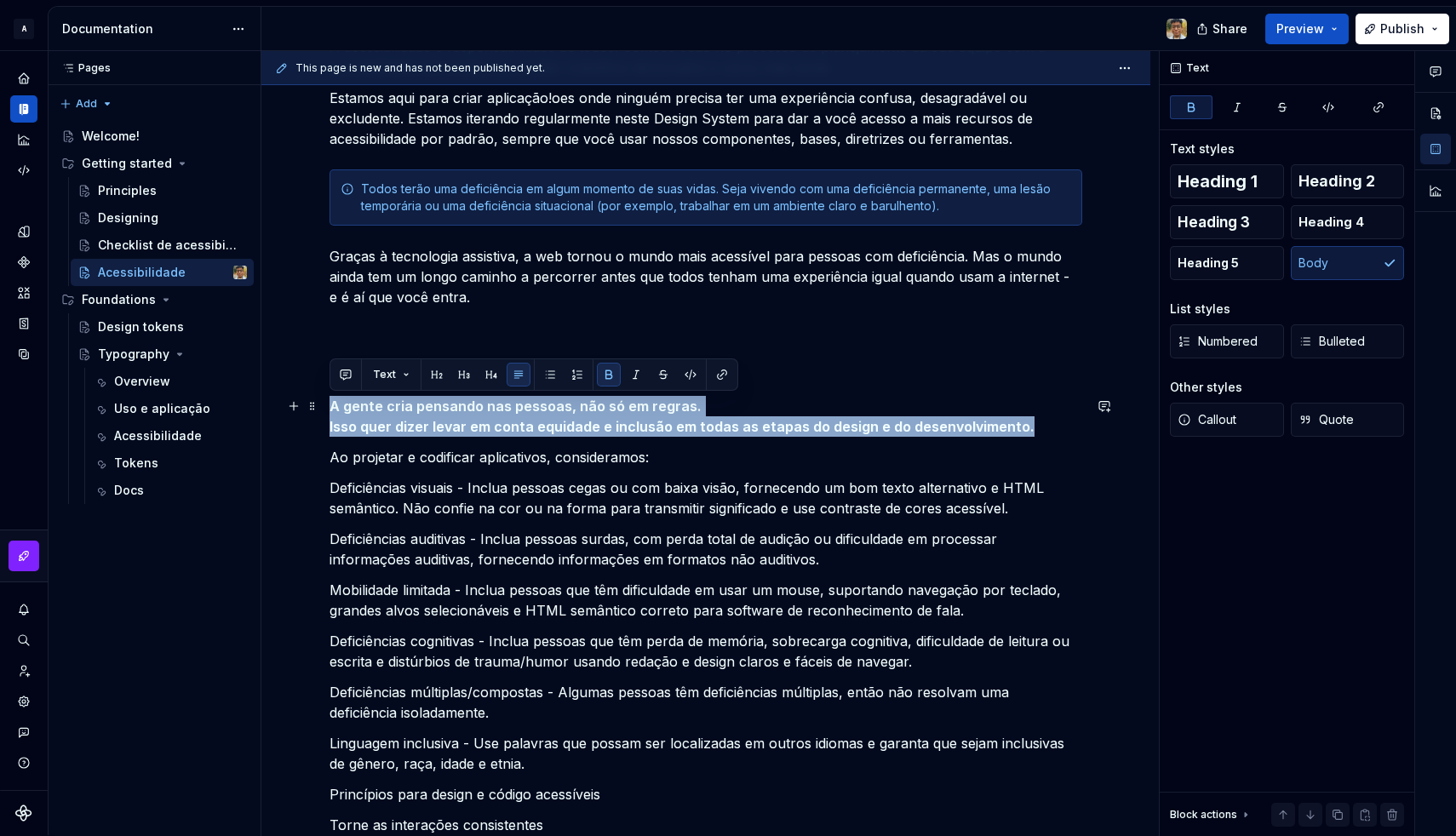
click at [462, 421] on strong "Isso quer dizer levar em conta equidade e inclusão em todas as etapas do design…" at bounding box center [682, 426] width 705 height 17
click at [532, 427] on p "A gente cria pensando nas pessoas, não só em regras. Isso quer dizer levar em c…" at bounding box center [705, 417] width 753 height 41
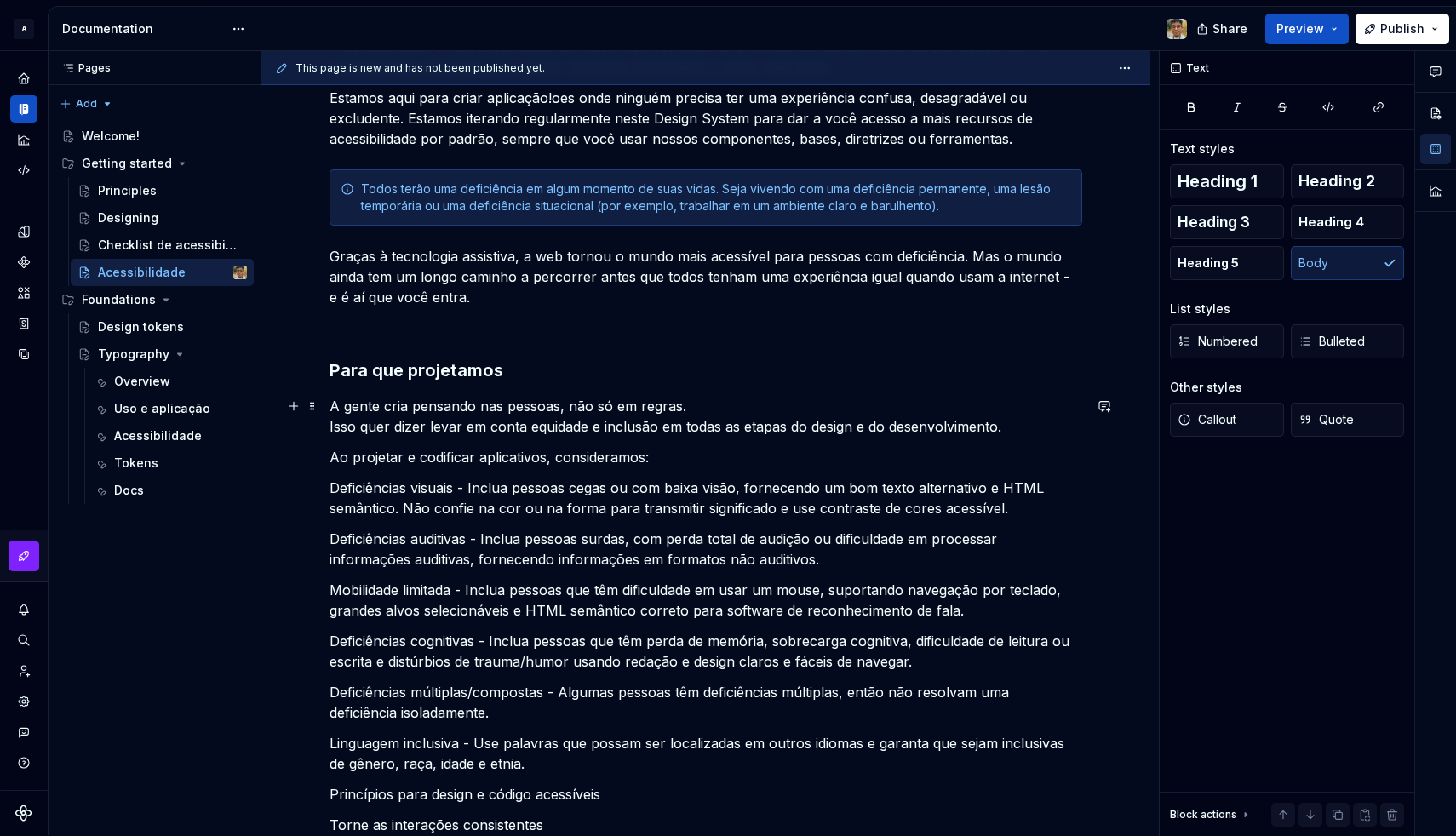
click at [536, 428] on p "A gente cria pensando nas pessoas, não só em regras. Isso quer dizer levar em c…" at bounding box center [705, 417] width 753 height 41
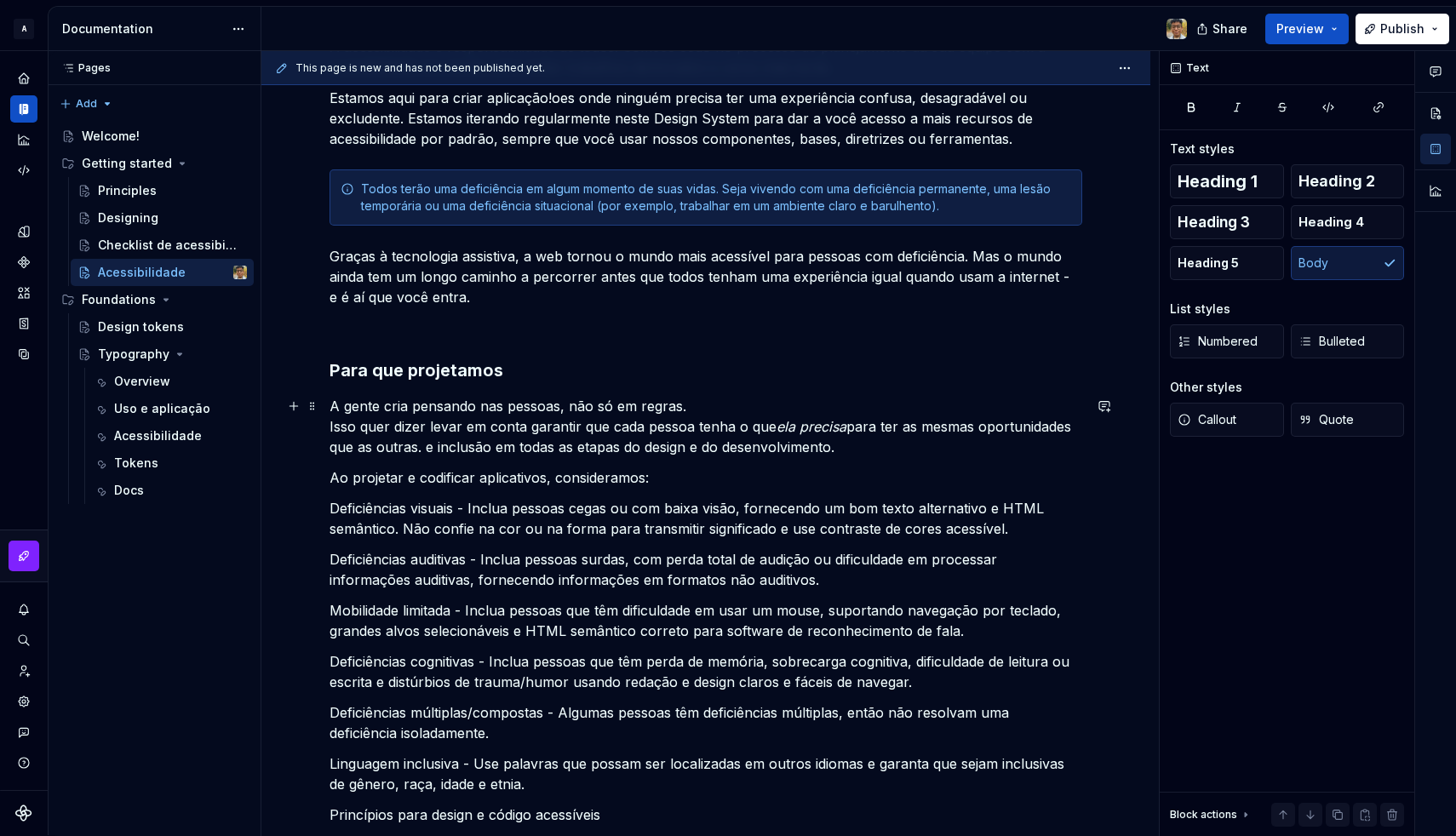
click at [527, 427] on p "A gente cria pensando nas pessoas, não só em regras. Isso quer dizer levar em c…" at bounding box center [705, 426] width 753 height 61
click at [715, 421] on p "A gente cria pensando nas pessoas, não só em regras. Isso quer dizer levar em c…" at bounding box center [705, 426] width 753 height 61
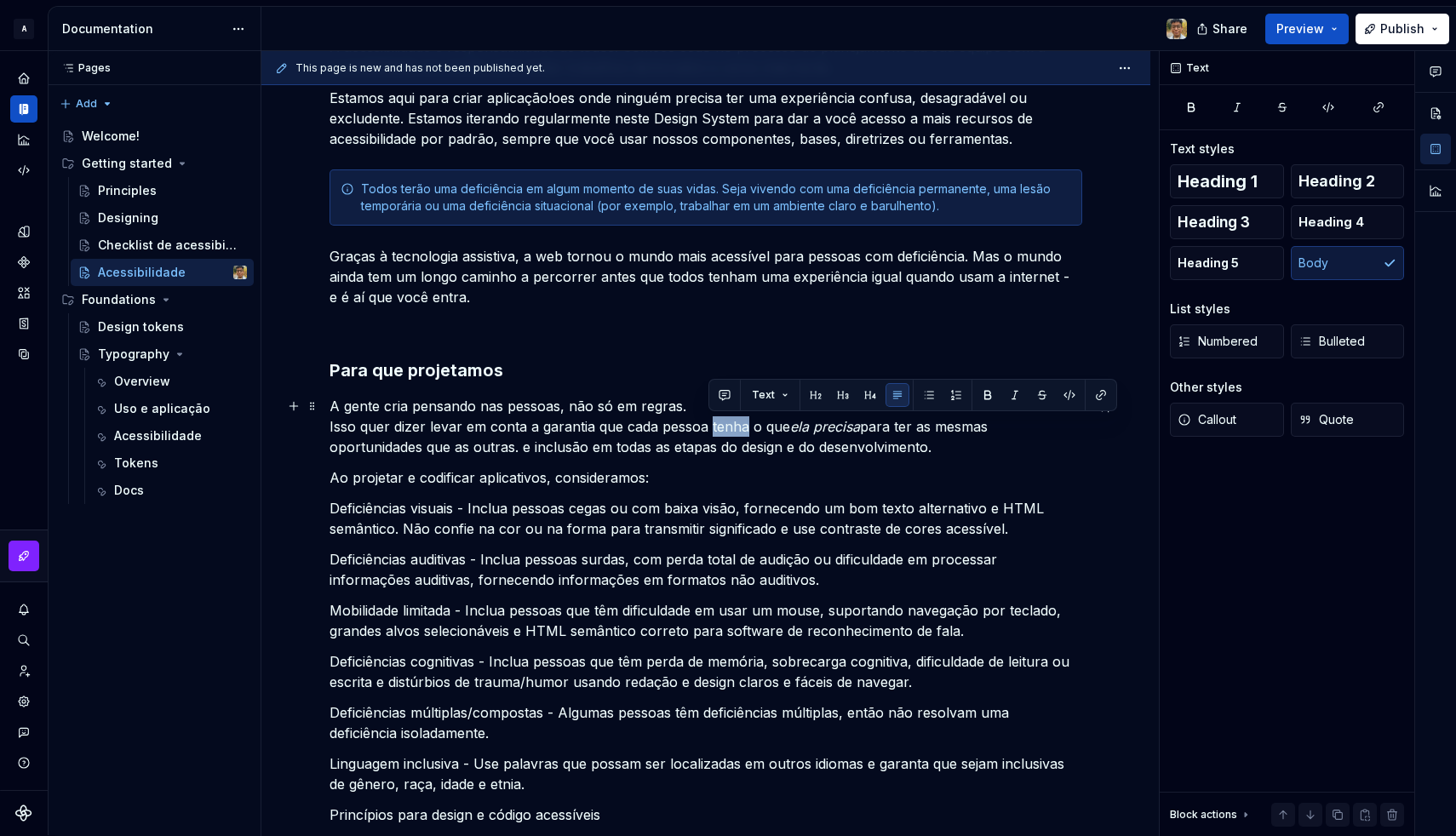
click at [715, 421] on p "A gente cria pensando nas pessoas, não só em regras. Isso quer dizer levar em c…" at bounding box center [705, 426] width 753 height 61
click at [838, 425] on em "ela precisa" at bounding box center [848, 426] width 70 height 17
click at [916, 444] on p "A gente cria pensando nas pessoas, não só em regras. Isso quer dizer levar em c…" at bounding box center [705, 426] width 753 height 61
click at [332, 476] on p "Ao projetar e codificar aplicativos, consideramos:" at bounding box center [705, 477] width 753 height 21
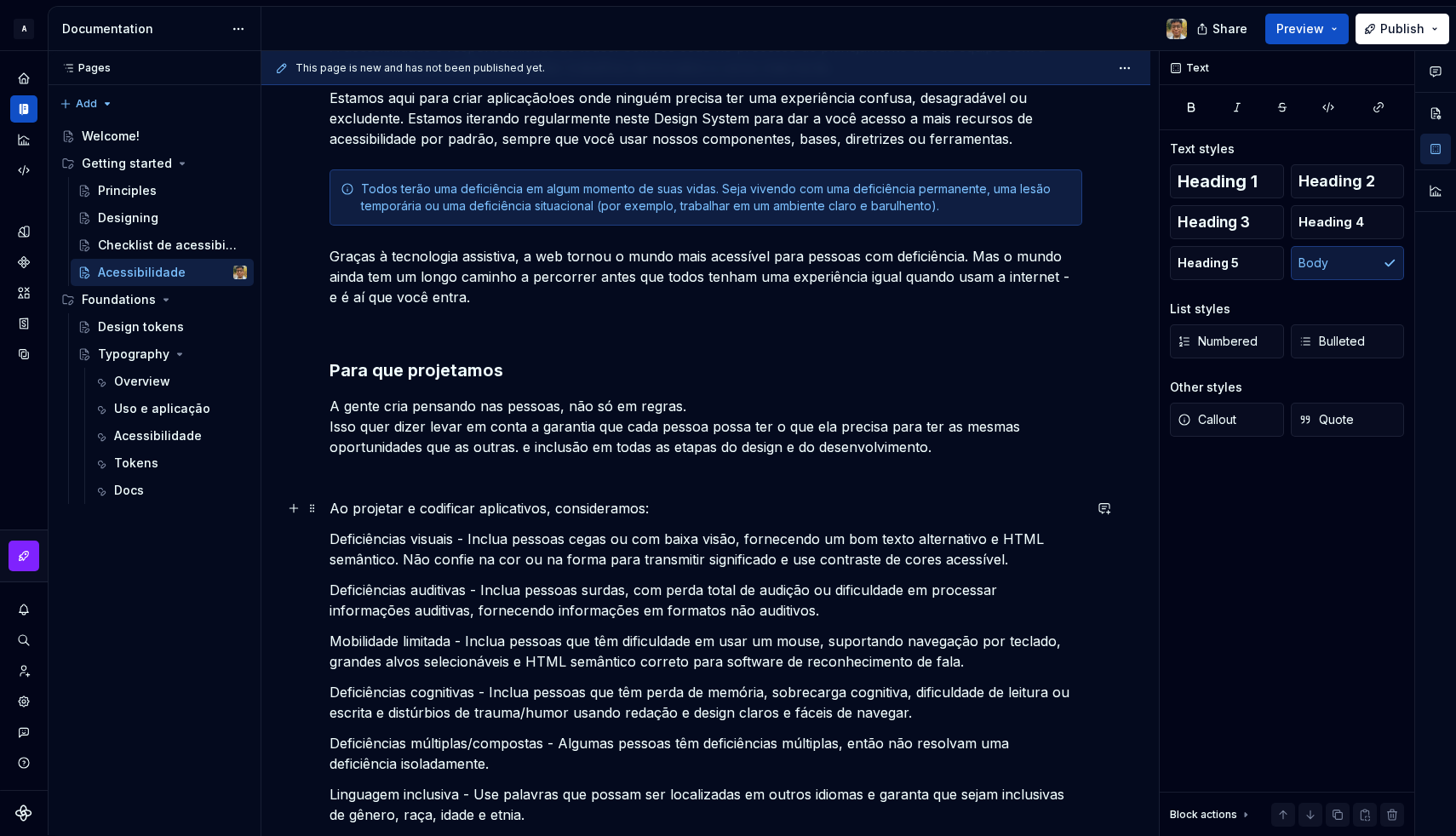
click at [369, 508] on p "Ao projetar e codificar aplicativos, consideramos:" at bounding box center [705, 508] width 753 height 21
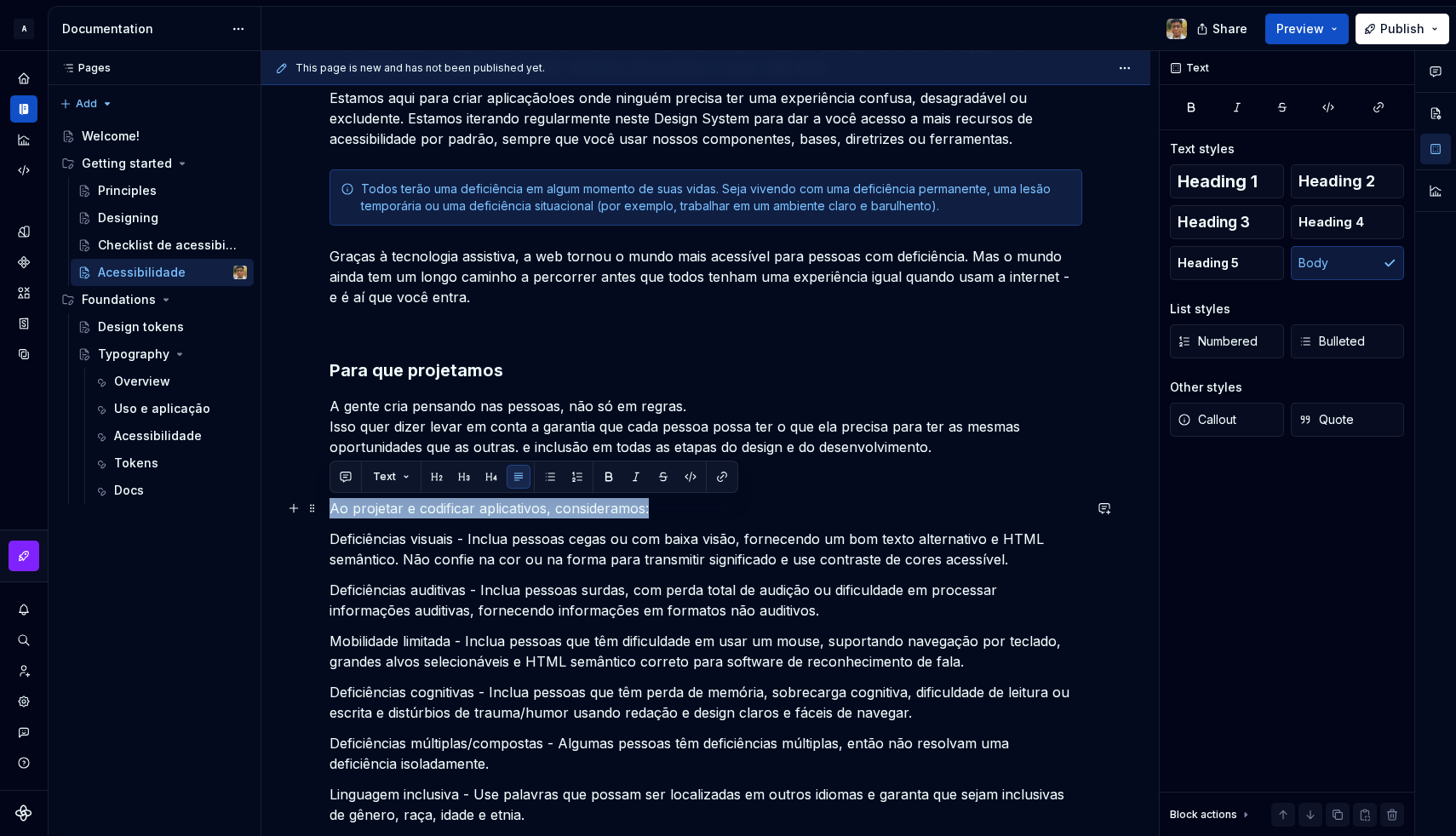
click at [369, 508] on p "Ao projetar e codificar aplicativos, consideramos:" at bounding box center [705, 508] width 753 height 21
click at [484, 476] on button "button" at bounding box center [491, 476] width 24 height 24
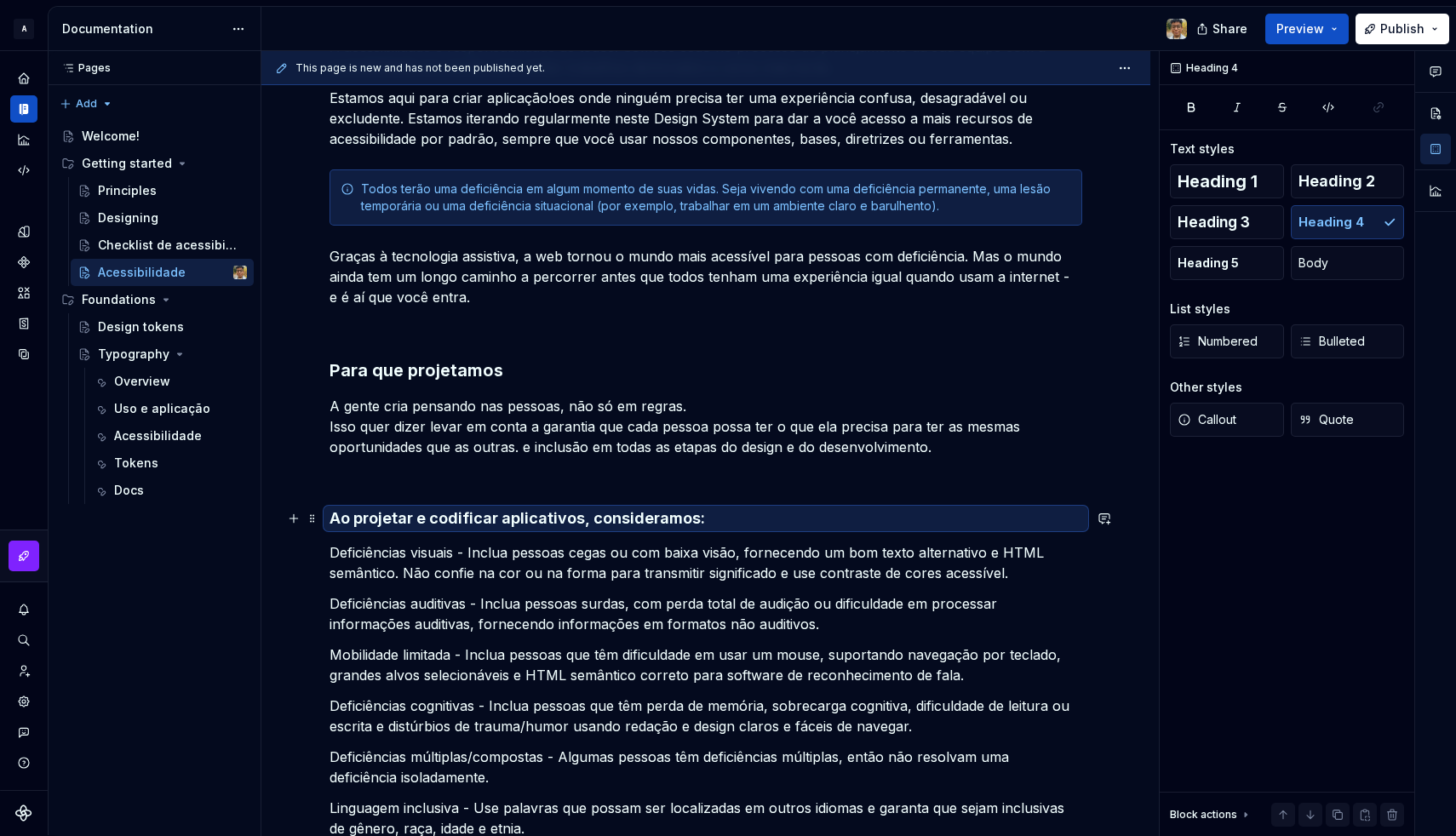
click at [429, 525] on h4 "Ao projetar e codificar aplicativos, consideramos:" at bounding box center [705, 518] width 753 height 21
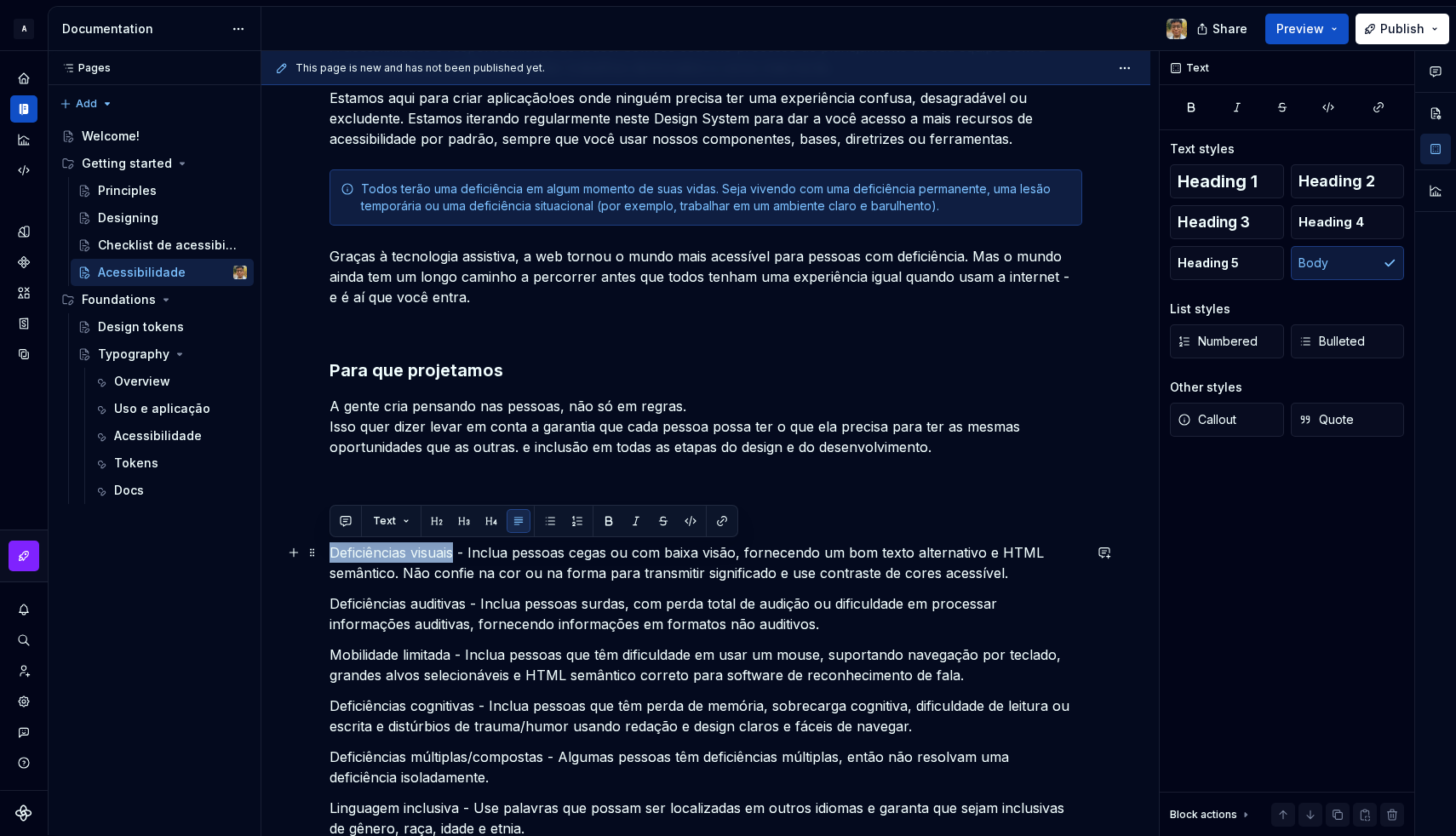
drag, startPoint x: 331, startPoint y: 548, endPoint x: 457, endPoint y: 555, distance: 126.2
click at [457, 555] on p "Deficiências visuais - Inclua pessoas cegas ou com baixa visão, fornecendo um b…" at bounding box center [705, 563] width 753 height 41
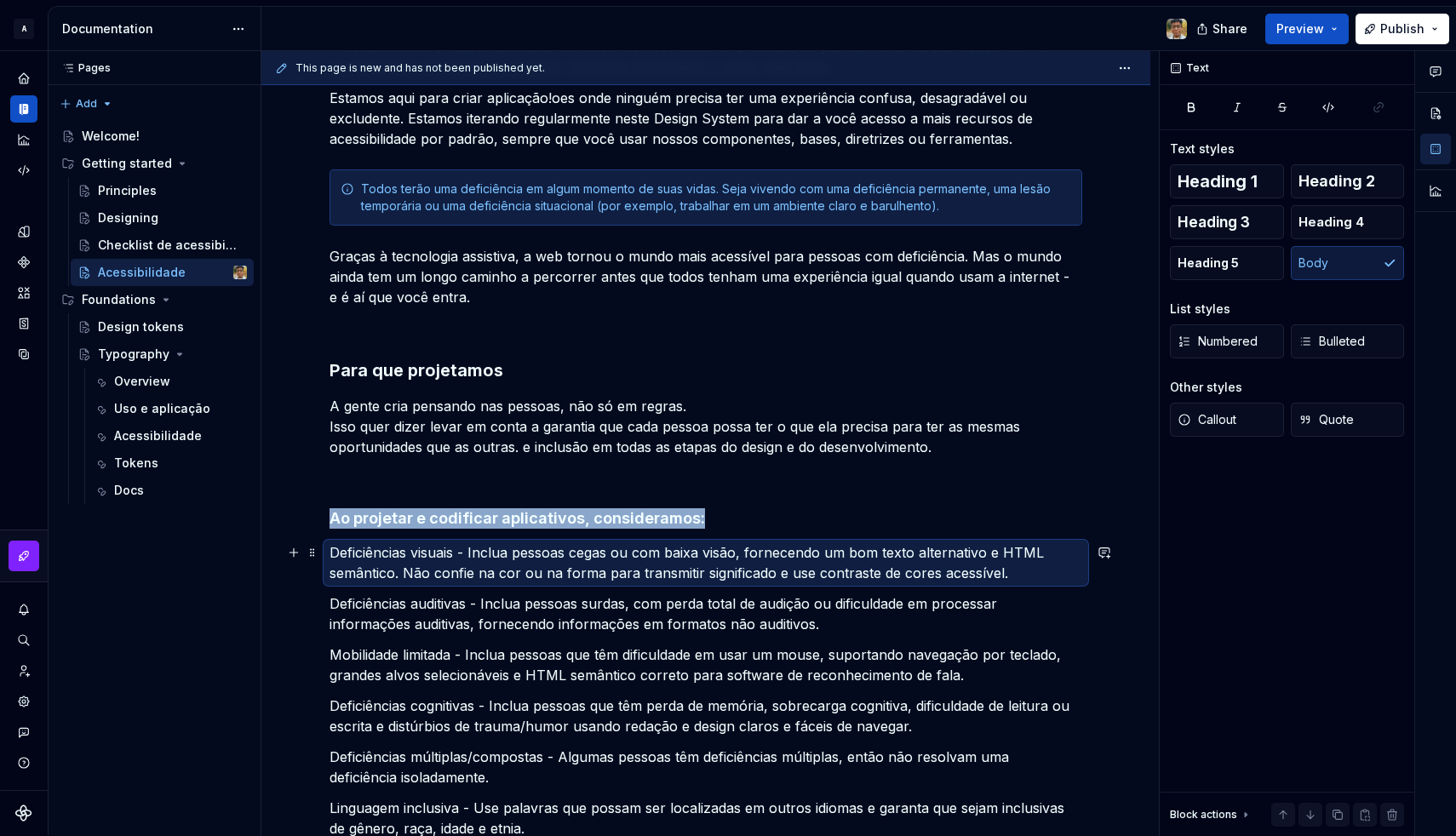
click at [437, 552] on p "Deficiências visuais - Inclua pessoas cegas ou com baixa visão, fornecendo um b…" at bounding box center [705, 563] width 753 height 41
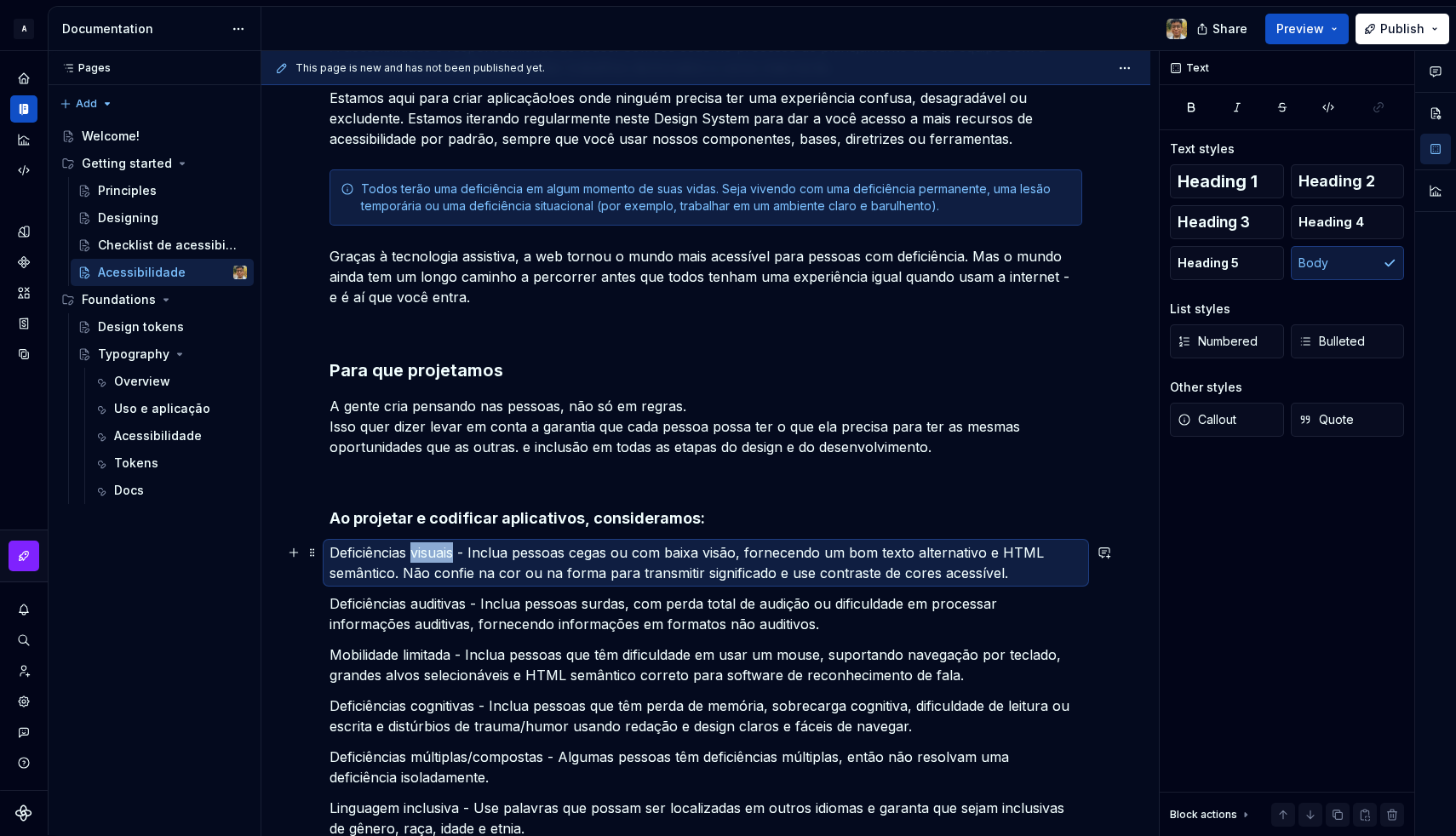
click at [437, 552] on p "Deficiências visuais - Inclua pessoas cegas ou com baixa visão, fornecendo um b…" at bounding box center [705, 563] width 753 height 41
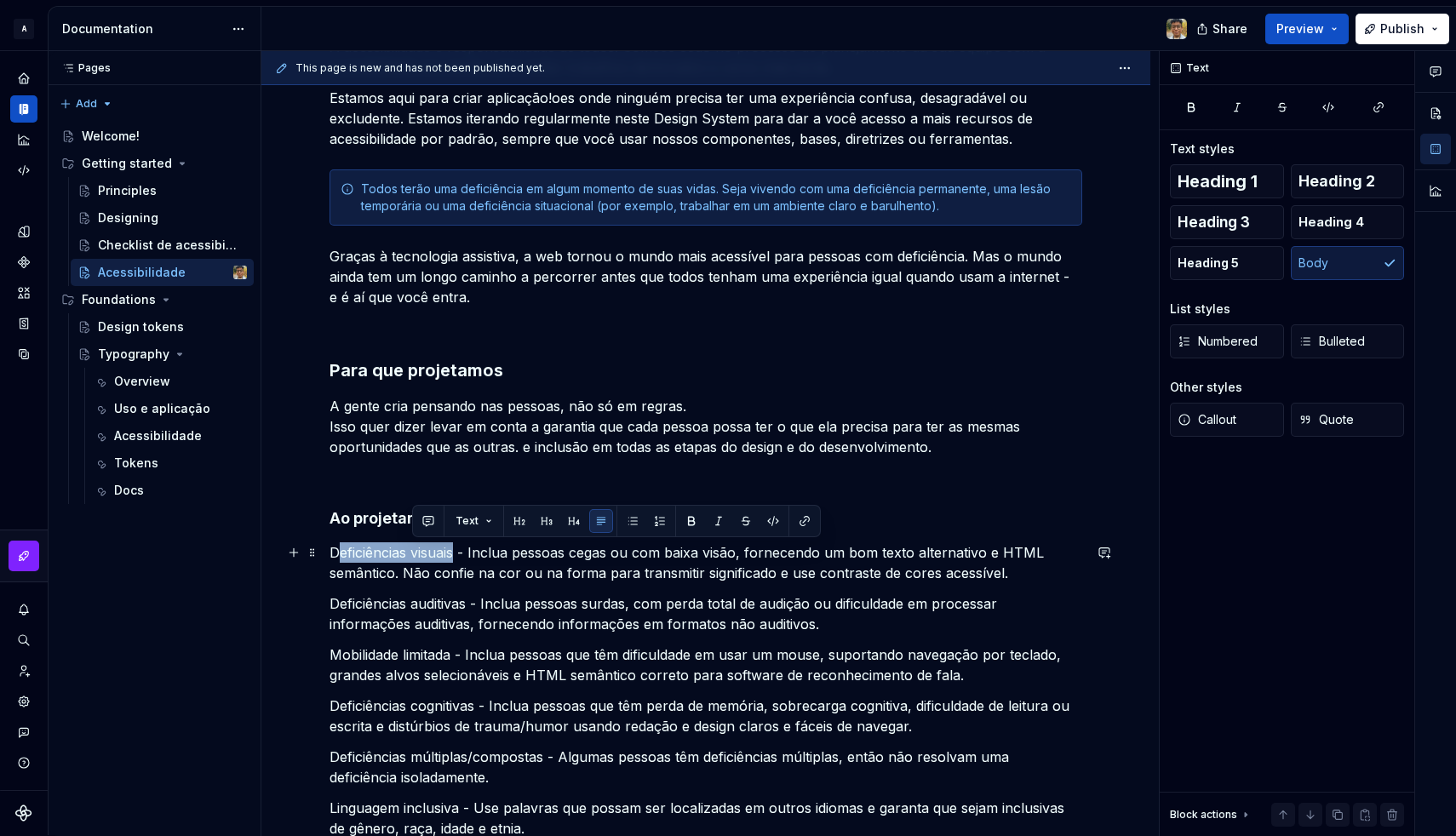
click at [335, 552] on p "Deficiências visuais - Inclua pessoas cegas ou com baixa visão, fornecendo um b…" at bounding box center [705, 563] width 753 height 41
click at [408, 576] on p "Deficiências visuais - Inclua pessoas cegas ou com baixa visão, fornecendo um b…" at bounding box center [705, 563] width 753 height 41
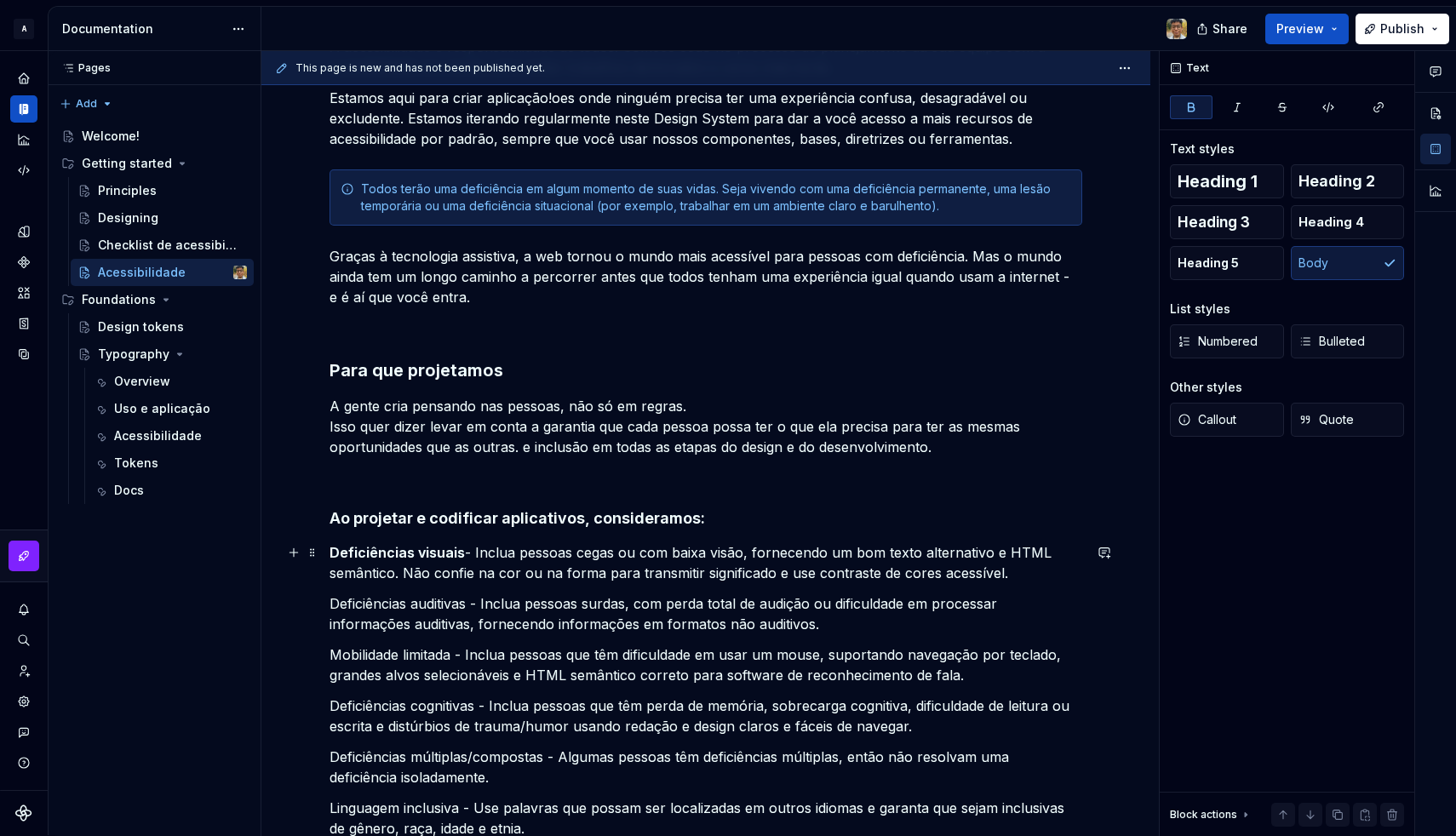
click at [332, 552] on strong "Deficiências visuais" at bounding box center [397, 552] width 136 height 17
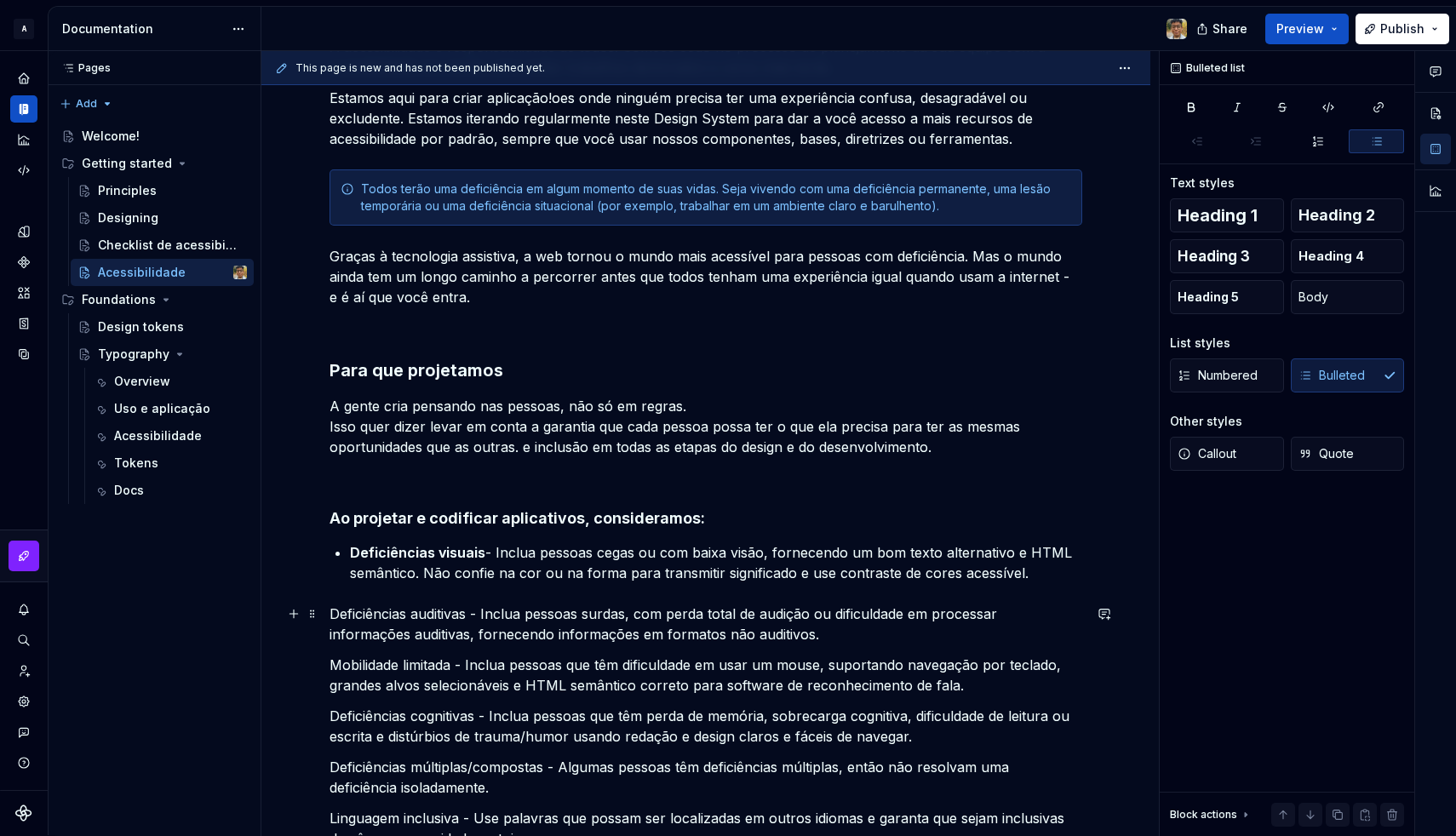
click at [331, 616] on p "Deficiências auditivas - Inclua pessoas surdas, com perda total de audição ou d…" at bounding box center [705, 624] width 753 height 41
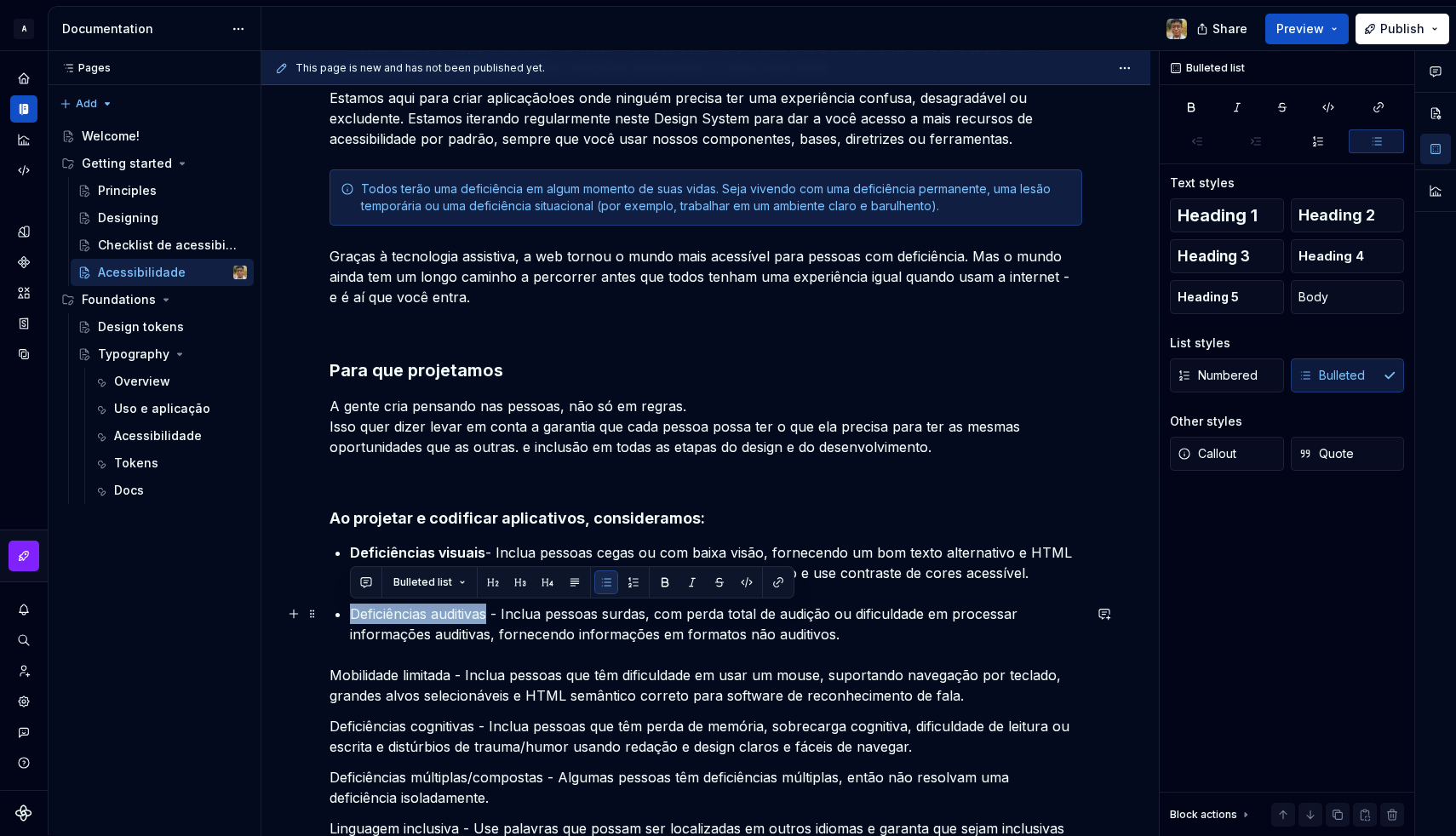
drag, startPoint x: 349, startPoint y: 616, endPoint x: 488, endPoint y: 609, distance: 139.2
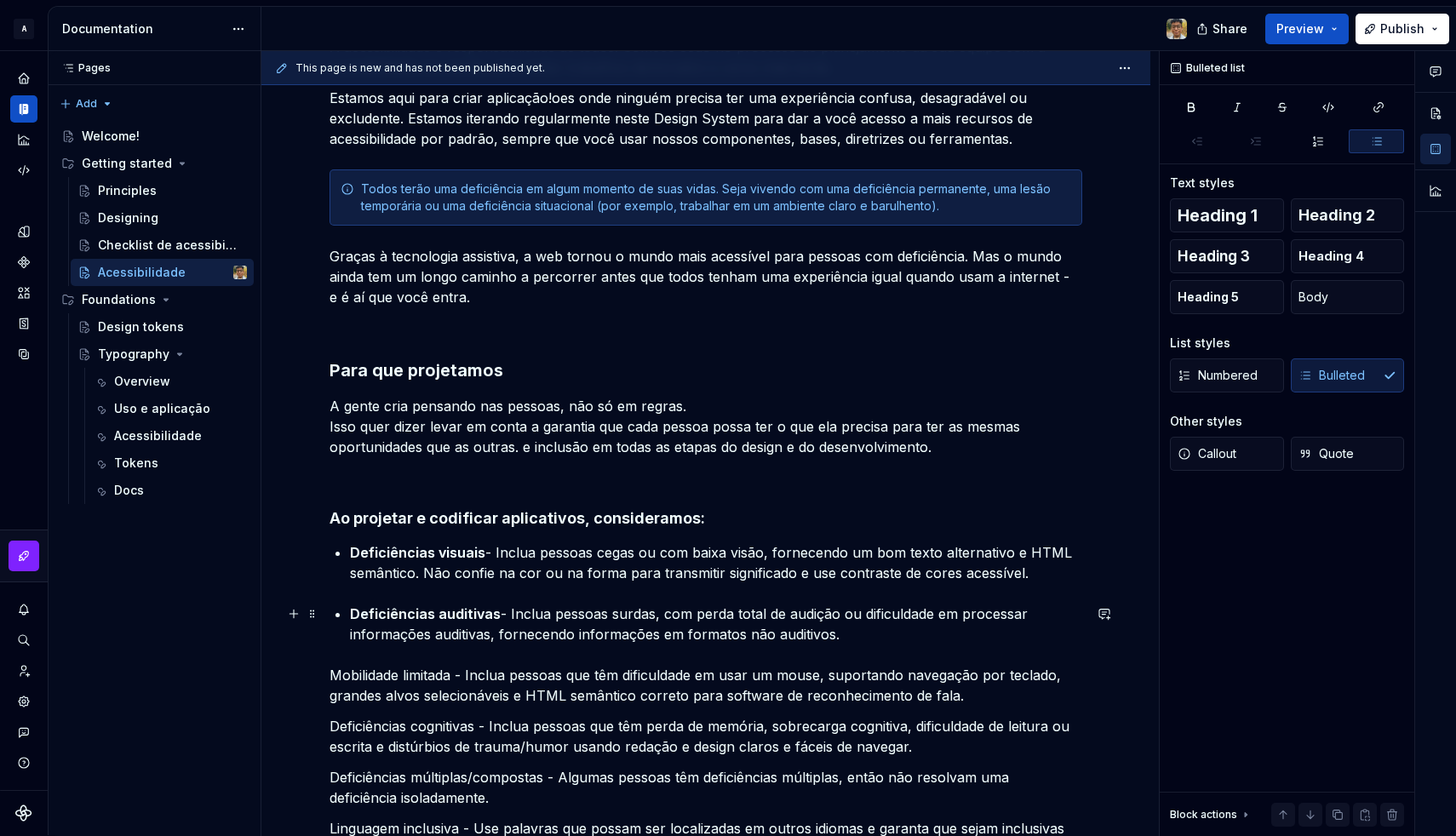
click at [548, 625] on p "Deficiências auditivas - Inclua pessoas surdas, com perda total de audição ou d…" at bounding box center [715, 624] width 732 height 41
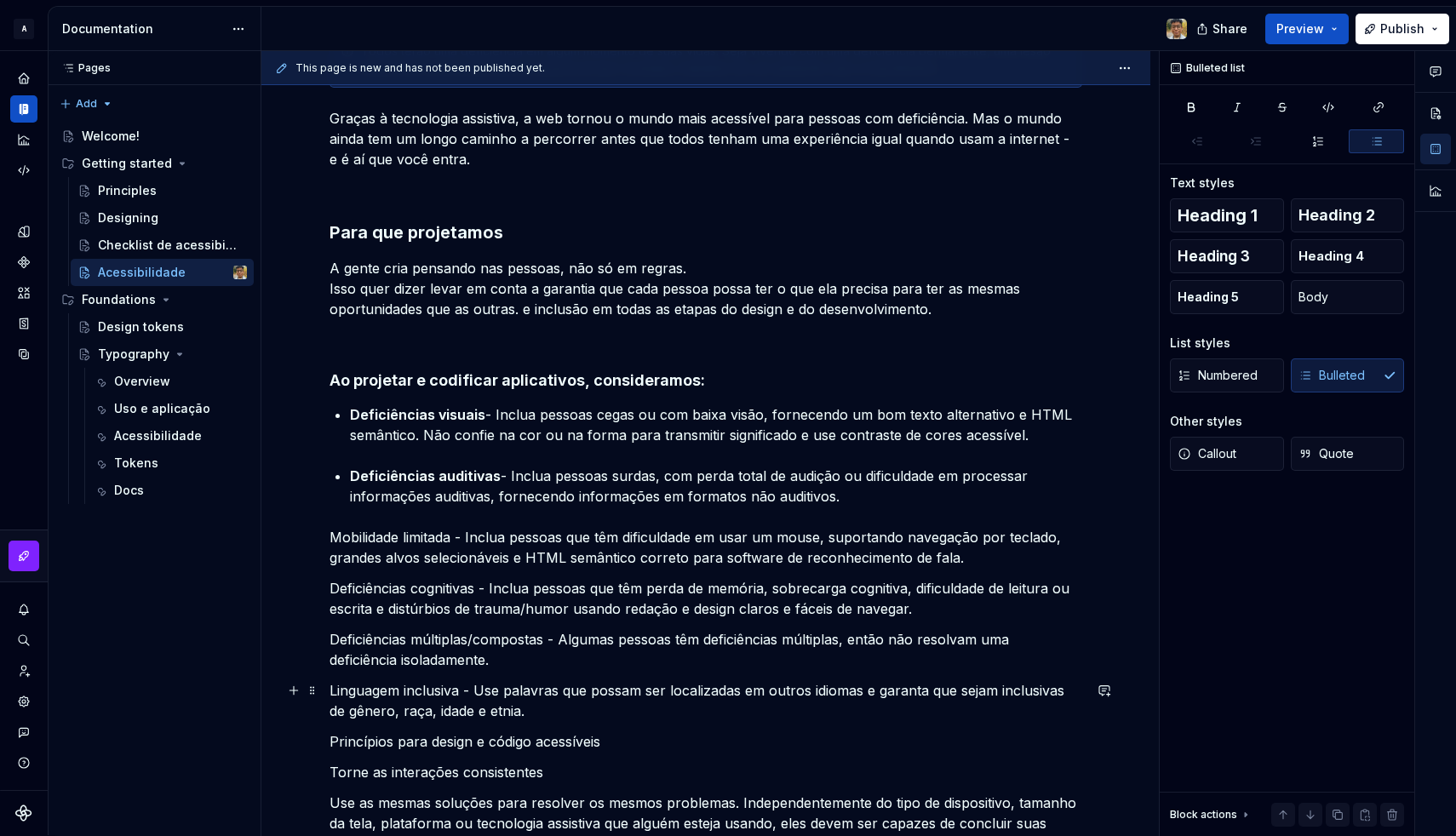
scroll to position [457, 0]
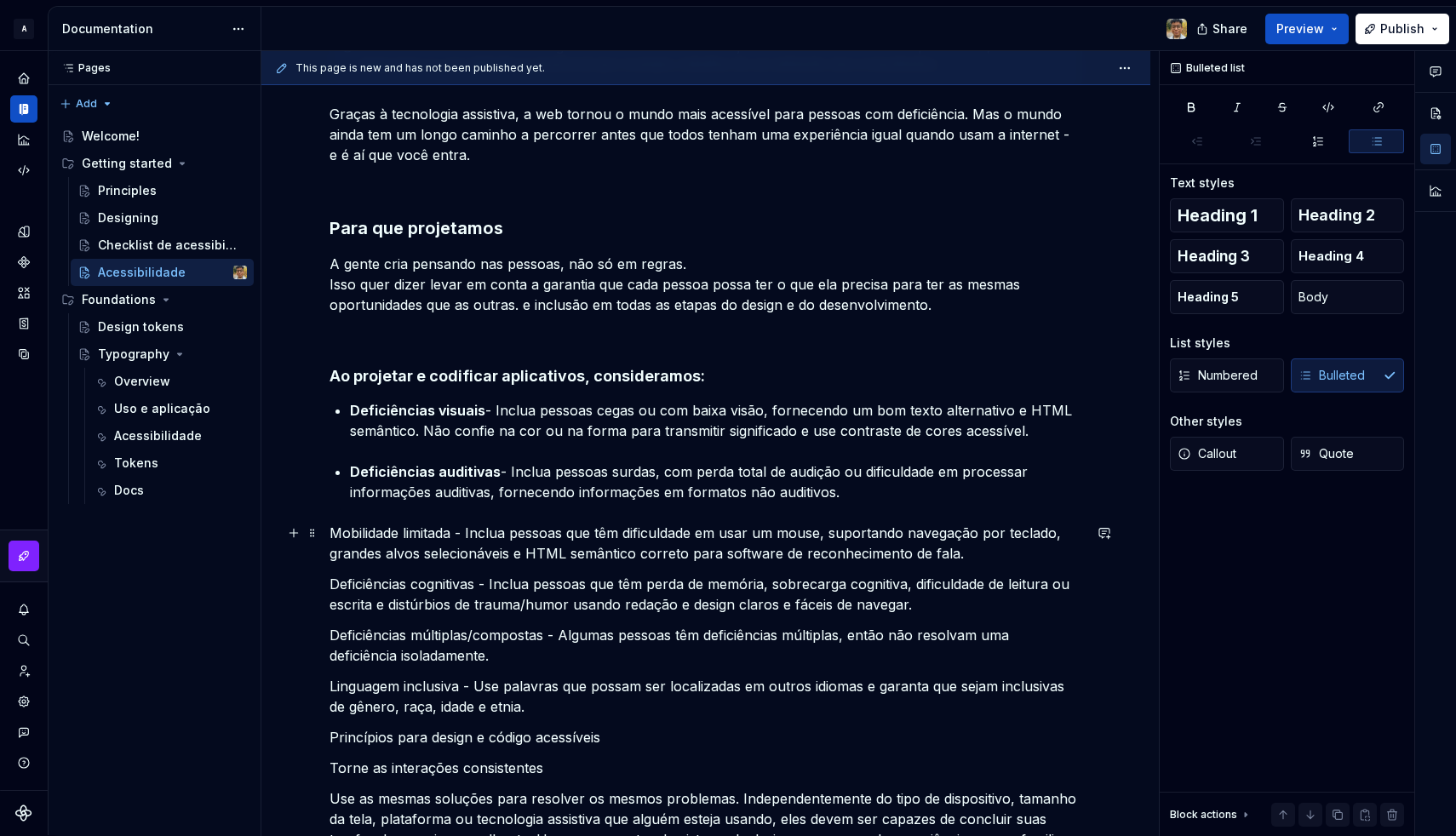
click at [332, 532] on p "Mobilidade limitada - Inclua pessoas que têm dificuldade em usar um mouse, supo…" at bounding box center [705, 543] width 753 height 41
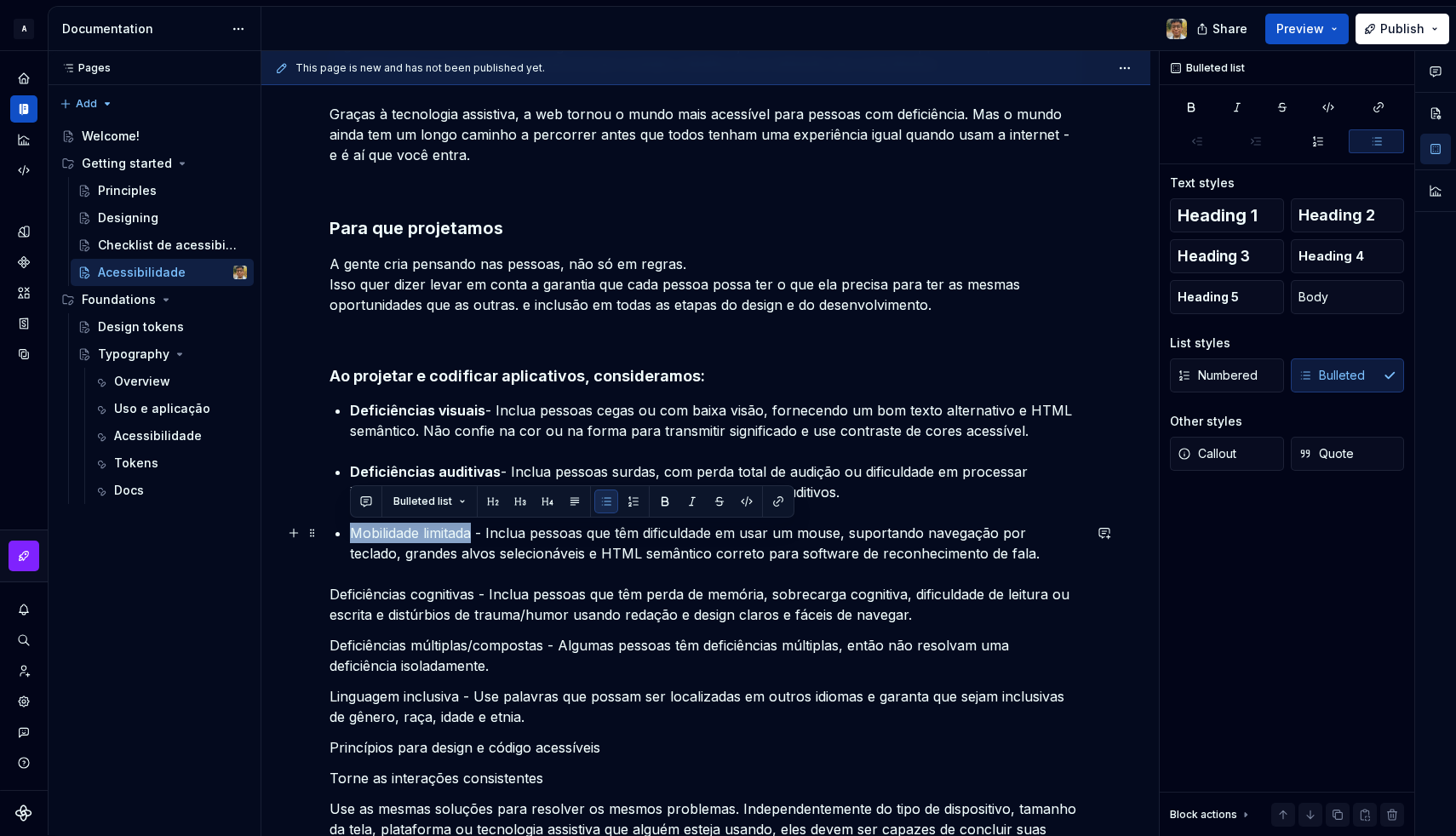
drag, startPoint x: 352, startPoint y: 533, endPoint x: 475, endPoint y: 526, distance: 123.2
click at [475, 526] on p "Mobilidade limitada - Inclua pessoas que têm dificuldade em usar um mouse, supo…" at bounding box center [715, 543] width 732 height 41
click at [482, 545] on p "Mobilidade limitada - Inclua pessoas que têm dificuldade em usar um mouse, supo…" at bounding box center [715, 543] width 732 height 41
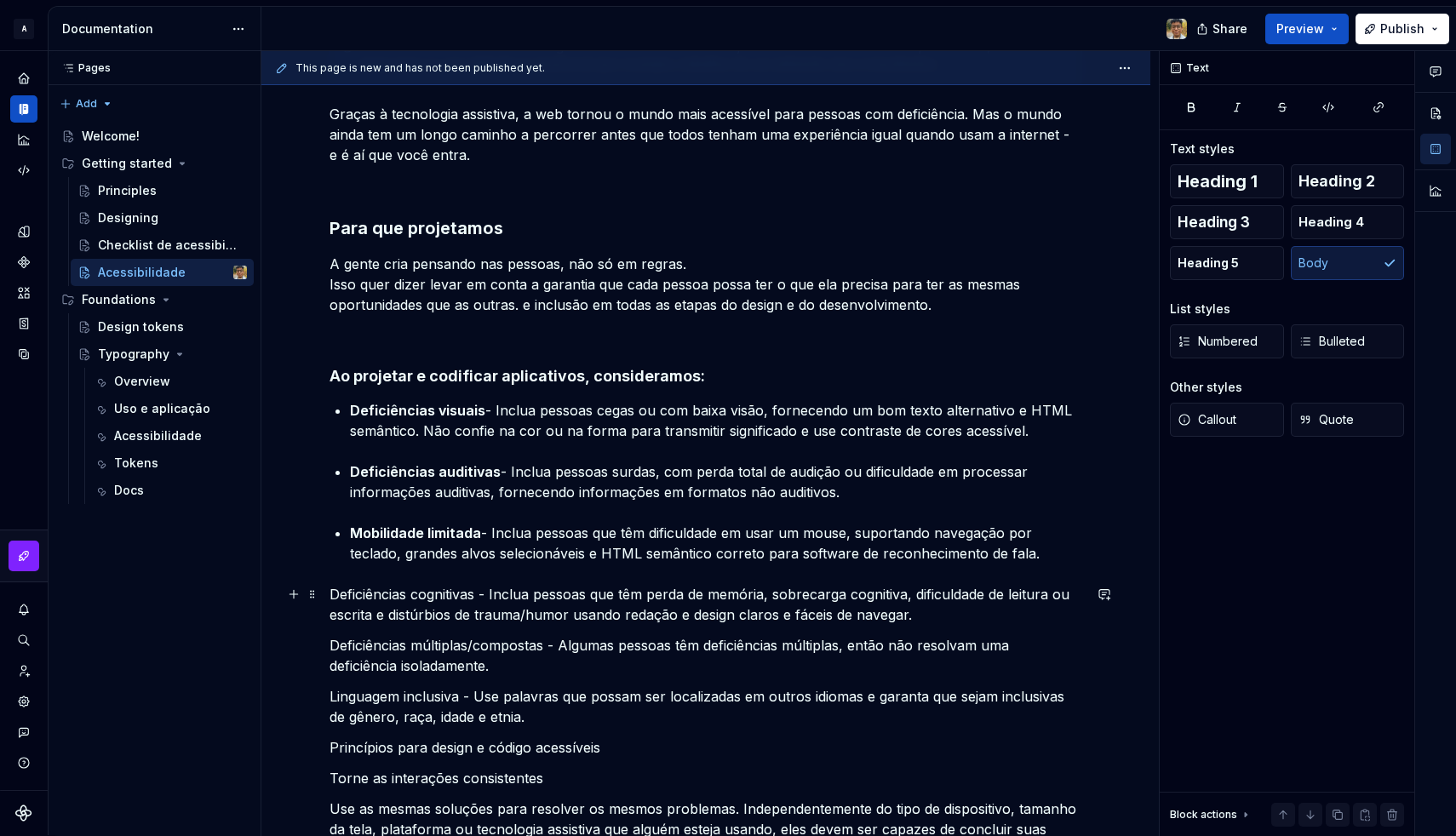
click at [335, 595] on p "Deficiências cognitivas - Inclua pessoas que têm perda de memória, sobrecarga c…" at bounding box center [705, 604] width 753 height 41
click at [332, 591] on p "Deficiências cognitivas - Inclua pessoas que têm perda de memória, sobrecarga c…" at bounding box center [705, 604] width 753 height 41
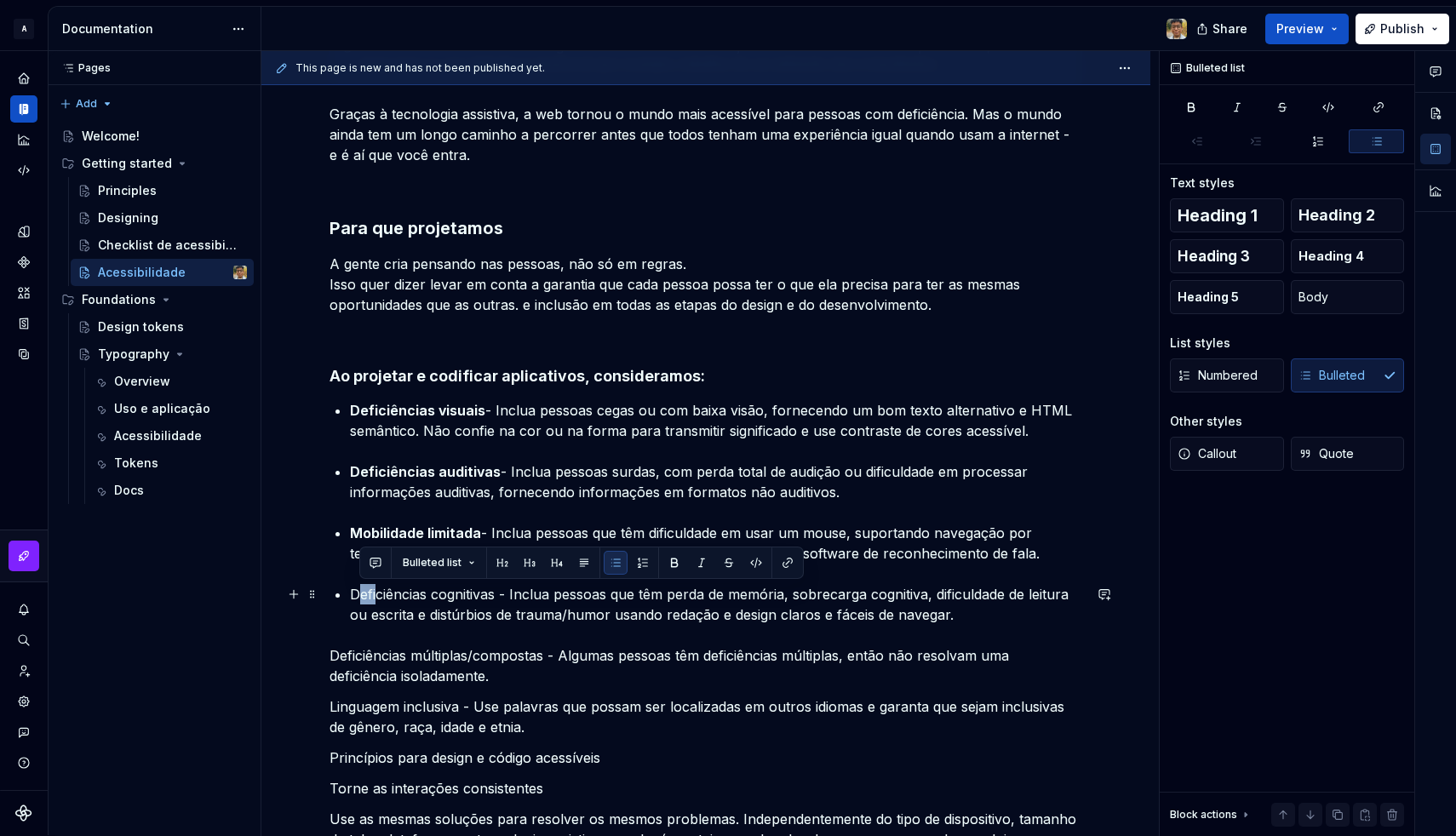
drag, startPoint x: 355, startPoint y: 593, endPoint x: 377, endPoint y: 590, distance: 22.2
click at [377, 590] on p "Deficiências cognitivas - Inclua pessoas que têm perda de memória, sobrecarga c…" at bounding box center [715, 604] width 732 height 41
drag, startPoint x: 353, startPoint y: 590, endPoint x: 500, endPoint y: 596, distance: 147.1
click at [500, 596] on p "Deficiências cognitivas - Inclua pessoas que têm perda de memória, sobrecarga c…" at bounding box center [715, 604] width 732 height 41
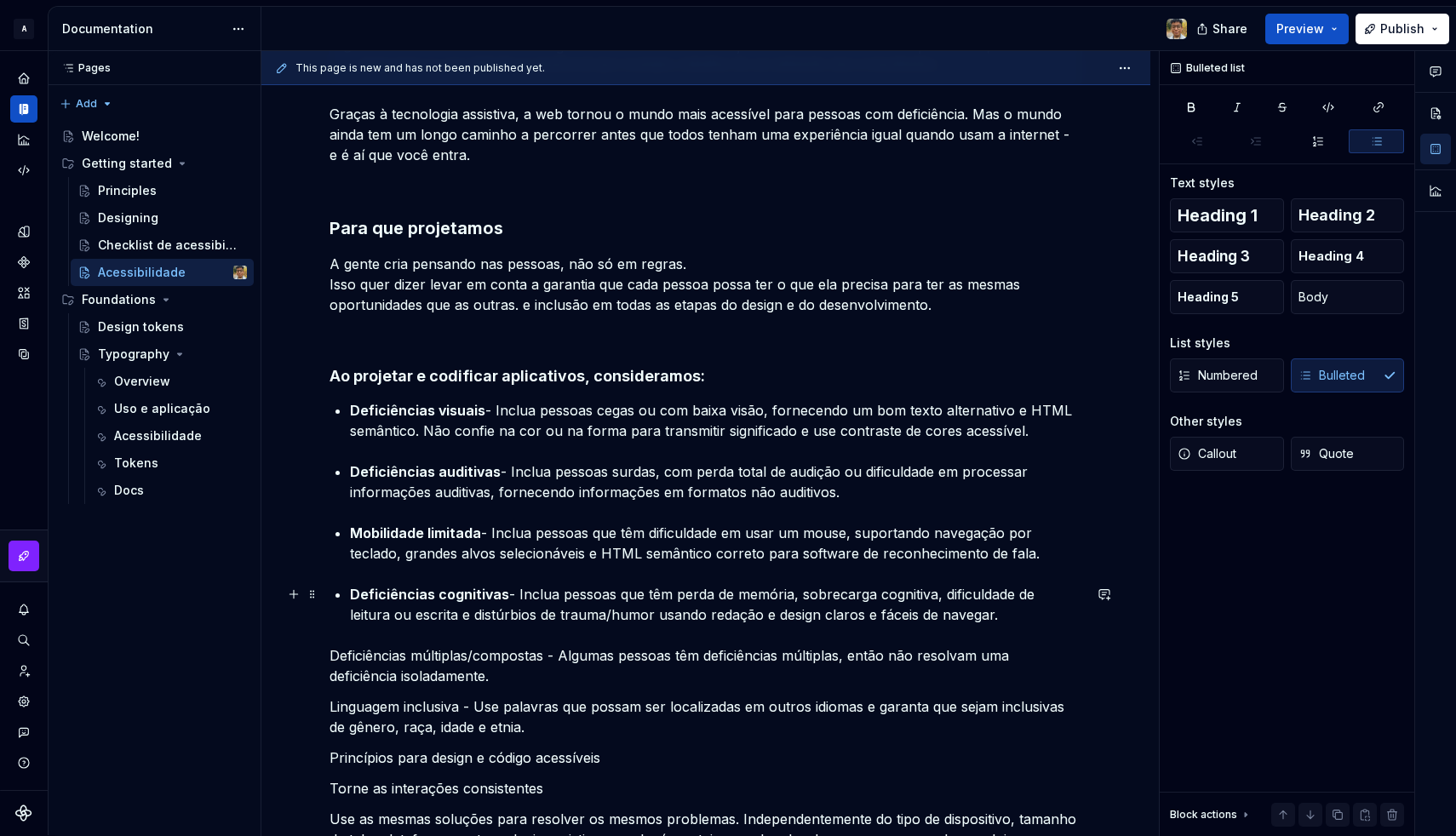
click at [488, 615] on p "Deficiências cognitivas - Inclua pessoas que têm perda de memória, sobrecarga c…" at bounding box center [715, 604] width 732 height 41
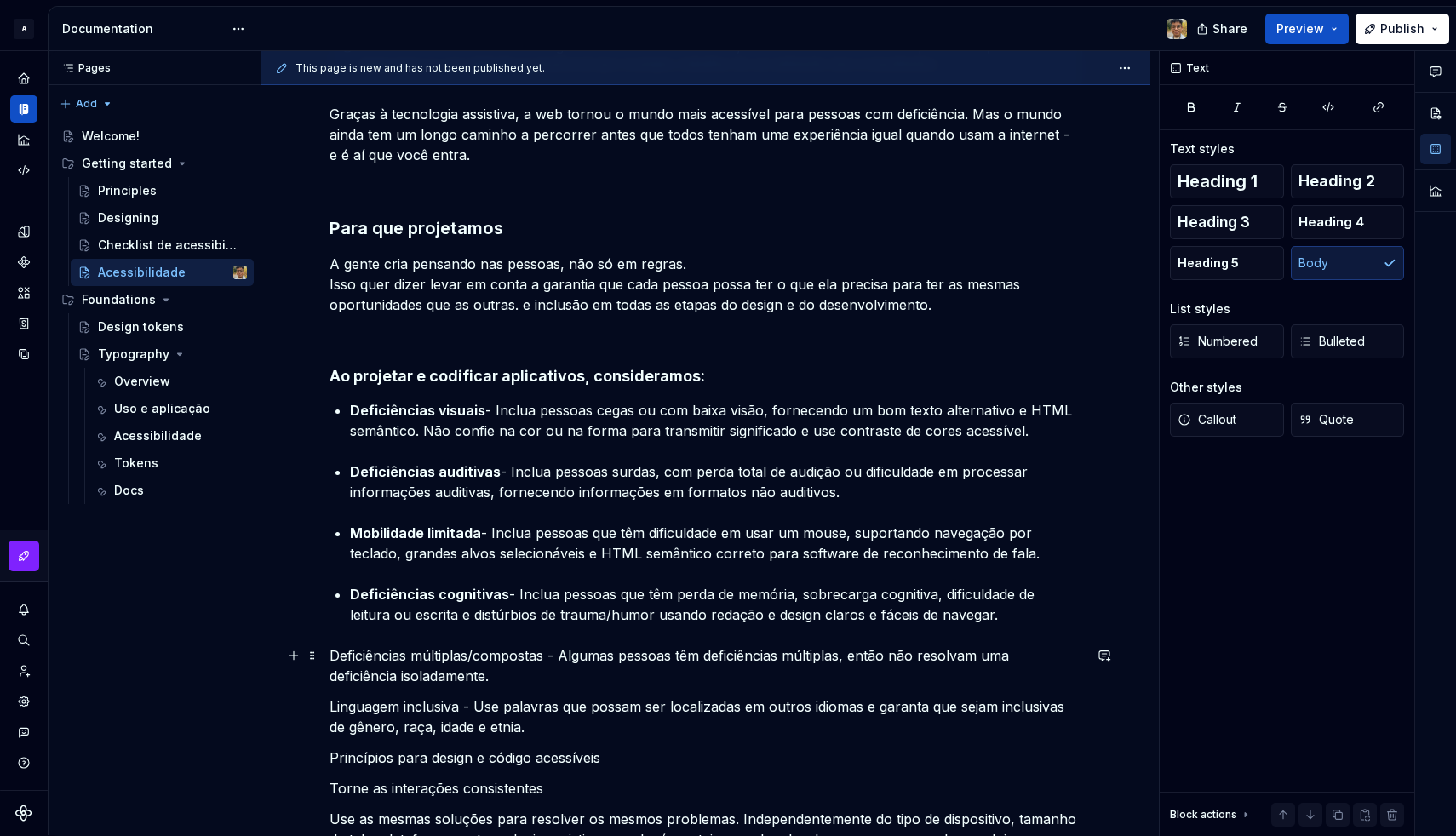
click at [333, 654] on p "Deficiências múltiplas/compostas - Algumas pessoas têm deficiências múltiplas, …" at bounding box center [705, 666] width 753 height 41
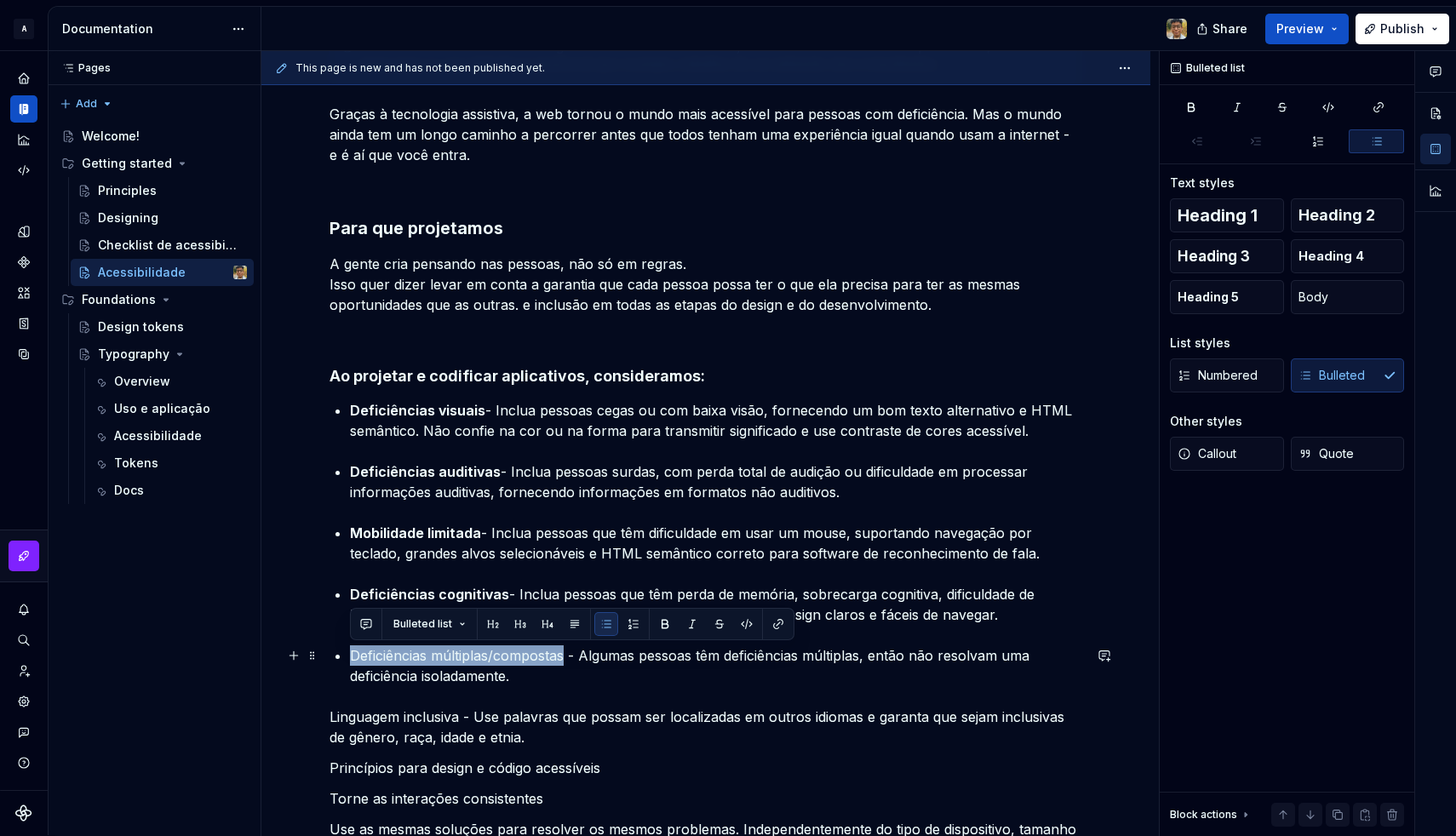
drag, startPoint x: 352, startPoint y: 655, endPoint x: 568, endPoint y: 651, distance: 216.0
click at [568, 651] on p "Deficiências múltiplas/compostas - Algumas pessoas têm deficiências múltiplas, …" at bounding box center [715, 666] width 732 height 41
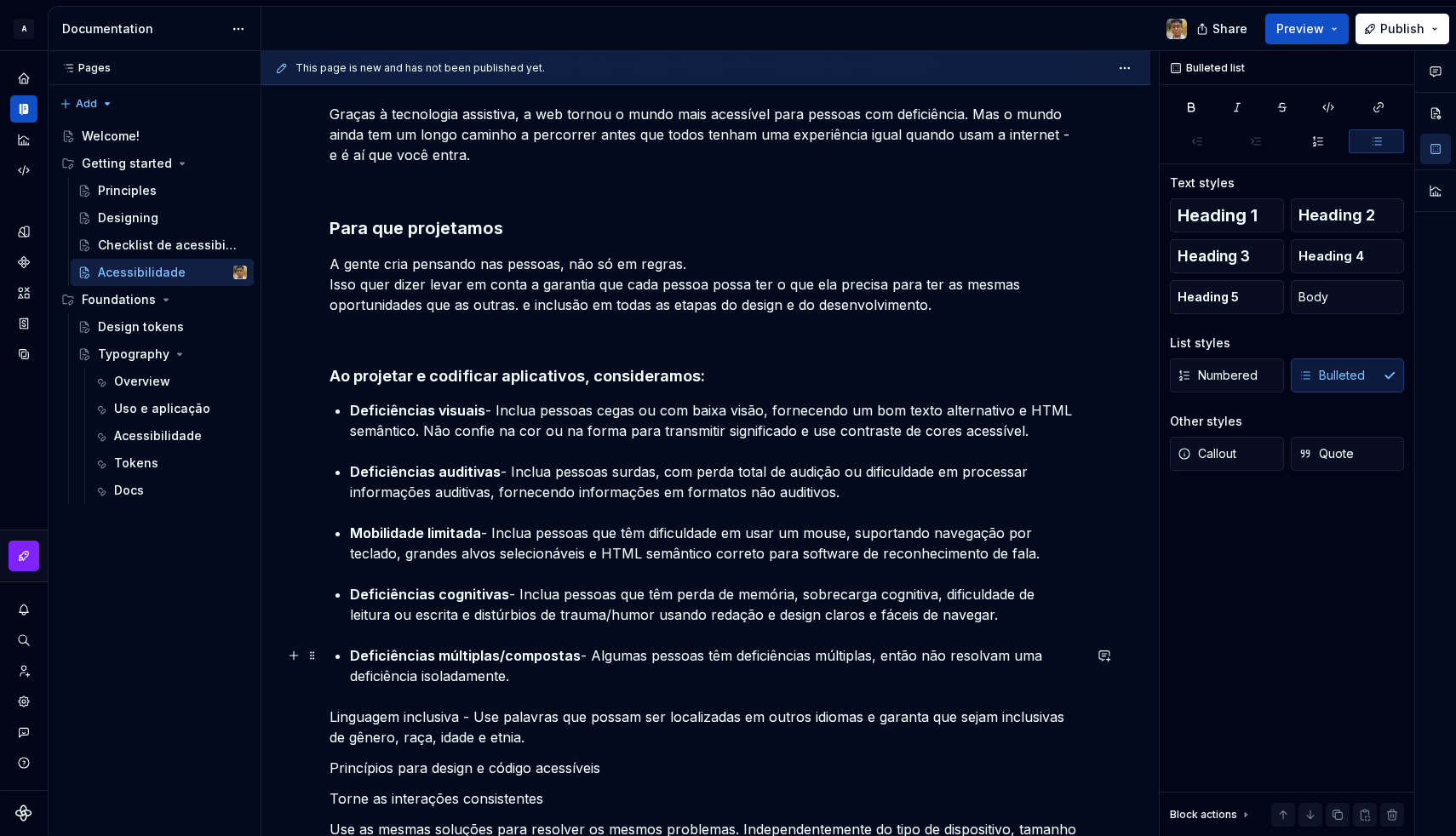
click at [565, 672] on p "Deficiências múltiplas/compostas - Algumas pessoas têm deficiências múltiplas, …" at bounding box center [715, 666] width 732 height 41
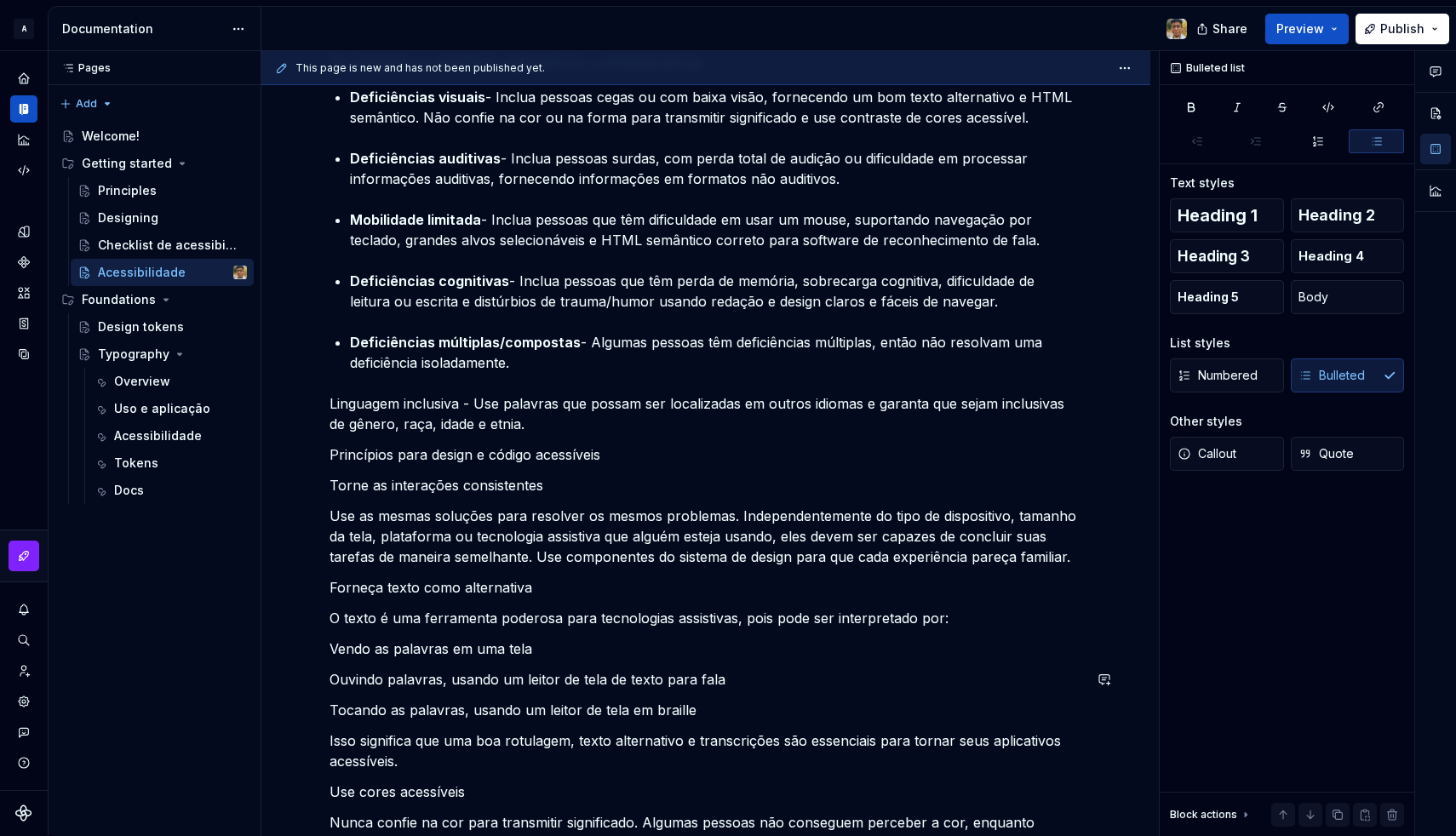
scroll to position [795, 0]
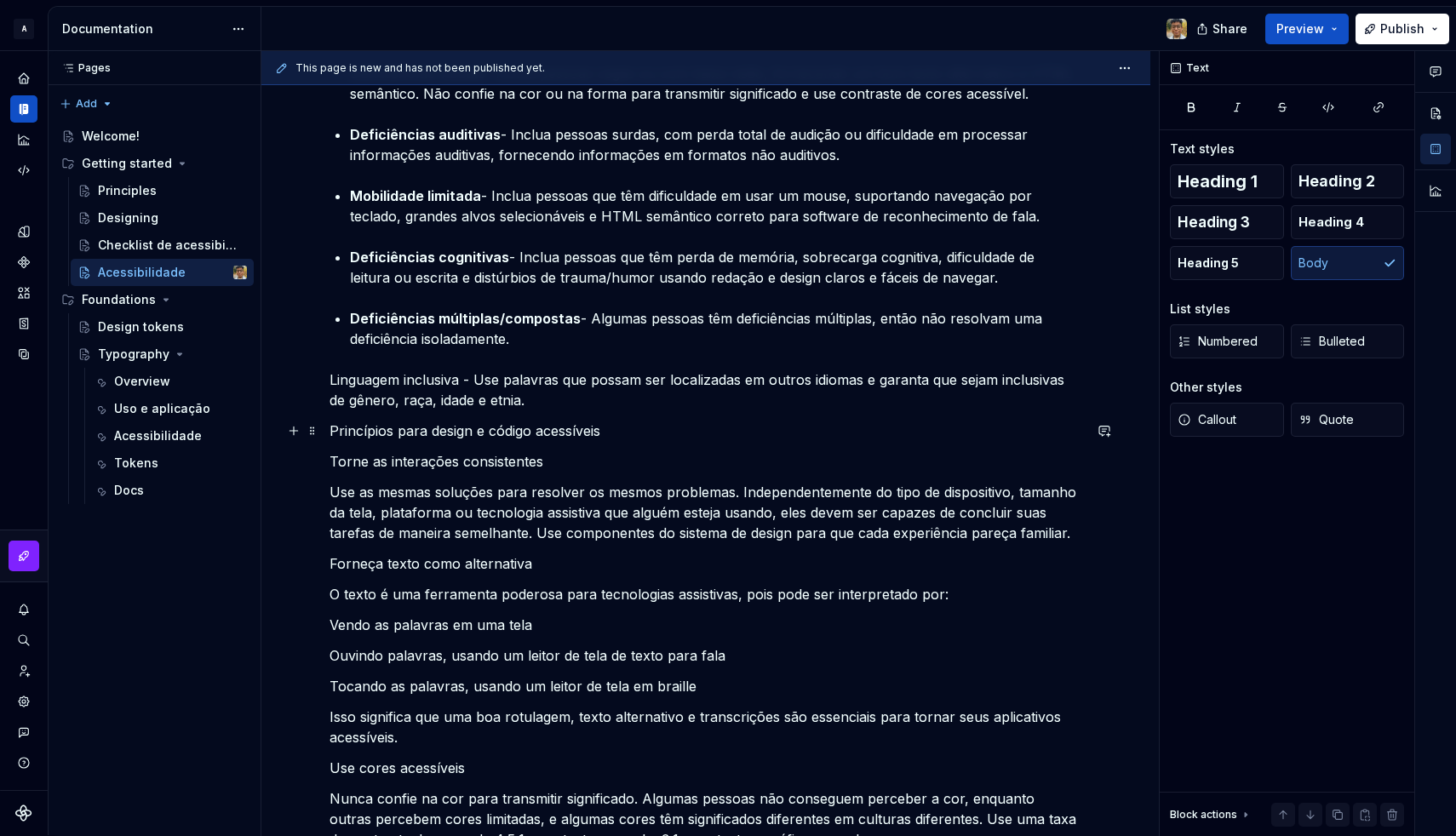
click at [330, 431] on p "Princípios para design e código acessíveis" at bounding box center [705, 430] width 753 height 21
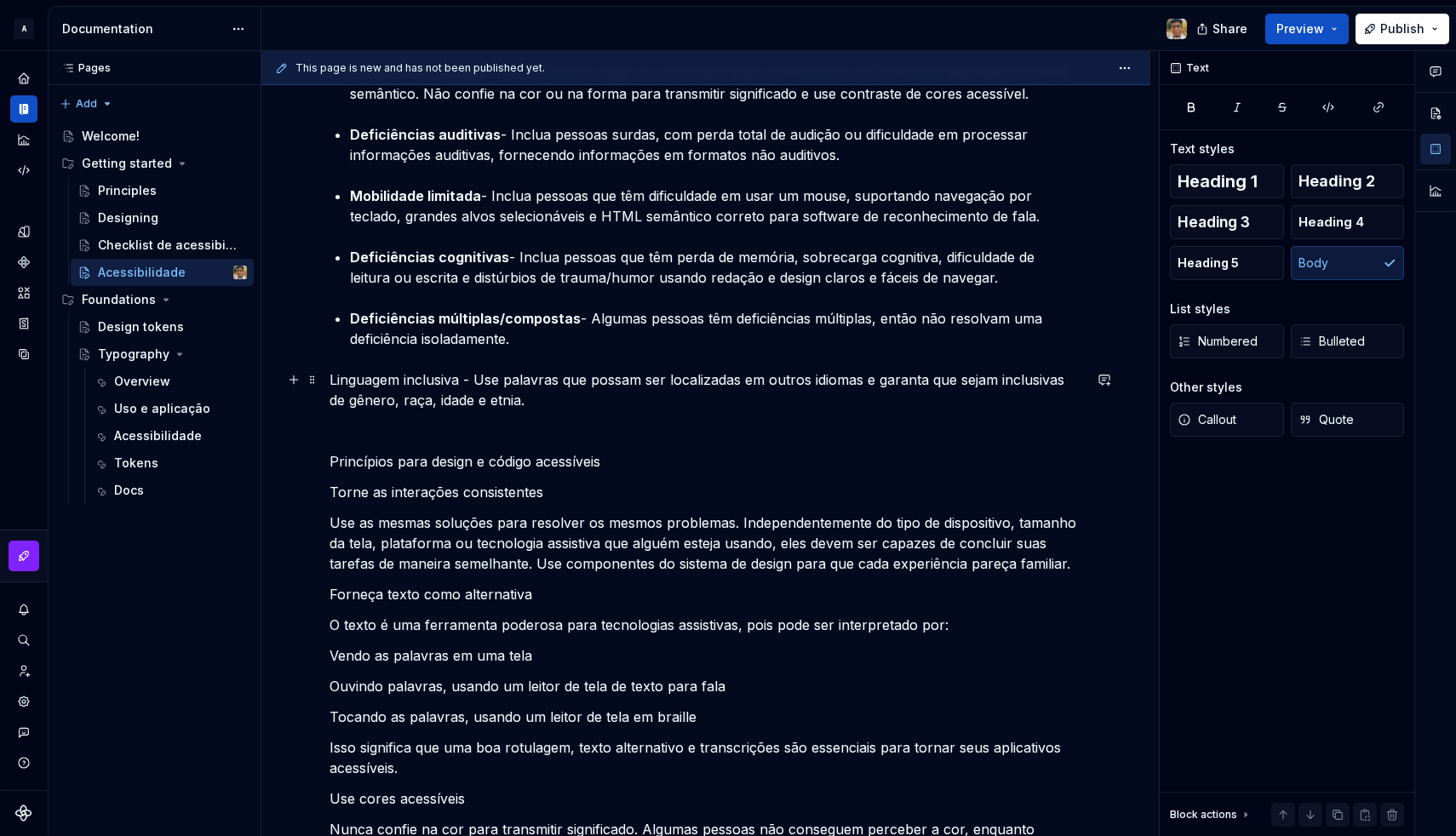
click at [331, 378] on p "Linguagem inclusiva - Use palavras que possam ser localizadas em outros idiomas…" at bounding box center [705, 390] width 753 height 41
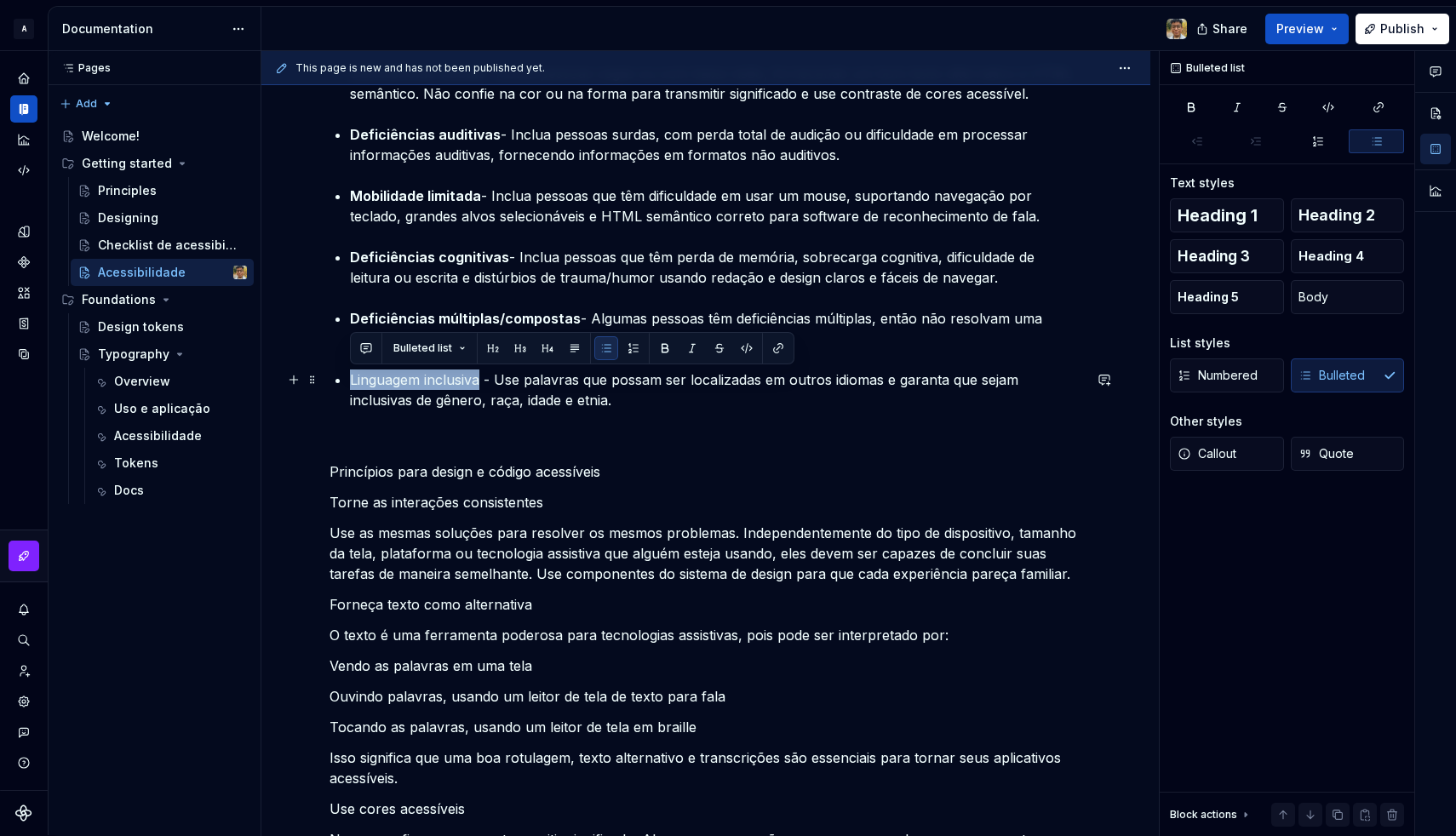
drag, startPoint x: 350, startPoint y: 378, endPoint x: 482, endPoint y: 381, distance: 132.0
click at [482, 381] on p "Linguagem inclusiva - Use palavras que possam ser localizadas em outros idiomas…" at bounding box center [715, 390] width 732 height 41
click at [495, 401] on p "Linguagem inclusiva - Use palavras que possam ser localizadas em outros idiomas…" at bounding box center [715, 390] width 732 height 41
click at [1005, 322] on p "Deficiências múltiplas/compostas - Algumas pessoas têm deficiências múltiplas, …" at bounding box center [715, 329] width 732 height 41
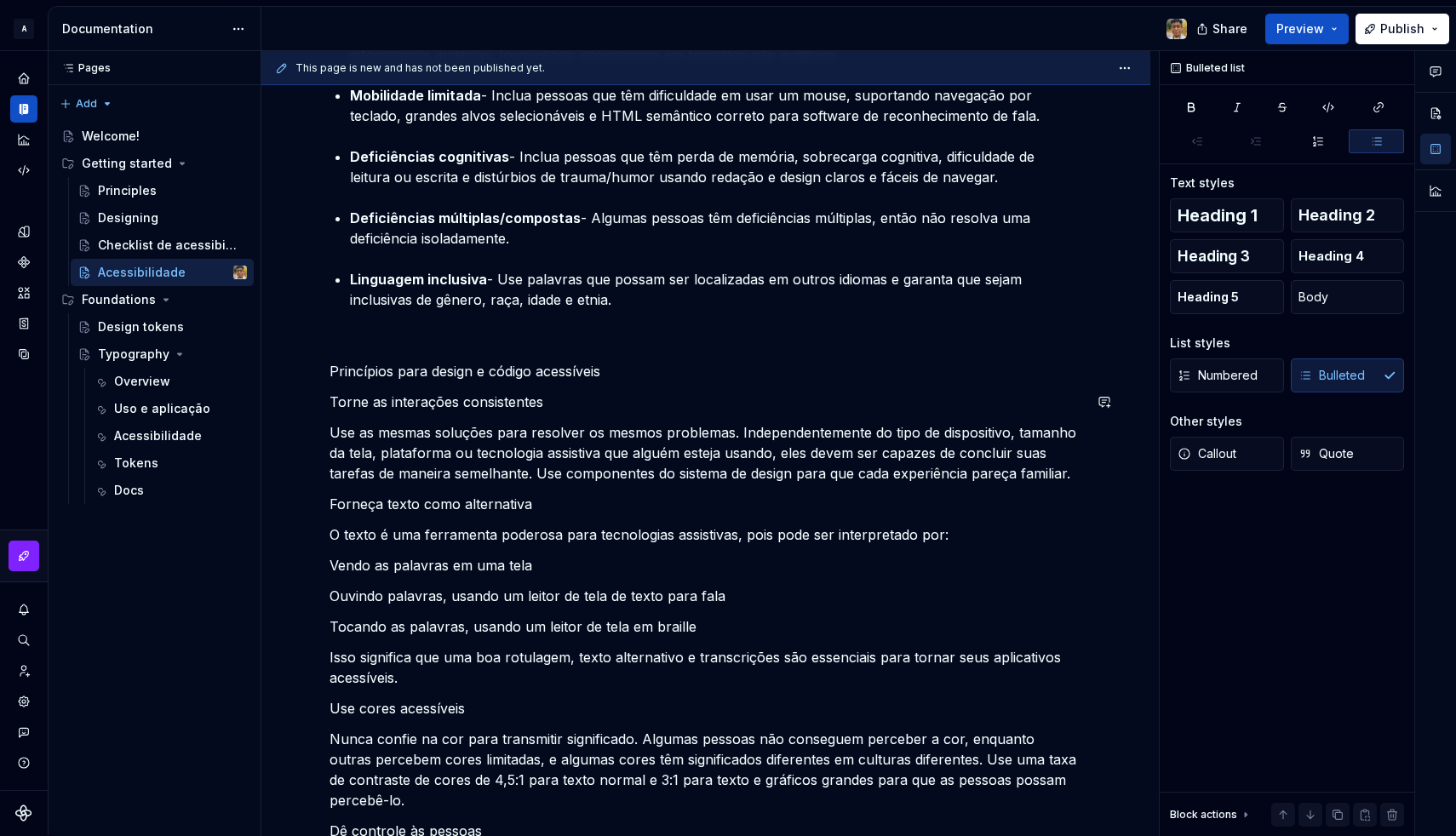
scroll to position [938, 0]
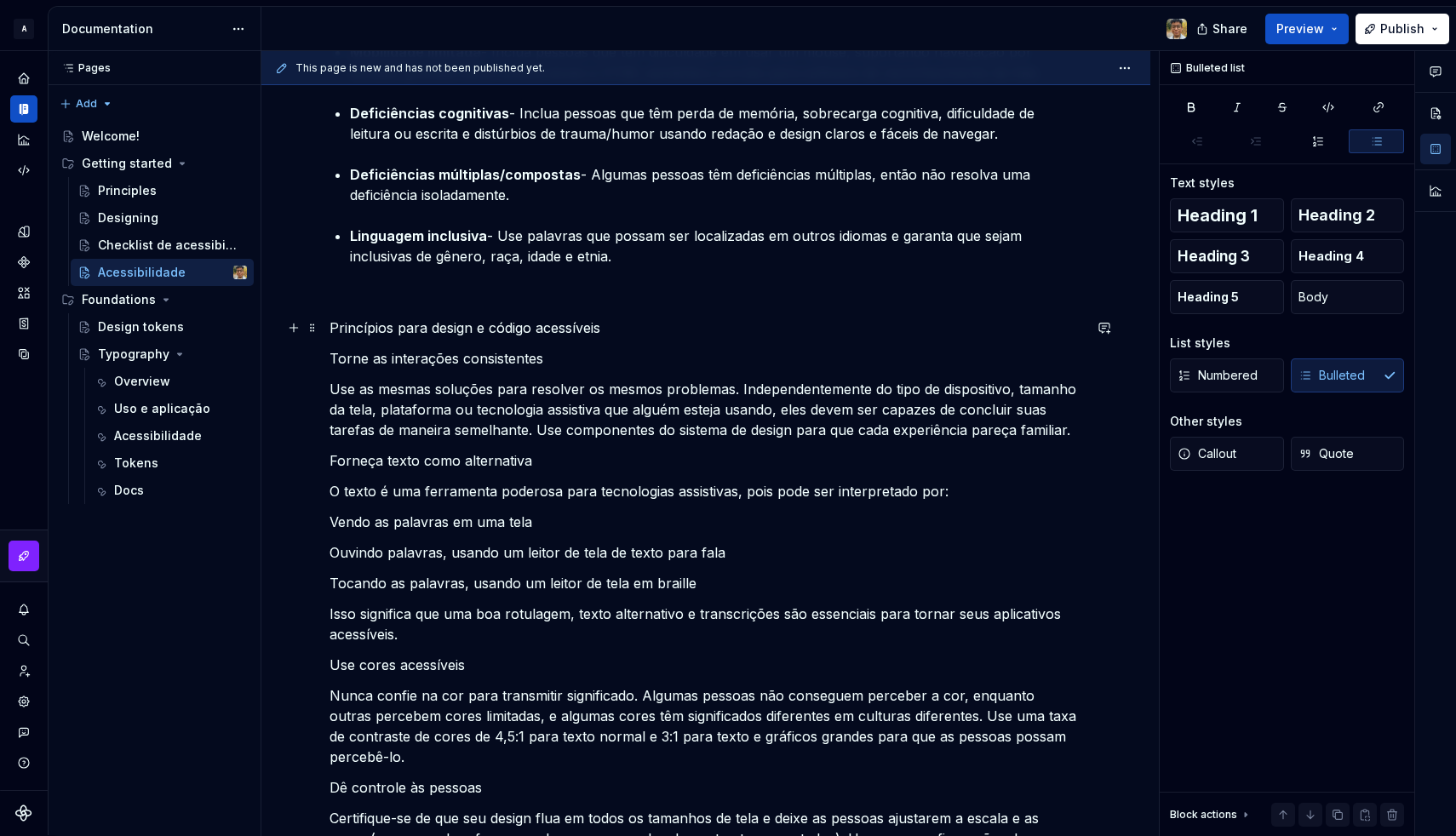
click at [424, 326] on p "Princípios para design e código acessíveis" at bounding box center [705, 327] width 753 height 21
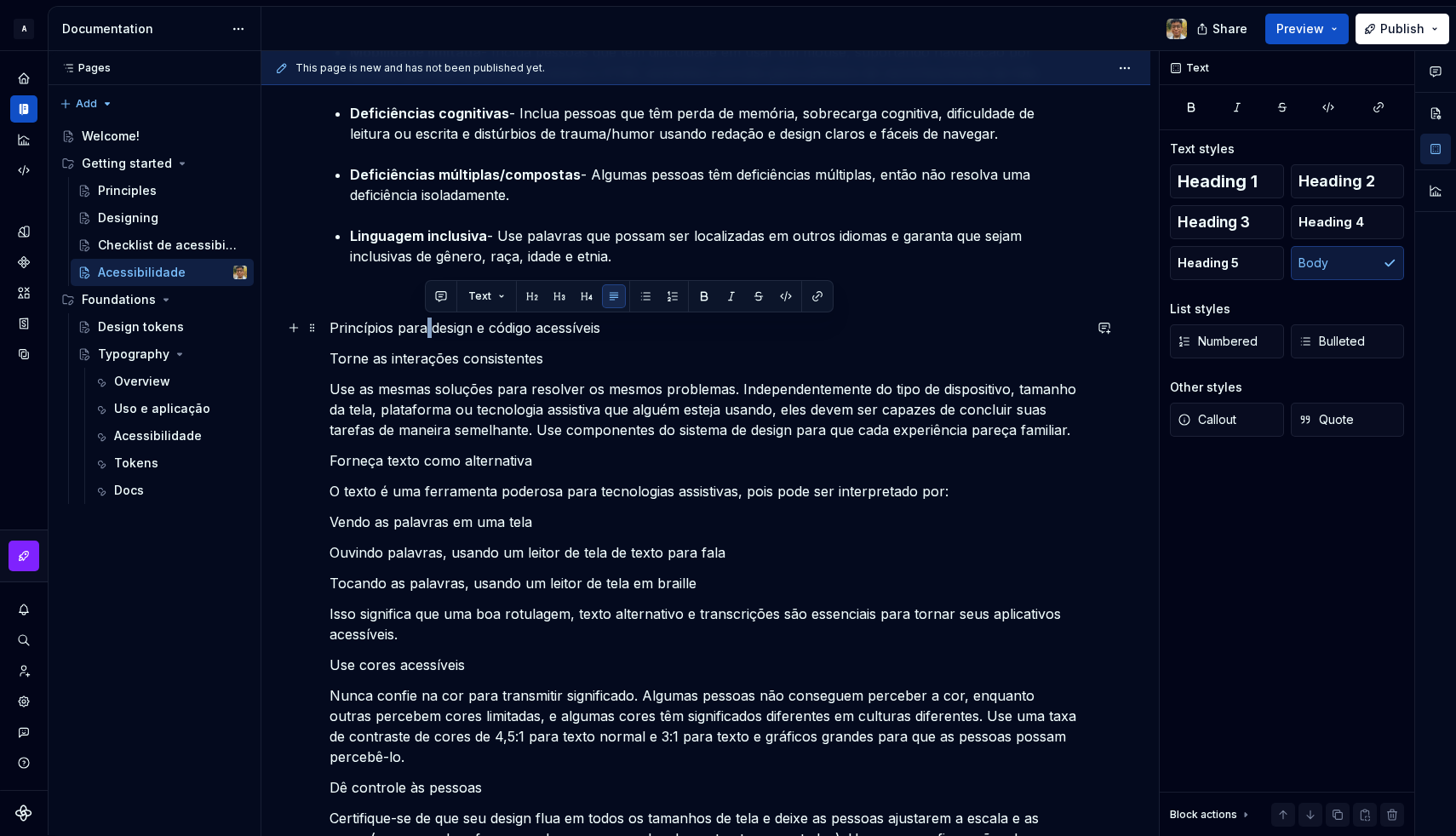
click at [424, 326] on p "Princípios para design e código acessíveis" at bounding box center [705, 327] width 753 height 21
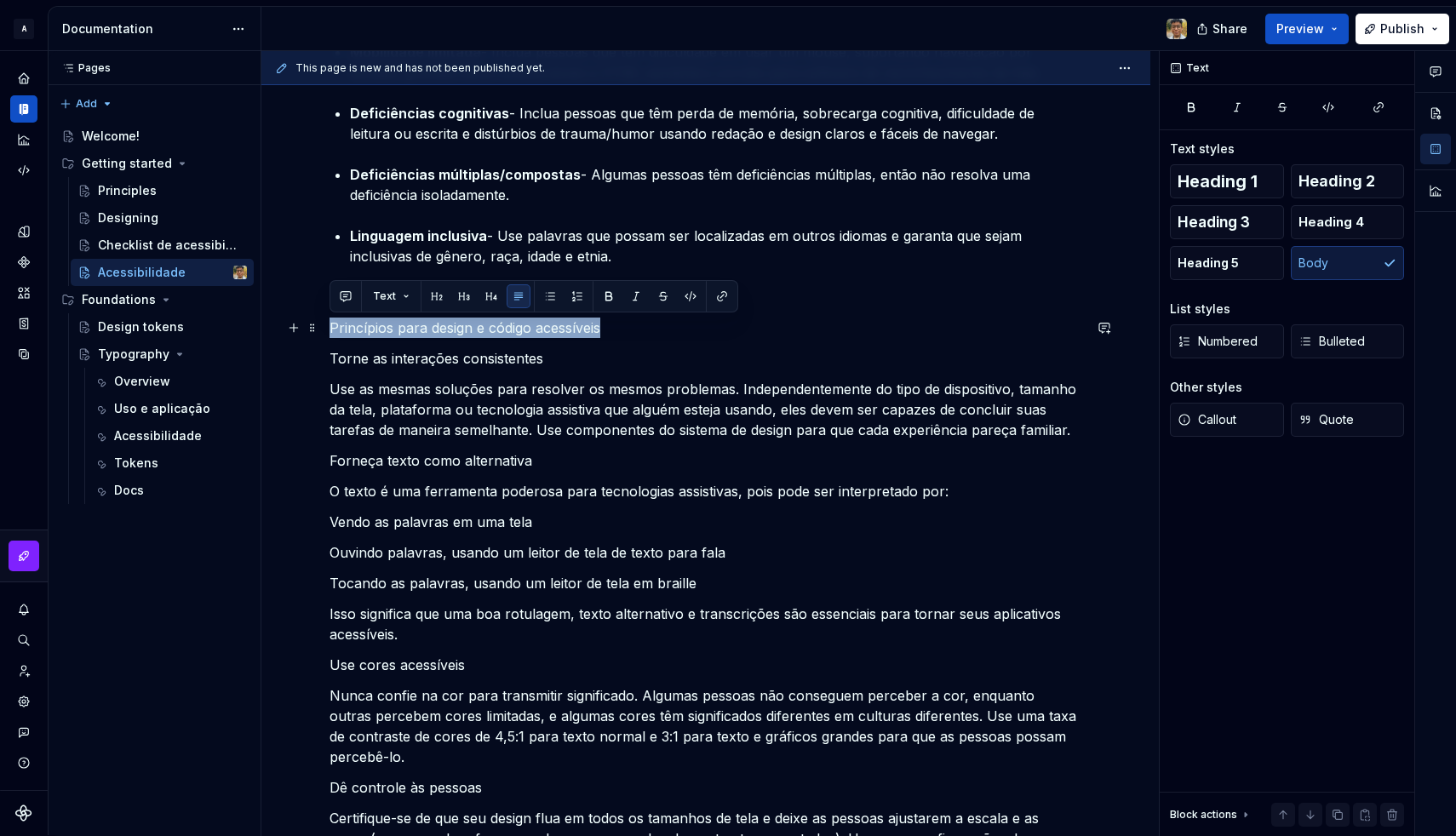
click at [424, 326] on p "Princípios para design e código acessíveis" at bounding box center [705, 327] width 753 height 21
click at [436, 297] on button "button" at bounding box center [436, 296] width 24 height 24
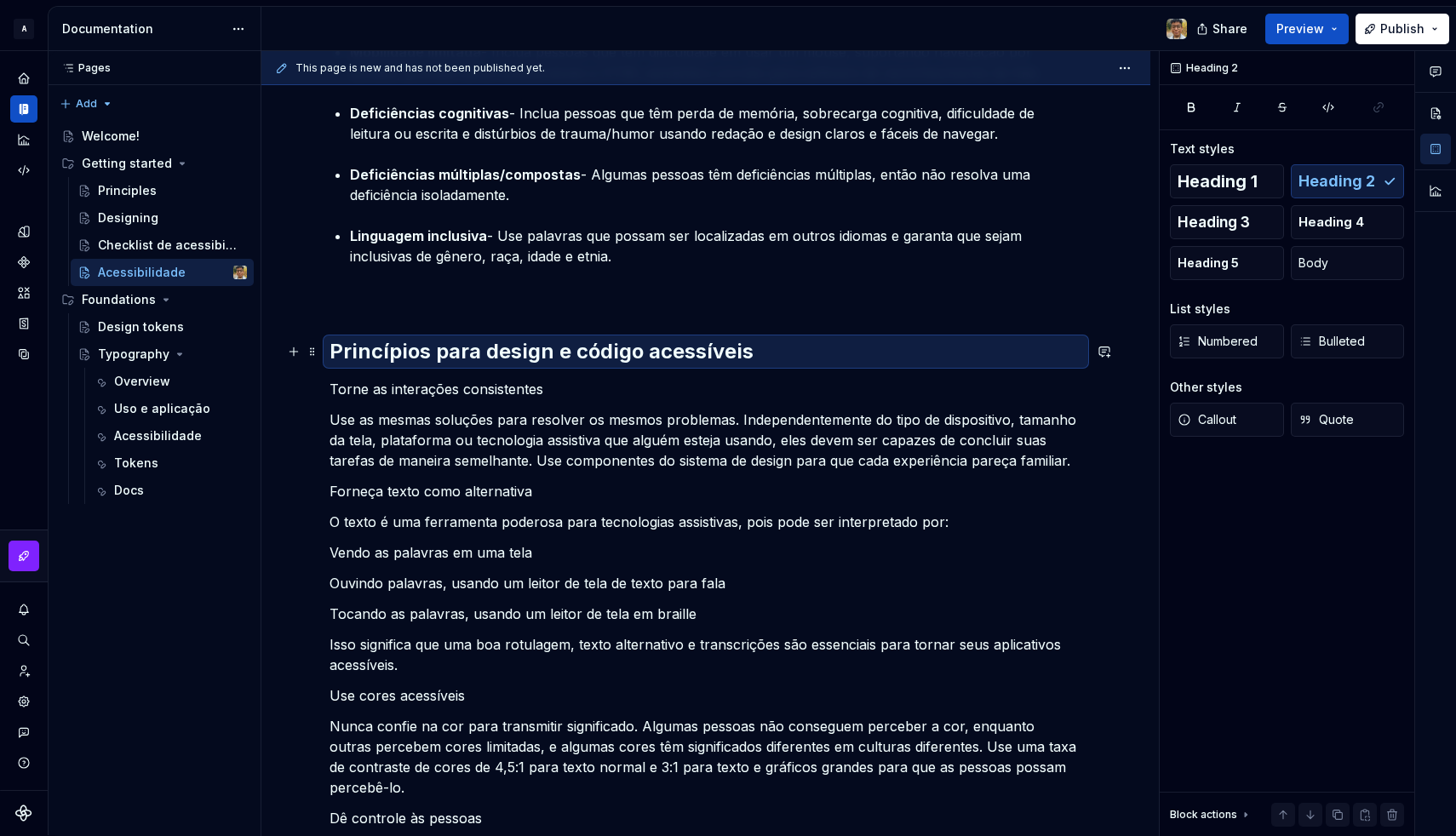
click at [437, 348] on h2 "Princípios para design e código acessíveis" at bounding box center [705, 352] width 753 height 28
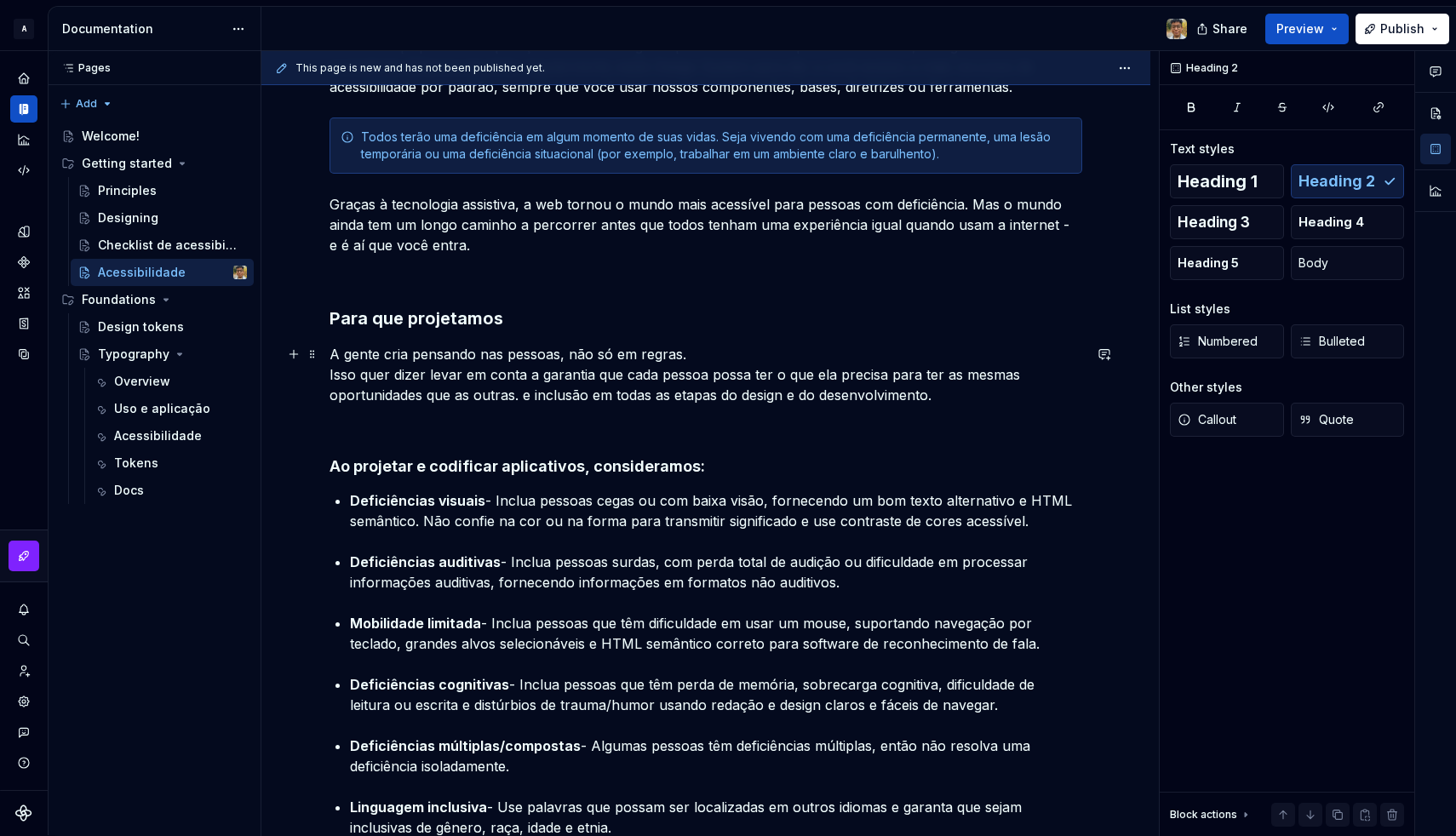
scroll to position [365, 0]
click at [421, 327] on h3 "Para que projetamos" at bounding box center [705, 320] width 753 height 24
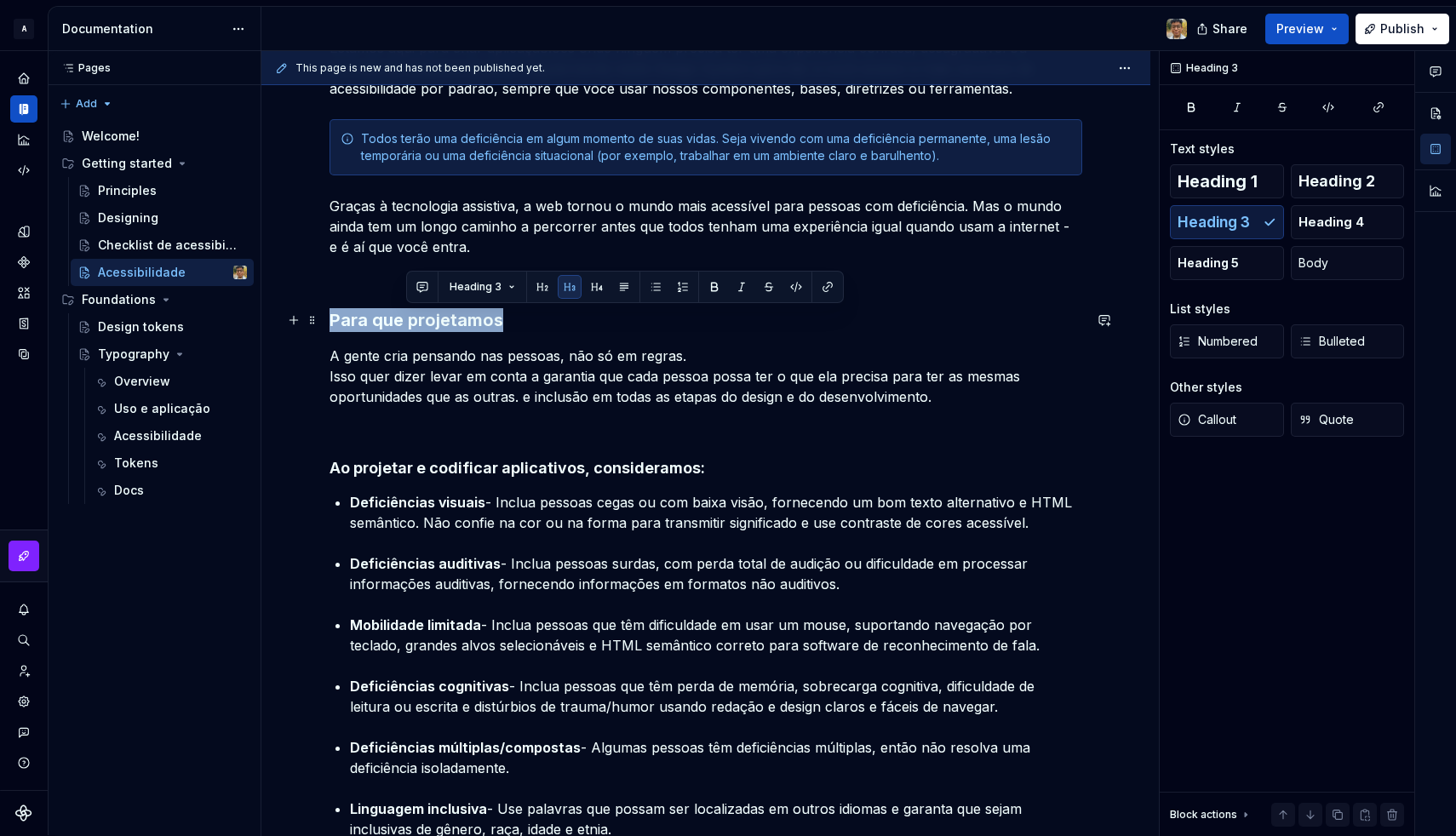
click at [421, 327] on h3 "Para que projetamos" at bounding box center [705, 320] width 753 height 24
click at [463, 295] on button "button" at bounding box center [466, 287] width 24 height 24
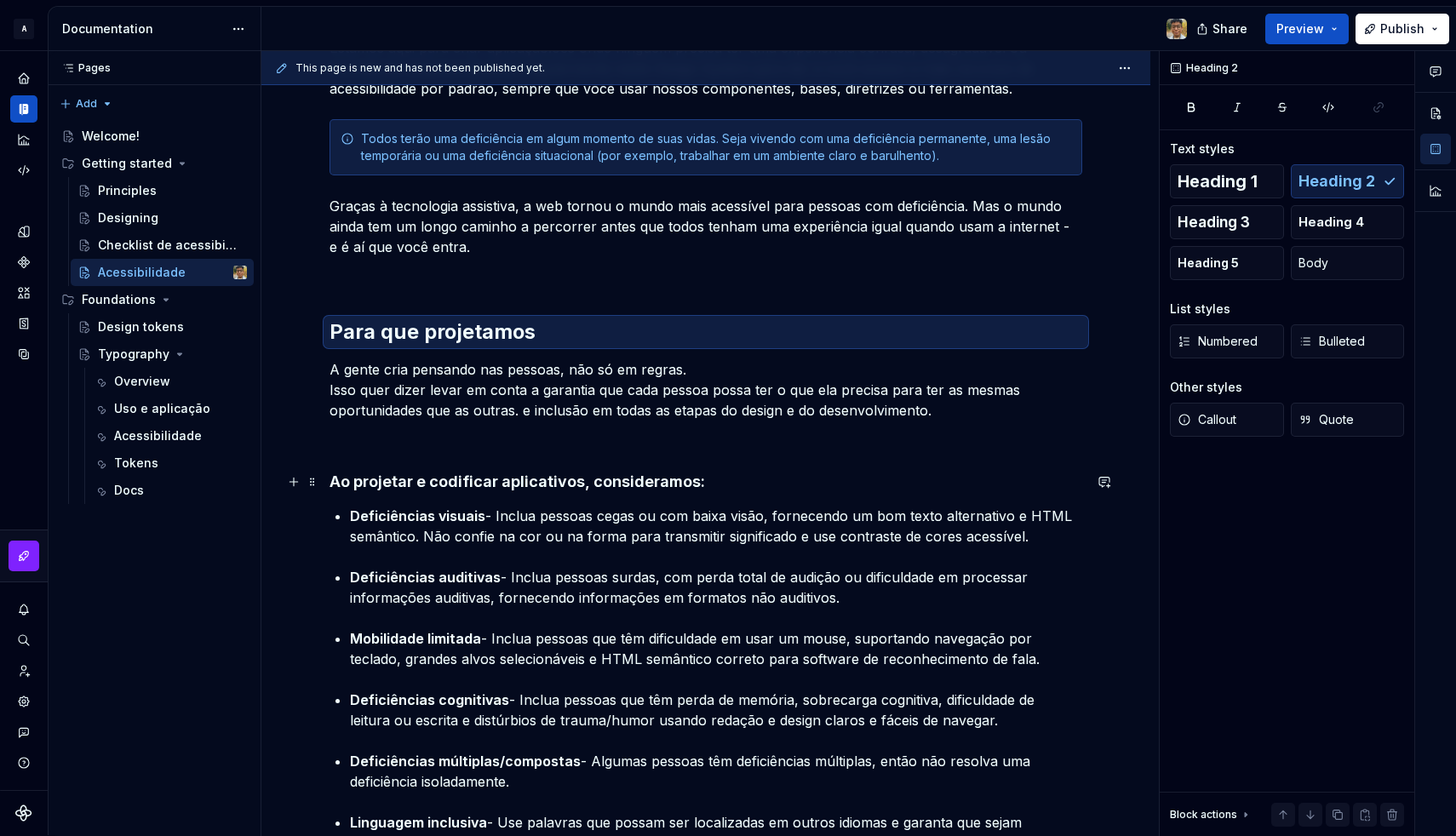
click at [444, 477] on h4 "Ao projetar e codificar aplicativos, consideramos:" at bounding box center [705, 481] width 753 height 21
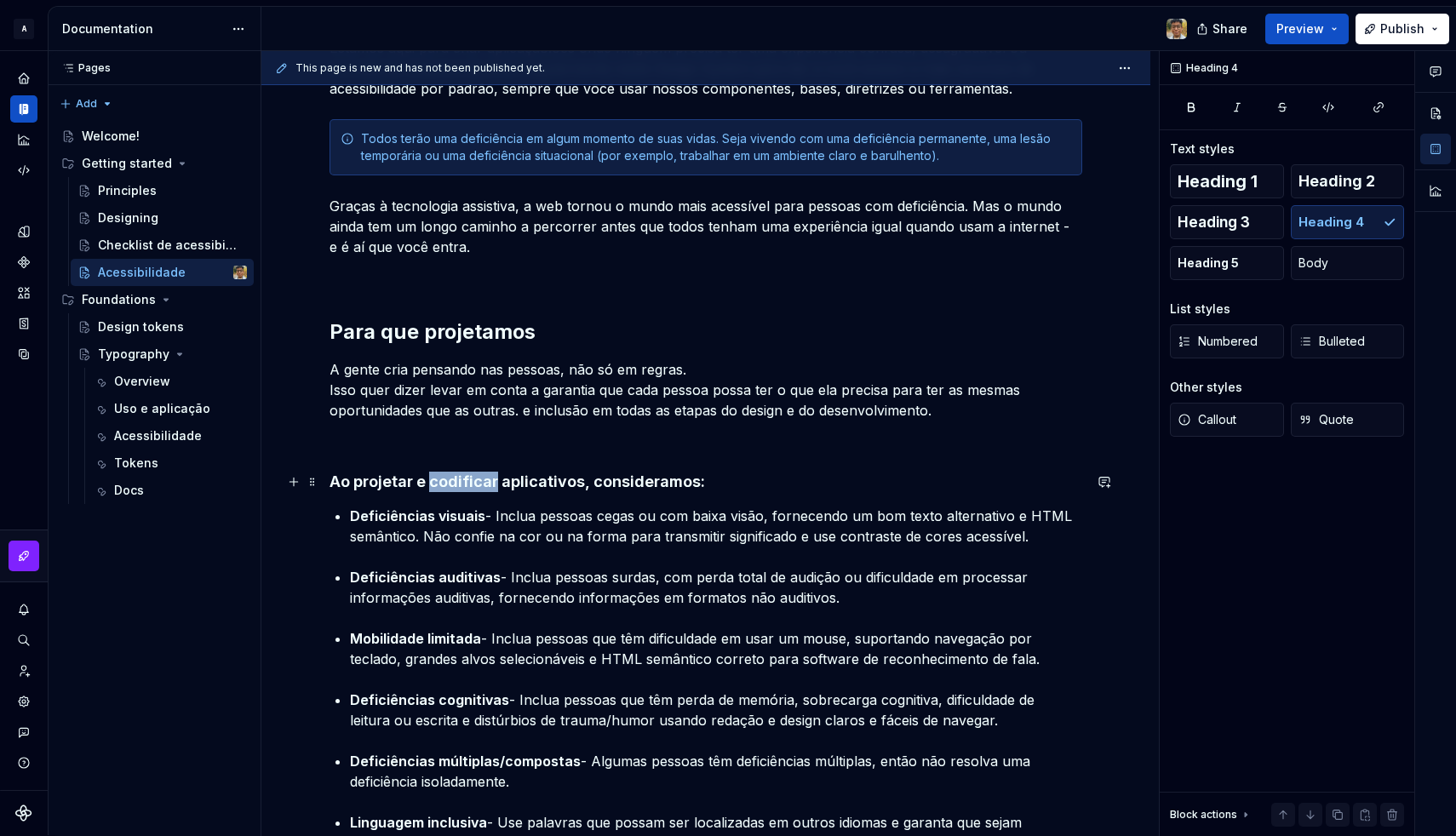
click at [444, 477] on h4 "Ao projetar e codificar aplicativos, consideramos:" at bounding box center [705, 481] width 753 height 21
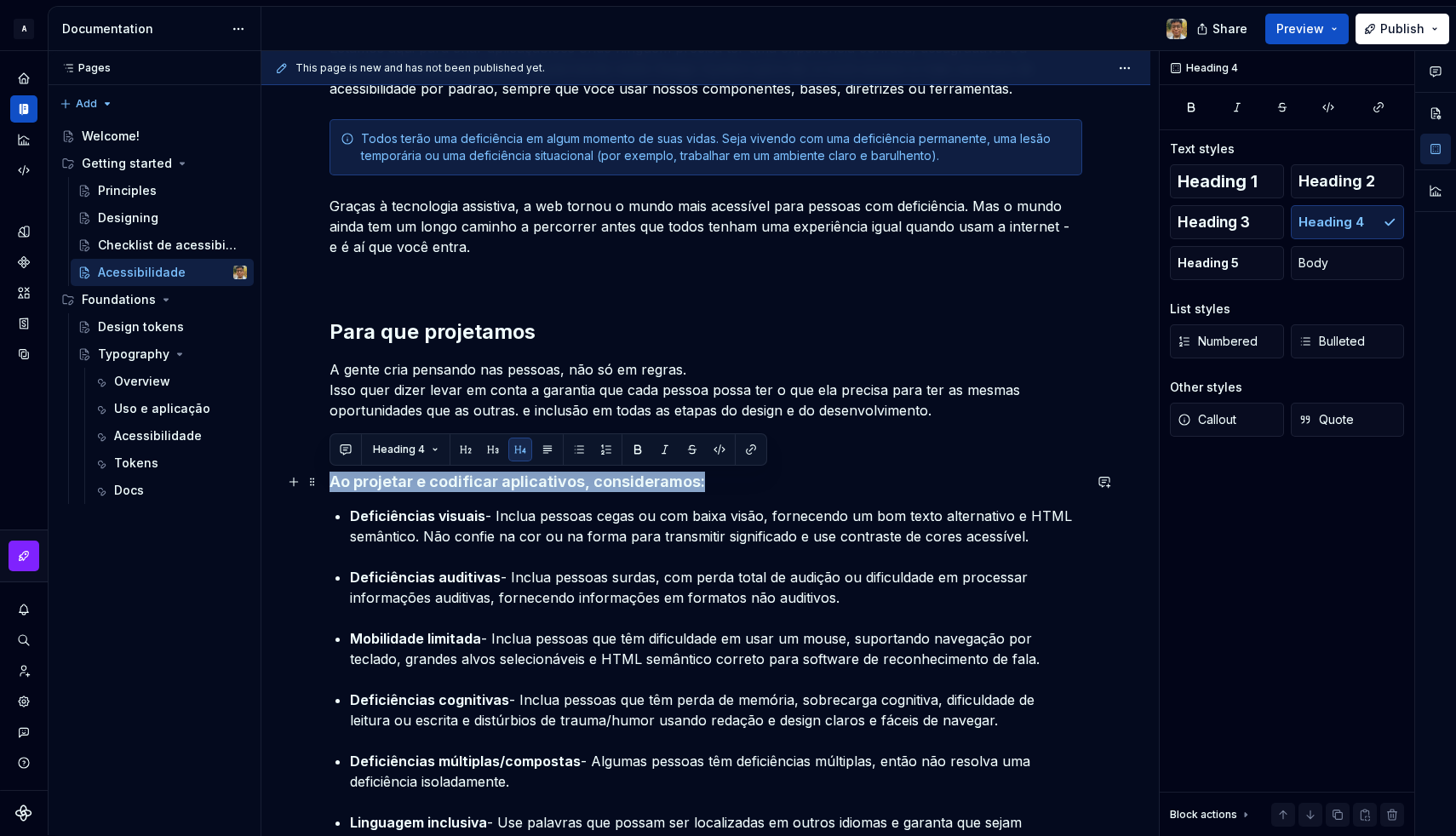
click at [444, 477] on h4 "Ao projetar e codificar aplicativos, consideramos:" at bounding box center [705, 481] width 753 height 21
click at [489, 444] on button "button" at bounding box center [493, 449] width 24 height 24
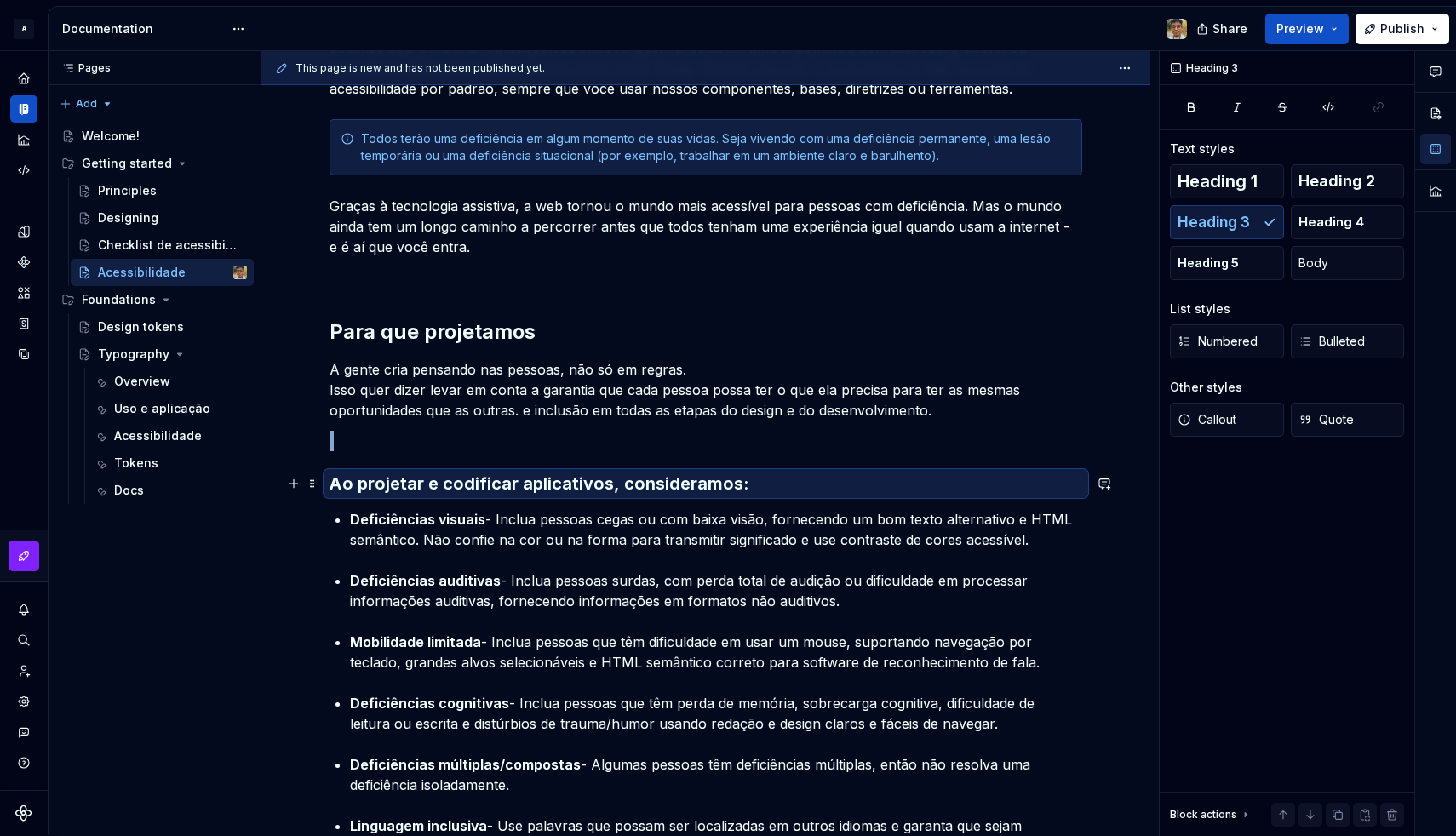
click at [502, 475] on h3 "Ao projetar e codificar aplicativos, consideramos:" at bounding box center [705, 483] width 753 height 24
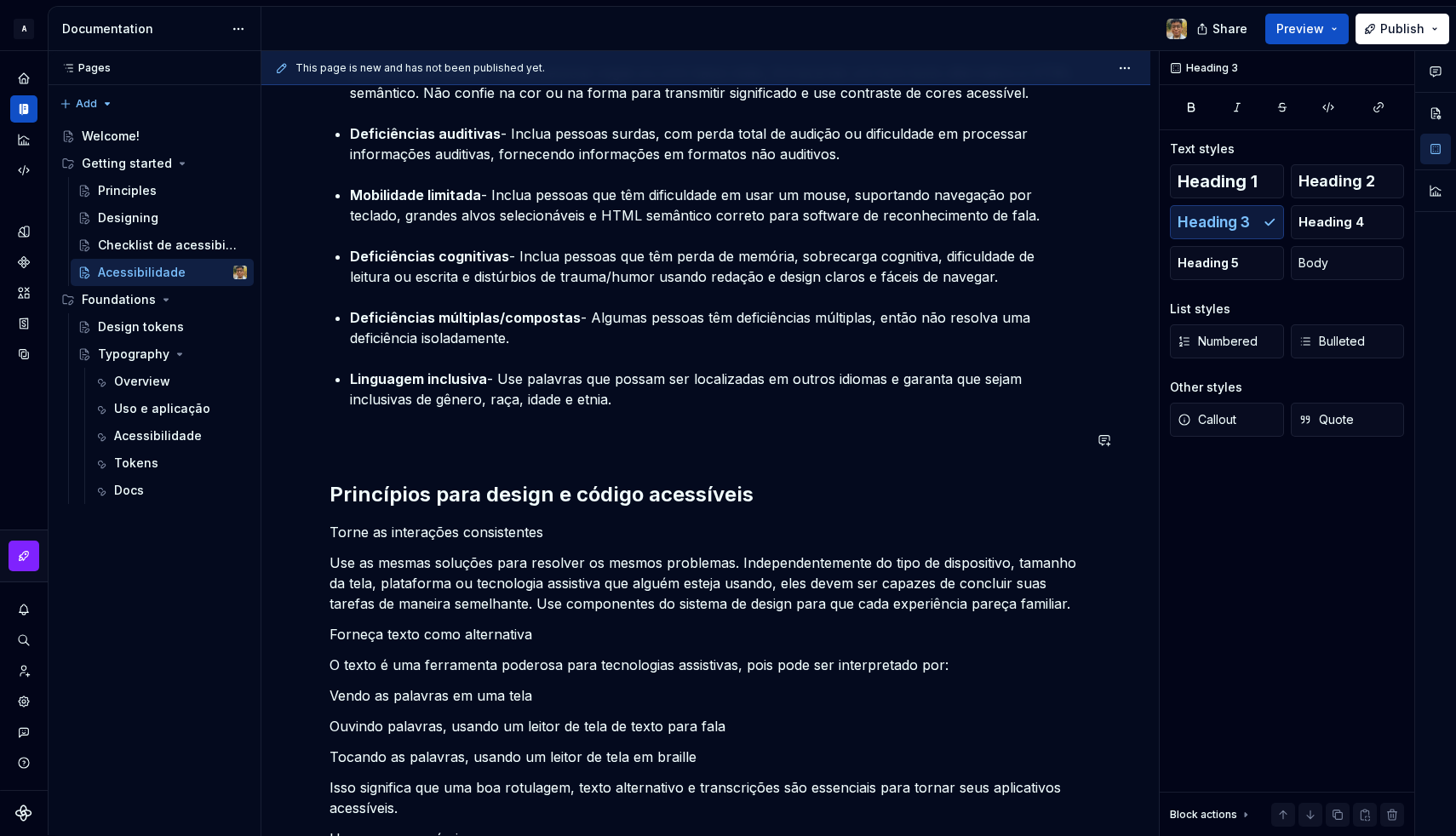
scroll to position [813, 0]
click at [444, 530] on p "Torne as interações consistentes" at bounding box center [705, 529] width 753 height 21
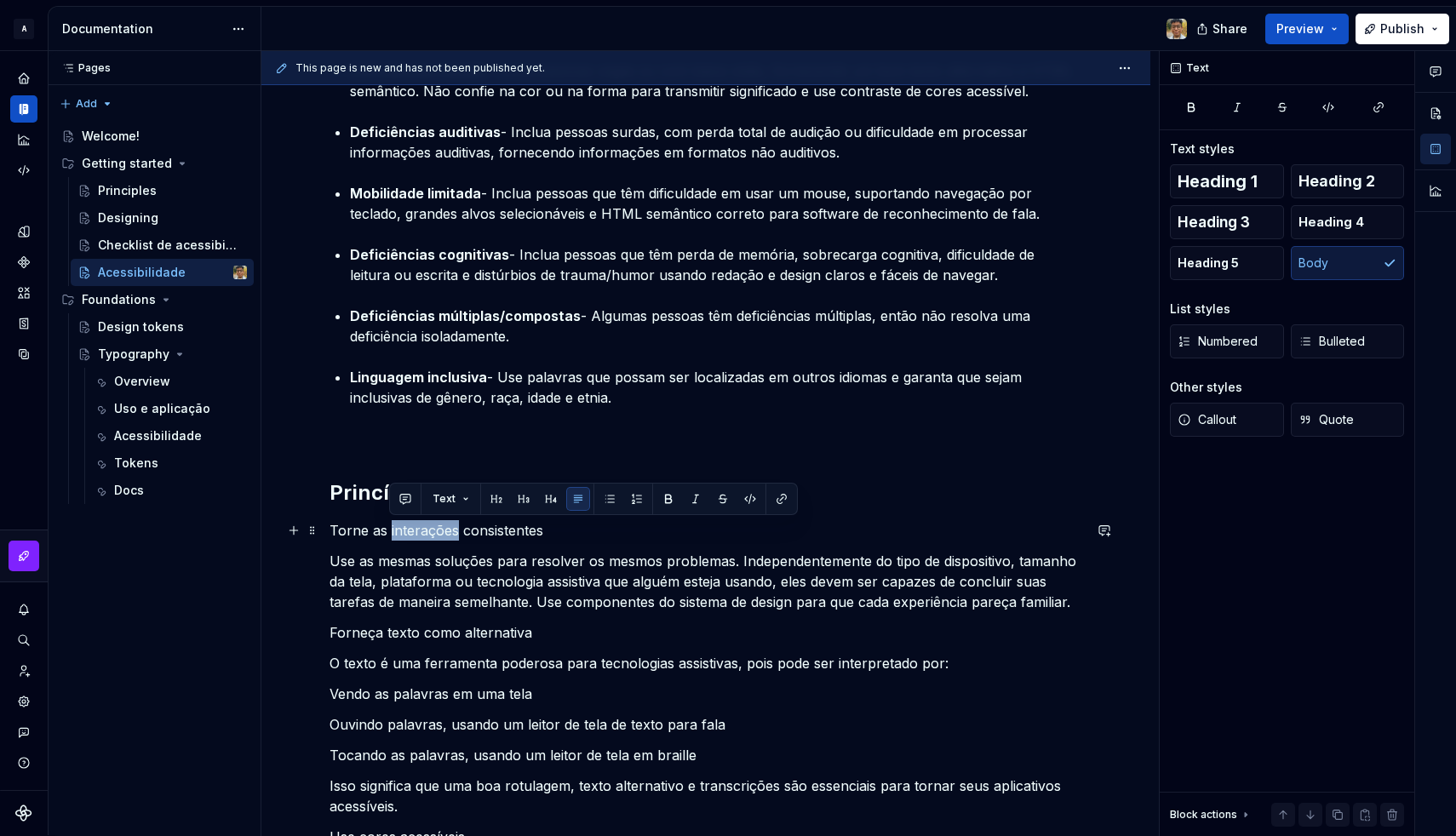
click at [444, 530] on p "Torne as interações consistentes" at bounding box center [705, 529] width 753 height 21
click at [456, 504] on button "button" at bounding box center [464, 499] width 24 height 24
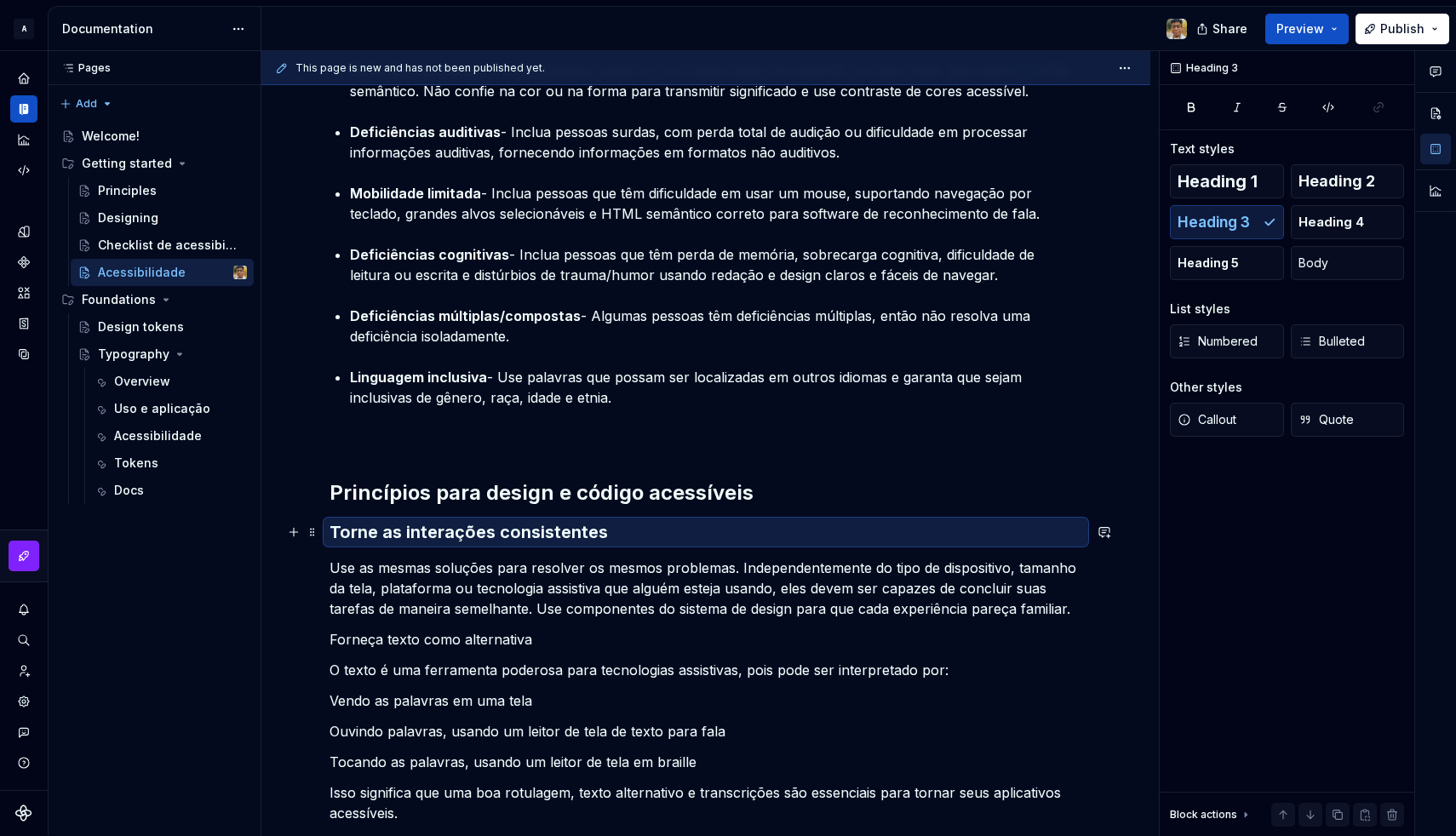
click at [463, 525] on h3 "Torne as interações consistentes" at bounding box center [705, 531] width 753 height 24
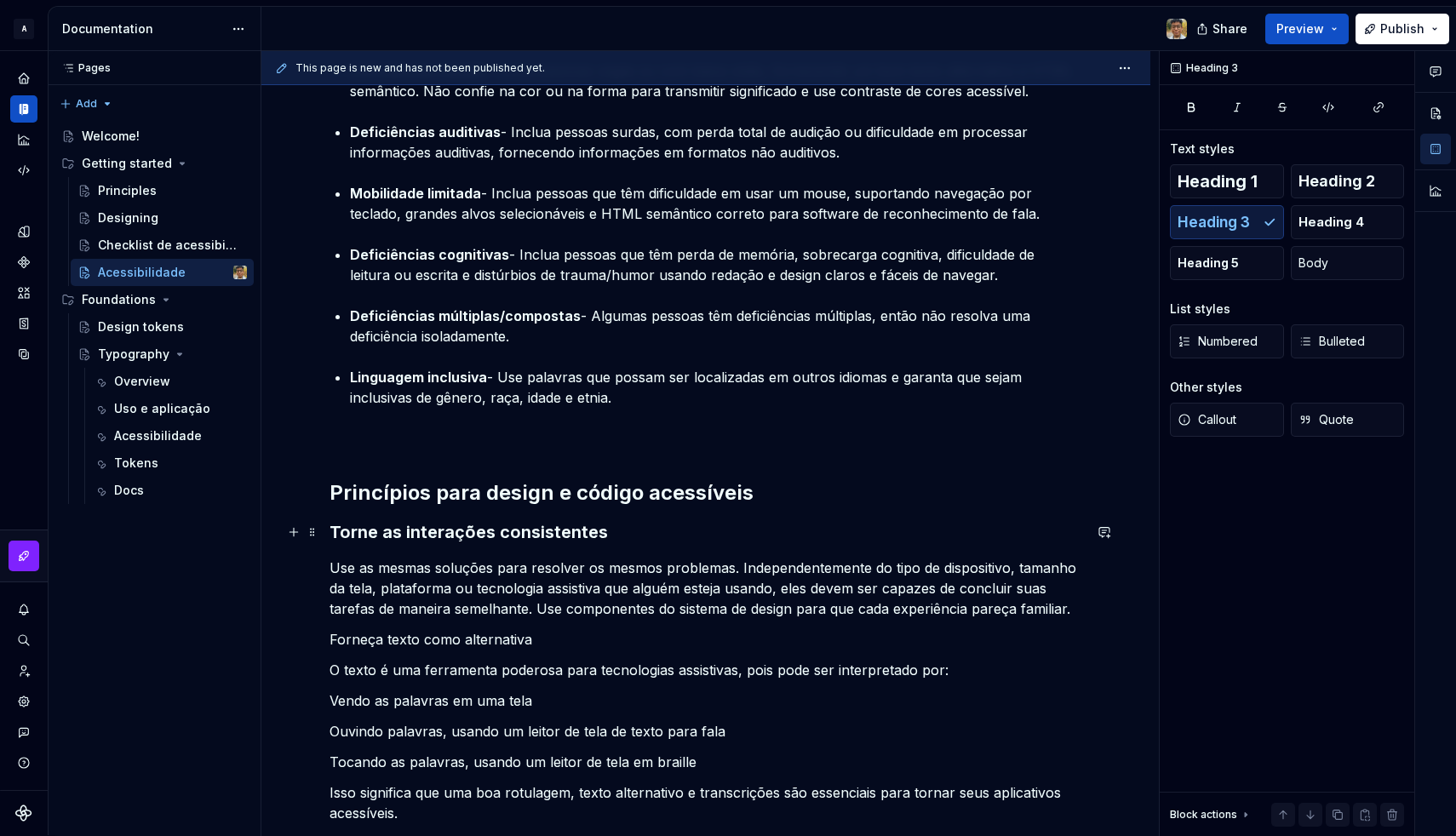
click at [486, 532] on h3 "Torne as interações consistentes" at bounding box center [705, 531] width 753 height 24
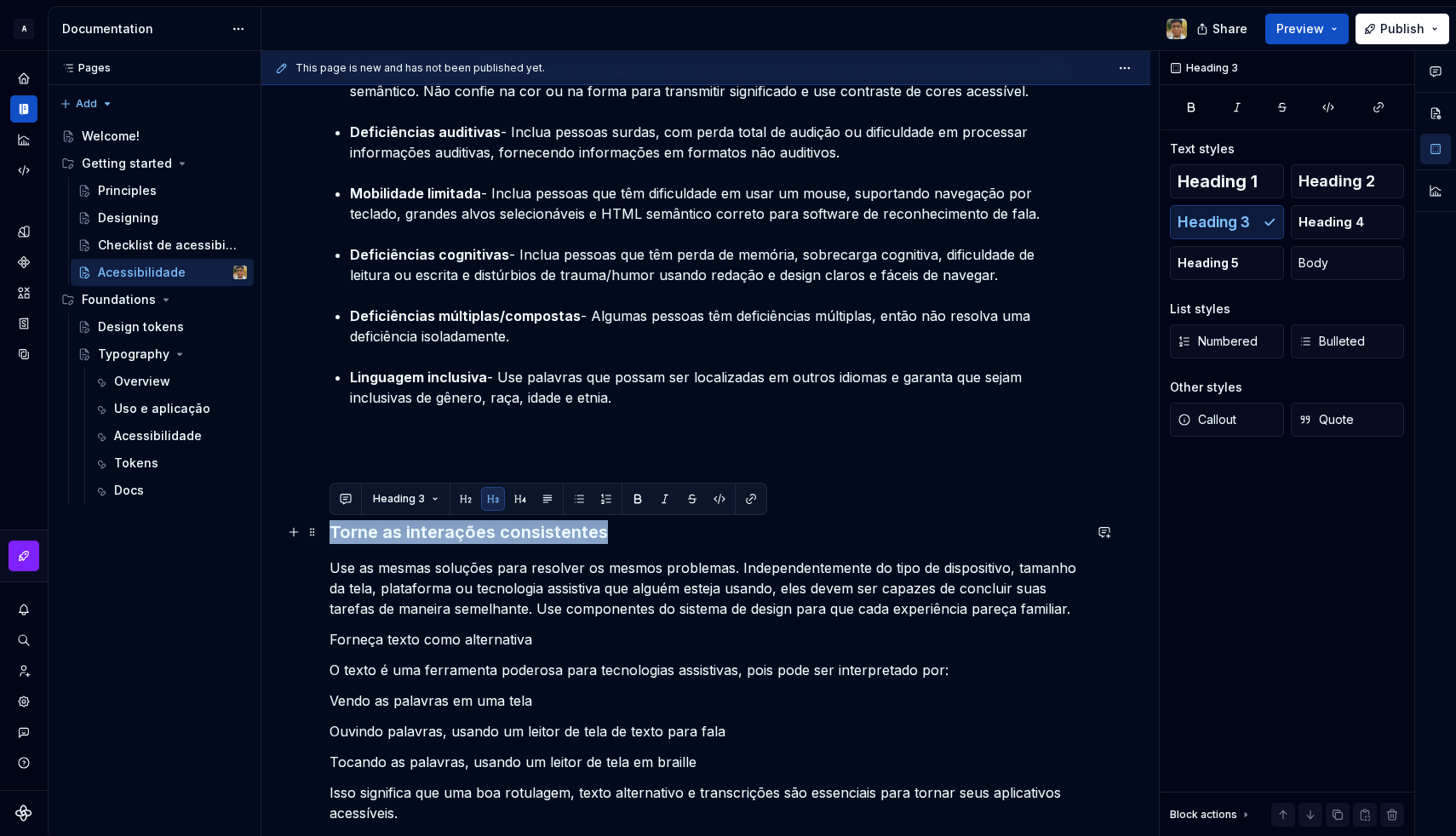
click at [486, 532] on h3 "Torne as interações consistentes" at bounding box center [705, 531] width 753 height 24
click at [486, 500] on button "button" at bounding box center [493, 499] width 24 height 24
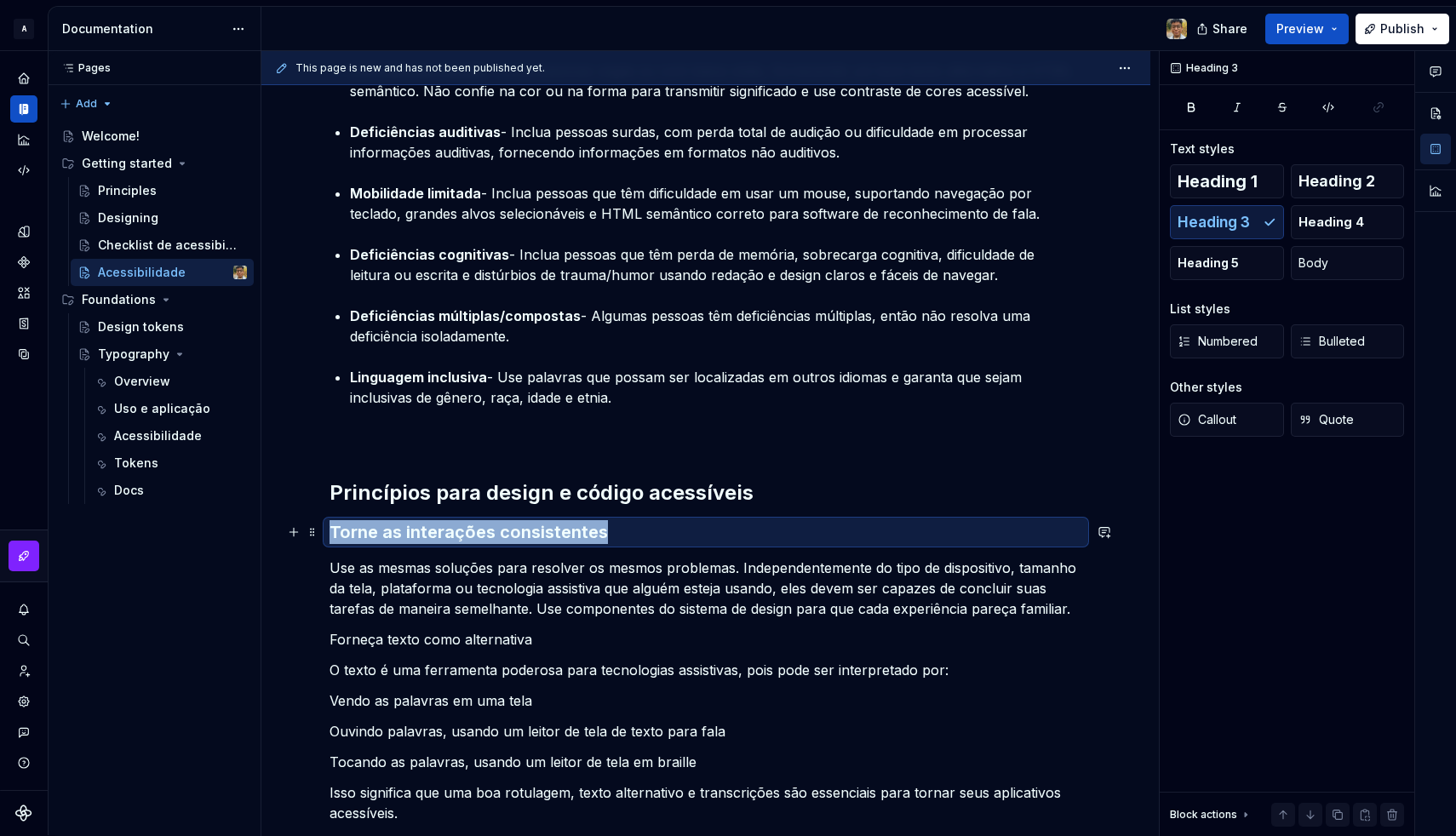
click at [466, 527] on h3 "Torne as interações consistentes" at bounding box center [705, 531] width 753 height 24
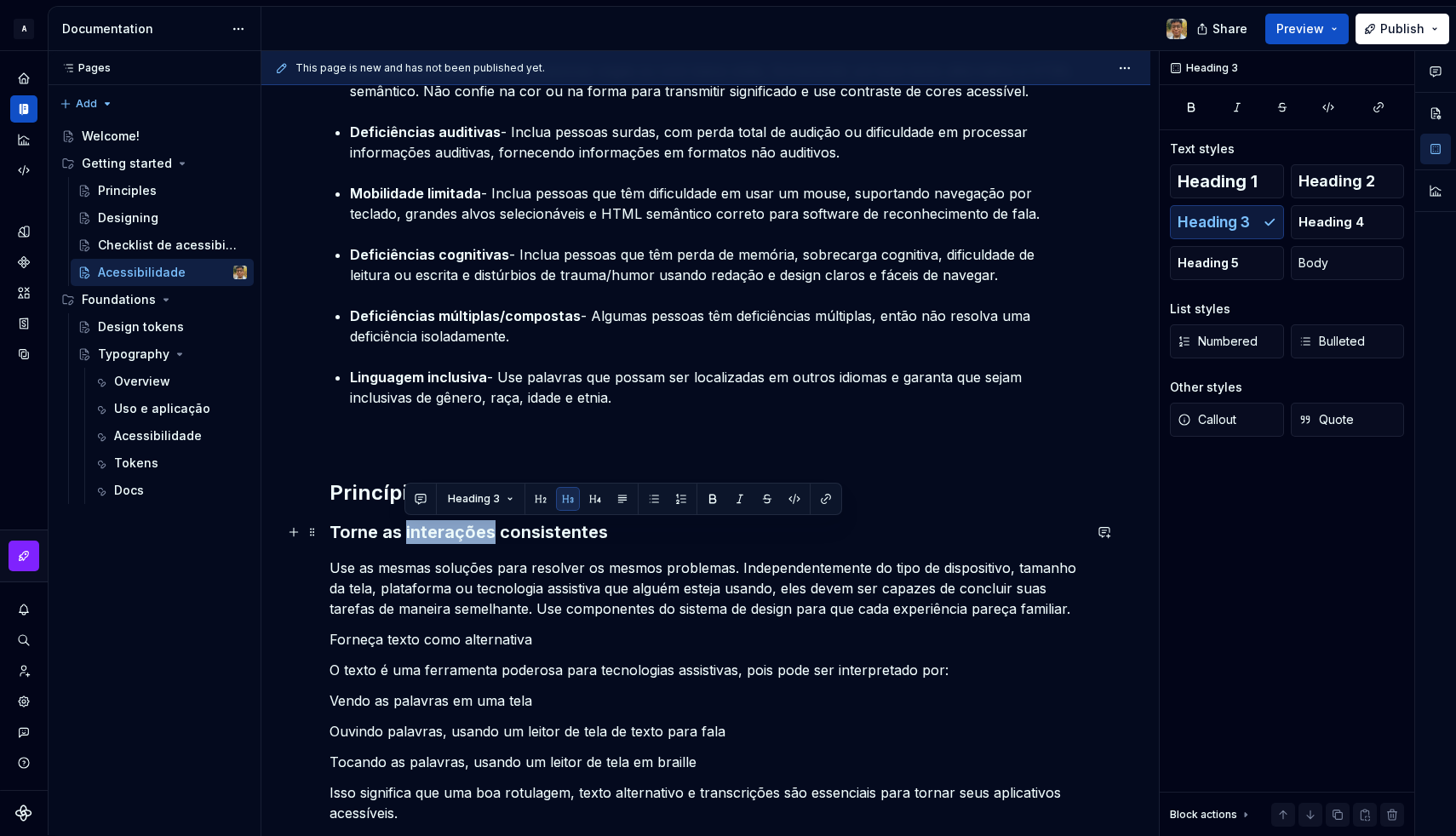
click at [466, 527] on h3 "Torne as interações consistentes" at bounding box center [705, 531] width 753 height 24
click at [406, 495] on span "Heading 3" at bounding box center [399, 499] width 52 height 14
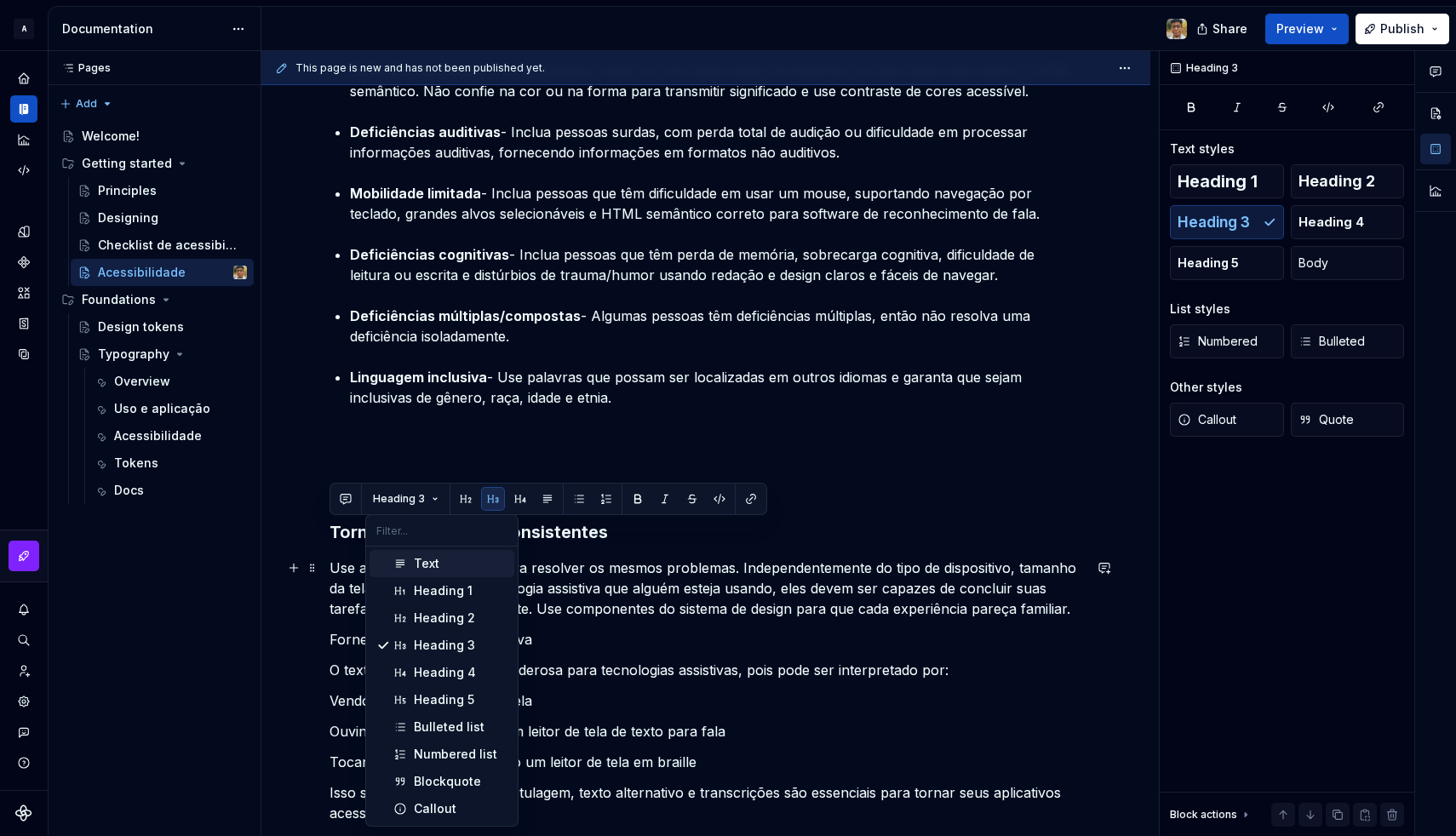
click at [427, 565] on div "Text" at bounding box center [426, 563] width 26 height 17
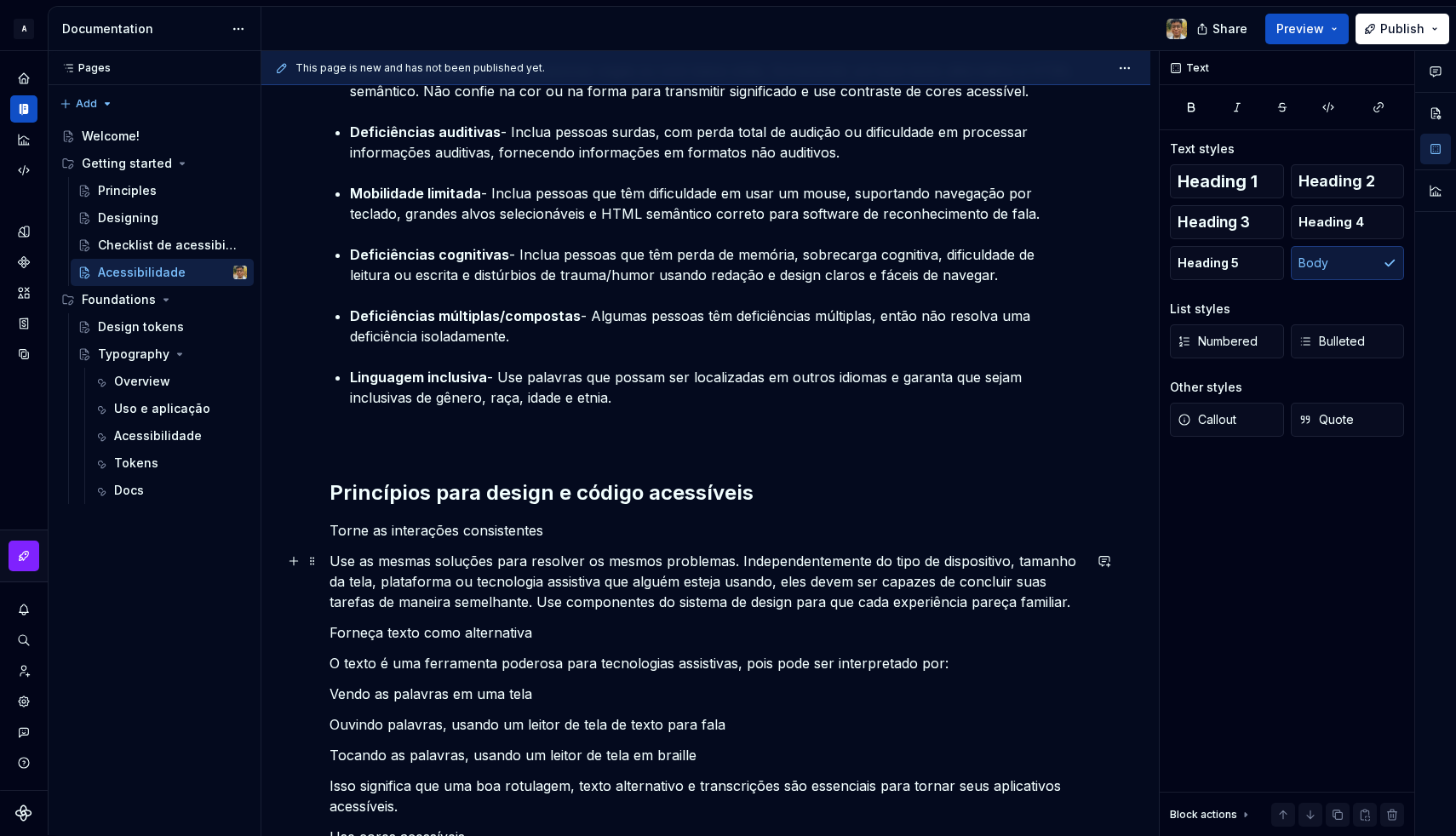
click at [416, 591] on p "Use as mesmas soluções para resolver os mesmos problemas. Independentemente do …" at bounding box center [705, 582] width 753 height 61
click at [458, 532] on p "Torne as interações consistentes" at bounding box center [705, 529] width 753 height 21
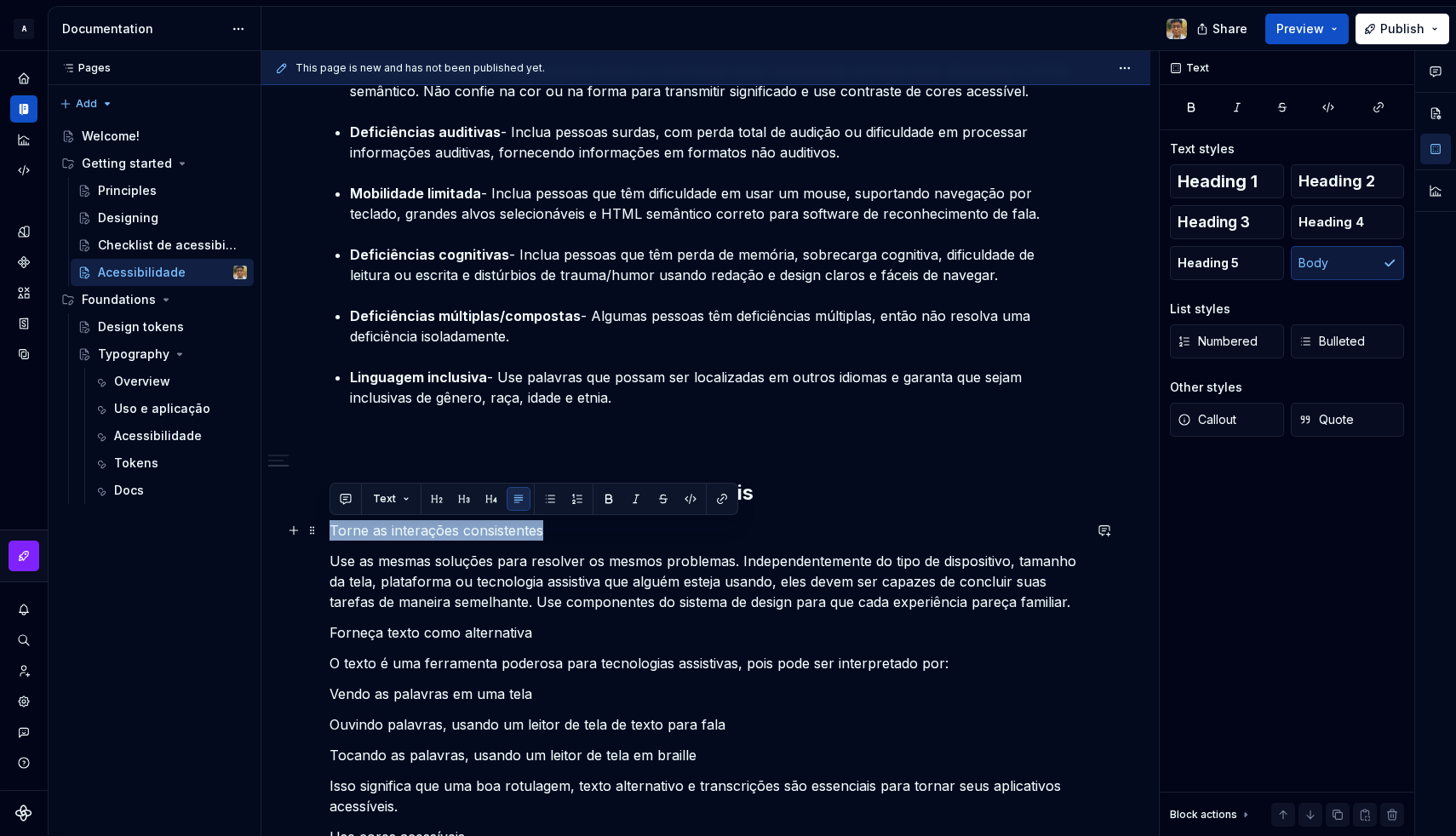
click at [458, 532] on p "Torne as interações consistentes" at bounding box center [705, 529] width 753 height 21
click at [466, 501] on button "button" at bounding box center [464, 499] width 24 height 24
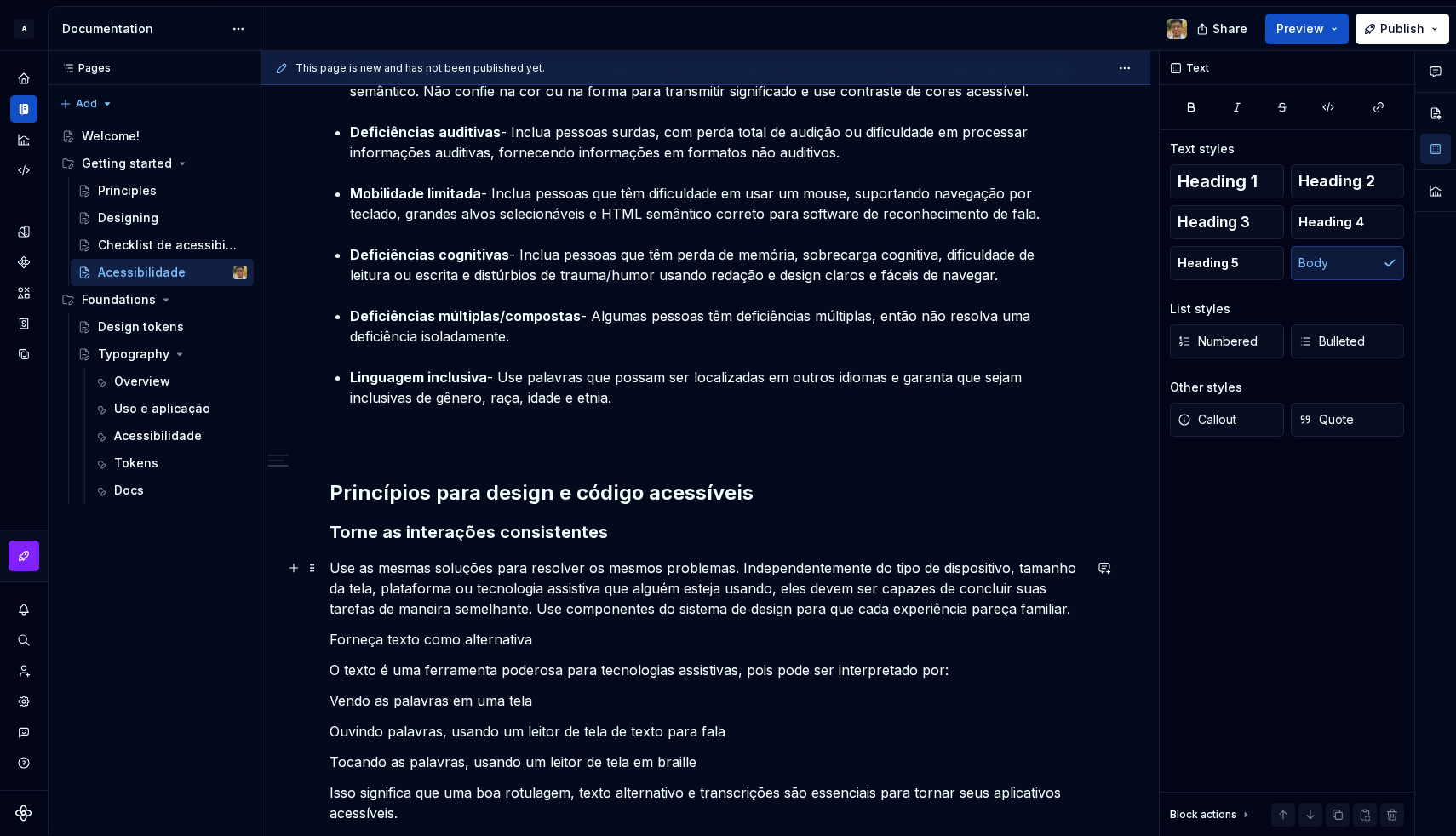
click at [478, 579] on p "Use as mesmas soluções para resolver os mesmos problemas. Independentemente do …" at bounding box center [705, 588] width 753 height 61
click at [360, 533] on h3 "Torne as interações consistentes" at bounding box center [705, 531] width 753 height 24
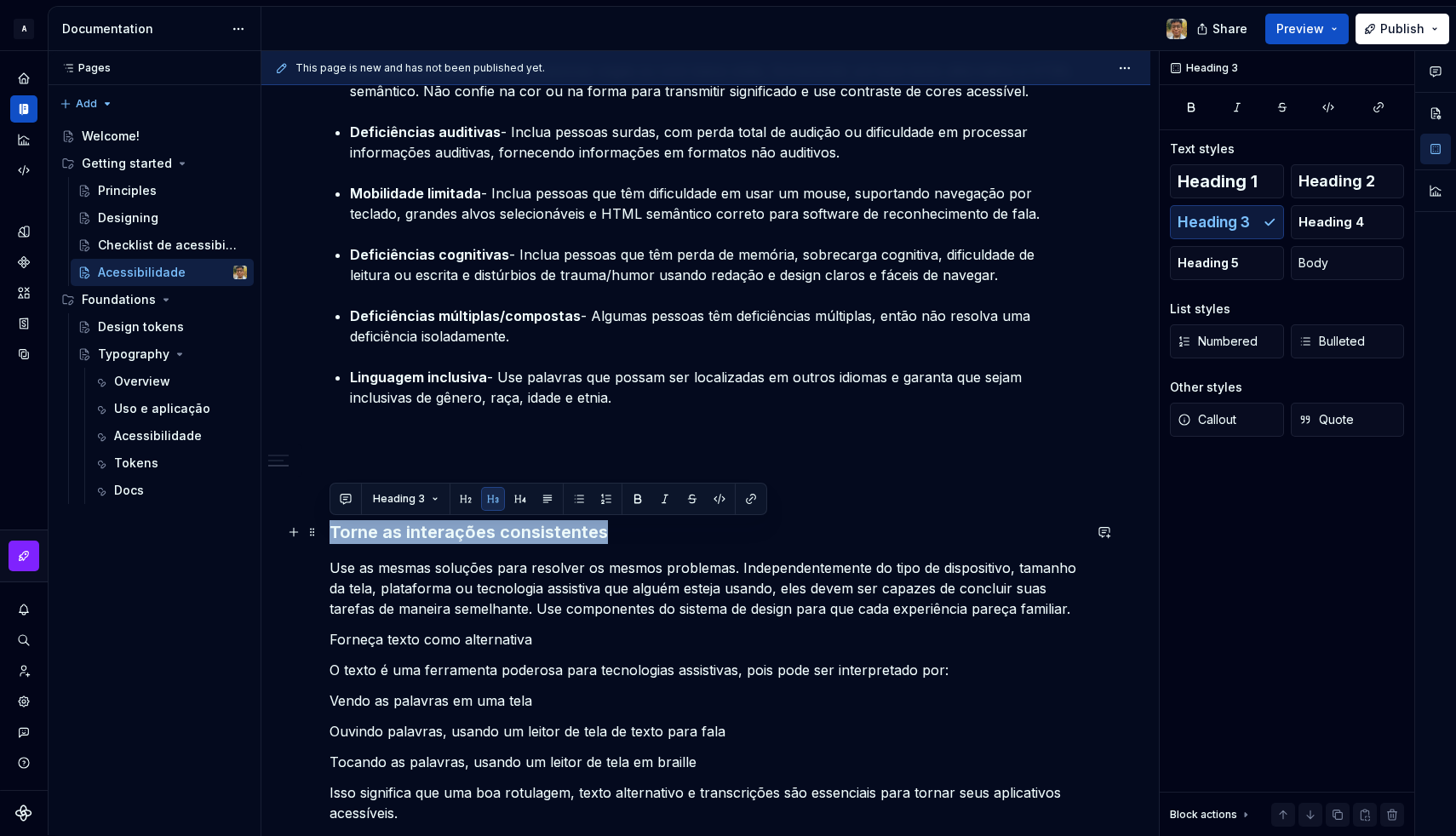
click at [360, 533] on h3 "Torne as interações consistentes" at bounding box center [705, 531] width 753 height 24
type textarea "*"
click at [420, 502] on span "Heading 3" at bounding box center [399, 499] width 52 height 14
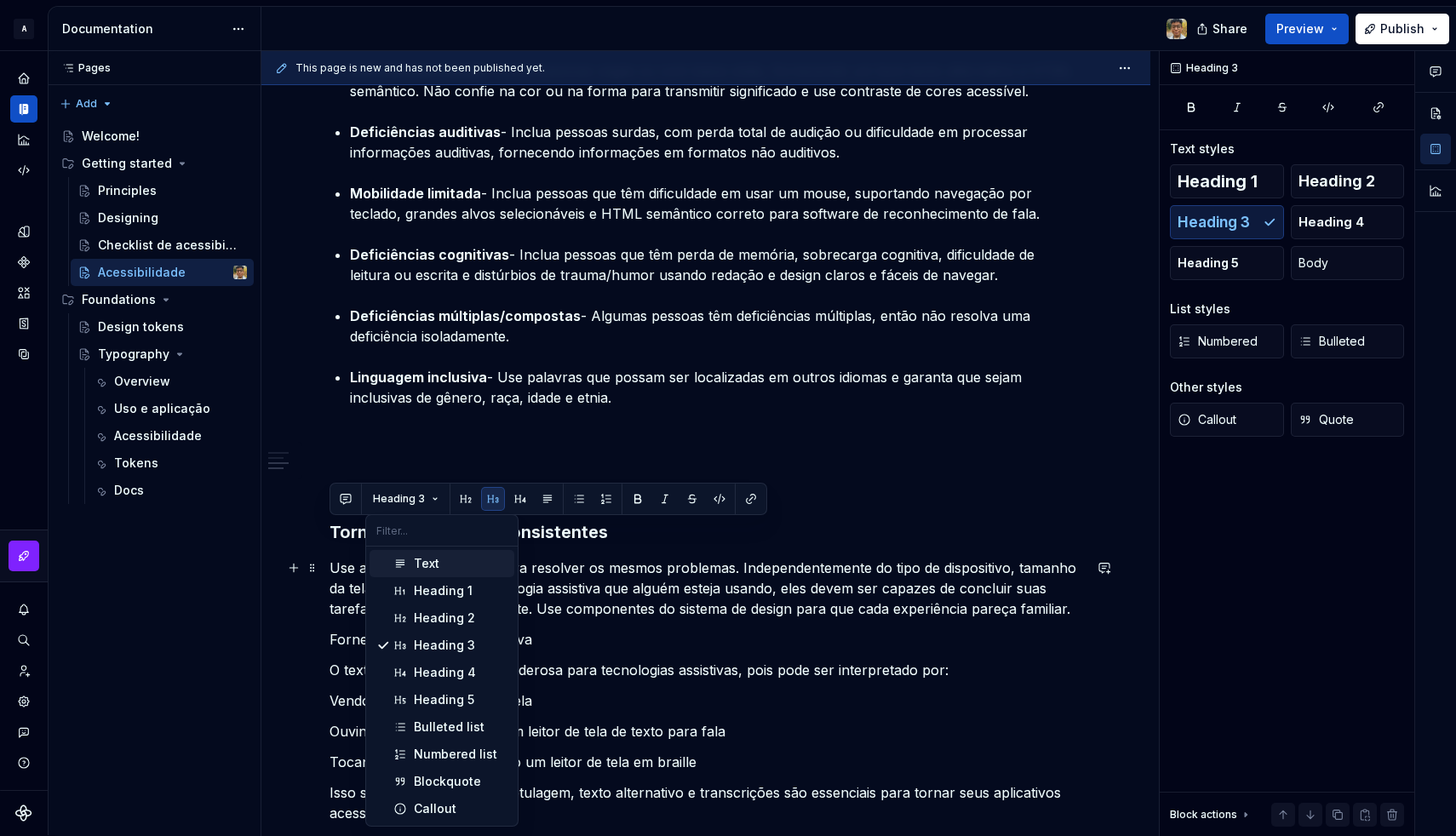
click at [424, 559] on div "Text" at bounding box center [426, 563] width 26 height 17
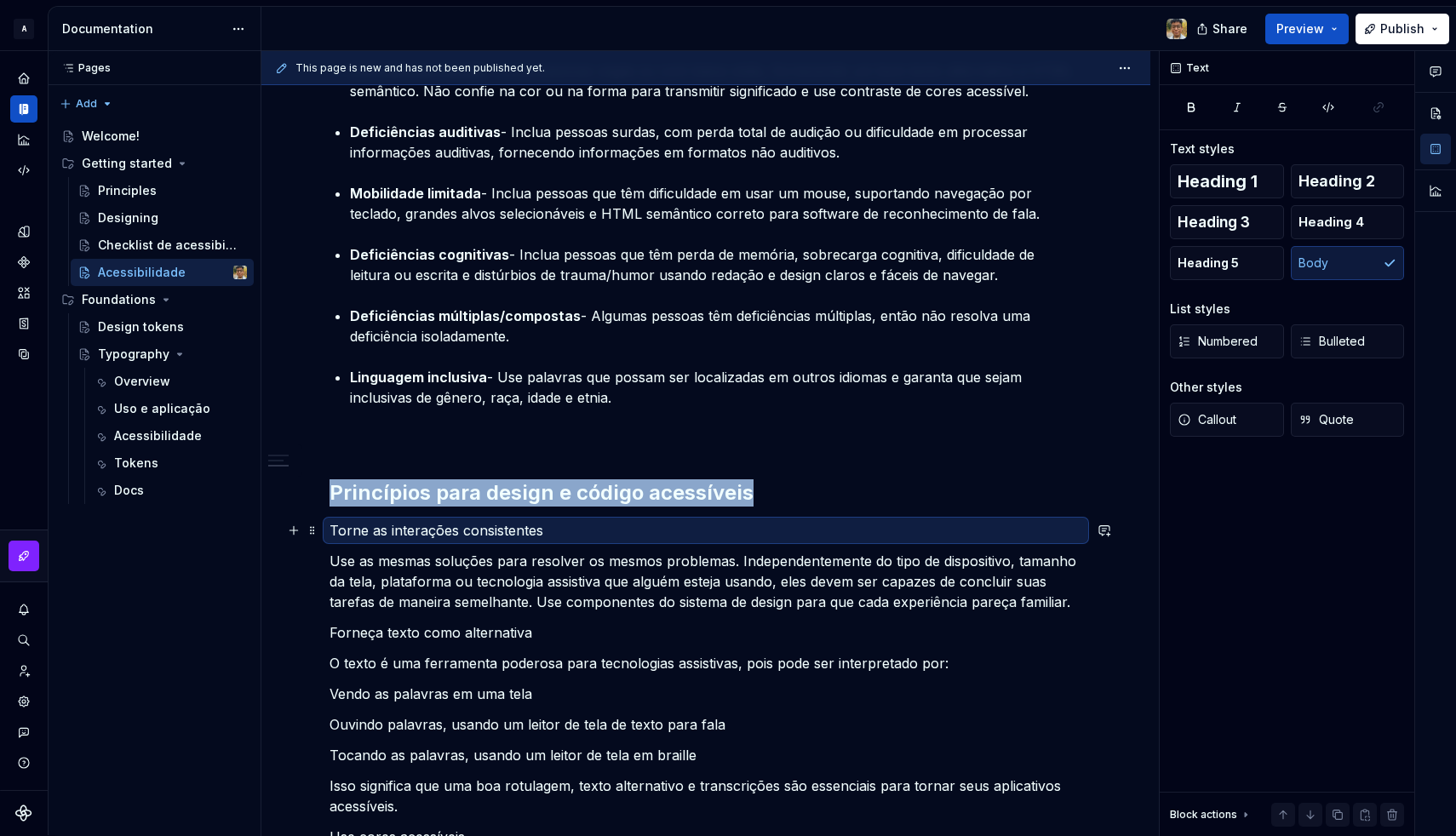
click at [387, 532] on p "Torne as interações consistentes" at bounding box center [705, 529] width 753 height 21
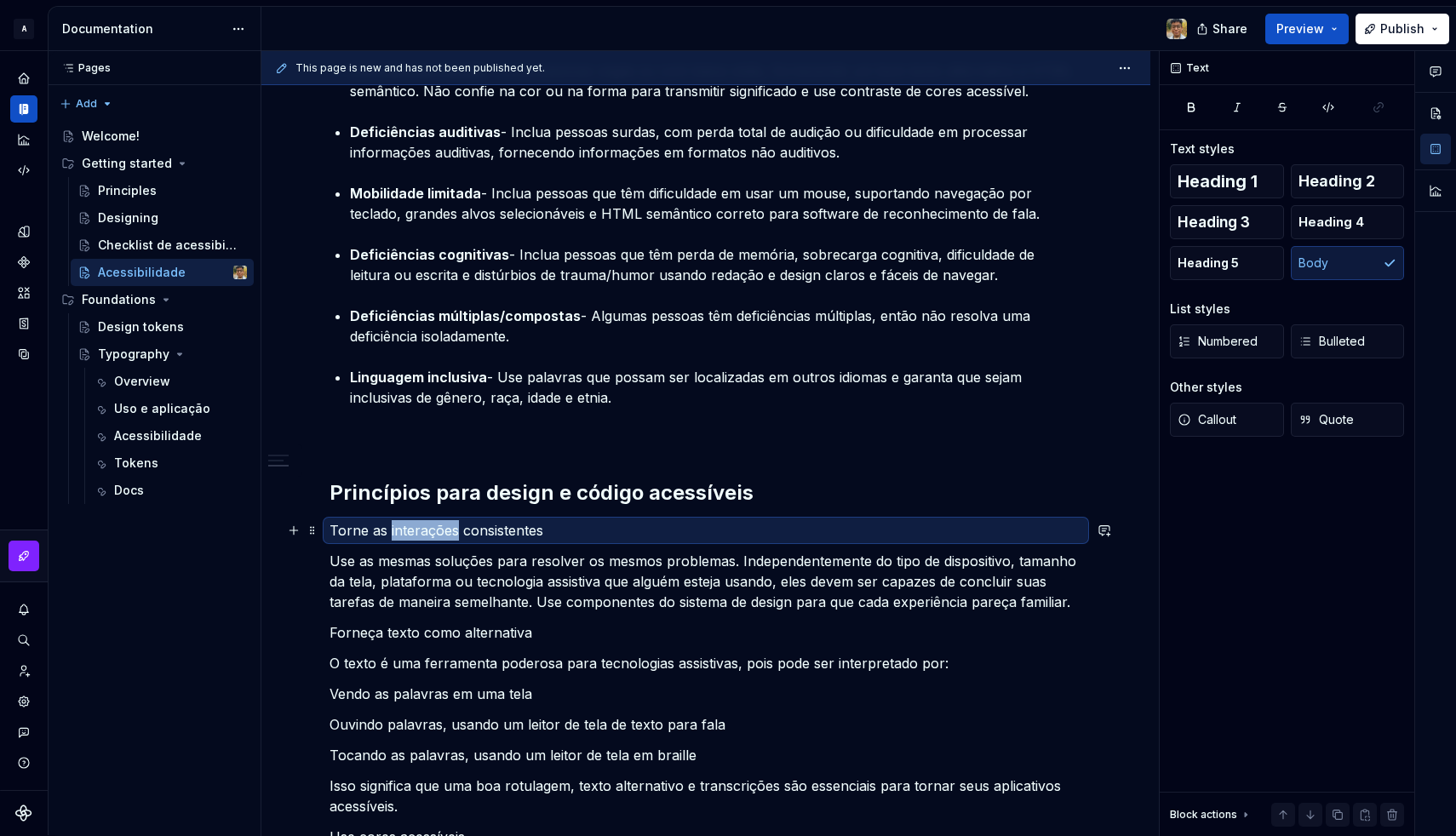
click at [387, 532] on p "Torne as interações consistentes" at bounding box center [705, 529] width 753 height 21
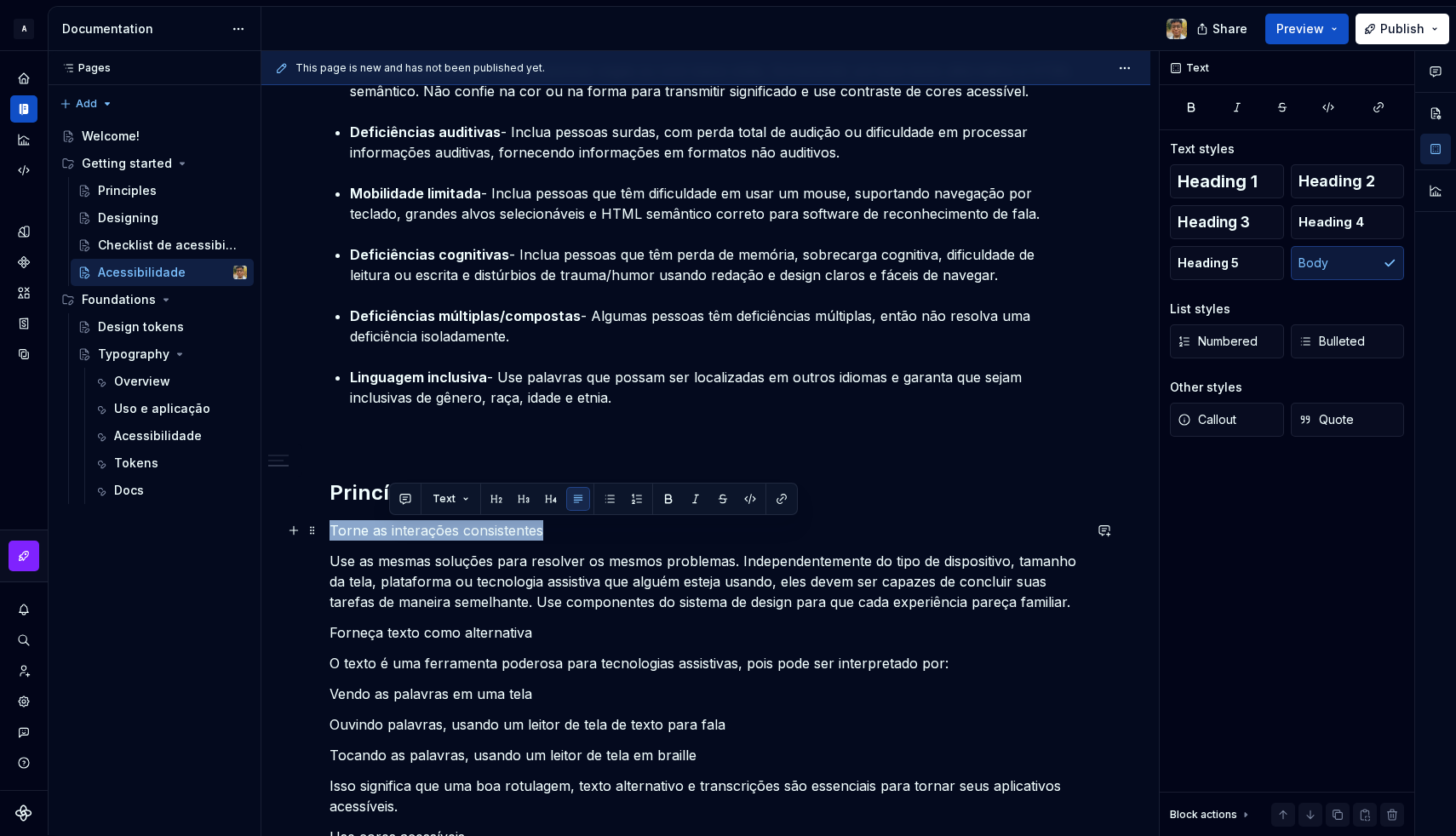
click at [387, 532] on p "Torne as interações consistentes" at bounding box center [705, 529] width 753 height 21
click at [444, 501] on button "button" at bounding box center [436, 499] width 24 height 24
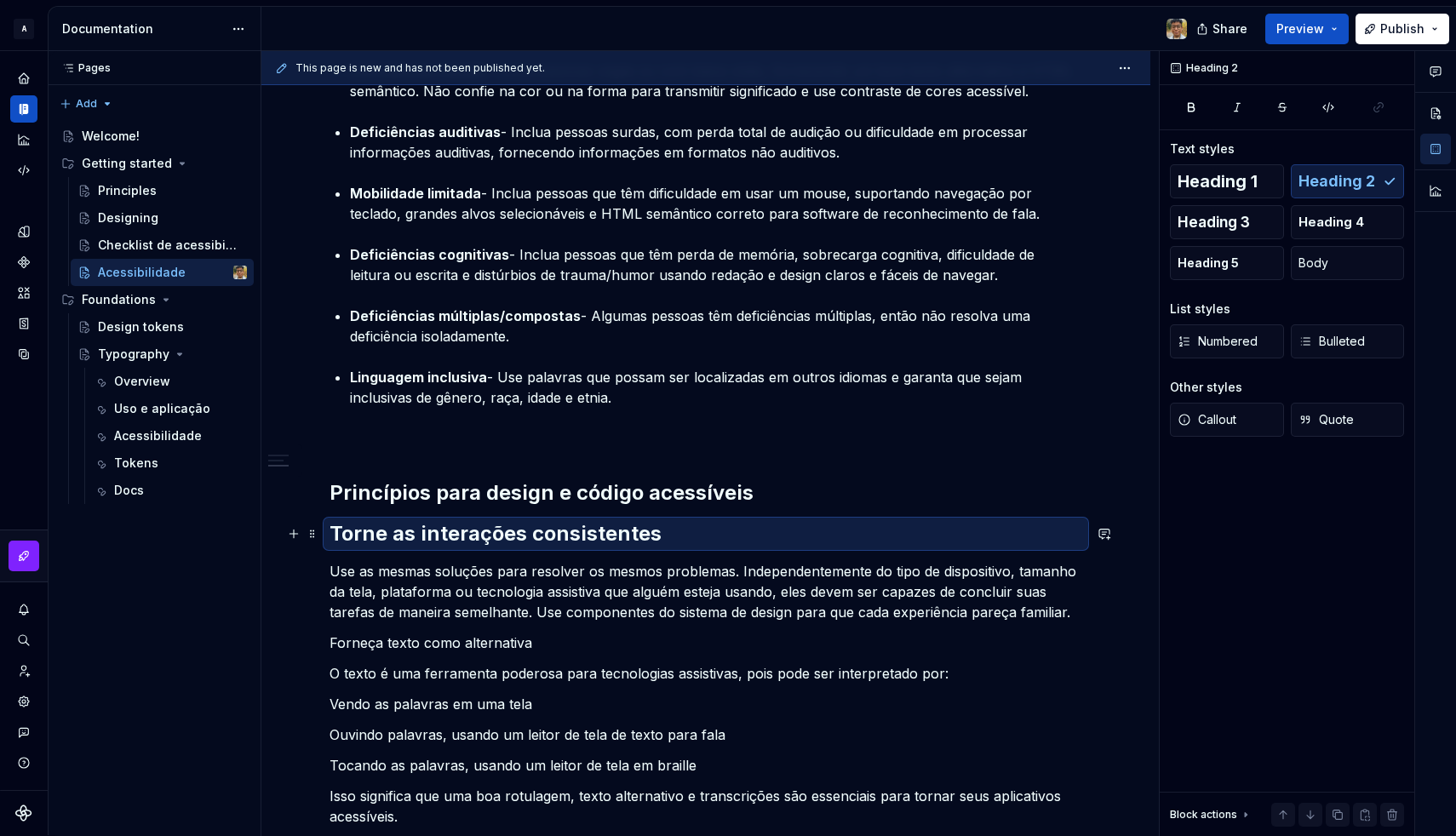
click at [420, 528] on h2 "Torne as interações consistentes" at bounding box center [705, 533] width 753 height 28
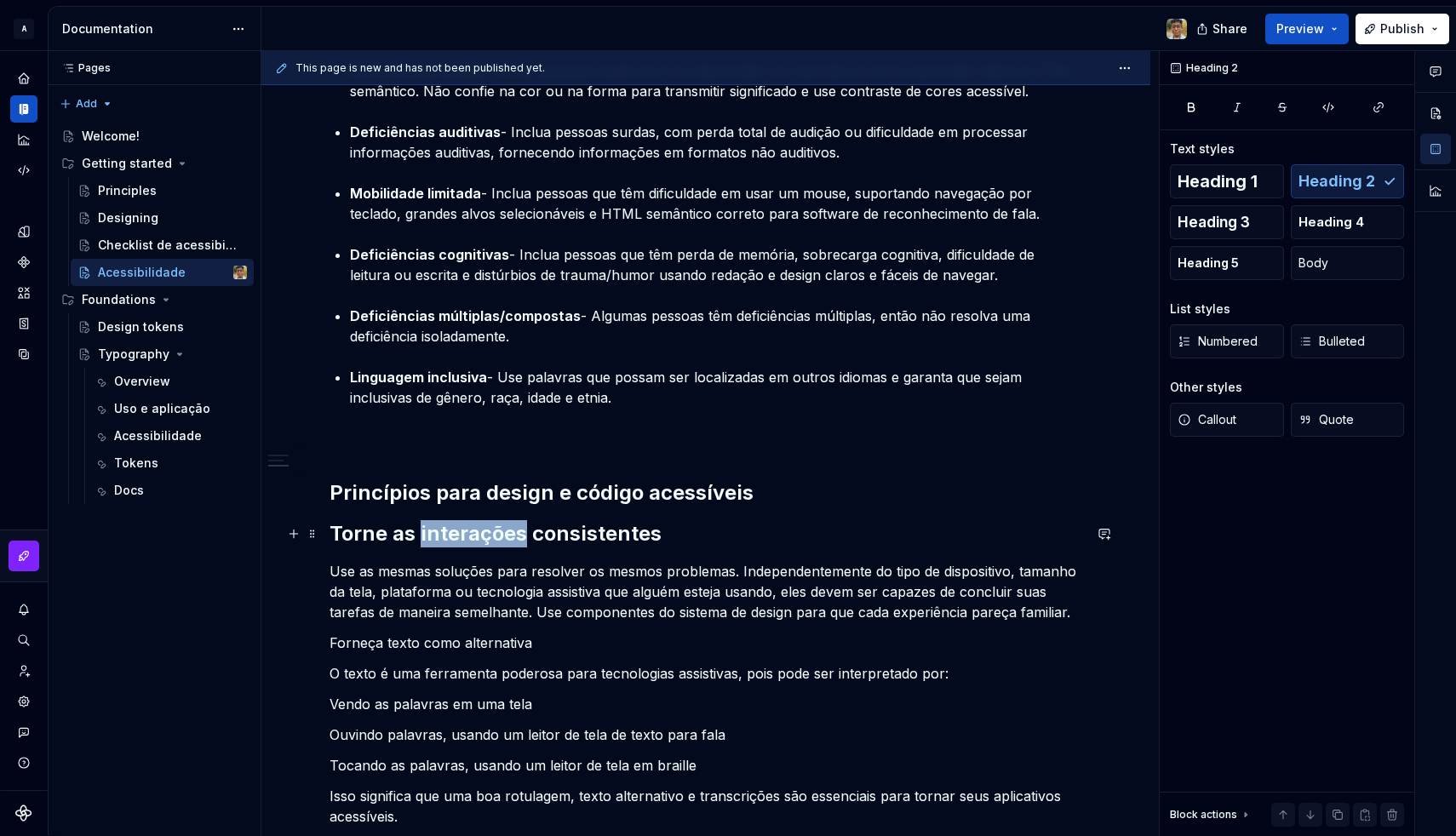
click at [420, 528] on h2 "Torne as interações consistentes" at bounding box center [705, 533] width 753 height 28
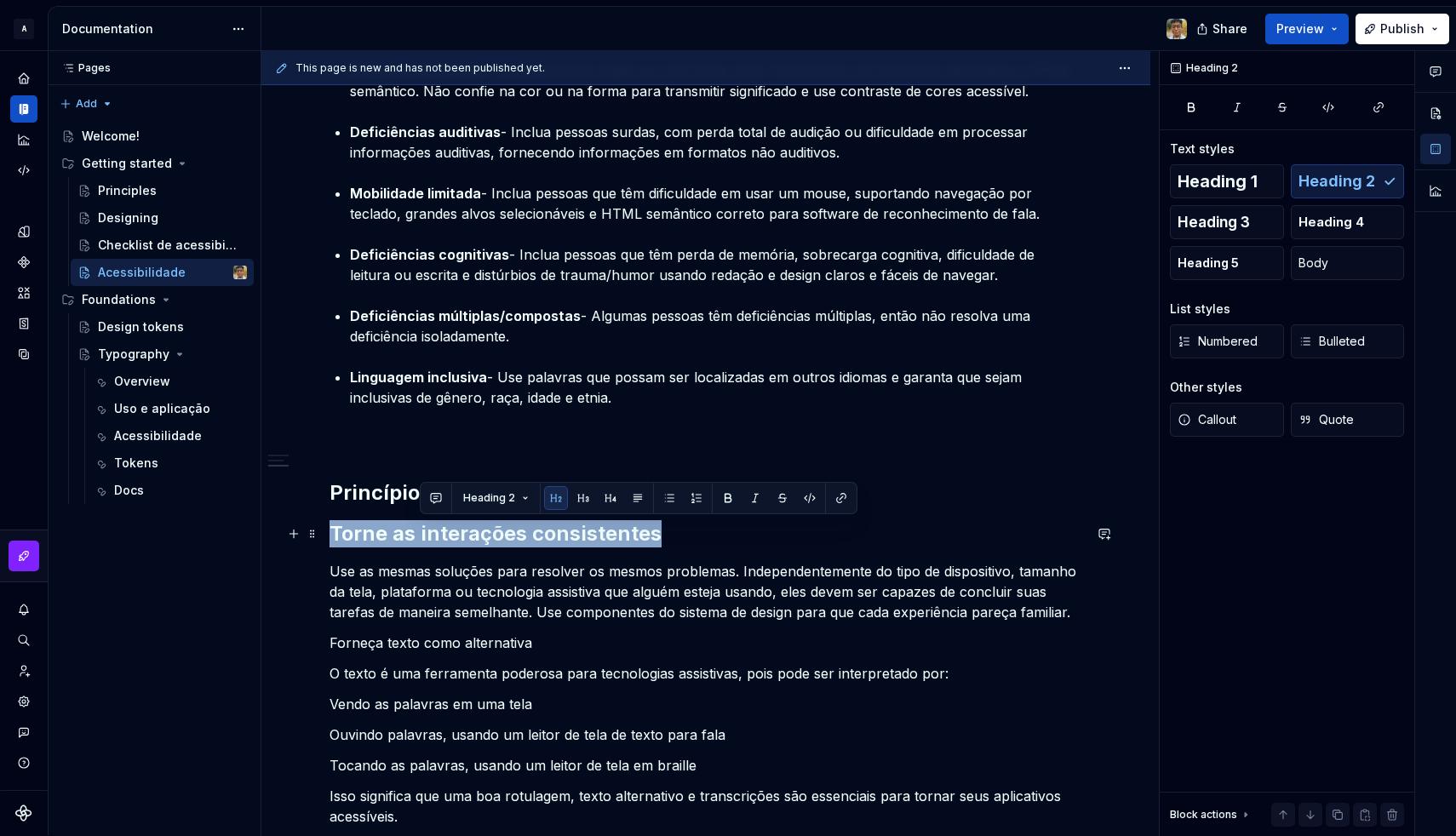
click at [420, 528] on h2 "Torne as interações consistentes" at bounding box center [705, 533] width 753 height 28
click at [492, 501] on button "button" at bounding box center [493, 498] width 24 height 24
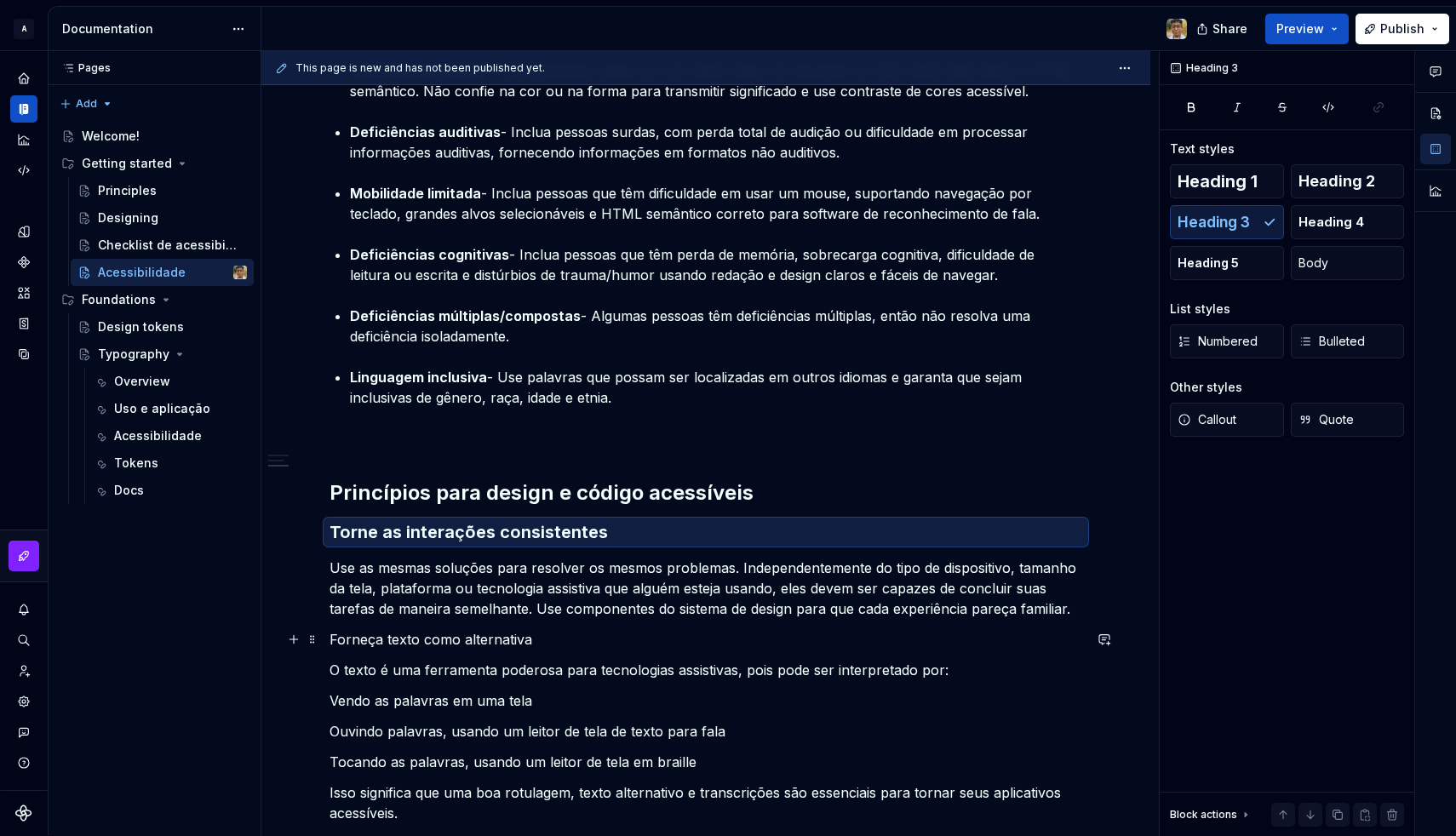
click at [337, 637] on p "Forneça texto como alternativa" at bounding box center [705, 639] width 753 height 21
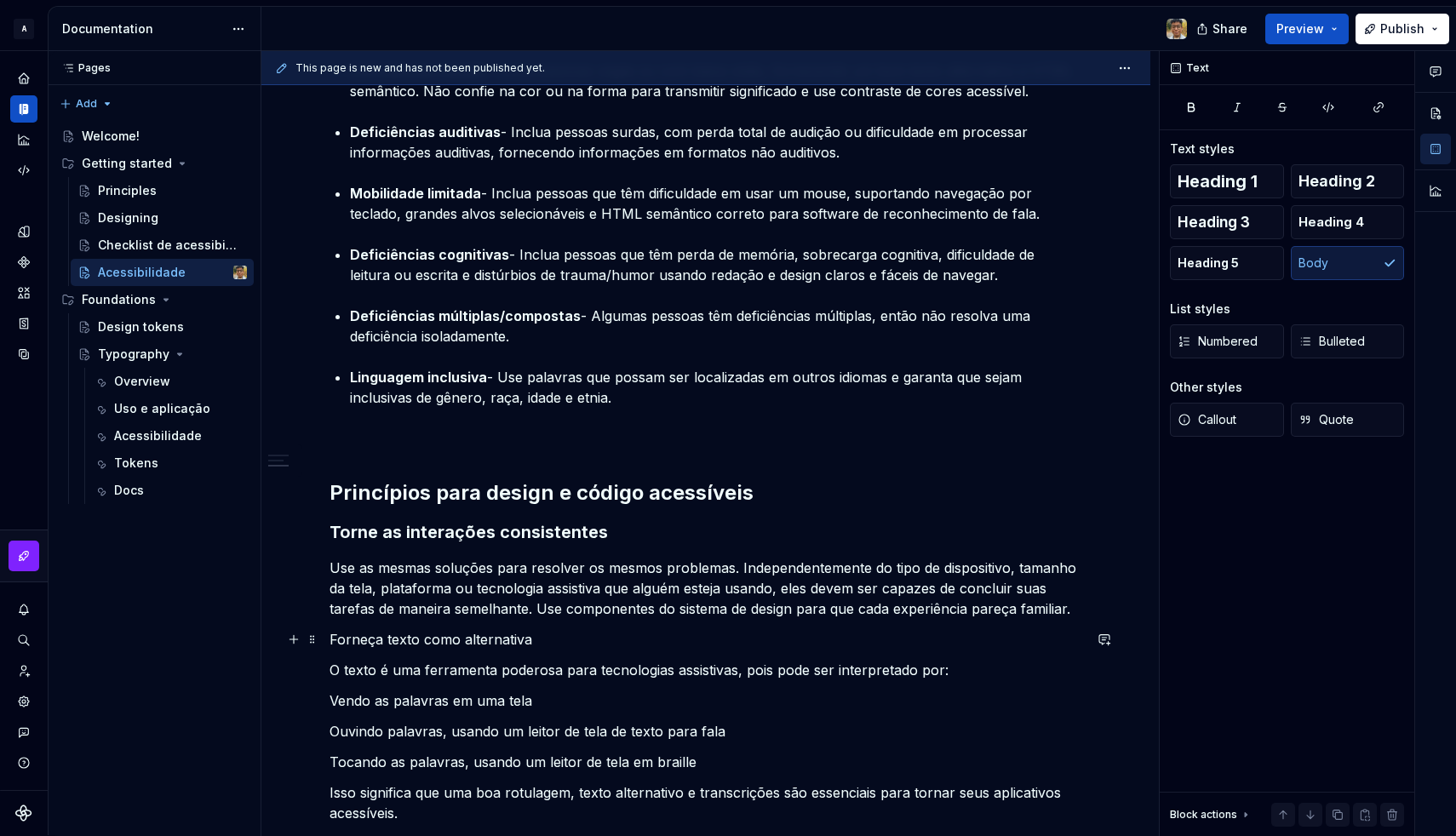
click at [335, 635] on p "Forneça texto como alternativa" at bounding box center [705, 639] width 753 height 21
click at [329, 637] on p "Forneça texto como alternativa" at bounding box center [705, 639] width 753 height 21
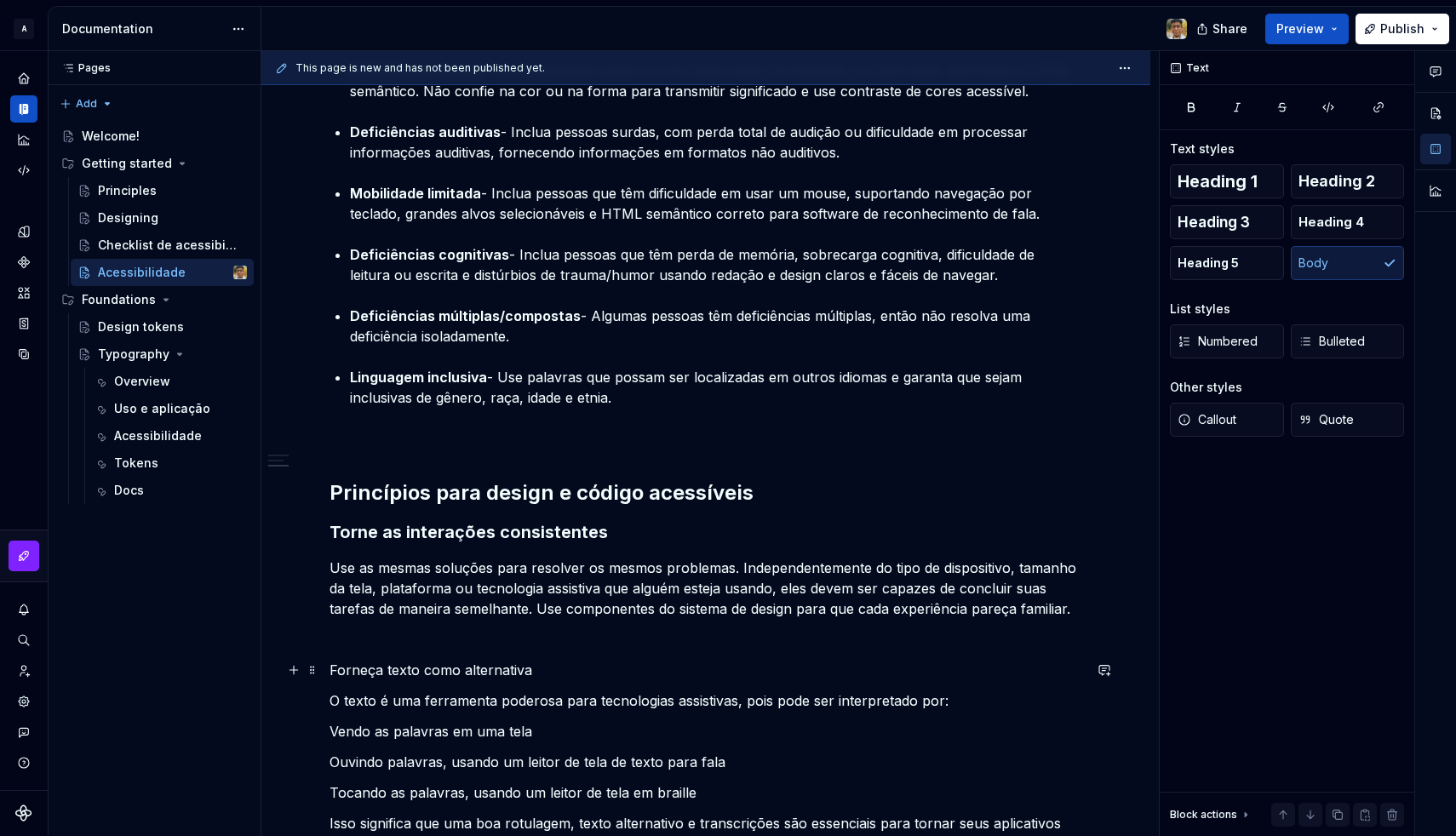
click at [379, 680] on p "Forneça texto como alternativa" at bounding box center [705, 670] width 753 height 21
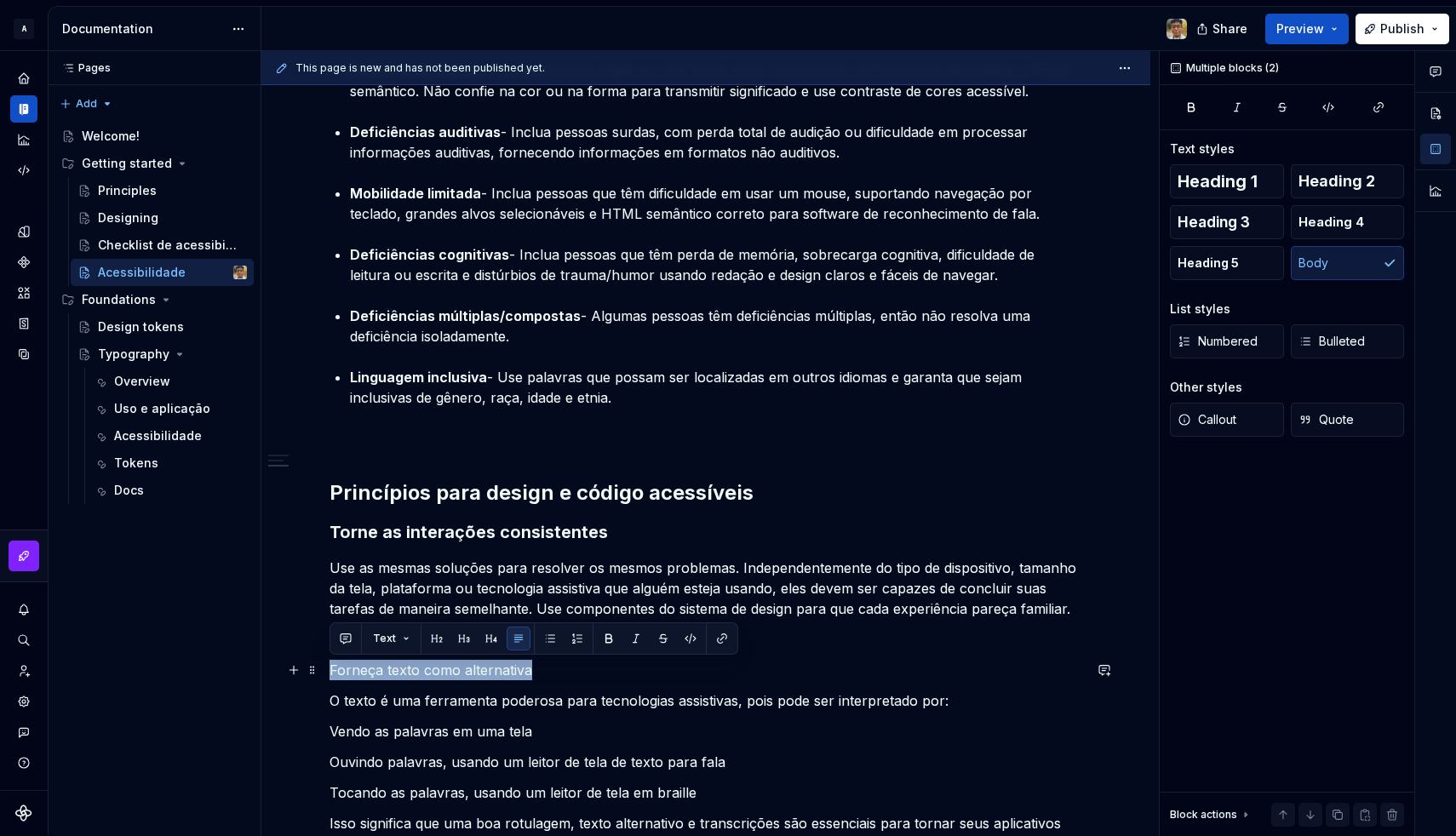
click at [379, 680] on p "Forneça texto como alternativa" at bounding box center [705, 670] width 753 height 21
click at [462, 643] on button "button" at bounding box center [464, 639] width 24 height 24
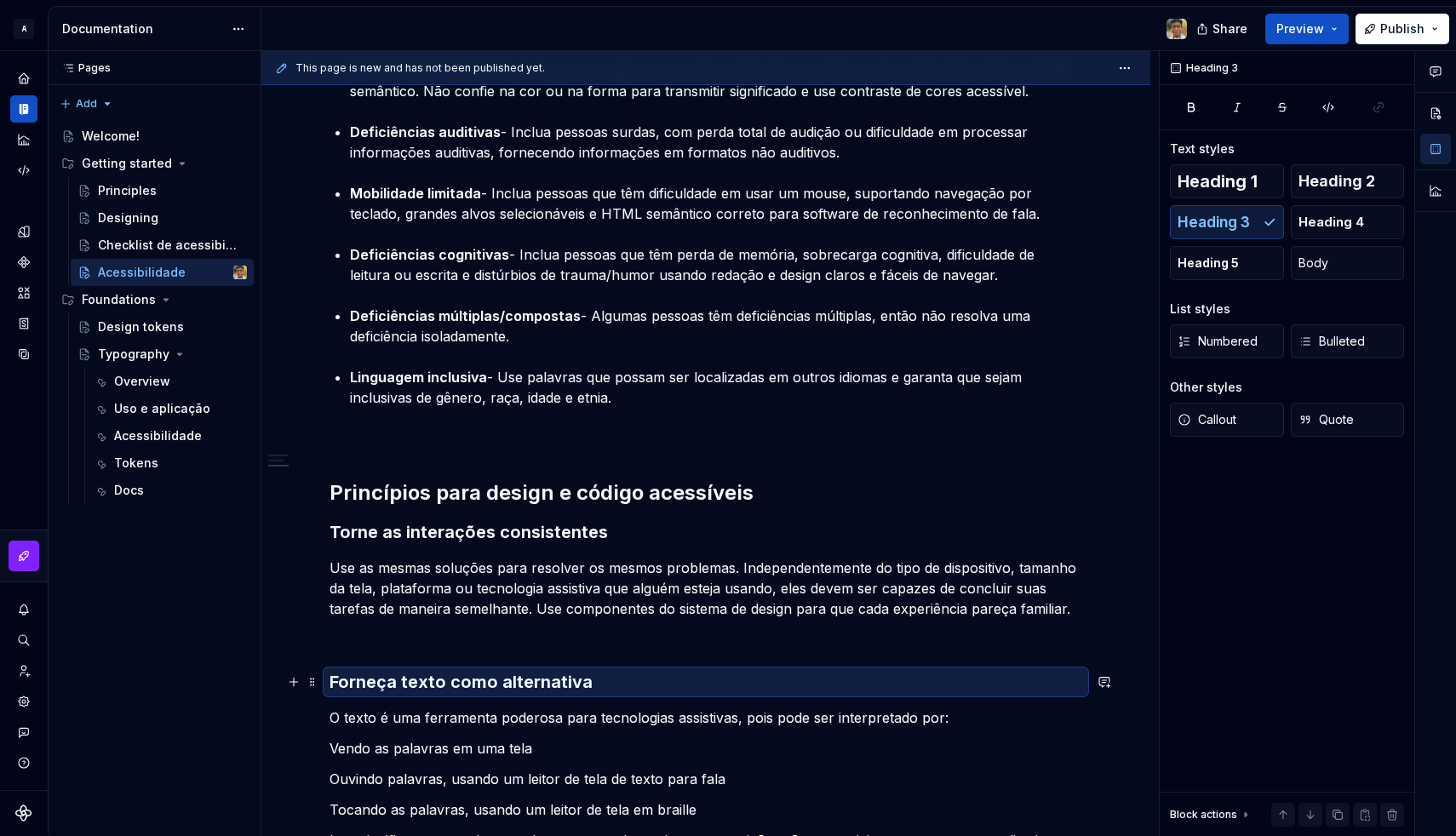
click at [446, 686] on h3 "Forneça texto como alternativa" at bounding box center [705, 682] width 753 height 24
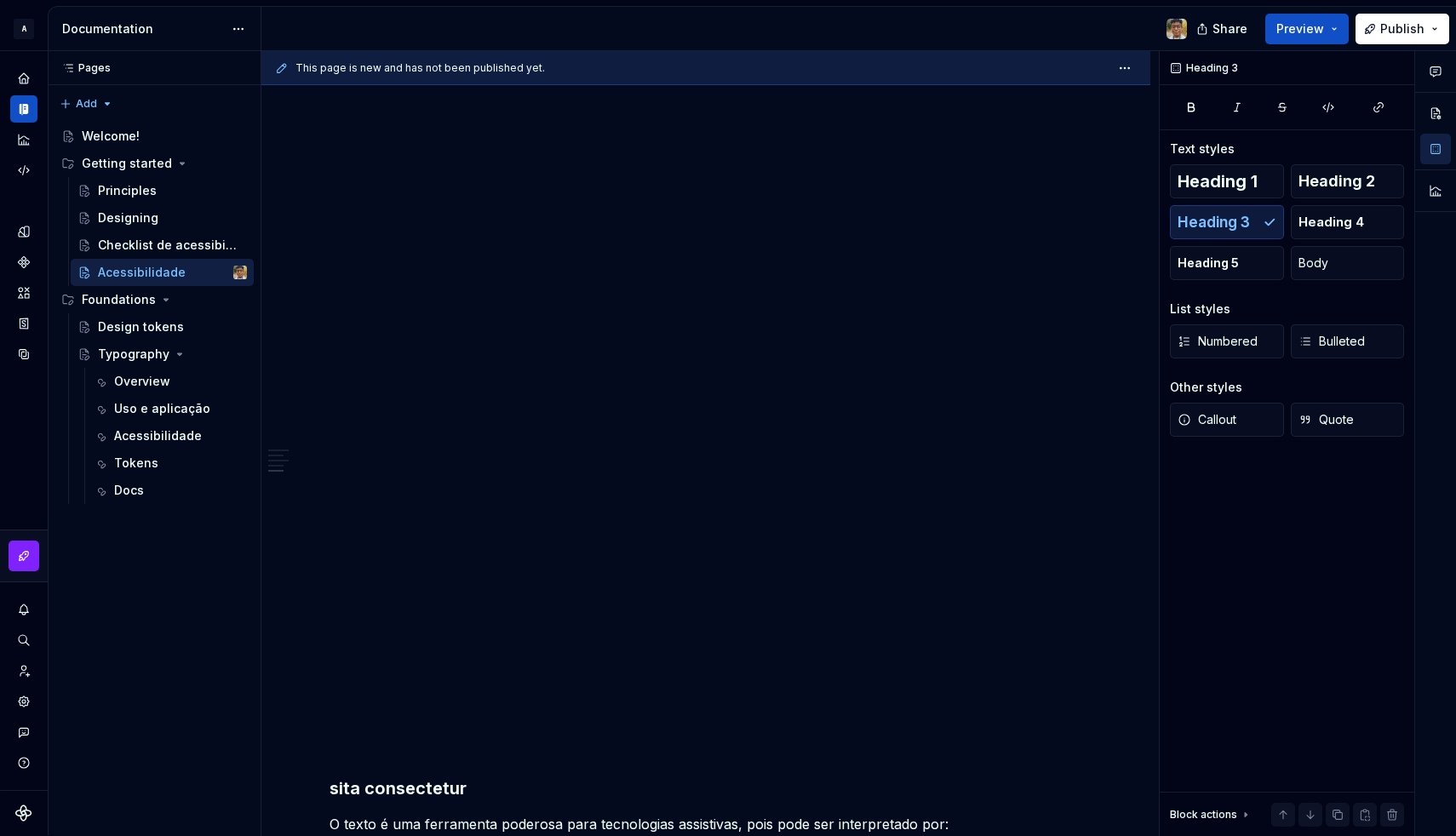
scroll to position [1637, 0]
